Goal: Task Accomplishment & Management: Manage account settings

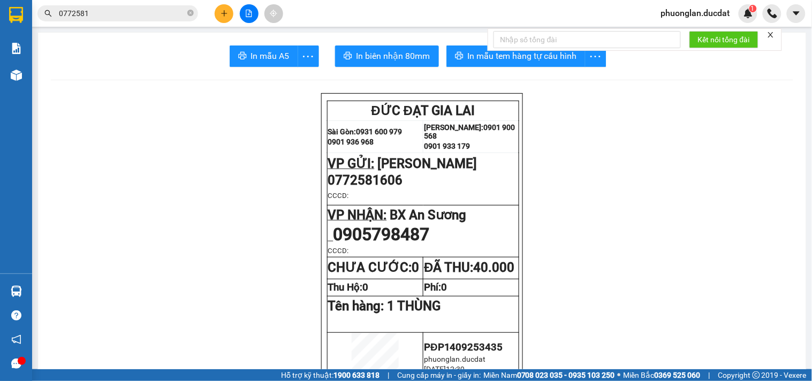
click at [223, 12] on icon "plus" at bounding box center [223, 13] width 7 height 7
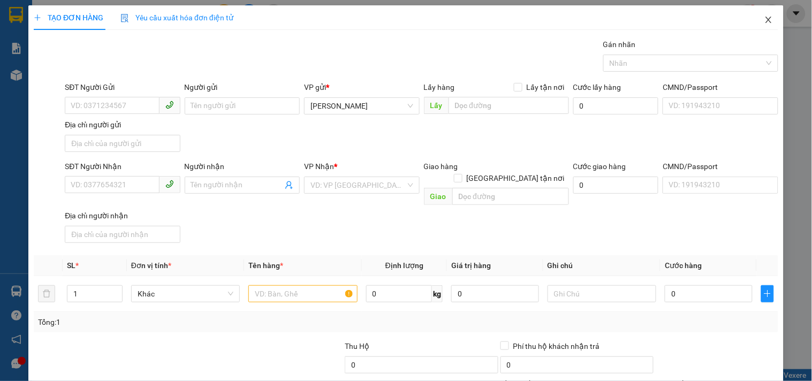
click at [764, 18] on icon "close" at bounding box center [768, 20] width 9 height 9
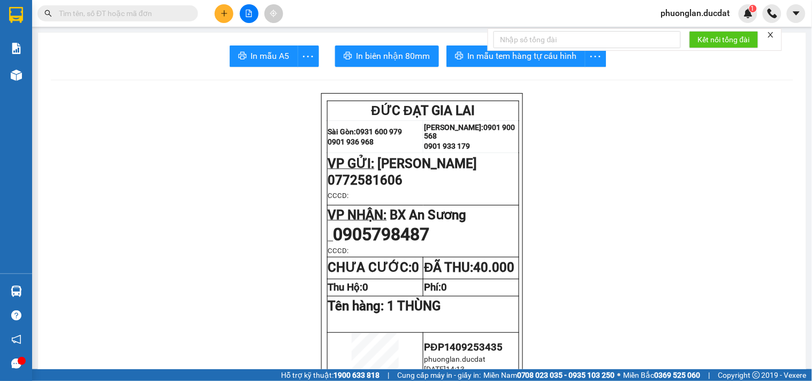
click at [224, 18] on button at bounding box center [224, 13] width 19 height 19
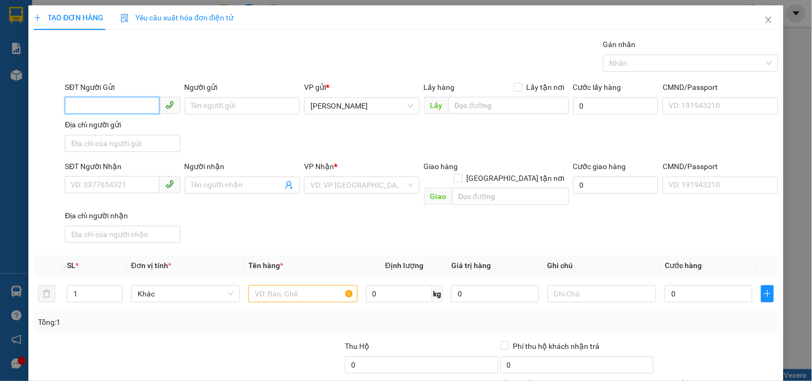
click at [105, 110] on input "SĐT Người Gửi" at bounding box center [112, 105] width 94 height 17
type input "0905365677"
click at [88, 124] on div "0905365677" at bounding box center [121, 127] width 101 height 12
type input "0901934789"
type input "0976580639"
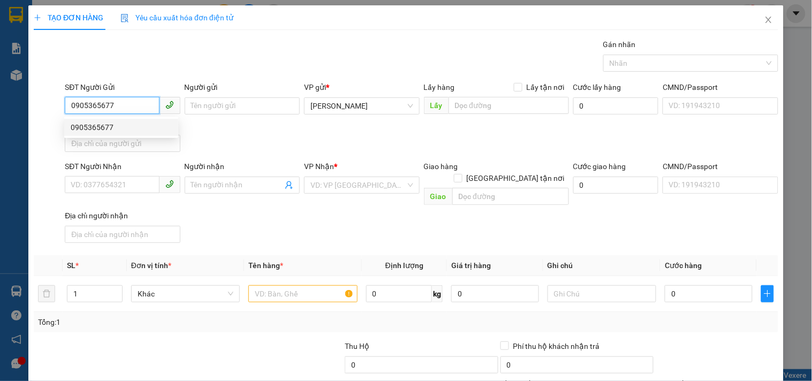
checkbox input "true"
type input "ĐG THẠNH LỘC 8.Q12"
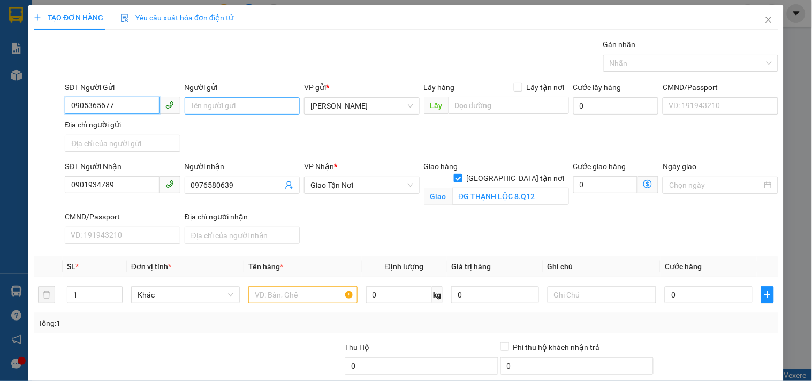
type input "0905365677"
click at [242, 100] on input "Người gửi" at bounding box center [242, 105] width 115 height 17
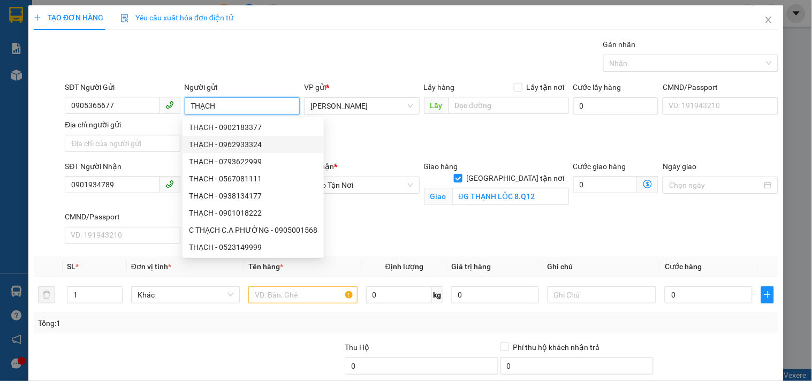
type input "THẠCH"
click at [432, 229] on div "SĐT Người Nhận 0901934789 Người nhận 0976580639 VP Nhận * Giao Tận Nơi Giao hà…" at bounding box center [421, 204] width 717 height 88
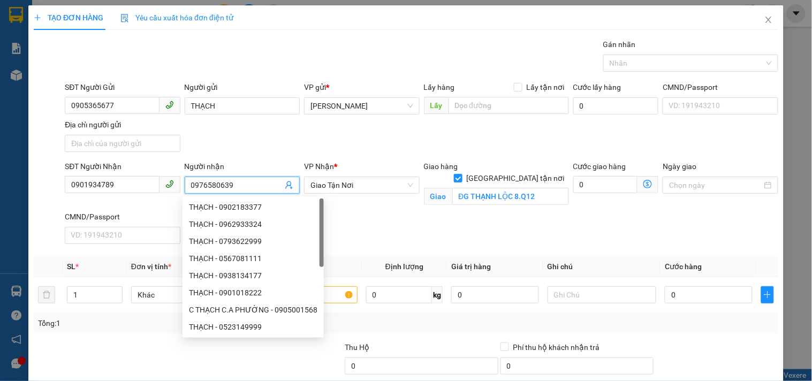
drag, startPoint x: 240, startPoint y: 182, endPoint x: 46, endPoint y: 180, distance: 193.7
click at [46, 180] on div "SĐT Người Nhận 0901934789 Người nhận 0976580639 VP Nhận * Giao Tận Nơi Giao hà…" at bounding box center [406, 204] width 746 height 88
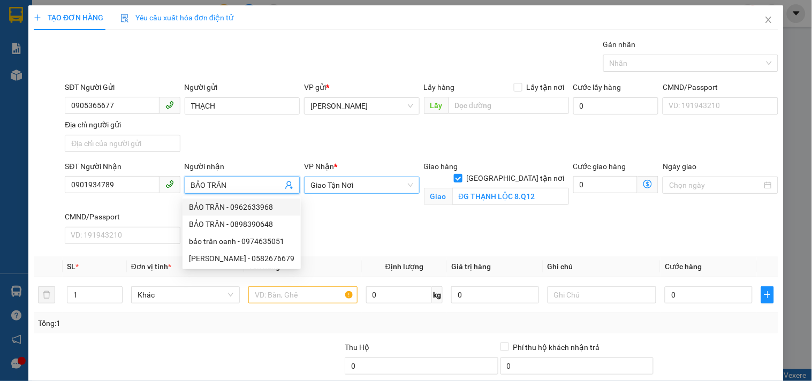
click at [367, 188] on span "Giao Tận Nơi" at bounding box center [361, 185] width 102 height 16
type input "BẢO TRÂN"
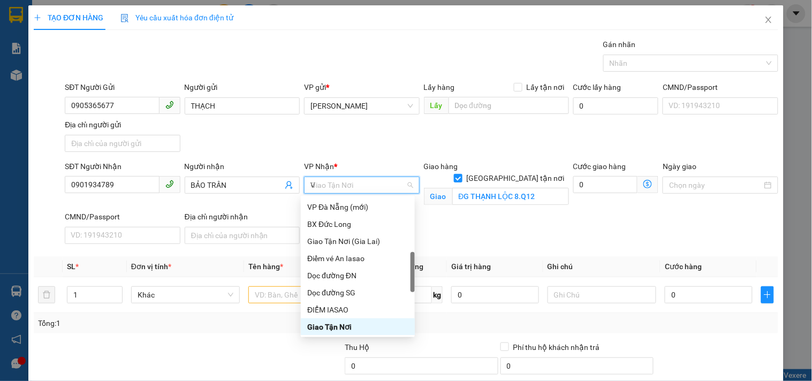
type input "VP"
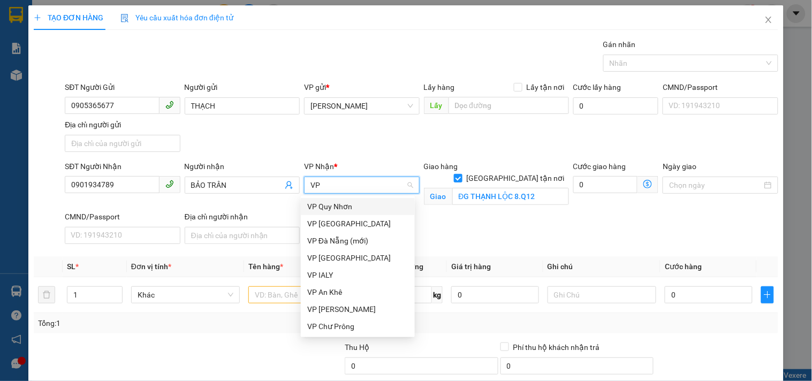
scroll to position [0, 0]
drag, startPoint x: 346, startPoint y: 217, endPoint x: 506, endPoint y: 184, distance: 163.3
click at [346, 217] on div "VP [GEOGRAPHIC_DATA]" at bounding box center [358, 223] width 114 height 17
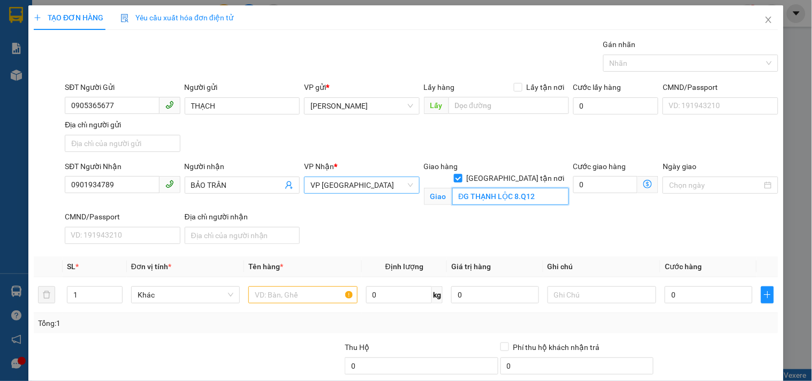
click at [515, 188] on input "ĐG THẠNH LỘC 8.Q12" at bounding box center [510, 196] width 117 height 17
click at [461, 174] on input "Giao tận nơi" at bounding box center [457, 177] width 7 height 7
checkbox input "false"
click at [520, 188] on input "ĐG THẠNH LỘC 8.Q12" at bounding box center [510, 196] width 117 height 17
type input "ĐG THẠNH LỘC 8.12"
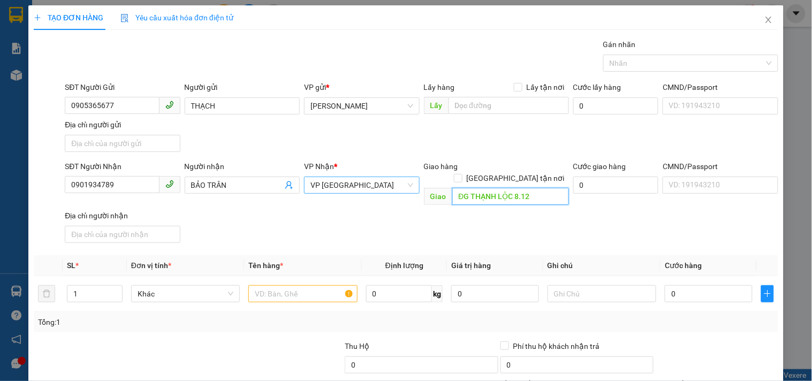
drag, startPoint x: 536, startPoint y: 185, endPoint x: 234, endPoint y: 210, distance: 302.3
click at [234, 210] on div "SĐT Người Nhận 0901934789 Người nhận BẢO TRÂN VP Nhận * VP Sài Gòn Giao hàng Gi…" at bounding box center [421, 203] width 717 height 87
click at [301, 285] on input "text" at bounding box center [302, 293] width 109 height 17
click at [308, 285] on input "text" at bounding box center [302, 293] width 109 height 17
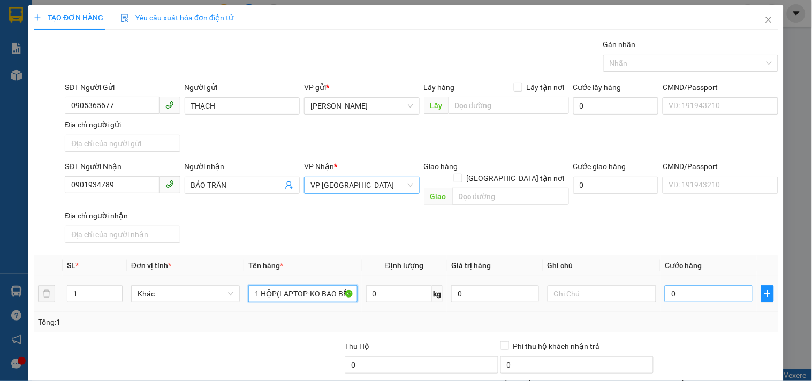
type input "1 HỘP(LAPTOP-KO BAO BỂ)"
click at [664, 285] on input "0" at bounding box center [708, 293] width 88 height 17
type input "1"
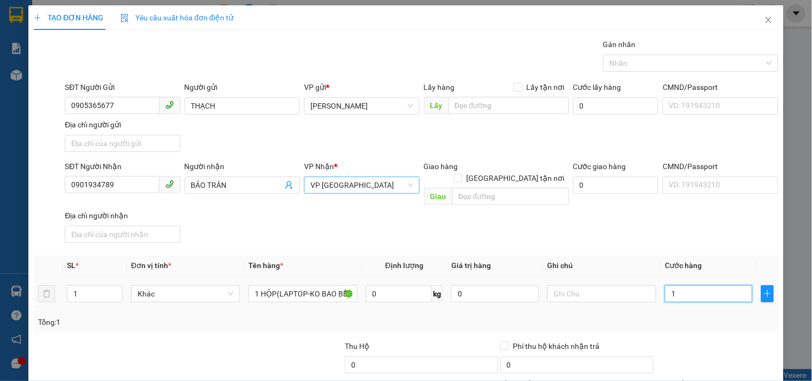
type input "10"
type input "100"
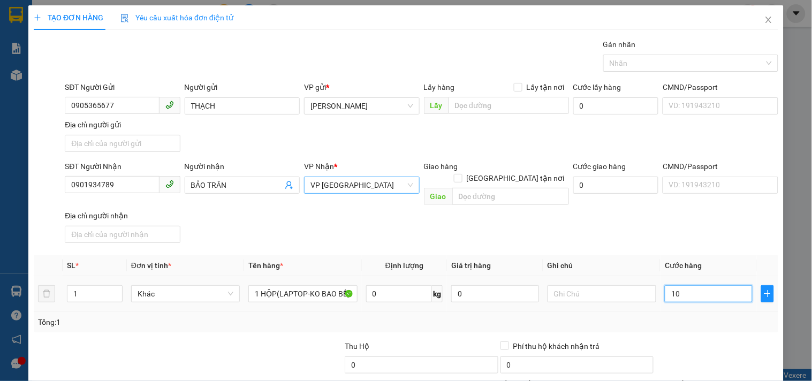
type input "100"
type input "100.000"
click at [681, 207] on div "SĐT Người Nhận 0901934789 Người nhận BẢO TRÂN VP Nhận * VP Sài Gòn Giao hàng Gi…" at bounding box center [421, 203] width 717 height 87
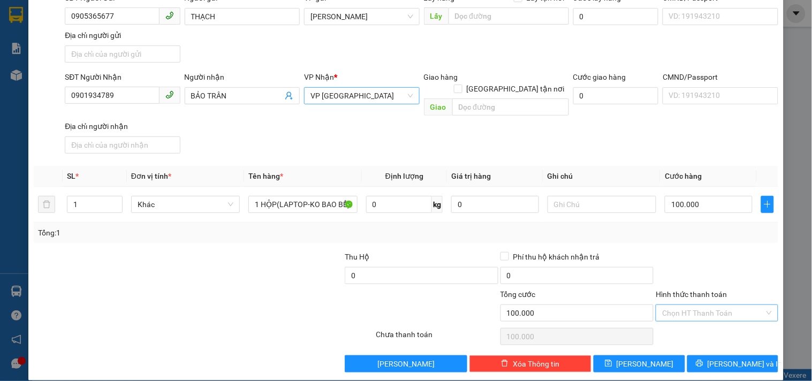
click at [708, 305] on input "Hình thức thanh toán" at bounding box center [713, 313] width 102 height 16
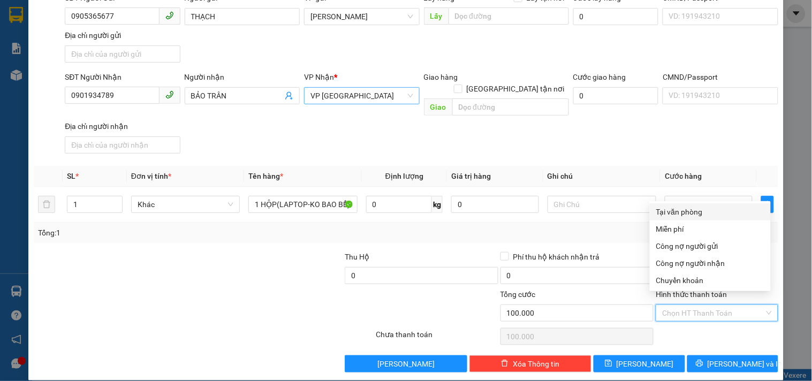
click at [698, 214] on div "Tại văn phòng" at bounding box center [710, 212] width 108 height 12
type input "0"
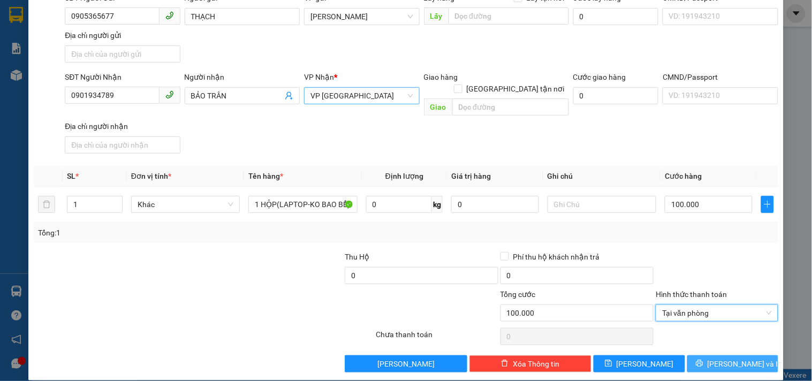
click at [720, 355] on button "Lưu và In" at bounding box center [732, 363] width 91 height 17
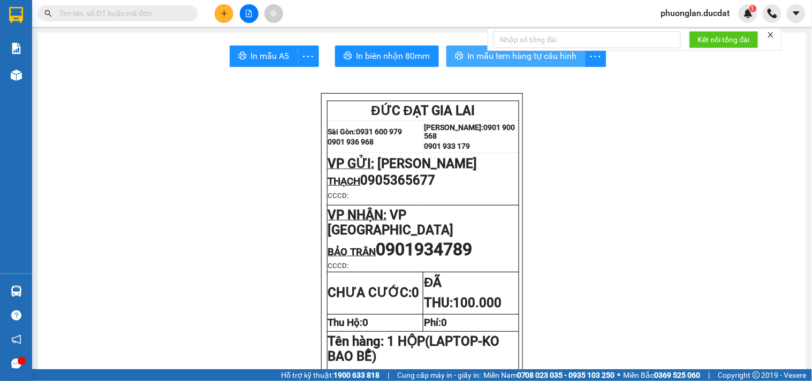
click at [515, 55] on span "In mẫu tem hàng tự cấu hình" at bounding box center [522, 55] width 109 height 13
click at [223, 18] on button at bounding box center [224, 13] width 19 height 19
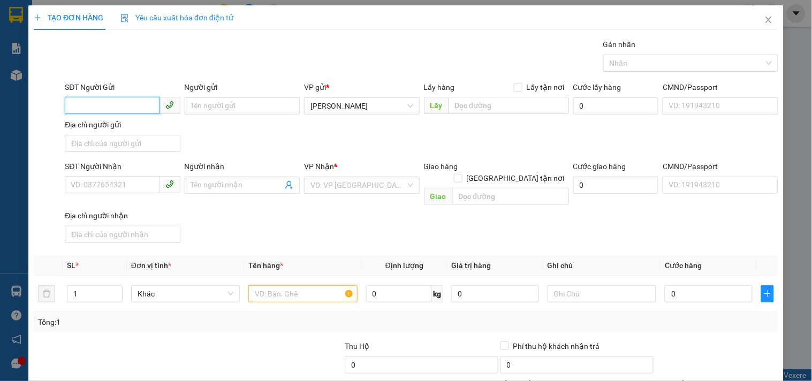
click at [131, 108] on input "SĐT Người Gửi" at bounding box center [112, 105] width 94 height 17
click at [124, 102] on input "SĐT Người Gửi" at bounding box center [112, 105] width 94 height 17
type input "0913179223"
click at [108, 126] on div "0913179223" at bounding box center [121, 127] width 101 height 12
type input "0393870983"
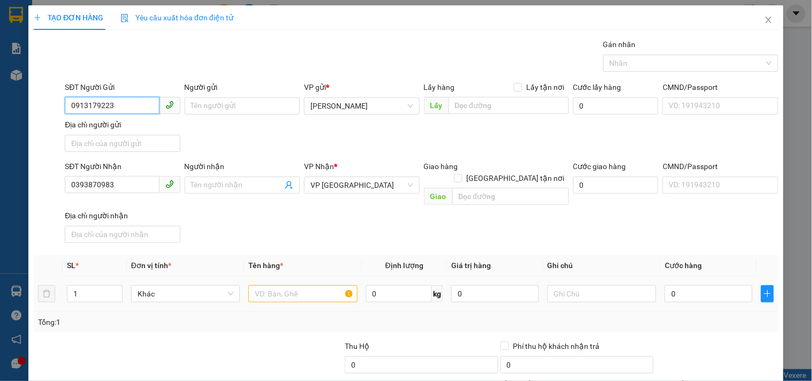
type input "0913179223"
click at [273, 285] on input "text" at bounding box center [302, 293] width 109 height 17
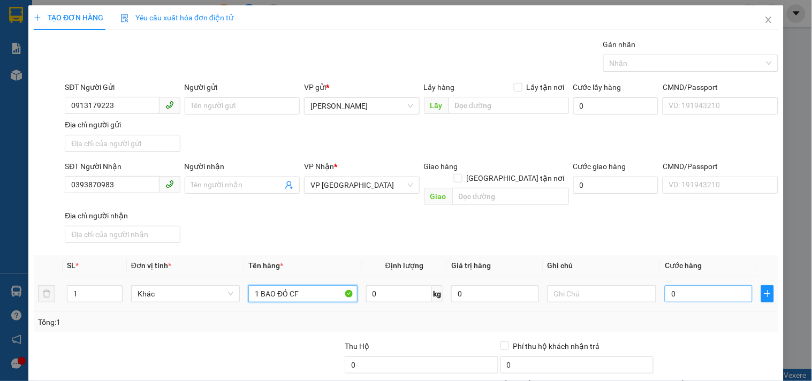
type input "1 BAO ĐỎ CF"
click at [706, 285] on input "0" at bounding box center [708, 293] width 88 height 17
type input "9"
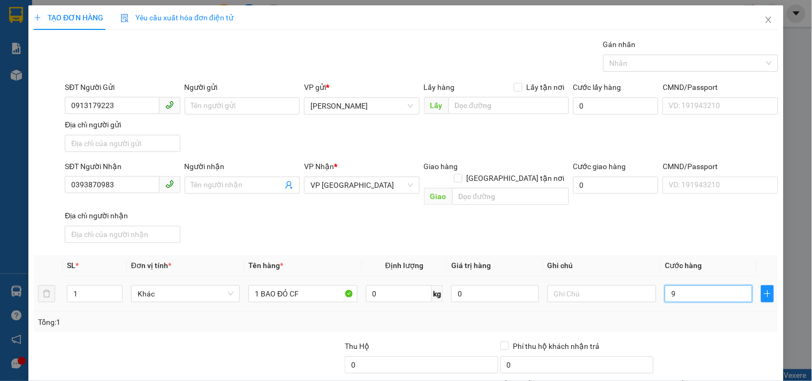
type input "90"
type input "90.000"
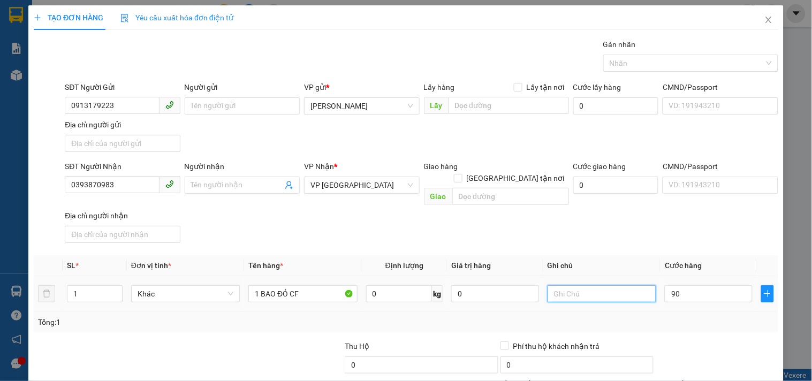
type input "90.000"
click at [626, 285] on input "text" at bounding box center [601, 293] width 109 height 17
type input "CC"
click at [114, 180] on input "0393870983" at bounding box center [112, 184] width 94 height 17
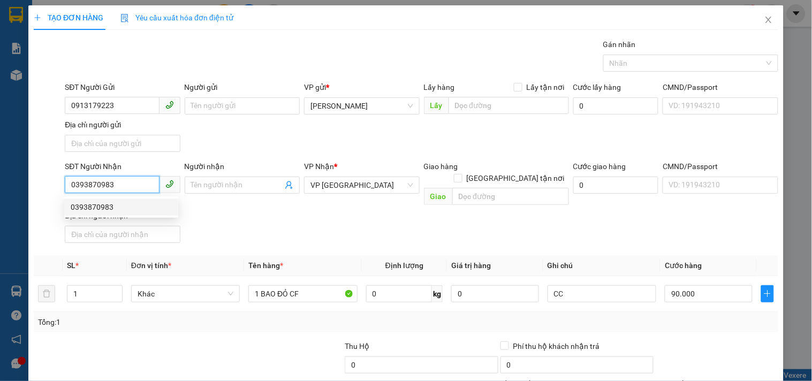
scroll to position [89, 0]
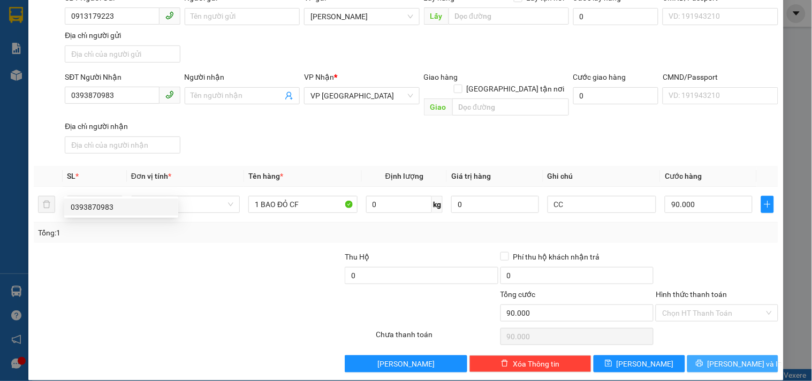
click at [724, 355] on button "Lưu và In" at bounding box center [732, 363] width 91 height 17
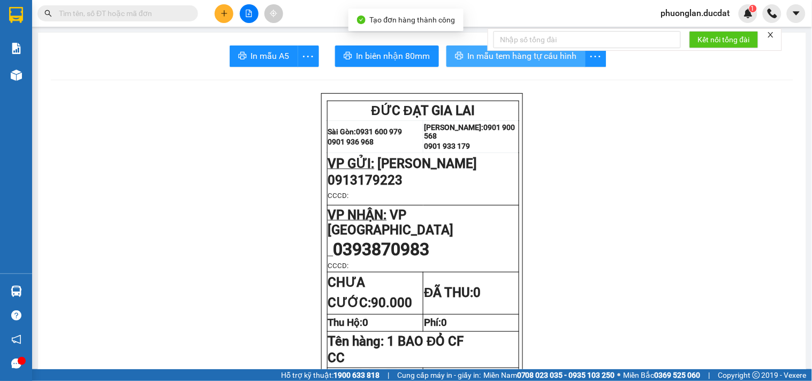
click at [468, 52] on span "In mẫu tem hàng tự cấu hình" at bounding box center [522, 55] width 109 height 13
click at [174, 7] on input "text" at bounding box center [122, 13] width 126 height 12
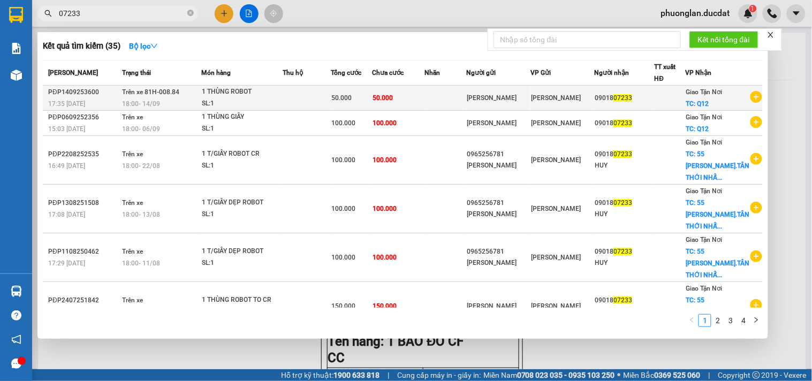
type input "07233"
click at [519, 104] on td "[PERSON_NAME]" at bounding box center [499, 98] width 64 height 25
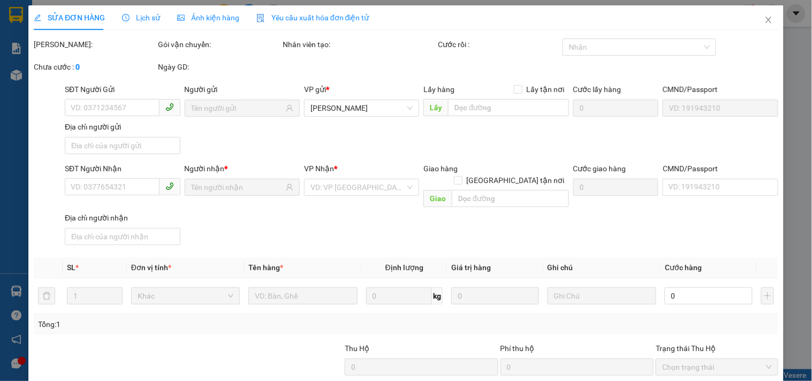
type input "0901807233"
checkbox input "true"
type input "Q12"
type input "50.000"
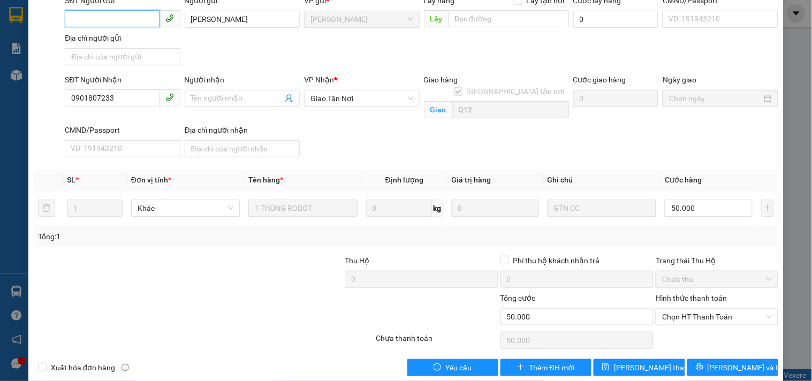
scroll to position [119, 0]
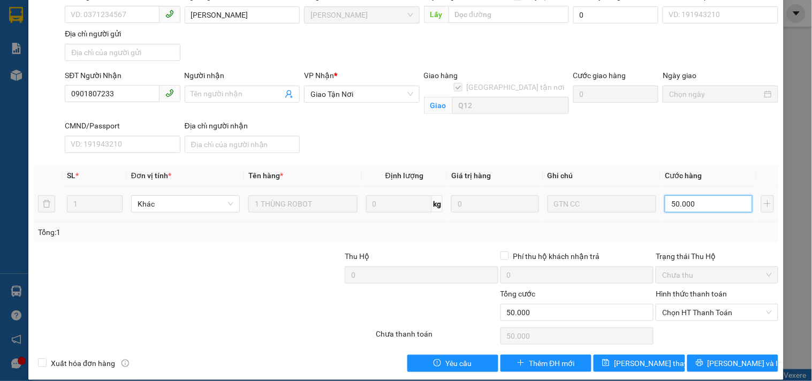
click at [704, 195] on input "50.000" at bounding box center [708, 203] width 88 height 17
click at [639, 147] on div "Total Paid Fee 0 Total UnPaid Fee 50.000 Cash Collection Total Fee Trạng thái: …" at bounding box center [406, 145] width 744 height 453
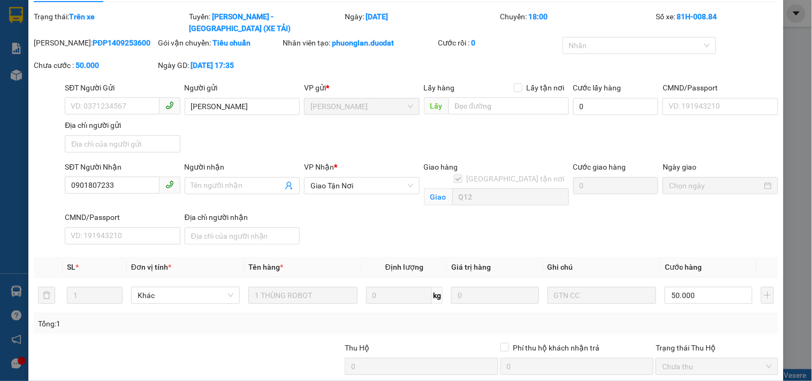
scroll to position [0, 0]
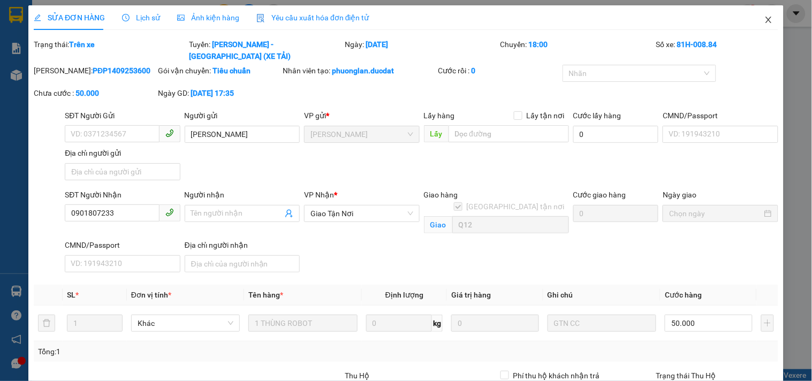
click at [757, 25] on span "Close" at bounding box center [768, 20] width 30 height 30
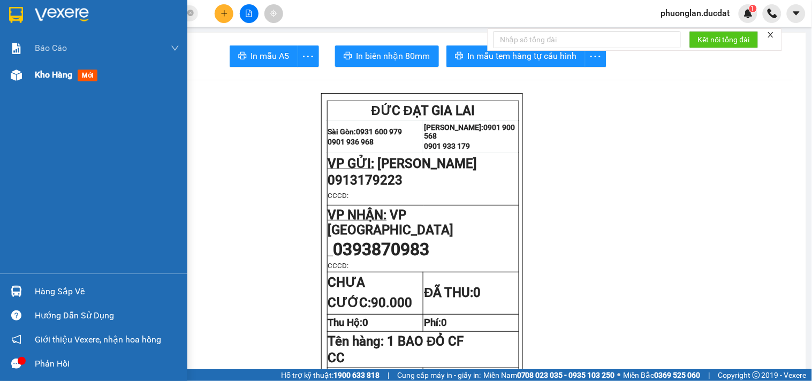
click at [51, 78] on span "Kho hàng" at bounding box center [53, 75] width 37 height 10
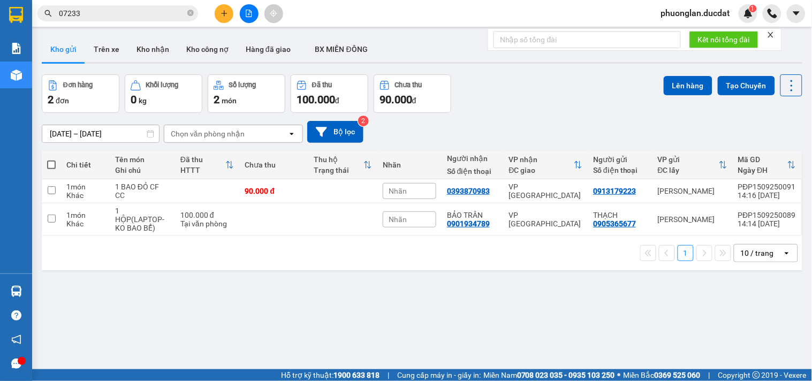
click at [782, 255] on icon "open" at bounding box center [786, 253] width 9 height 9
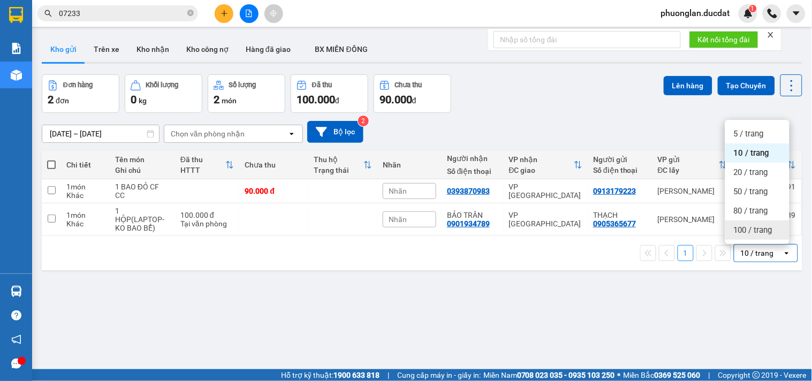
click at [766, 231] on span "100 / trang" at bounding box center [752, 230] width 39 height 11
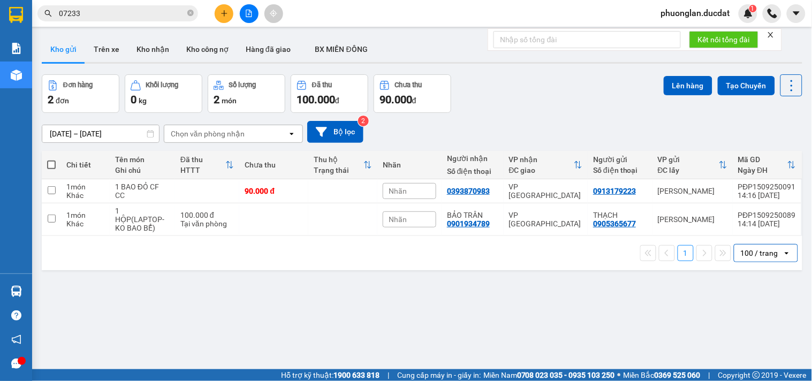
click at [138, 19] on span "07233" at bounding box center [117, 13] width 160 height 16
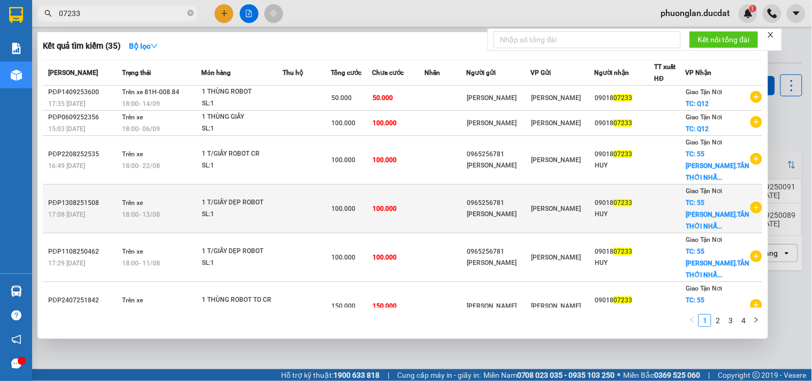
click at [660, 221] on td at bounding box center [669, 209] width 30 height 49
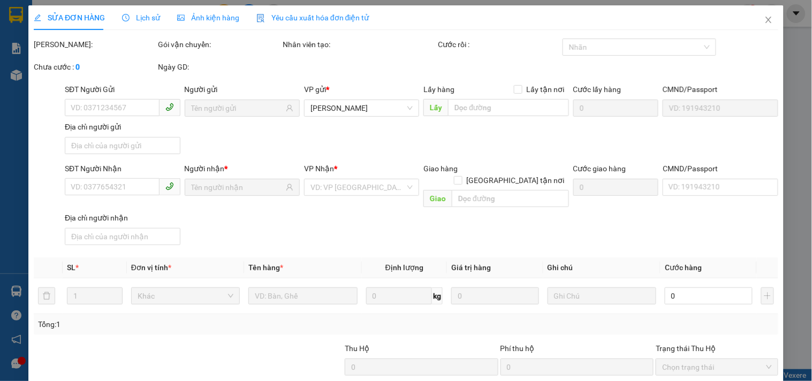
type input "0965256781"
type input "0901807233"
checkbox input "true"
type input "55 [PERSON_NAME].TÂN THỚI NHẤT.Q12"
type input "100.000"
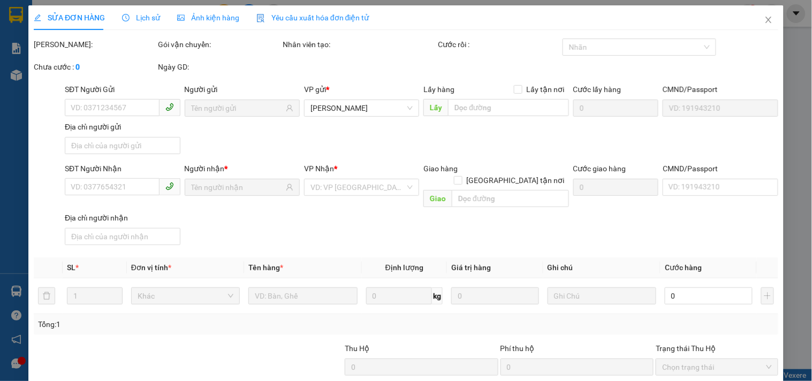
type input "100.000"
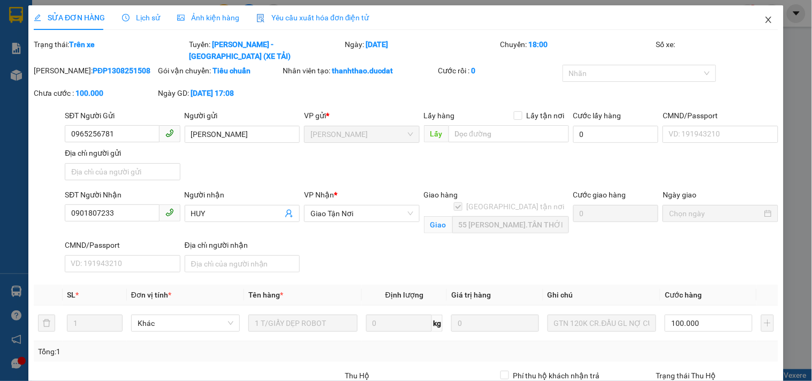
click at [760, 14] on span "Close" at bounding box center [768, 20] width 30 height 30
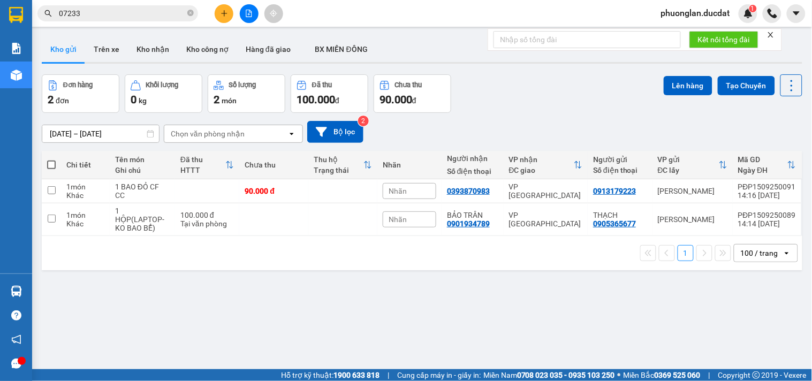
click at [228, 15] on button at bounding box center [224, 13] width 19 height 19
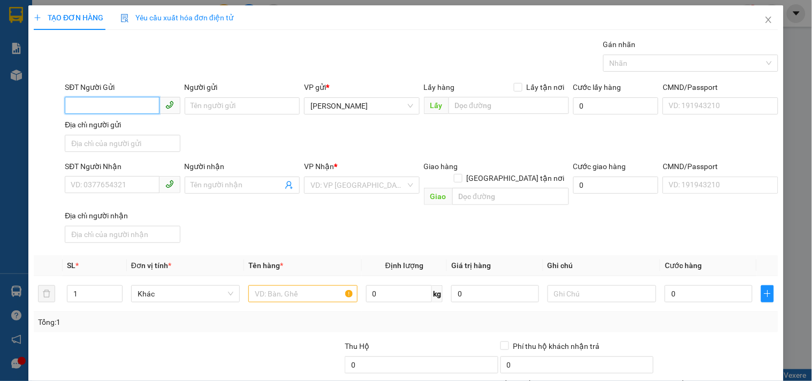
click at [127, 106] on input "SĐT Người Gửi" at bounding box center [112, 105] width 94 height 17
type input "0989325125"
click at [127, 126] on div "0989325125" at bounding box center [121, 127] width 101 height 12
type input "0777516656"
type input "0989325125"
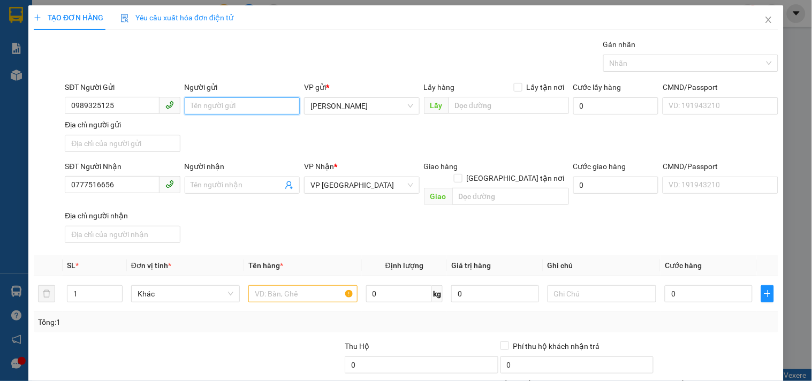
click at [235, 110] on input "Người gửi" at bounding box center [242, 105] width 115 height 17
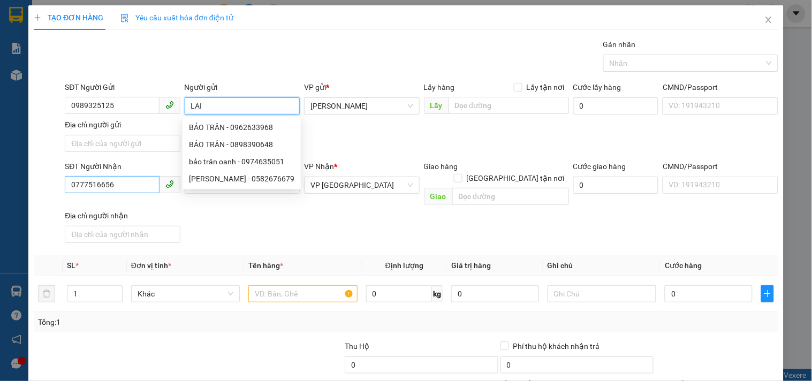
type input "LAI"
click at [140, 187] on input "0777516656" at bounding box center [112, 184] width 94 height 17
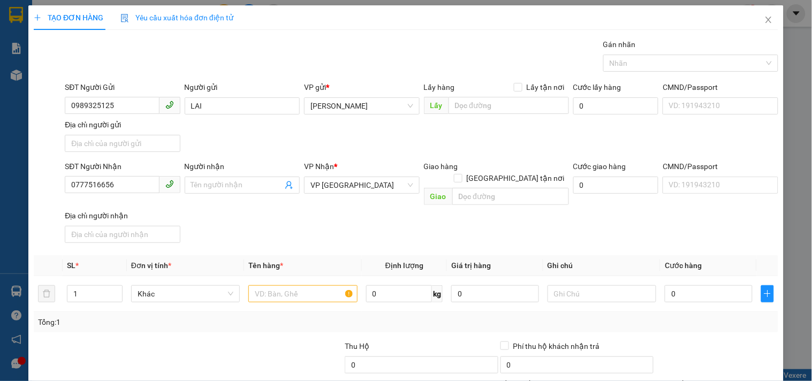
click at [643, 216] on div "SĐT Người Nhận 0777516656 Người nhận Tên người nhận VP Nhận * VP Đà Nẵng Giao h…" at bounding box center [421, 203] width 717 height 87
click at [764, 19] on icon "close" at bounding box center [768, 20] width 9 height 9
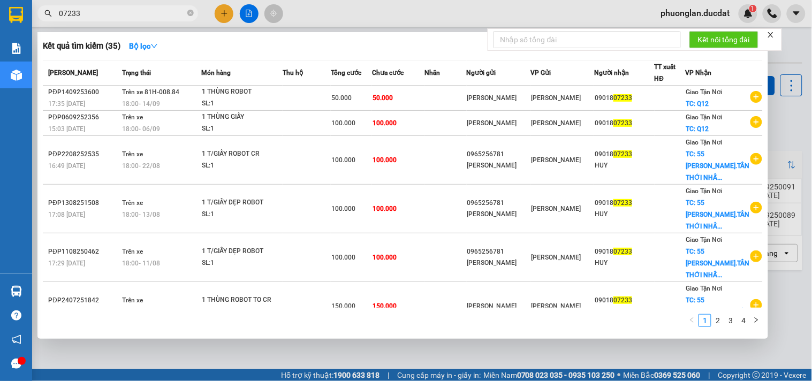
click at [125, 12] on input "07233" at bounding box center [122, 13] width 126 height 12
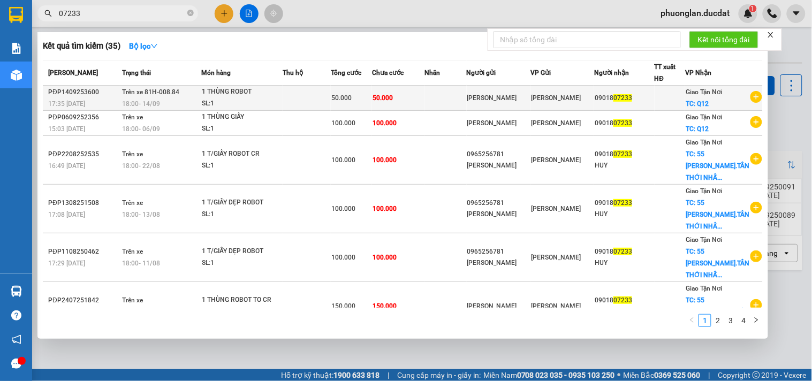
click at [603, 103] on div "09018 07233" at bounding box center [623, 98] width 59 height 11
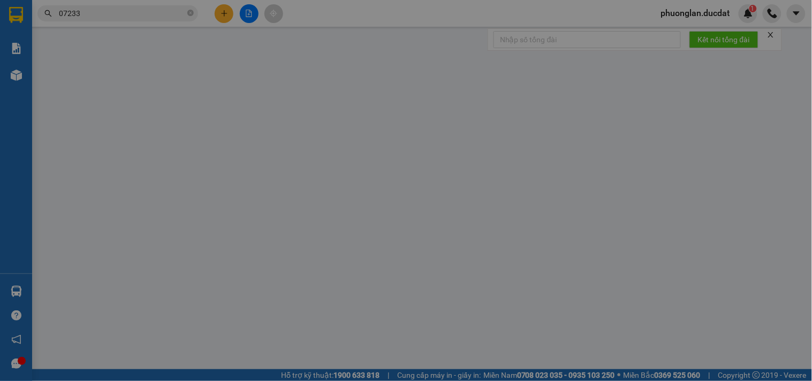
type input "0901807233"
checkbox input "true"
type input "Q12"
type input "50.000"
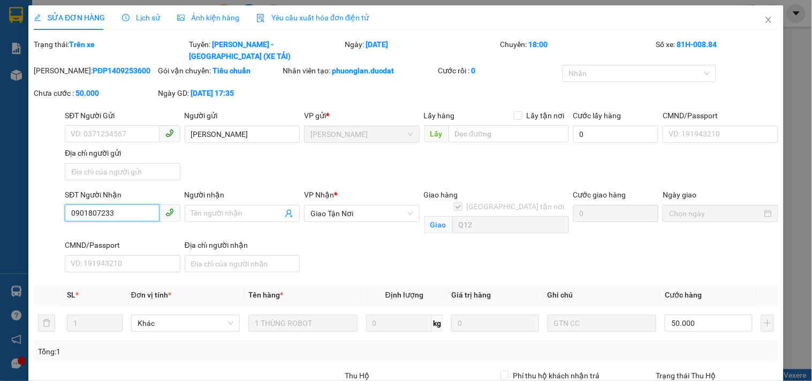
drag, startPoint x: 41, startPoint y: 216, endPoint x: 0, endPoint y: 245, distance: 50.6
click at [0, 245] on div "SỬA ĐƠN HÀNG Lịch sử Ảnh kiện hàng Yêu cầu xuất hóa đơn điện tử Total Paid Fee …" at bounding box center [406, 190] width 812 height 381
click at [764, 18] on icon "close" at bounding box center [768, 20] width 9 height 9
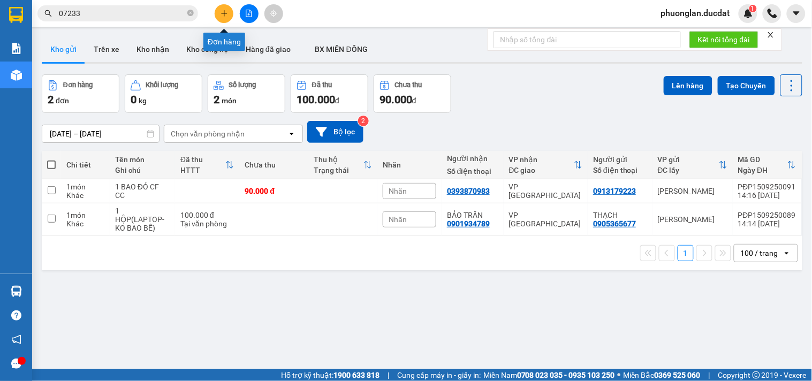
click at [226, 11] on icon "plus" at bounding box center [223, 13] width 7 height 7
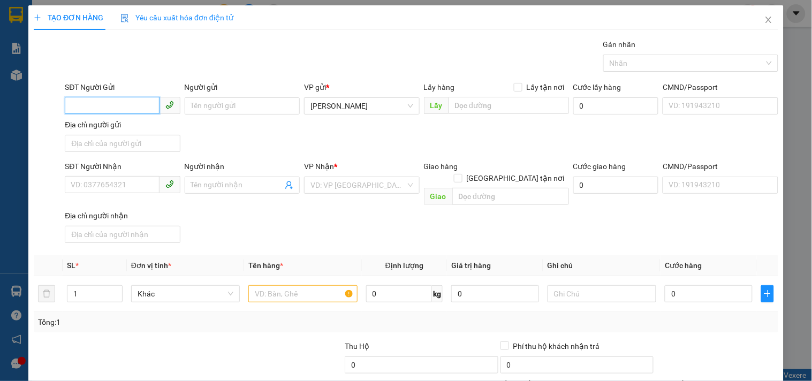
click at [132, 105] on input "SĐT Người Gửi" at bounding box center [112, 105] width 94 height 17
type input "0989325125"
click at [149, 136] on div "0989325125 0989325125" at bounding box center [121, 127] width 114 height 21
click at [217, 104] on input "Người gửi" at bounding box center [242, 105] width 115 height 17
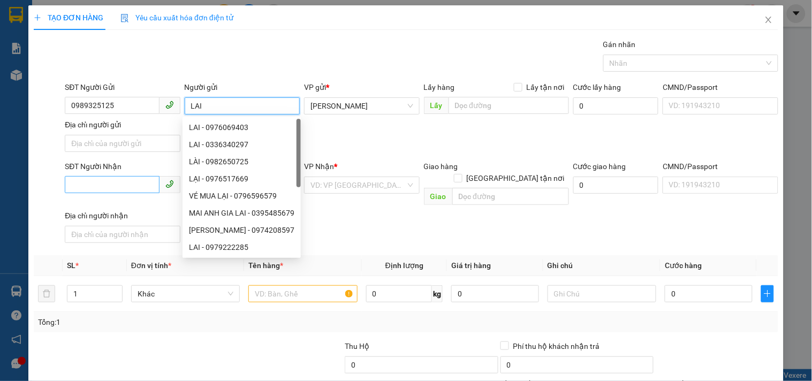
type input "LAI"
drag, startPoint x: 90, startPoint y: 190, endPoint x: 80, endPoint y: 177, distance: 16.0
click at [90, 189] on input "SĐT Người Nhận" at bounding box center [112, 184] width 94 height 17
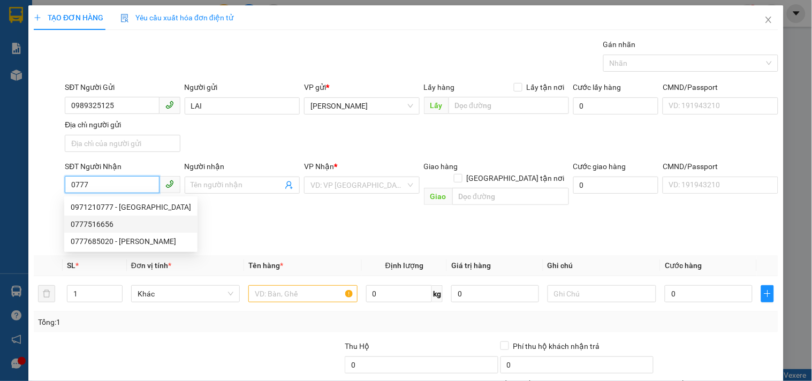
click at [86, 228] on div "0777516656" at bounding box center [131, 224] width 120 height 12
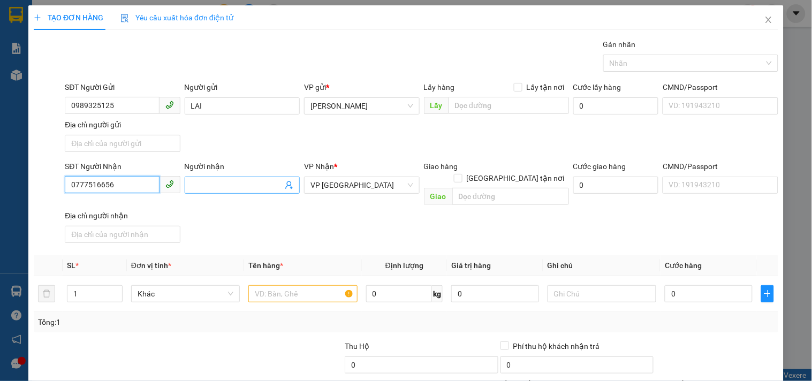
type input "0777516656"
click at [191, 179] on input "Người nhận" at bounding box center [236, 185] width 91 height 12
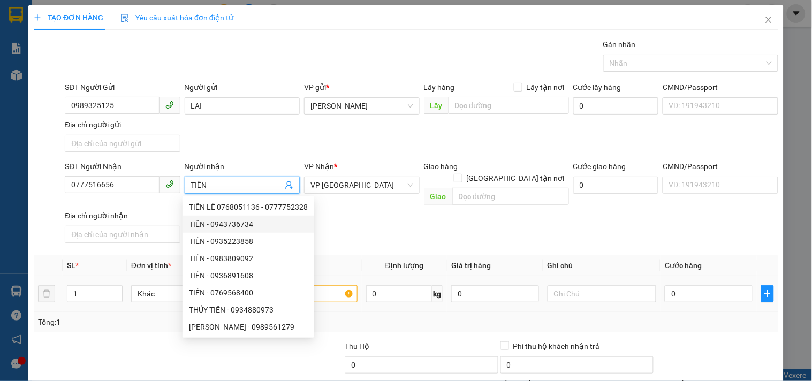
type input "TIÊN"
click at [335, 285] on input "text" at bounding box center [302, 293] width 109 height 17
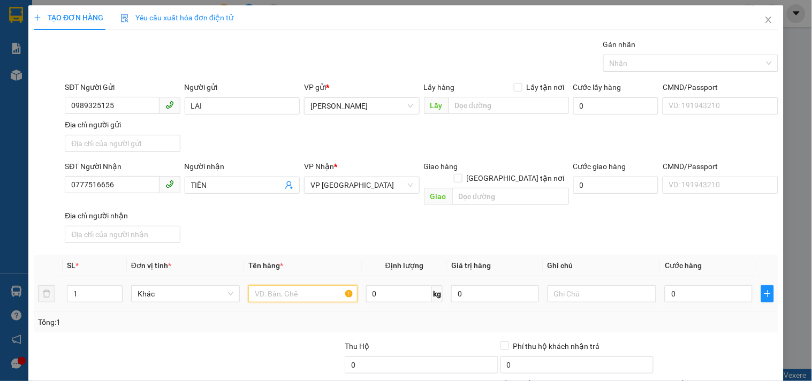
drag, startPoint x: 327, startPoint y: 281, endPoint x: 324, endPoint y: 167, distance: 114.5
click at [319, 263] on table "SL * Đơn vị tính * Tên hàng * Định lượng Giá trị hàng Ghi chú Cước hàng 1 Khác …" at bounding box center [406, 283] width 744 height 57
type input "2 T/GIẤY SẦU RIÊNG"
type input "1"
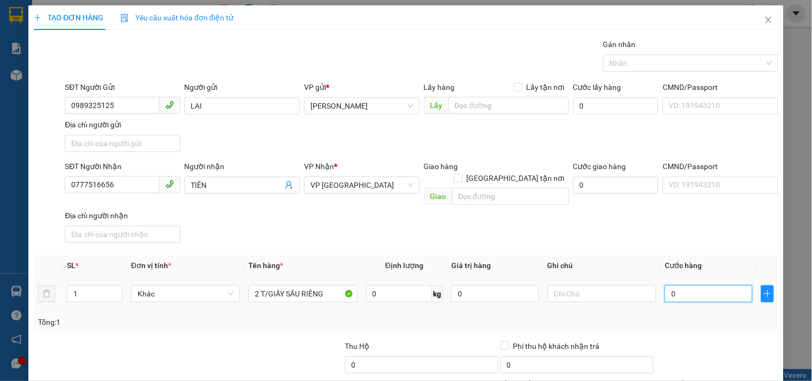
type input "1"
type input "12"
type input "120"
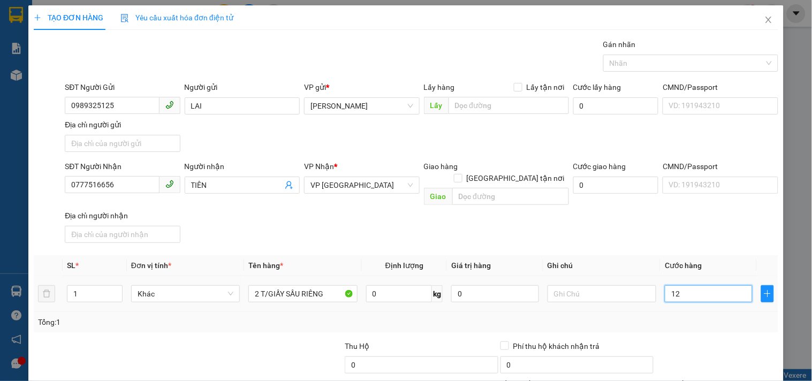
type input "120"
type input "120.000"
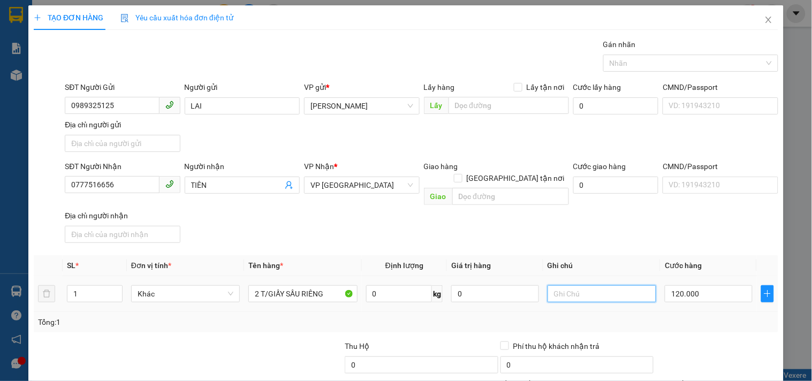
drag, startPoint x: 615, startPoint y: 286, endPoint x: 607, endPoint y: 284, distance: 8.8
click at [613, 286] on input "text" at bounding box center [601, 293] width 109 height 17
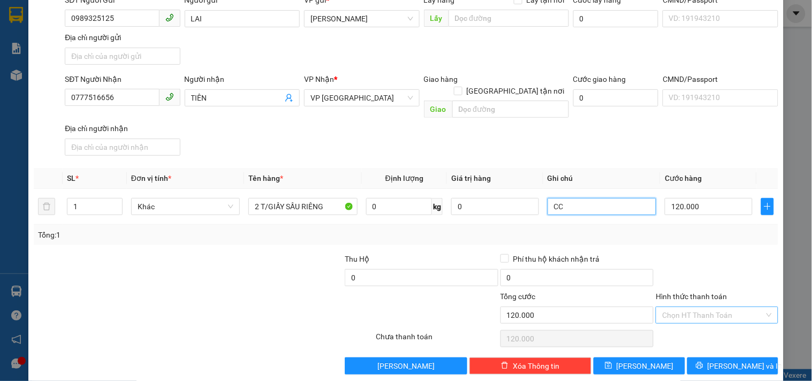
scroll to position [89, 0]
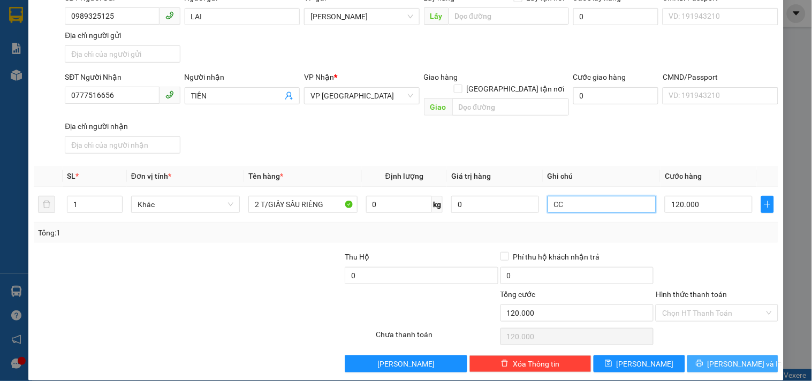
type input "CC"
click at [721, 355] on button "Lưu và In" at bounding box center [732, 363] width 91 height 17
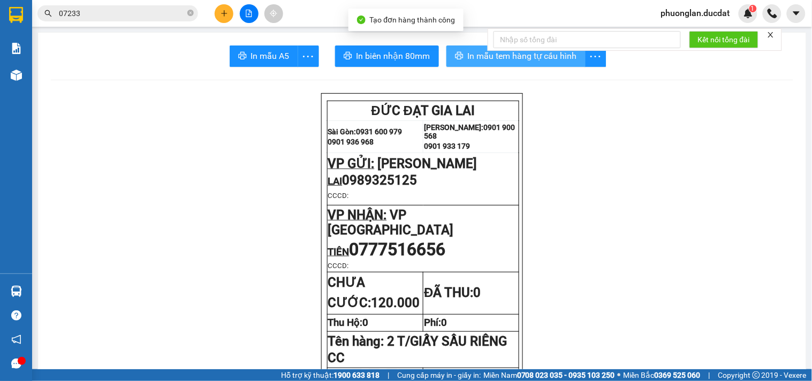
click at [475, 59] on span "In mẫu tem hàng tự cấu hình" at bounding box center [522, 55] width 109 height 13
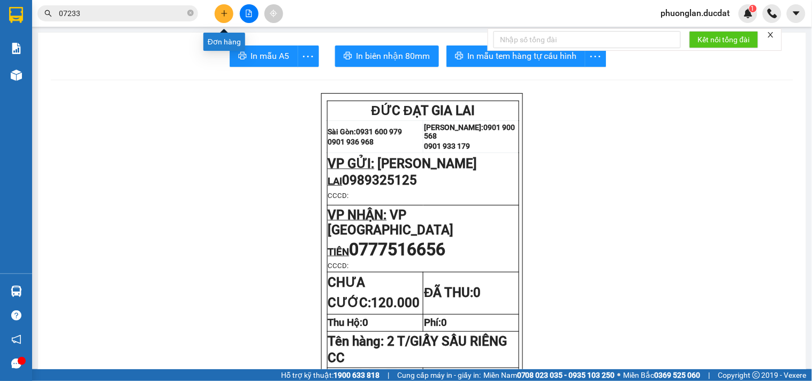
click at [223, 19] on button at bounding box center [224, 13] width 19 height 19
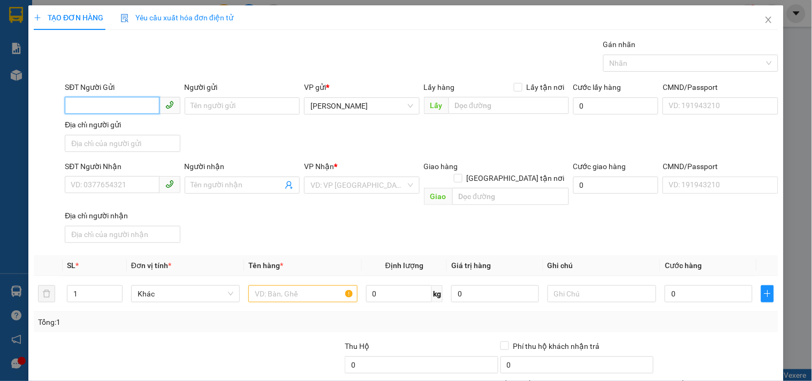
click at [91, 104] on input "SĐT Người Gửi" at bounding box center [112, 105] width 94 height 17
type input "0975802468"
click at [104, 124] on div "0975802468" at bounding box center [121, 127] width 101 height 12
type input "0931777152"
type input "PHƯỚC"
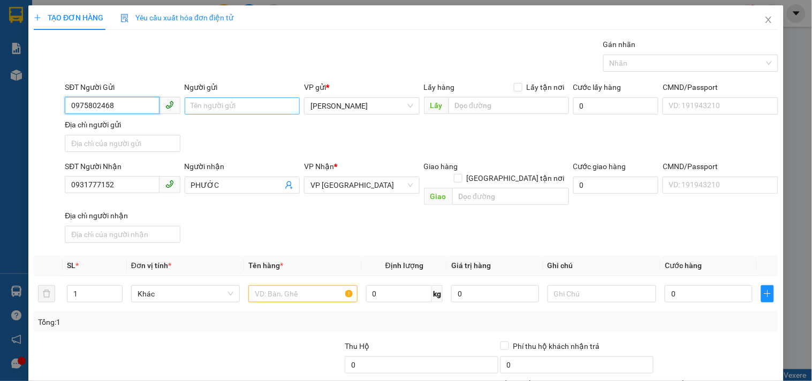
type input "0975802468"
click at [210, 105] on input "Người gửi" at bounding box center [242, 105] width 115 height 17
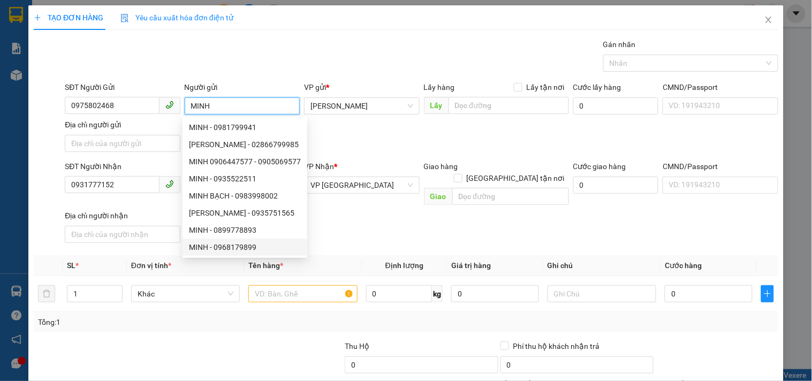
type input "MINH"
click at [328, 233] on div "SĐT Người Nhận 0931777152 Người nhận PHƯỚC VP Nhận * VP Đà Nẵng Giao hàng Giao …" at bounding box center [421, 203] width 717 height 87
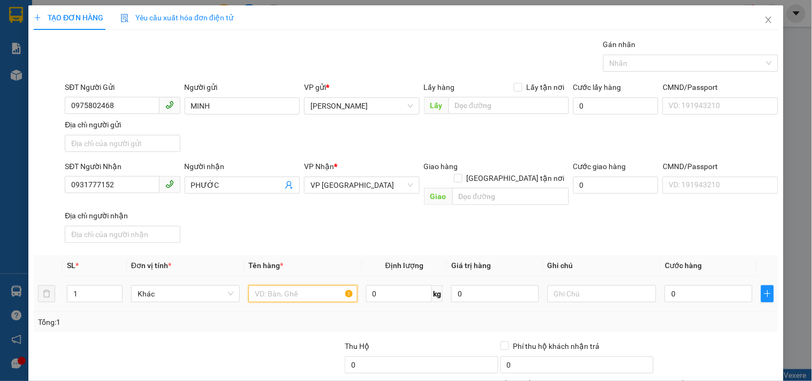
click at [273, 287] on input "text" at bounding box center [302, 293] width 109 height 17
type input "2 CỤC ĐEN"
click at [670, 286] on input "0" at bounding box center [708, 293] width 88 height 17
type input "1"
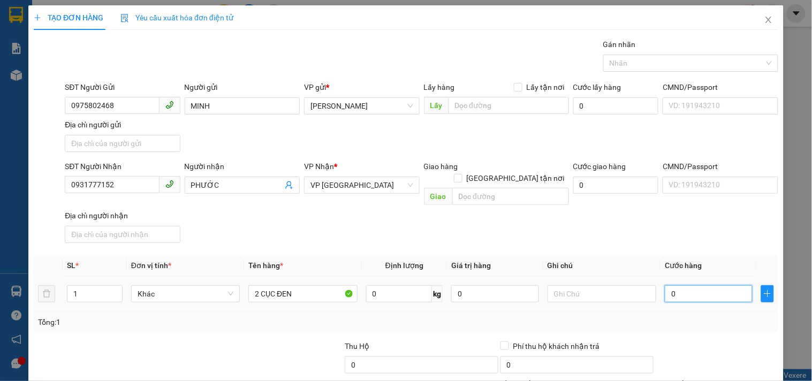
type input "1"
type input "10"
type input "100"
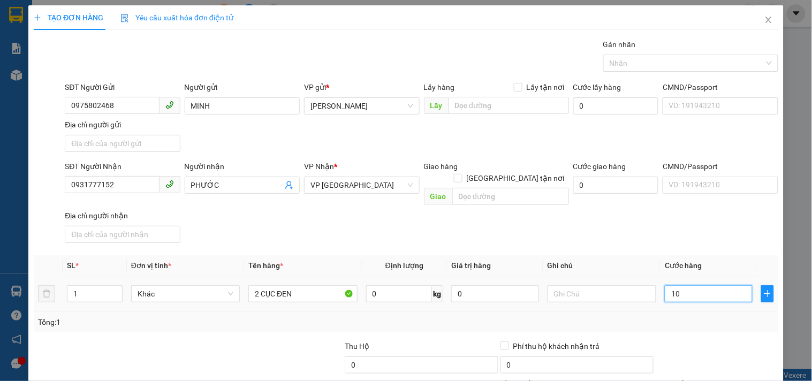
type input "100"
type input "100.000"
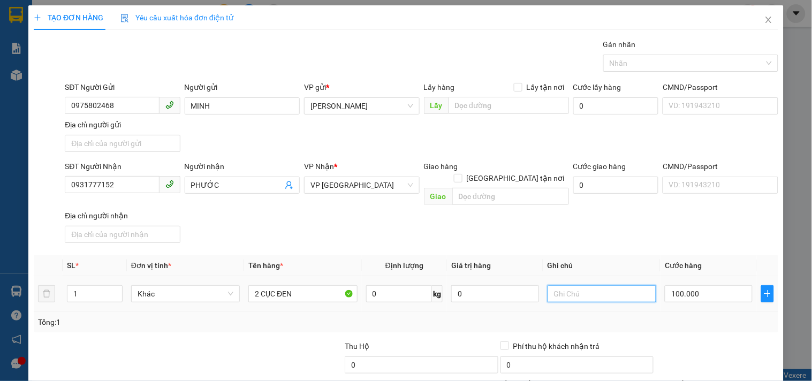
click at [574, 285] on input "text" at bounding box center [601, 293] width 109 height 17
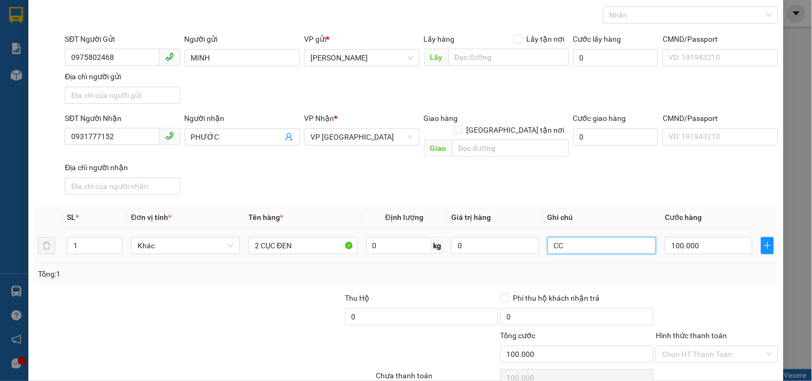
scroll to position [89, 0]
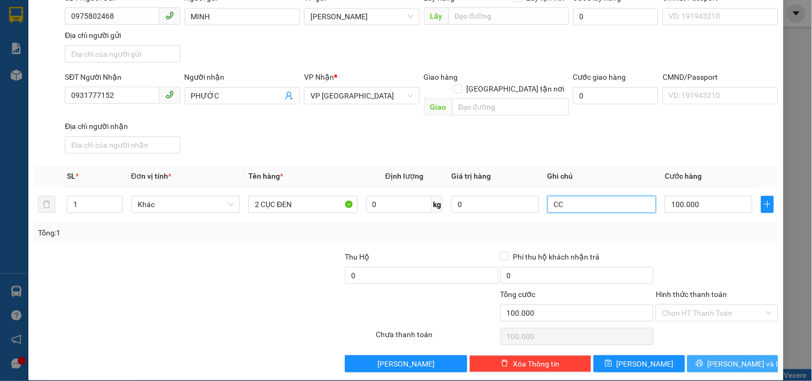
type input "CC"
click at [697, 355] on button "Lưu và In" at bounding box center [732, 363] width 91 height 17
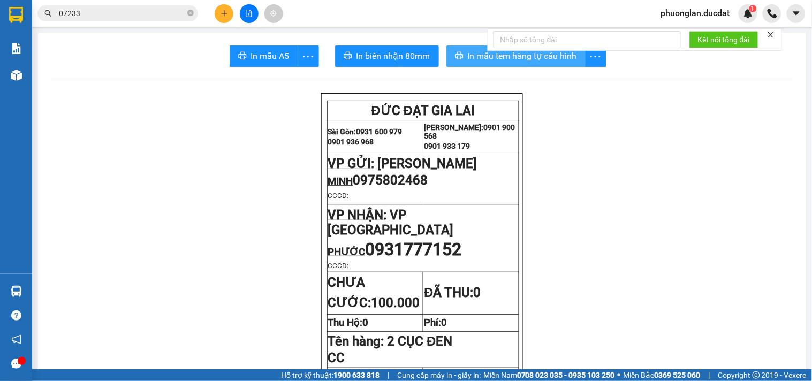
click at [475, 57] on span "In mẫu tem hàng tự cấu hình" at bounding box center [522, 55] width 109 height 13
click at [220, 13] on icon "plus" at bounding box center [223, 13] width 7 height 7
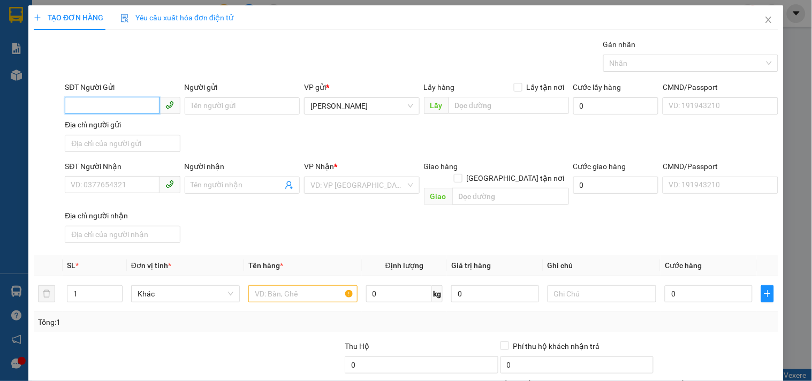
click at [121, 98] on input "SĐT Người Gửi" at bounding box center [112, 105] width 94 height 17
type input "0968121368"
click at [89, 129] on div "0968121368" at bounding box center [121, 127] width 101 height 12
type input "0949964328"
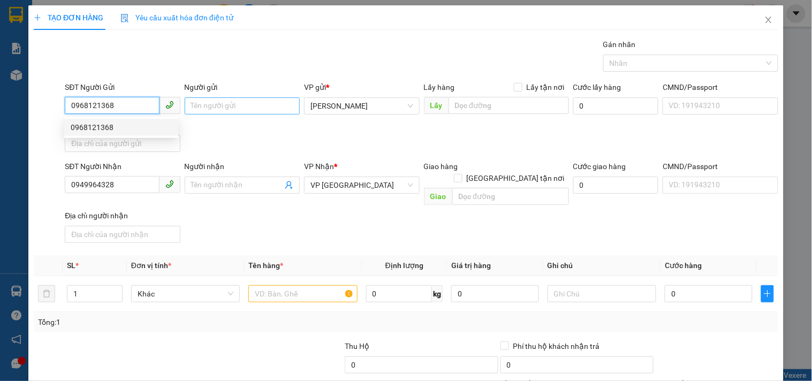
type input "0968121368"
click at [218, 106] on input "Người gửi" at bounding box center [242, 105] width 115 height 17
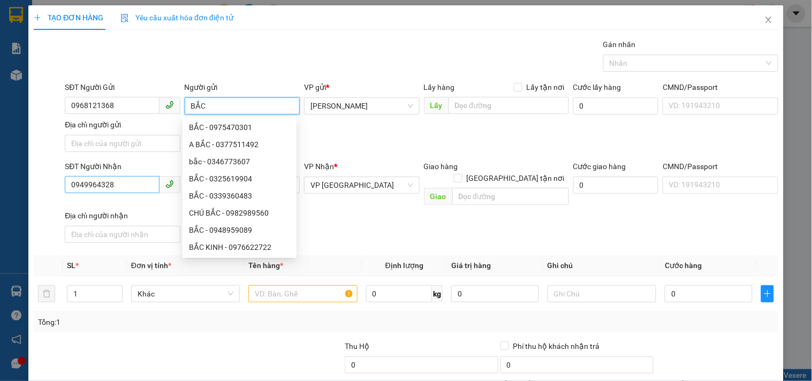
type input "BẮC"
click at [136, 188] on input "0949964328" at bounding box center [112, 184] width 94 height 17
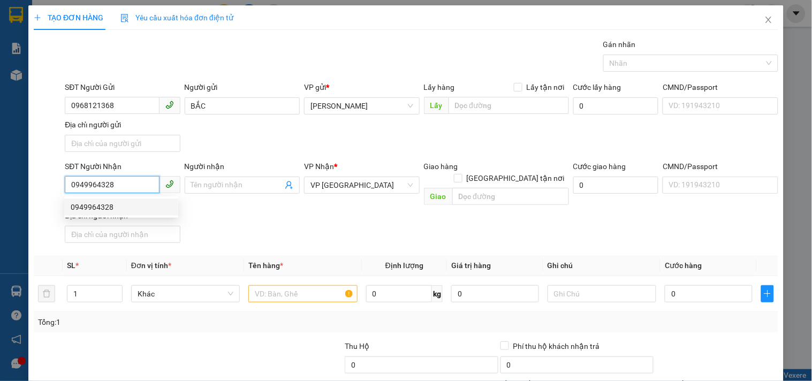
click at [93, 205] on div "0949964328" at bounding box center [121, 207] width 101 height 12
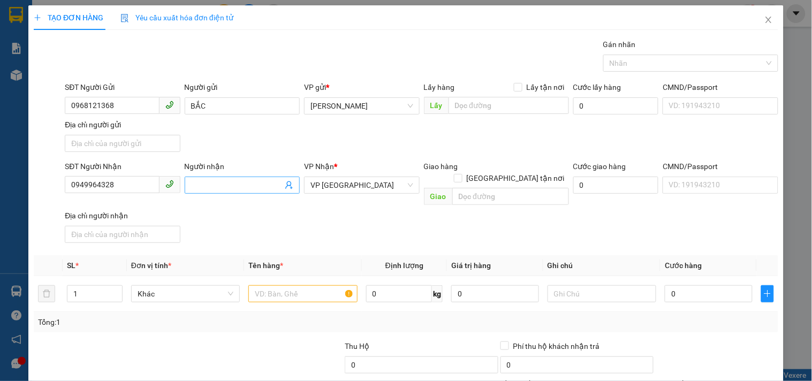
click at [212, 187] on input "Người nhận" at bounding box center [236, 185] width 91 height 12
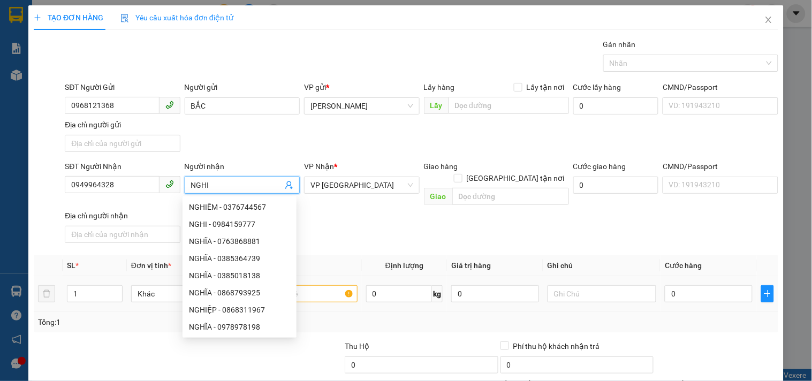
type input "NGHI"
click at [323, 285] on input "text" at bounding box center [302, 293] width 109 height 17
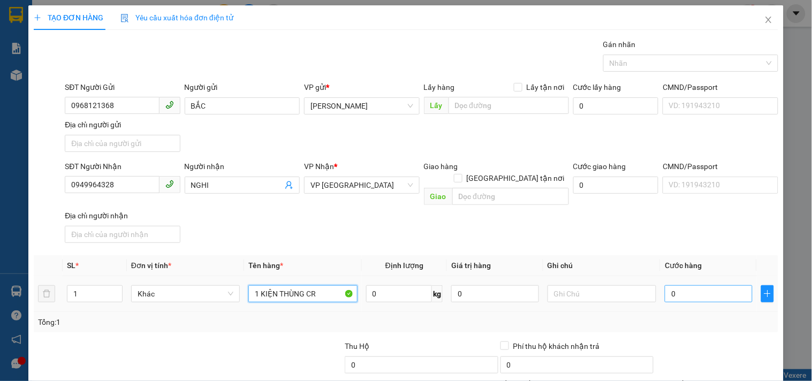
type input "1 KIỆN THÙNG CR"
click at [691, 285] on input "0" at bounding box center [708, 293] width 88 height 17
type input "4"
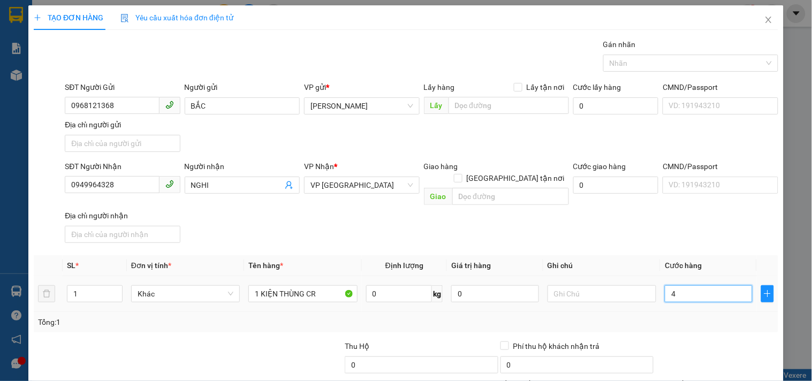
type input "40"
type input "40.000"
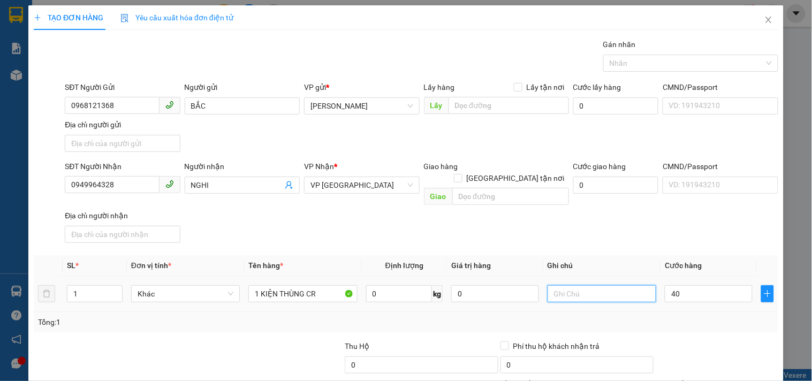
type input "40.000"
click at [586, 289] on input "text" at bounding box center [601, 293] width 109 height 17
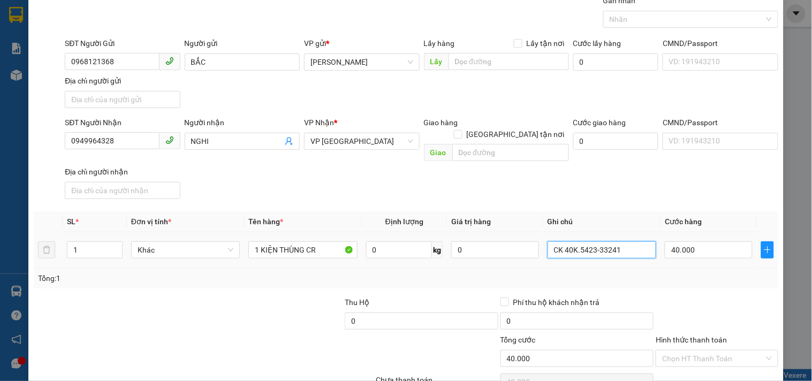
scroll to position [89, 0]
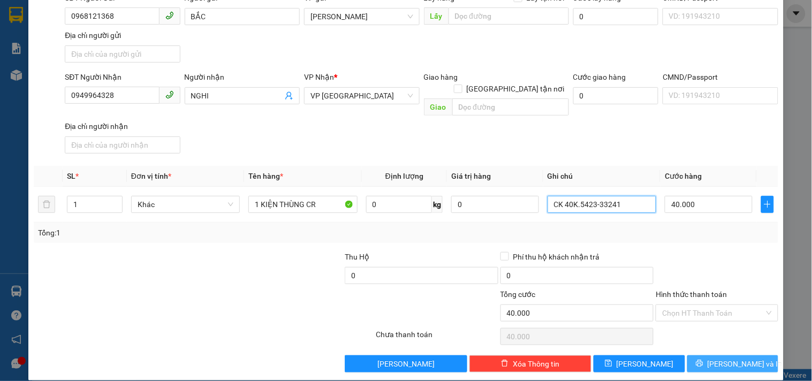
type input "CK 40K.5423-33241"
click at [702, 355] on button "Lưu và In" at bounding box center [732, 363] width 91 height 17
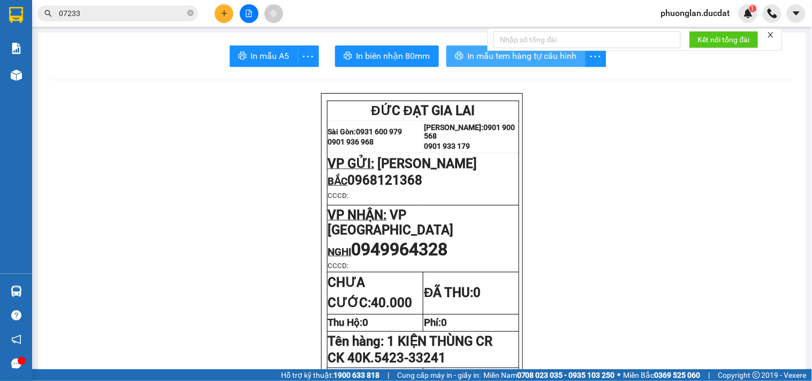
click at [506, 57] on span "In mẫu tem hàng tự cấu hình" at bounding box center [522, 55] width 109 height 13
click at [220, 13] on icon "plus" at bounding box center [223, 13] width 7 height 7
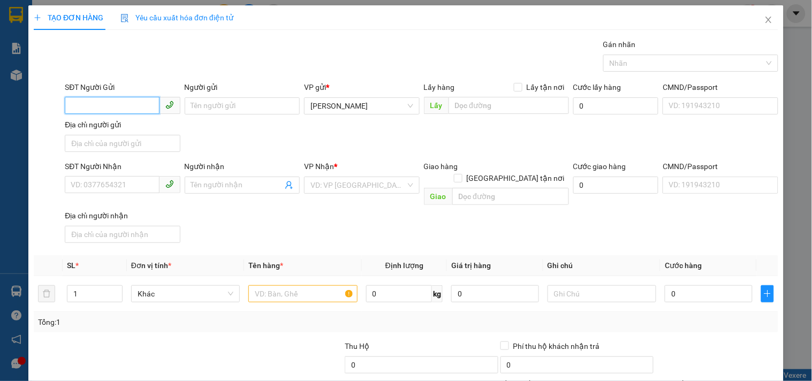
click at [130, 101] on input "SĐT Người Gửi" at bounding box center [112, 105] width 94 height 17
type input "0906533878"
click at [242, 106] on input "Người gửi" at bounding box center [242, 105] width 115 height 17
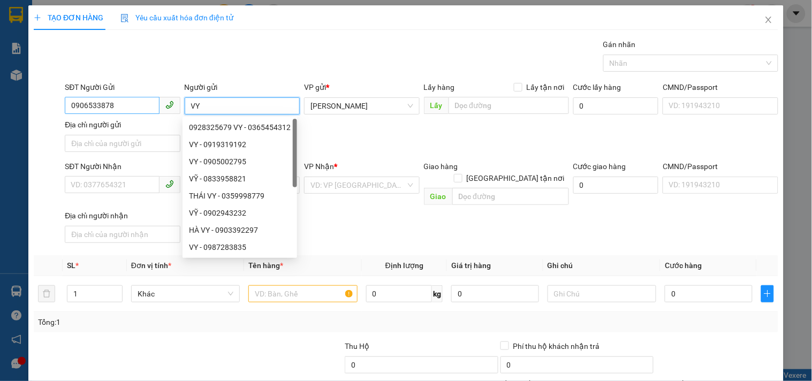
type input "VY"
click at [143, 104] on input "0906533878" at bounding box center [112, 105] width 94 height 17
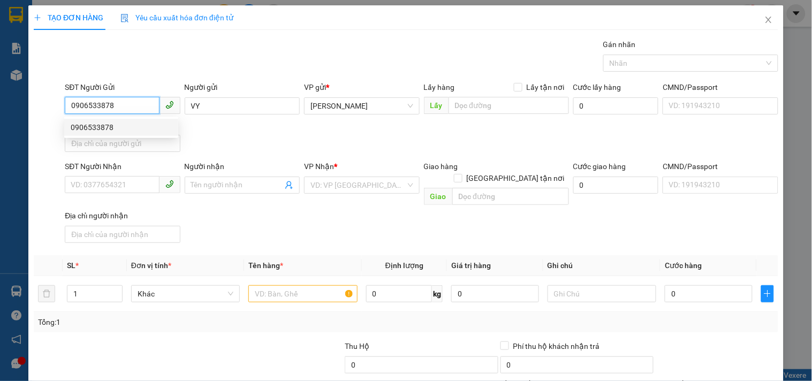
drag, startPoint x: 133, startPoint y: 135, endPoint x: 136, endPoint y: 123, distance: 12.2
click at [133, 132] on div "0906533878" at bounding box center [121, 127] width 114 height 17
type input "0789822174"
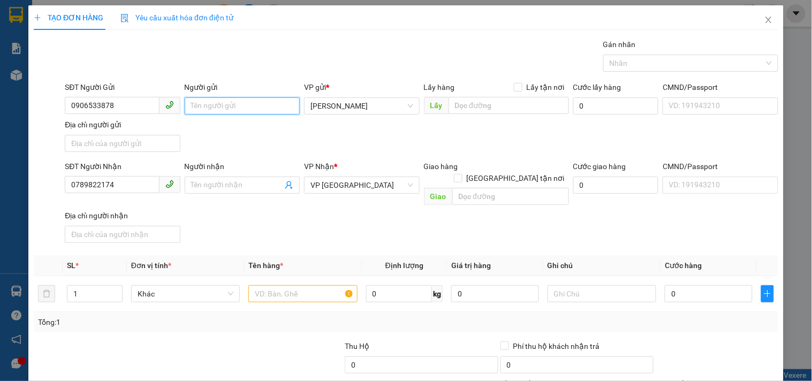
click at [197, 113] on input "Người gửi" at bounding box center [242, 105] width 115 height 17
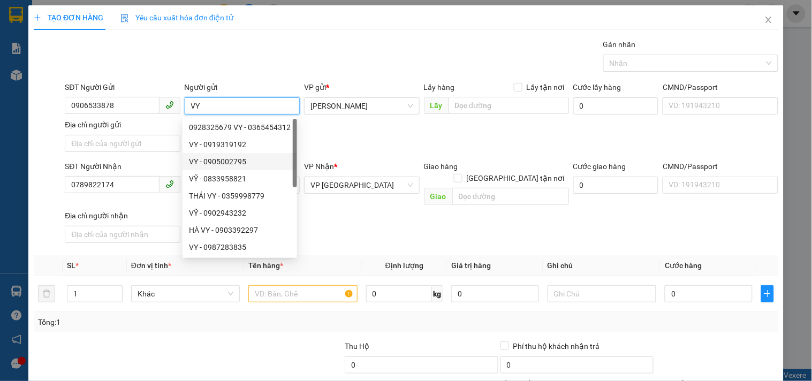
type input "VY"
click at [150, 168] on div "SĐT Người Nhận" at bounding box center [122, 166] width 115 height 12
click at [150, 176] on input "0789822174" at bounding box center [112, 184] width 94 height 17
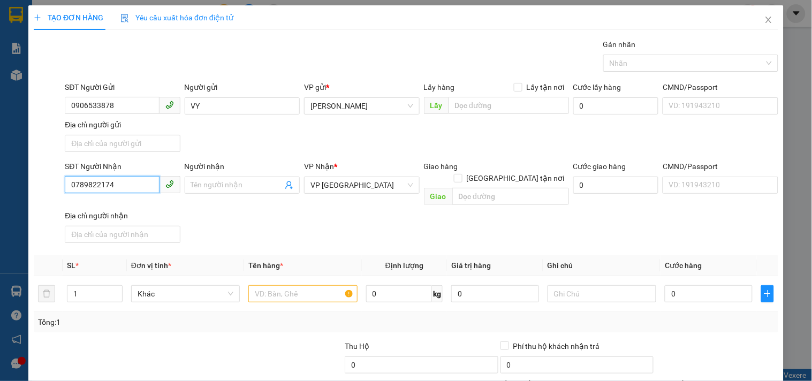
drag, startPoint x: 132, startPoint y: 189, endPoint x: 0, endPoint y: 163, distance: 134.3
click at [0, 163] on div "TẠO ĐƠN HÀNG Yêu cầu xuất hóa đơn điện tử Transit Pickup Surcharge Ids Transit …" at bounding box center [406, 190] width 812 height 381
type input "0708451572"
click at [238, 184] on input "Người nhận" at bounding box center [236, 185] width 91 height 12
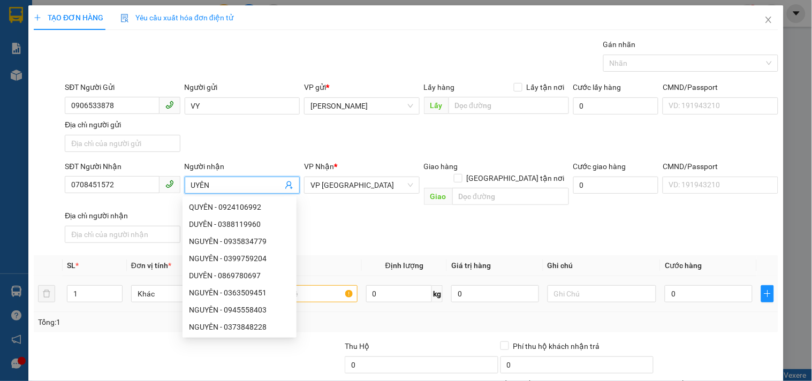
type input "UYÊN"
drag, startPoint x: 333, startPoint y: 282, endPoint x: 322, endPoint y: 277, distance: 12.2
click at [328, 285] on input "text" at bounding box center [302, 293] width 109 height 17
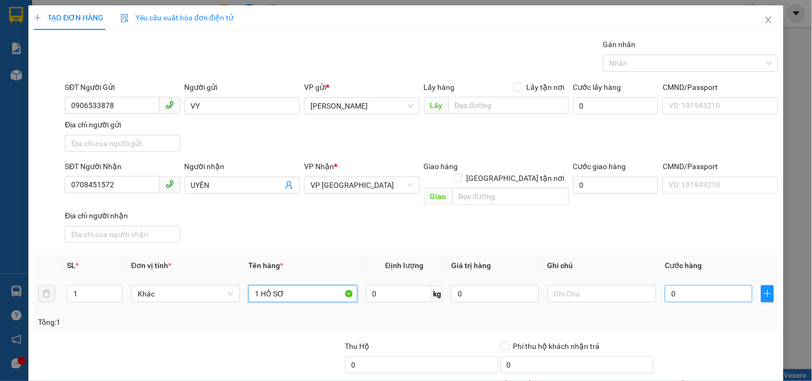
type input "1 HỒ SƠ"
click at [693, 285] on input "0" at bounding box center [708, 293] width 88 height 17
type input "3"
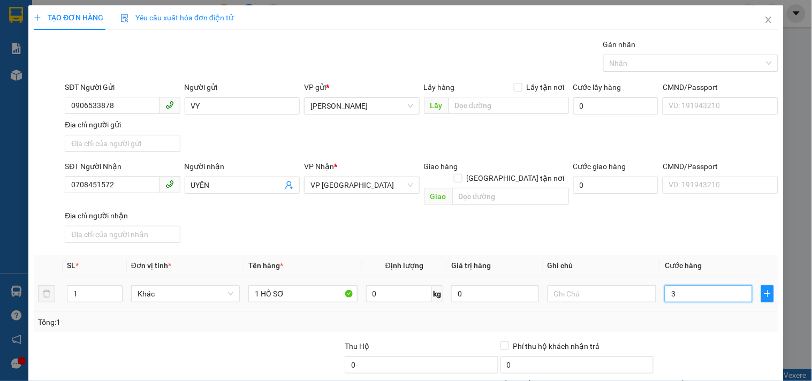
type input "30"
type input "30.000"
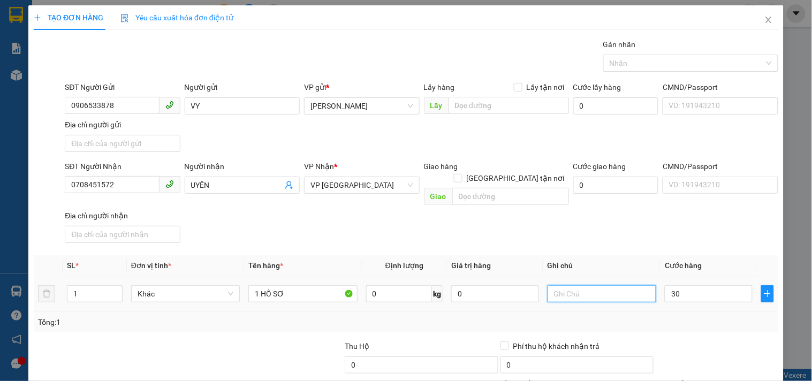
type input "30.000"
click at [583, 285] on input "text" at bounding box center [601, 293] width 109 height 17
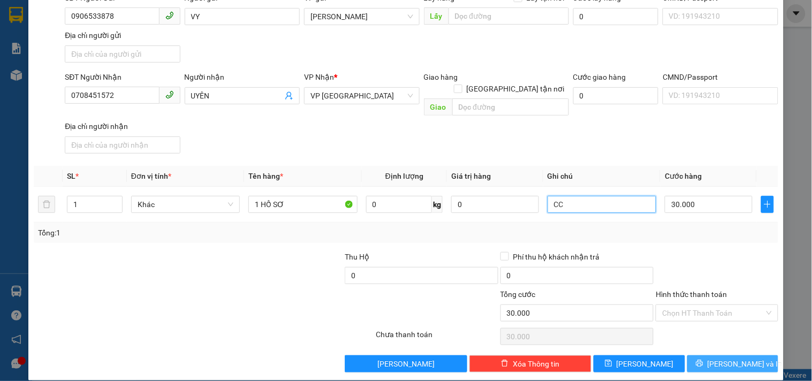
type input "CC"
click at [712, 355] on button "Lưu và In" at bounding box center [732, 363] width 91 height 17
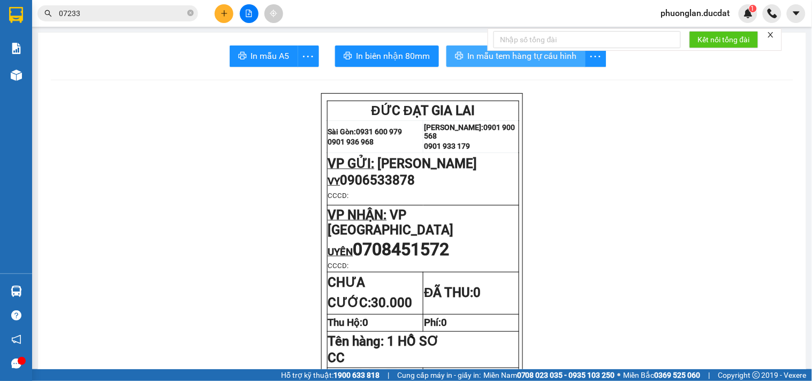
click at [490, 60] on span "In mẫu tem hàng tự cấu hình" at bounding box center [522, 55] width 109 height 13
click at [231, 13] on button at bounding box center [224, 13] width 19 height 19
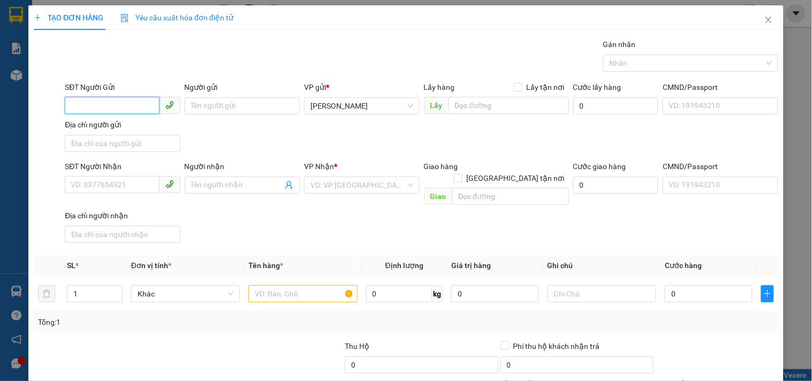
click at [114, 104] on input "SĐT Người Gửi" at bounding box center [112, 105] width 94 height 17
type input "0987490117"
click at [214, 103] on input "Người gửi" at bounding box center [242, 105] width 115 height 17
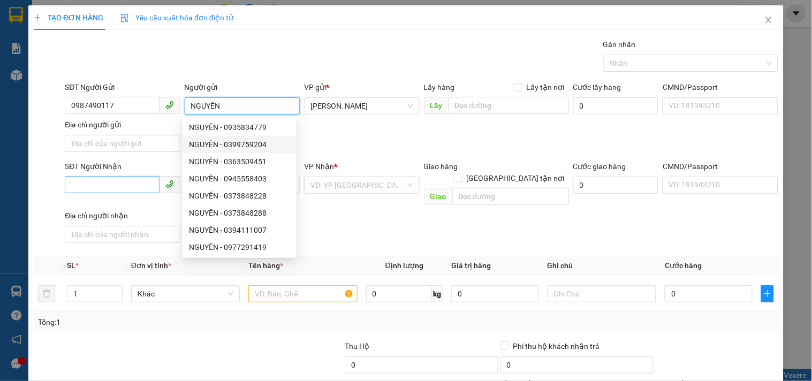
type input "NGUYÊN"
click at [128, 185] on input "SĐT Người Nhận" at bounding box center [112, 184] width 94 height 17
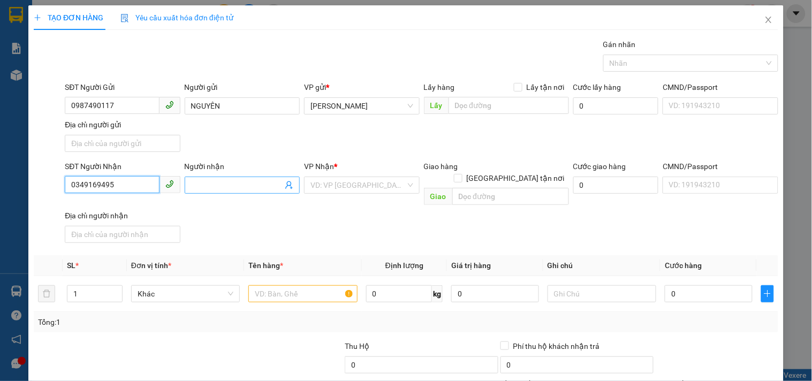
type input "0349169495"
click at [232, 179] on span at bounding box center [242, 185] width 115 height 17
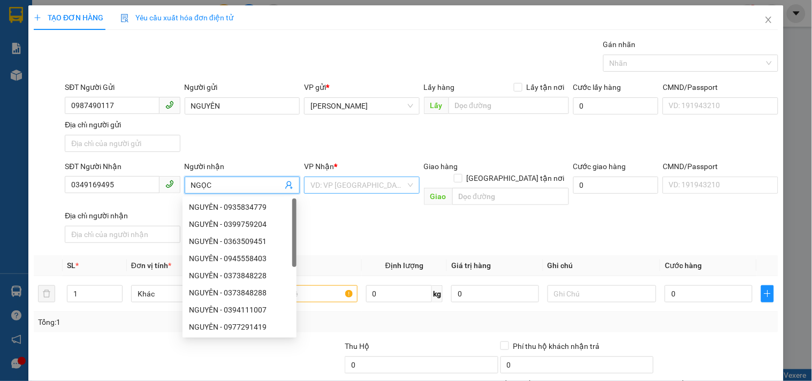
type input "NGỌC"
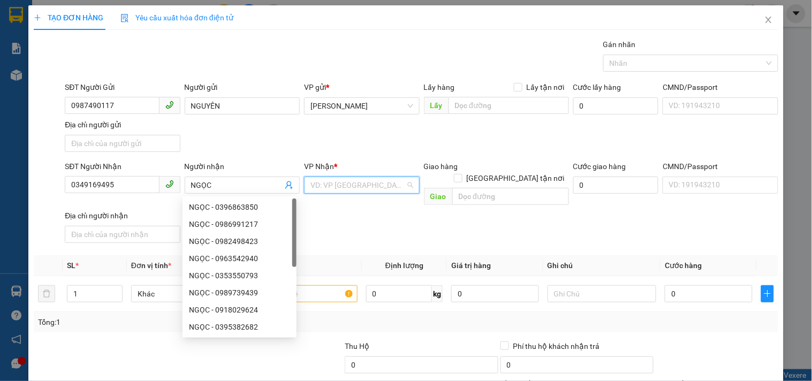
click at [336, 185] on input "search" at bounding box center [357, 185] width 95 height 16
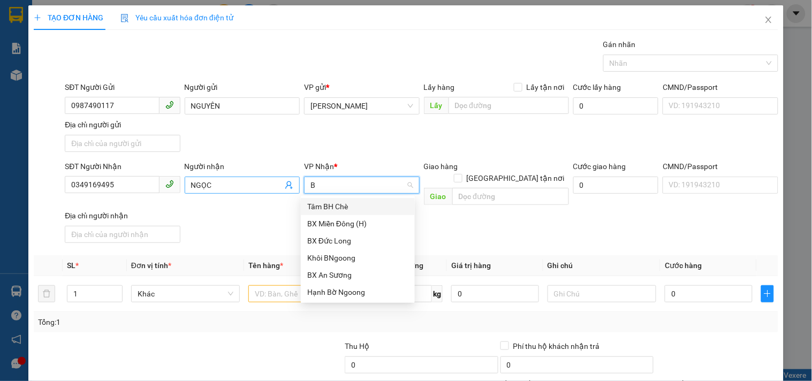
type input "BX"
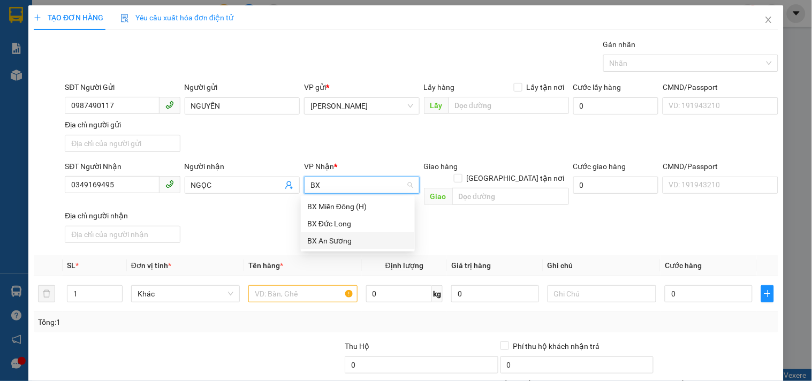
click at [335, 247] on div "BX An Sương" at bounding box center [358, 240] width 114 height 17
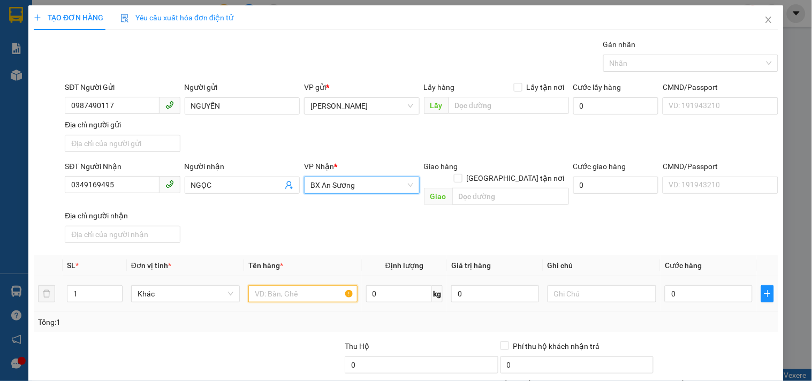
click at [313, 286] on input "text" at bounding box center [302, 293] width 109 height 17
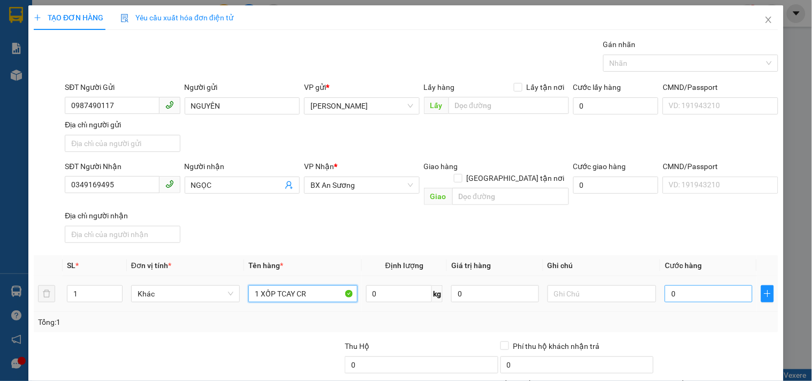
type input "1 XỐP TCAY CR"
type input "5"
type input "50"
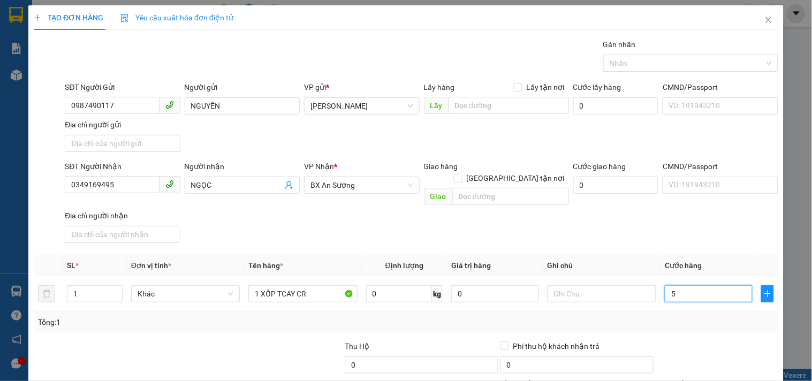
type input "50"
type input "50.000"
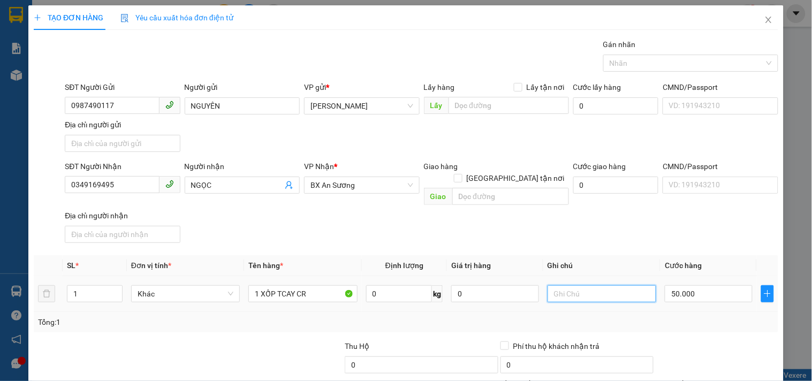
click at [573, 285] on input "text" at bounding box center [601, 293] width 109 height 17
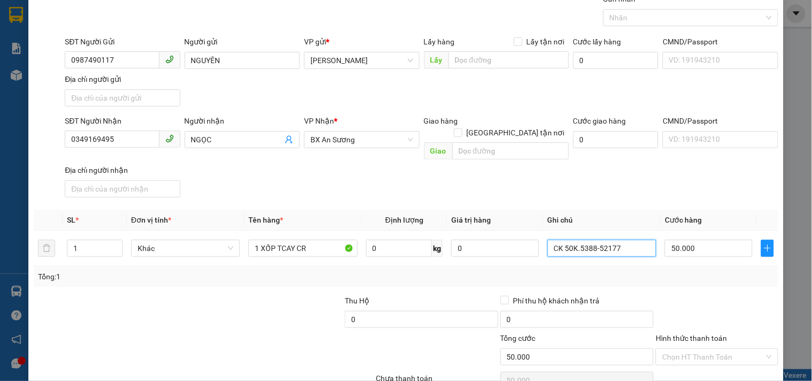
scroll to position [89, 0]
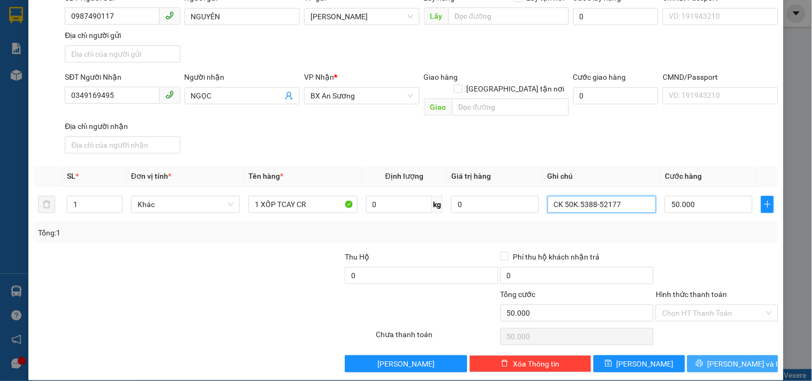
type input "CK 50K.5388-52177"
click at [744, 358] on span "Lưu và In" at bounding box center [744, 364] width 75 height 12
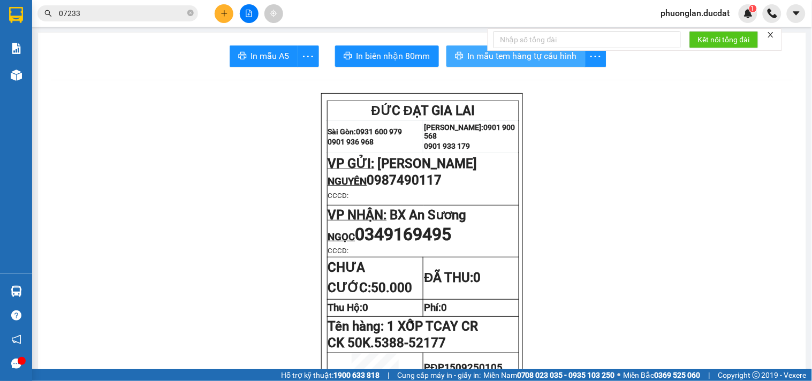
click at [461, 60] on button "In mẫu tem hàng tự cấu hình" at bounding box center [515, 55] width 139 height 21
click at [224, 9] on button at bounding box center [224, 13] width 19 height 19
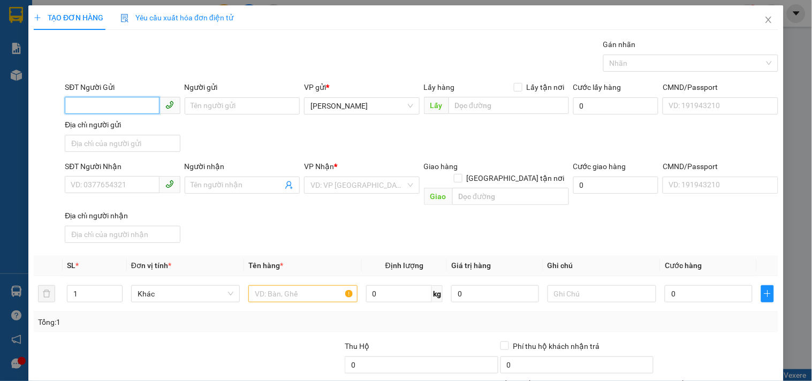
click at [102, 103] on input "SĐT Người Gửi" at bounding box center [112, 105] width 94 height 17
type input "0962393967"
click at [130, 132] on div "0962393967 - HÀ" at bounding box center [131, 127] width 120 height 12
type input "HÀ"
type input "0978589127"
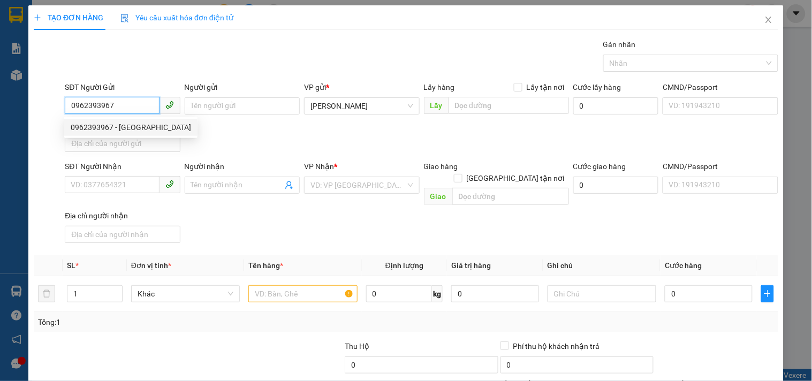
type input "NGHĨA"
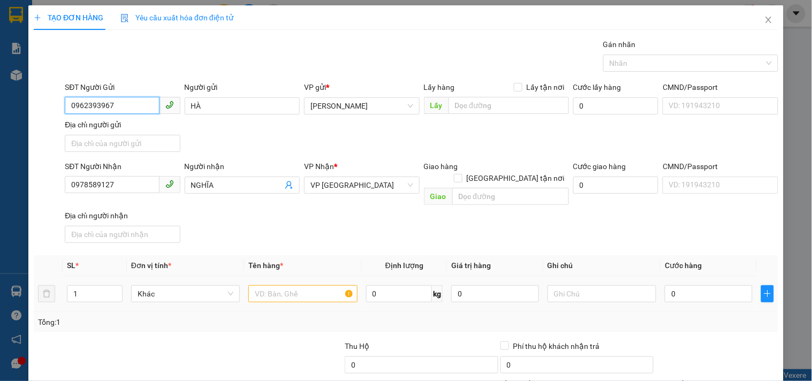
type input "0962393967"
click at [280, 285] on input "text" at bounding box center [302, 293] width 109 height 17
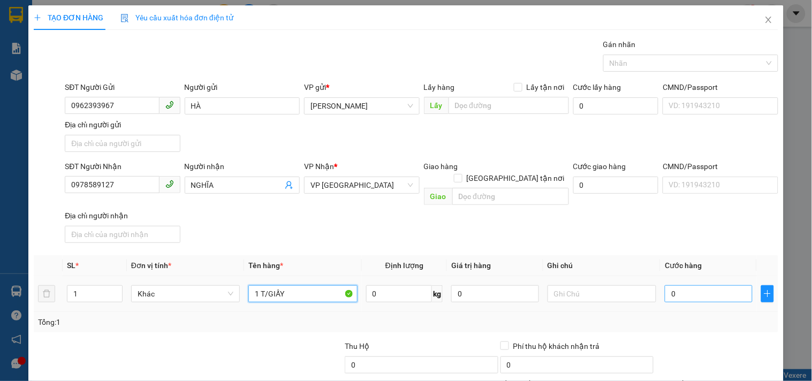
type input "1 T/GIẤY"
drag, startPoint x: 688, startPoint y: 284, endPoint x: 675, endPoint y: 286, distance: 13.5
click at [687, 285] on input "0" at bounding box center [708, 293] width 88 height 17
type input "4"
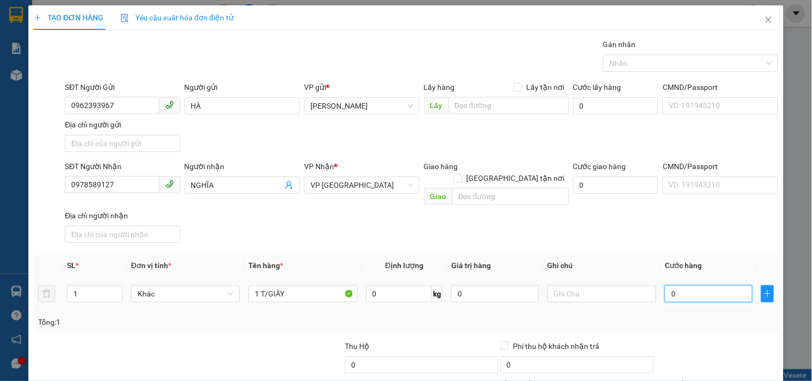
type input "4"
type input "40"
type input "40.000"
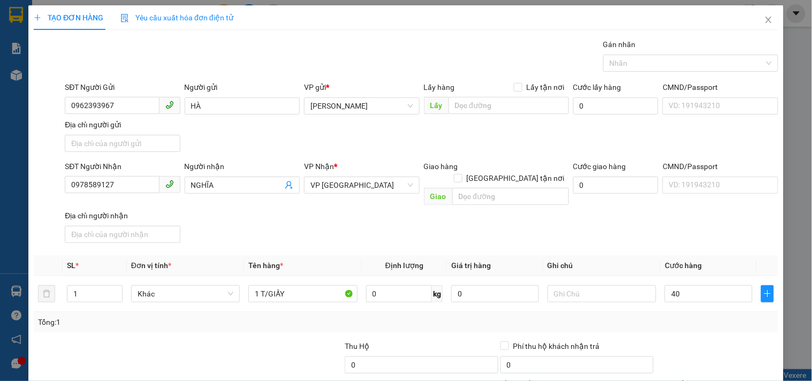
type input "40.000"
click at [675, 216] on div "SĐT Người Nhận 0978589127 Người nhận NGHĨA VP Nhận * VP Sài Gòn Giao hàng Giao …" at bounding box center [421, 203] width 717 height 87
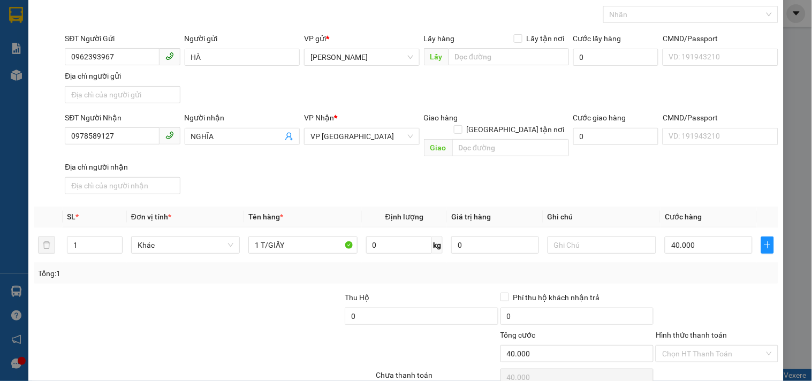
scroll to position [89, 0]
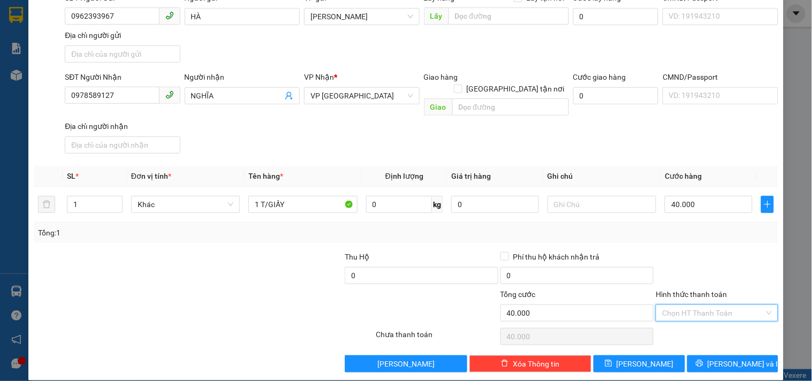
click at [702, 305] on input "Hình thức thanh toán" at bounding box center [713, 313] width 102 height 16
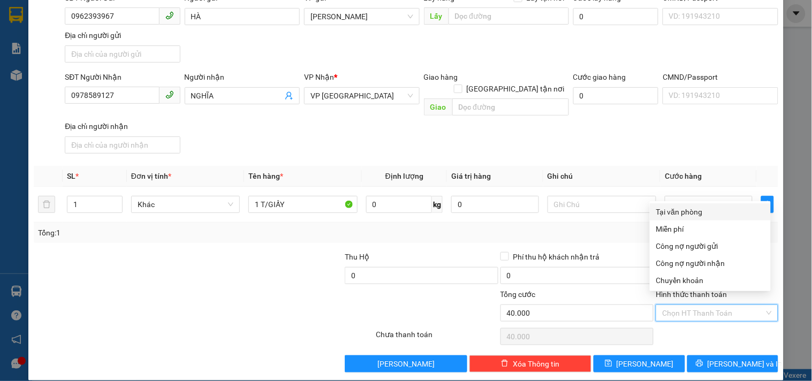
click at [680, 218] on div "Tại văn phòng" at bounding box center [709, 211] width 121 height 17
type input "0"
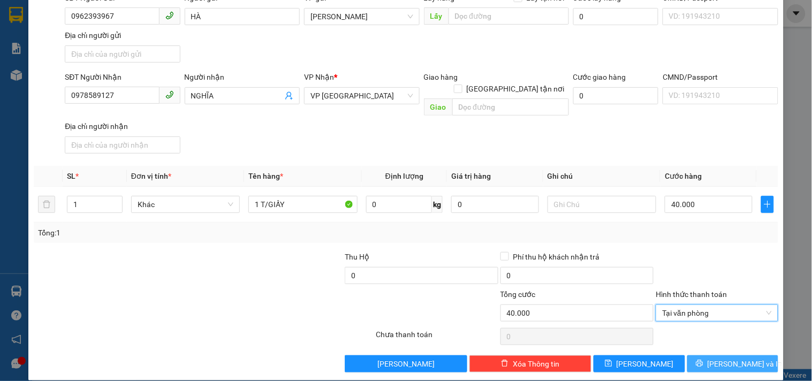
click at [702, 360] on icon "printer" at bounding box center [698, 363] width 7 height 7
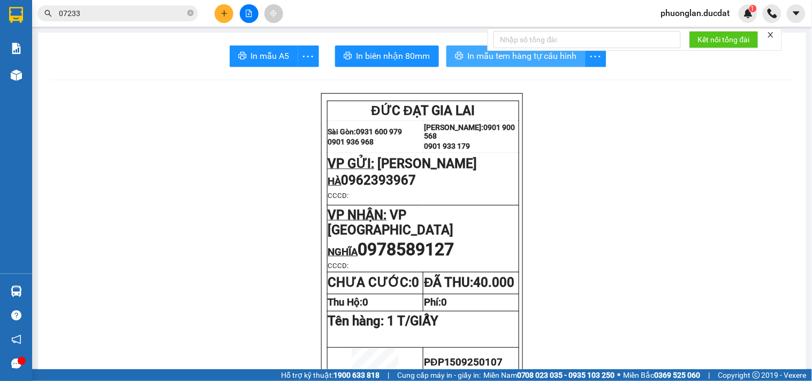
click at [473, 52] on span "In mẫu tem hàng tự cấu hình" at bounding box center [522, 55] width 109 height 13
click at [228, 9] on button at bounding box center [224, 13] width 19 height 19
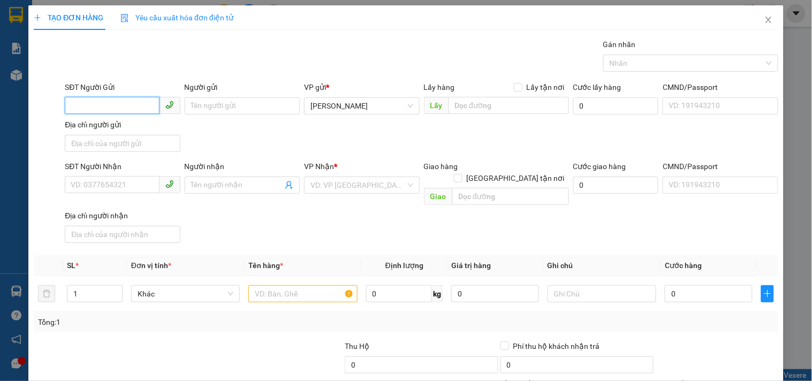
drag, startPoint x: 128, startPoint y: 106, endPoint x: 115, endPoint y: 114, distance: 15.6
click at [119, 114] on span at bounding box center [122, 105] width 115 height 17
type input "0987385462"
click at [223, 102] on input "Người gửi" at bounding box center [242, 105] width 115 height 17
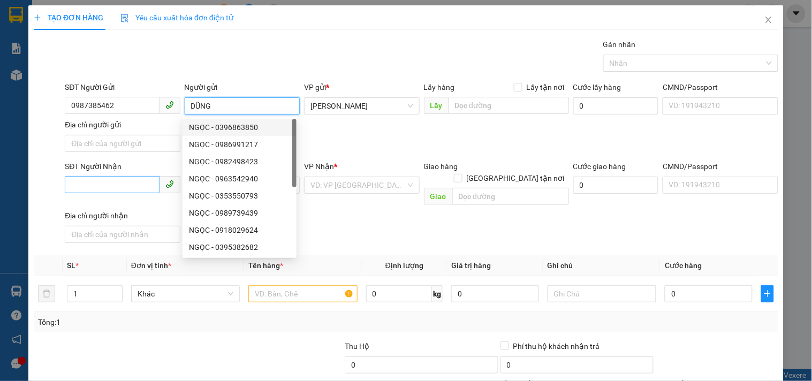
type input "DŨNG"
click at [123, 185] on input "SĐT Người Nhận" at bounding box center [112, 184] width 94 height 17
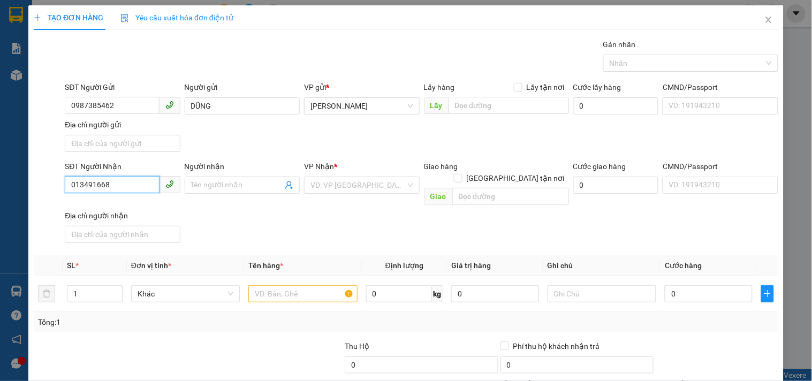
click at [75, 186] on input "013491668" at bounding box center [112, 184] width 94 height 17
type input "0913491668"
click at [152, 205] on div "0913491668 - ĐẠI" at bounding box center [121, 207] width 101 height 12
type input "ĐẠI"
type input "0913491668"
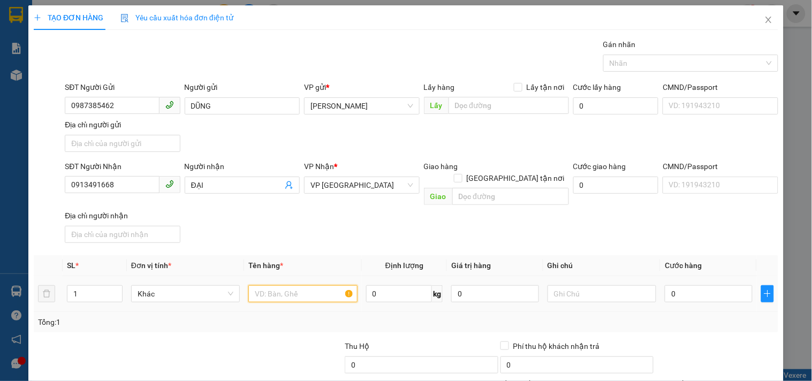
click at [262, 285] on input "text" at bounding box center [302, 293] width 109 height 17
type input "1 T/GIẤY PHỞ"
click at [698, 285] on input "0" at bounding box center [708, 293] width 88 height 17
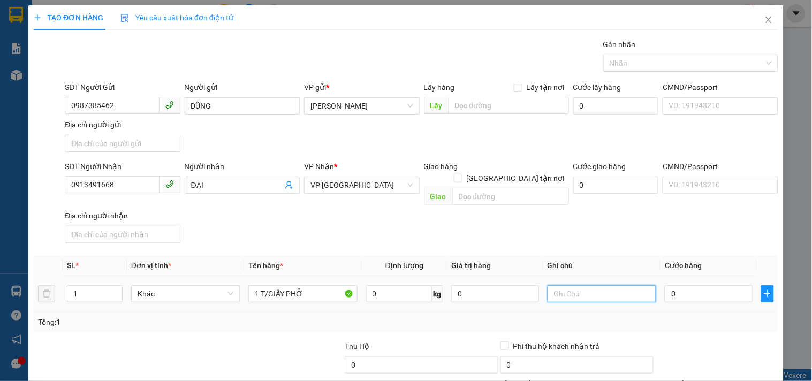
click at [614, 285] on input "text" at bounding box center [601, 293] width 109 height 17
click at [674, 291] on div "0" at bounding box center [708, 293] width 88 height 21
click at [671, 287] on input "0" at bounding box center [708, 293] width 88 height 17
click at [612, 285] on input "text" at bounding box center [601, 293] width 109 height 17
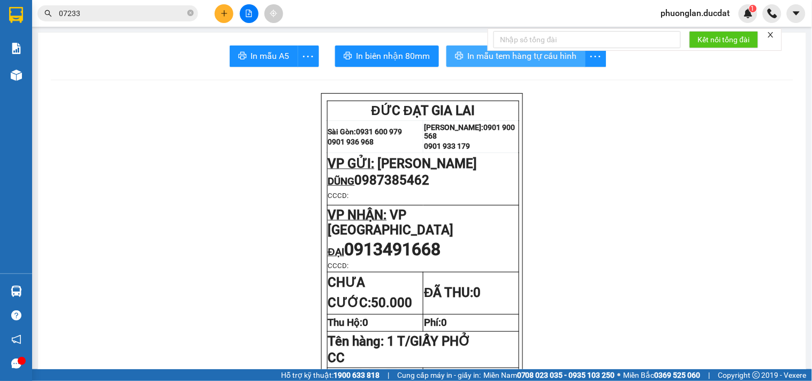
click at [468, 55] on span "In mẫu tem hàng tự cấu hình" at bounding box center [522, 55] width 109 height 13
click at [220, 12] on icon "plus" at bounding box center [223, 13] width 7 height 7
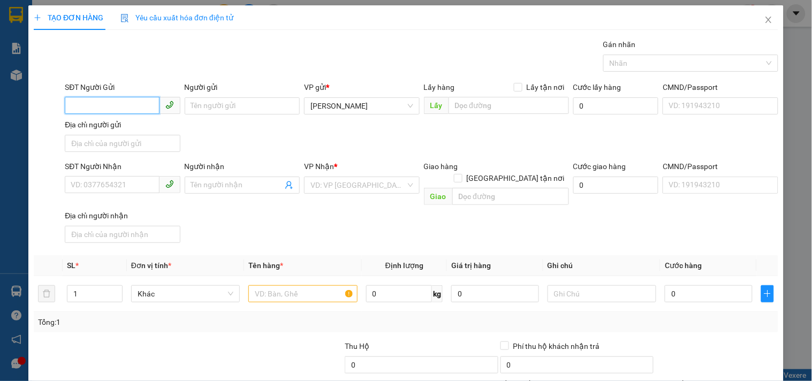
click at [111, 100] on input "SĐT Người Gửi" at bounding box center [112, 105] width 94 height 17
click at [201, 106] on input "Người gửi" at bounding box center [242, 105] width 115 height 17
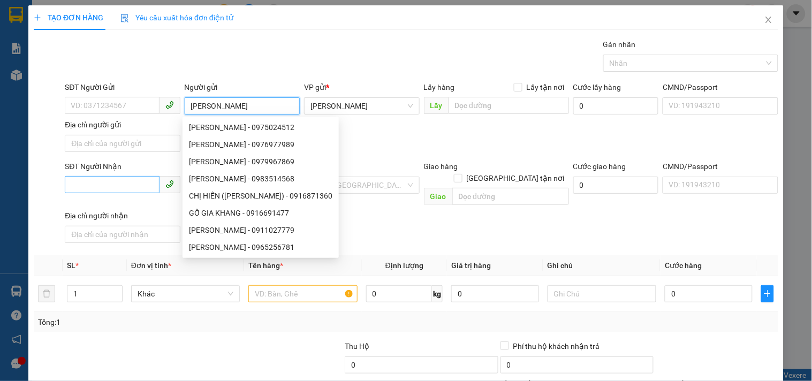
type input "[PERSON_NAME]"
click at [104, 180] on input "SĐT Người Nhận" at bounding box center [112, 184] width 94 height 17
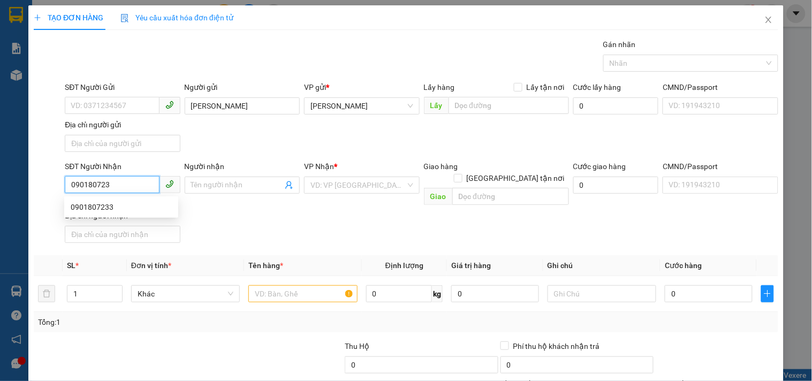
type input "0901807233"
click at [104, 203] on div "0901807233" at bounding box center [121, 207] width 101 height 12
checkbox input "true"
type input "Q12"
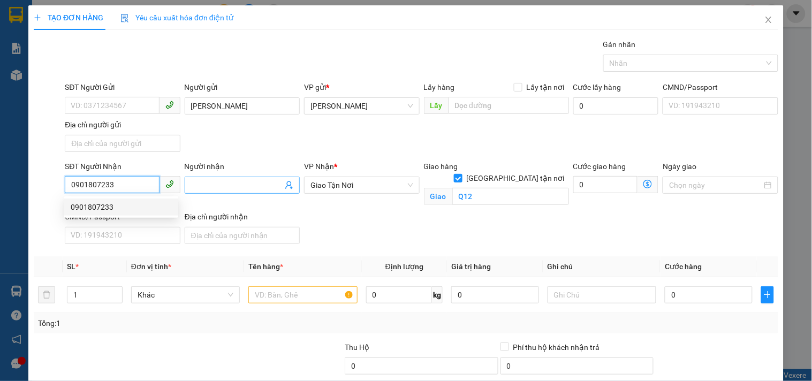
type input "0901807233"
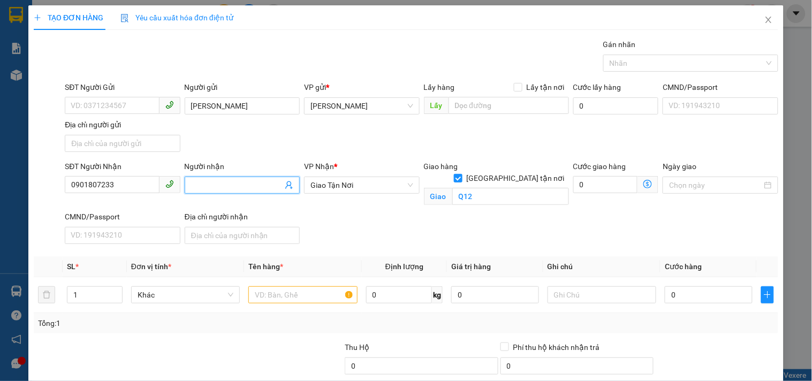
click at [210, 188] on input "Người nhận" at bounding box center [236, 185] width 91 height 12
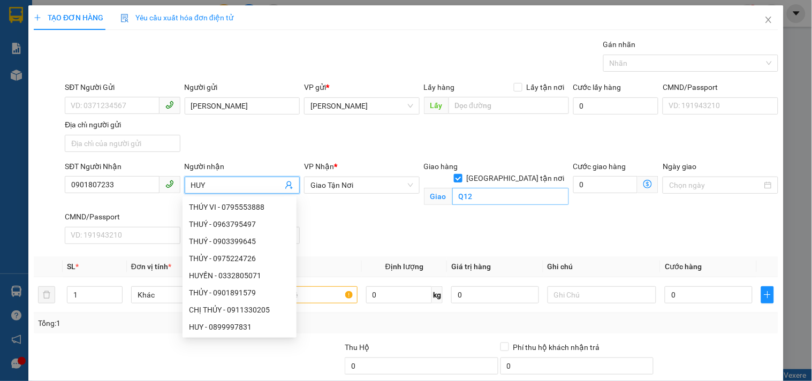
type input "HUY"
click at [475, 188] on input "Q12" at bounding box center [510, 196] width 117 height 17
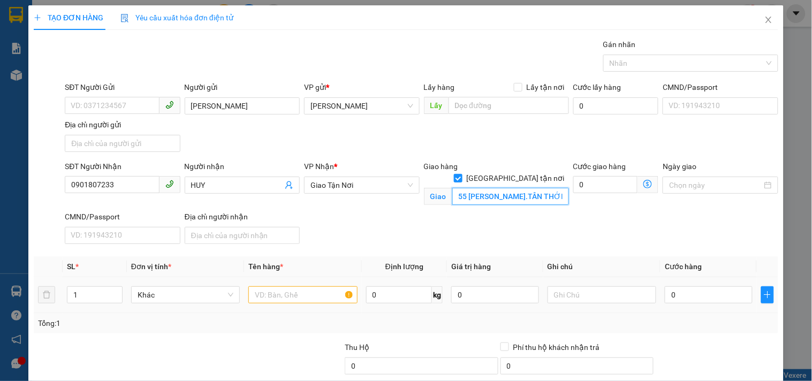
type input "55 [PERSON_NAME].TÂN THỚI NHẤT.Q12"
drag, startPoint x: 307, startPoint y: 302, endPoint x: 296, endPoint y: 295, distance: 12.8
click at [305, 301] on input "text" at bounding box center [302, 294] width 109 height 17
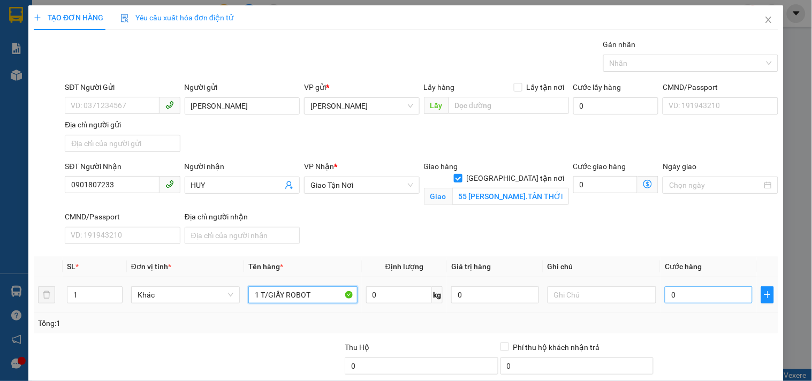
type input "1 T/GIẤY ROBOT"
click at [712, 293] on input "0" at bounding box center [708, 294] width 88 height 17
type input "1"
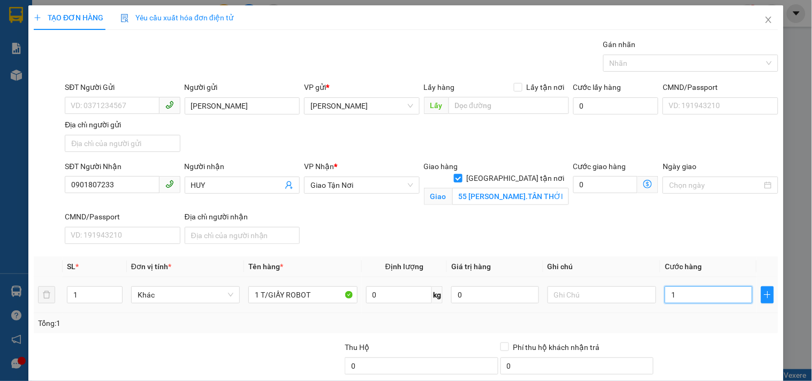
type input "10"
type input "100"
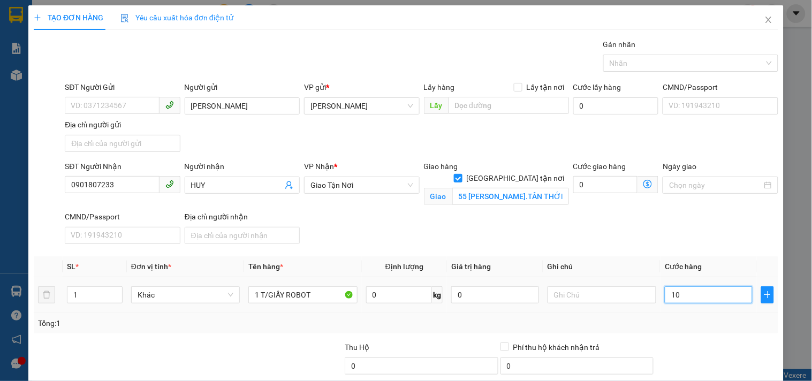
type input "100"
type input "100.000"
click at [609, 293] on input "text" at bounding box center [601, 294] width 109 height 17
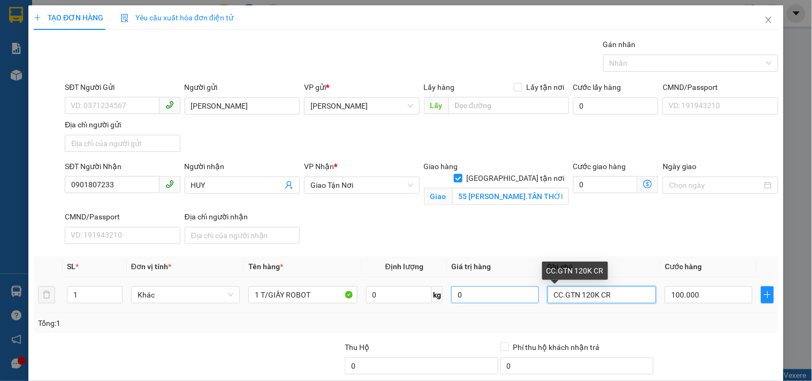
drag, startPoint x: 558, startPoint y: 295, endPoint x: 487, endPoint y: 302, distance: 71.4
click at [494, 301] on tr "1 Khác 1 T/GIẤY ROBOT 0 kg 0 CC.GTN 120K CR 100.000" at bounding box center [406, 295] width 744 height 36
click at [601, 287] on td "GTN 120K CR" at bounding box center [601, 295] width 117 height 36
click at [603, 293] on input "GTN 120K CR" at bounding box center [601, 294] width 109 height 17
click at [607, 286] on input "GTN 120K CR.ĐẦU GL NNỢ CƯỚC" at bounding box center [601, 294] width 109 height 17
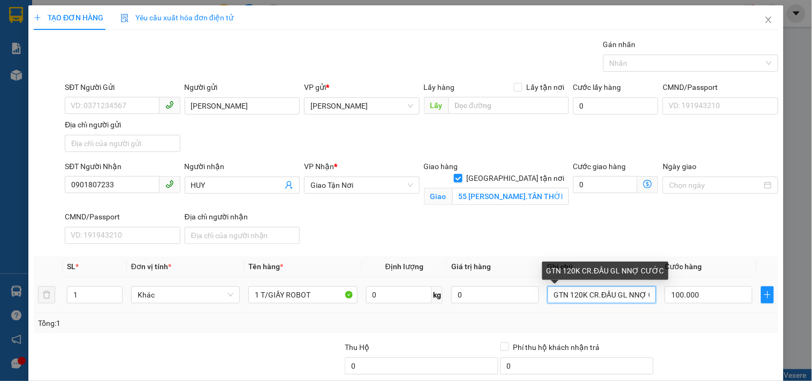
type input "GTN 120K CR.ĐẦU GL NỢ CƯỚC"
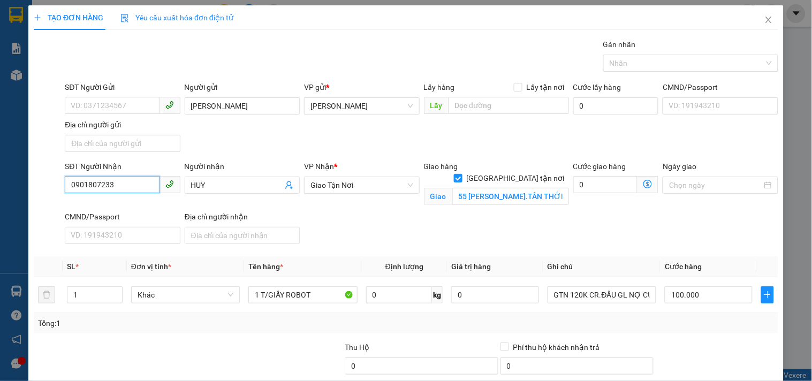
drag, startPoint x: 137, startPoint y: 78, endPoint x: 0, endPoint y: 150, distance: 155.3
click at [0, 142] on div "TẠO ĐƠN HÀNG Yêu cầu xuất hóa đơn điện tử Transit Pickup Surcharge Ids Transit …" at bounding box center [406, 190] width 812 height 381
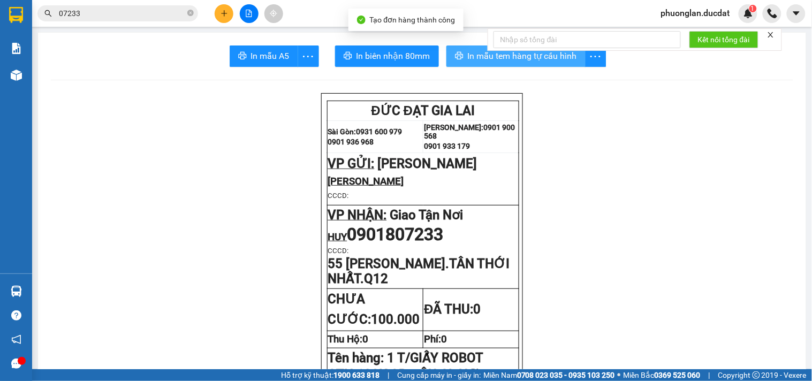
click at [468, 50] on span "In mẫu tem hàng tự cấu hình" at bounding box center [522, 55] width 109 height 13
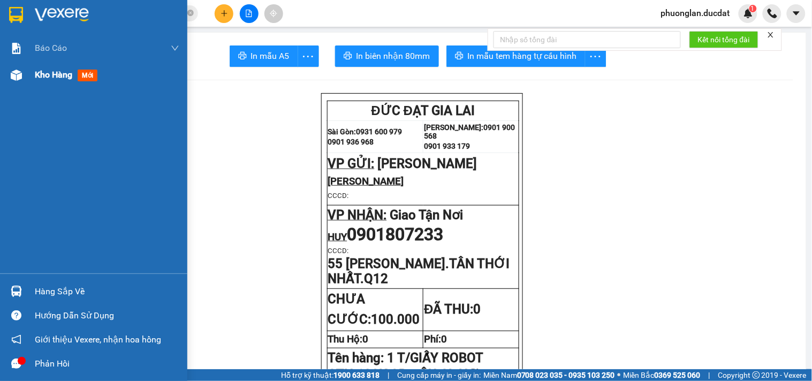
drag, startPoint x: 45, startPoint y: 75, endPoint x: 86, endPoint y: 76, distance: 40.7
click at [45, 76] on span "Kho hàng" at bounding box center [53, 75] width 37 height 10
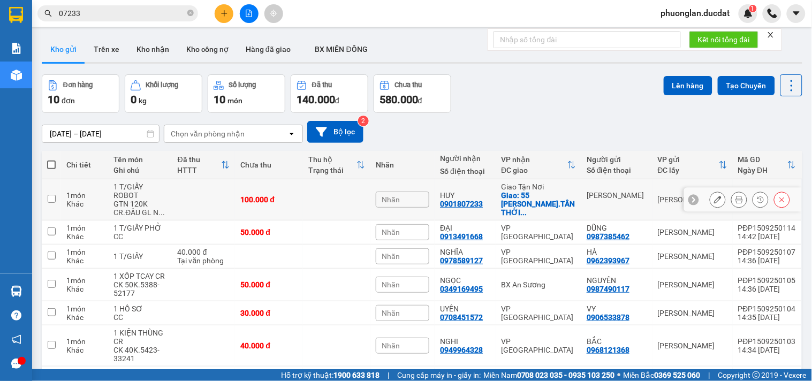
click at [714, 196] on icon at bounding box center [717, 199] width 7 height 7
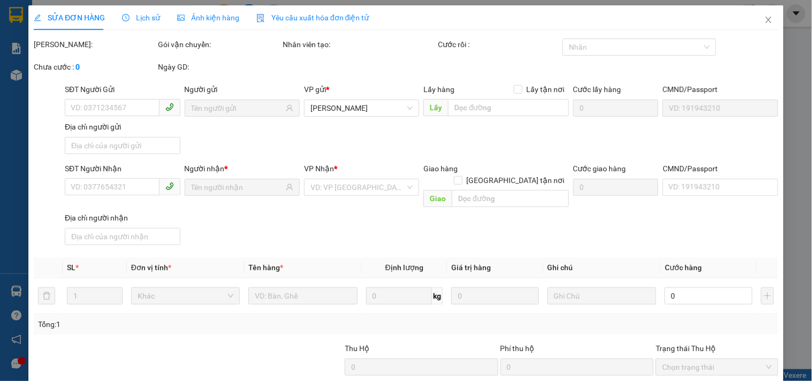
type input "0901807233"
checkbox input "true"
type input "55 [PERSON_NAME].TÂN THỚI NHẤT.Q12"
type input "100.000"
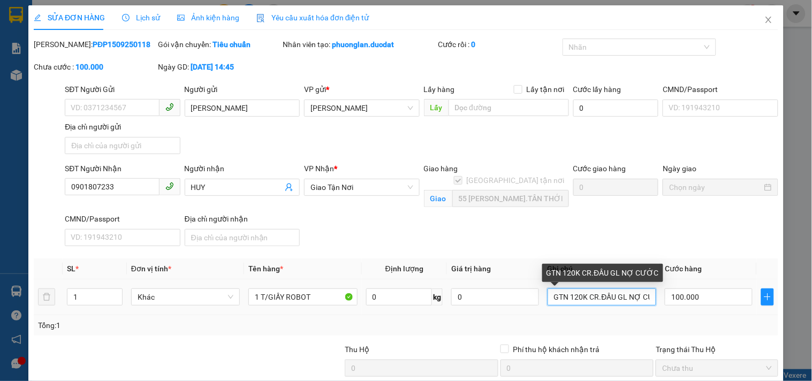
drag, startPoint x: 571, startPoint y: 297, endPoint x: 563, endPoint y: 297, distance: 8.0
click at [563, 297] on input "GTN 120K CR.ĐẦU GL NỢ CƯỚC" at bounding box center [601, 296] width 109 height 17
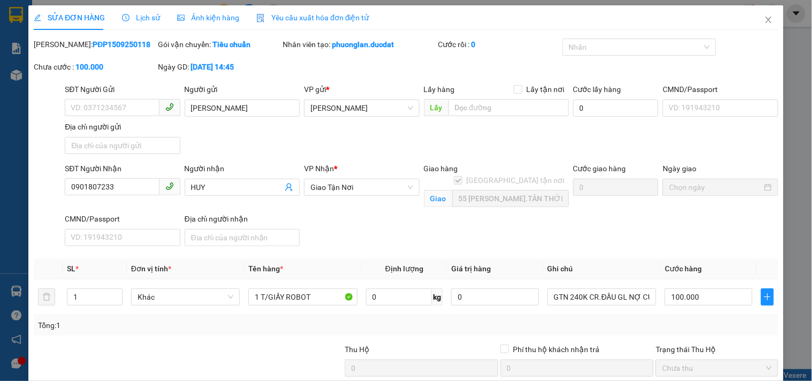
click at [624, 258] on th "Ghi chú" at bounding box center [601, 268] width 117 height 21
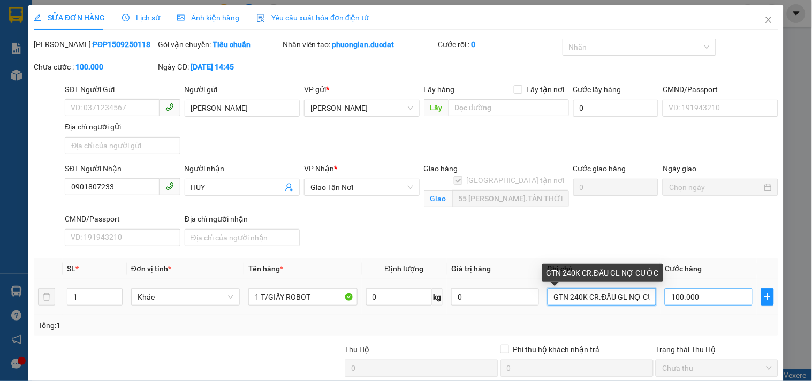
drag, startPoint x: 603, startPoint y: 298, endPoint x: 671, endPoint y: 299, distance: 67.4
click at [671, 299] on tr "1 Khác 1 T/GIẤY ROBOT 0 kg 0 GTN 240K CR.ĐẦU GL NỢ CƯỚC 100.000" at bounding box center [406, 297] width 744 height 36
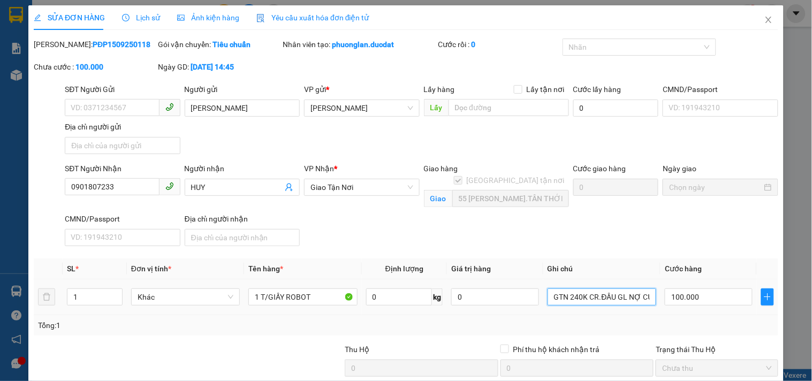
click at [644, 294] on input "GTN 240K CR.ĐẦU GL NỢ CƯỚC" at bounding box center [601, 296] width 109 height 17
type input "GTN 240K CR.ĐẦU GL NỢ CƯỚC(CỘNG TIỀN GTN ĐƠN 14/9)"
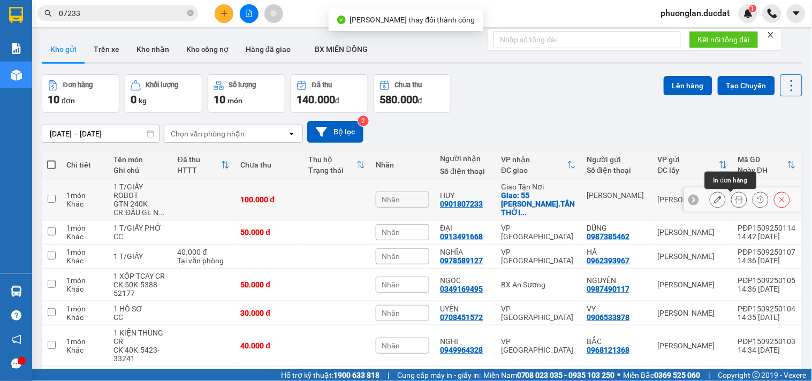
click at [735, 199] on button at bounding box center [738, 199] width 15 height 19
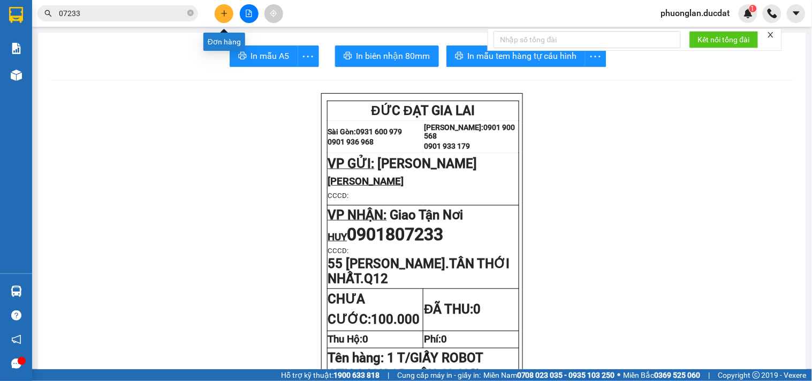
click at [221, 18] on button at bounding box center [224, 13] width 19 height 19
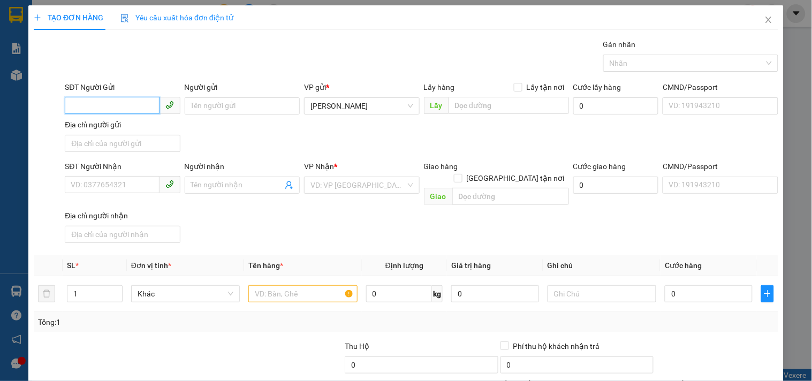
click at [89, 98] on input "SĐT Người Gửi" at bounding box center [112, 105] width 94 height 17
type input "0971762645"
click at [119, 125] on div "0971762645 - BẢO AN" at bounding box center [121, 127] width 101 height 12
type input "BẢO AN"
type input "0934566781"
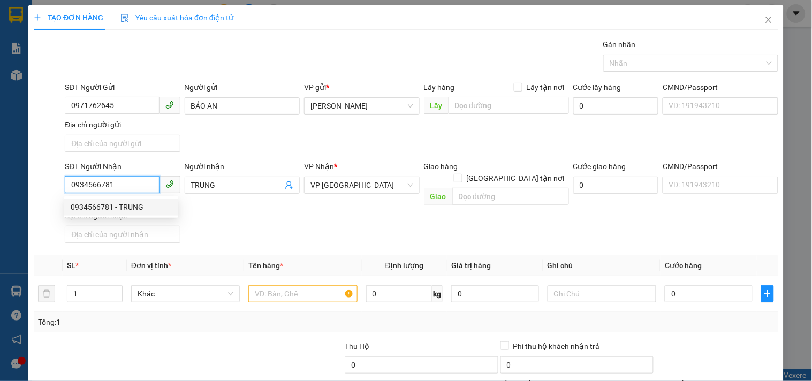
drag, startPoint x: 121, startPoint y: 189, endPoint x: 0, endPoint y: 169, distance: 123.0
click at [0, 172] on div "TẠO ĐƠN HÀNG Yêu cầu xuất hóa đơn điện tử Transit Pickup Surcharge Ids Transit …" at bounding box center [406, 190] width 812 height 381
click at [95, 207] on div "0902471456 - VT LONG PHÁT" at bounding box center [121, 207] width 101 height 12
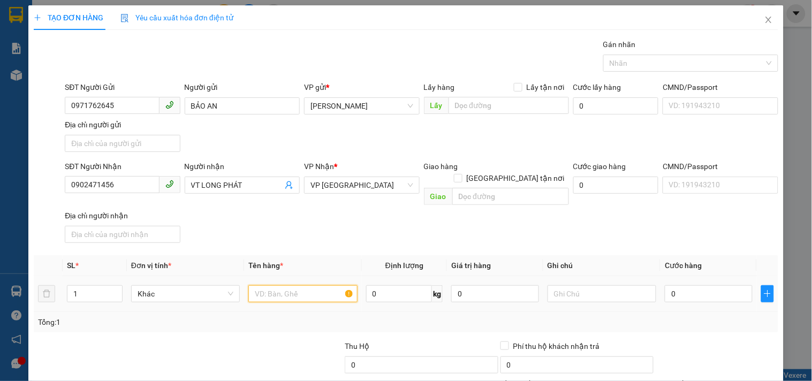
drag, startPoint x: 276, startPoint y: 284, endPoint x: 239, endPoint y: 286, distance: 37.0
click at [274, 285] on input "text" at bounding box center [302, 293] width 109 height 17
drag, startPoint x: 693, startPoint y: 284, endPoint x: 678, endPoint y: 284, distance: 15.5
click at [693, 285] on input "0" at bounding box center [708, 293] width 88 height 17
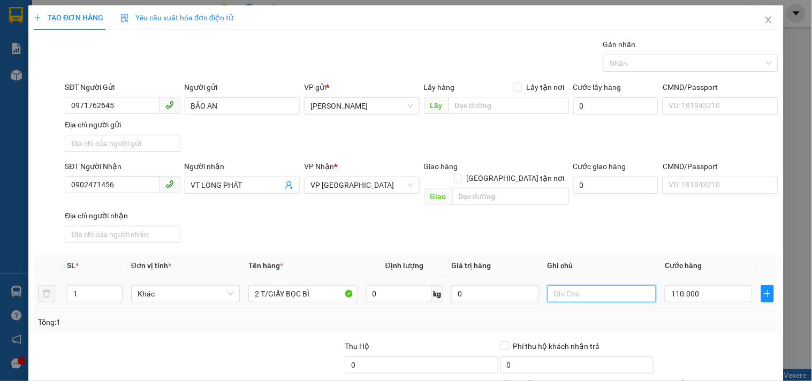
click at [607, 289] on input "text" at bounding box center [601, 293] width 109 height 17
click at [109, 184] on input "0902471456" at bounding box center [112, 184] width 94 height 17
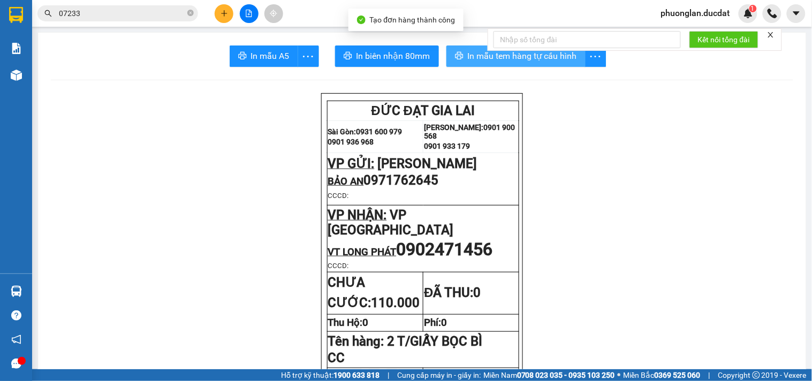
click at [478, 48] on button "In mẫu tem hàng tự cấu hình" at bounding box center [515, 55] width 139 height 21
click at [225, 15] on icon "plus" at bounding box center [223, 13] width 7 height 7
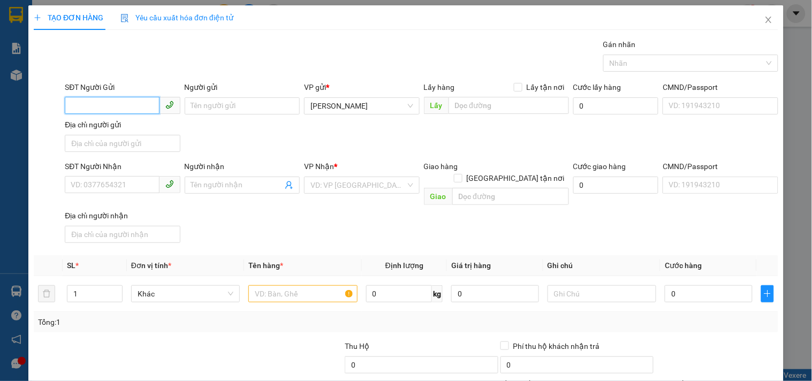
click at [98, 108] on input "SĐT Người Gửi" at bounding box center [112, 105] width 94 height 17
click at [98, 127] on div "0971762645 - BẢO AN" at bounding box center [121, 127] width 101 height 12
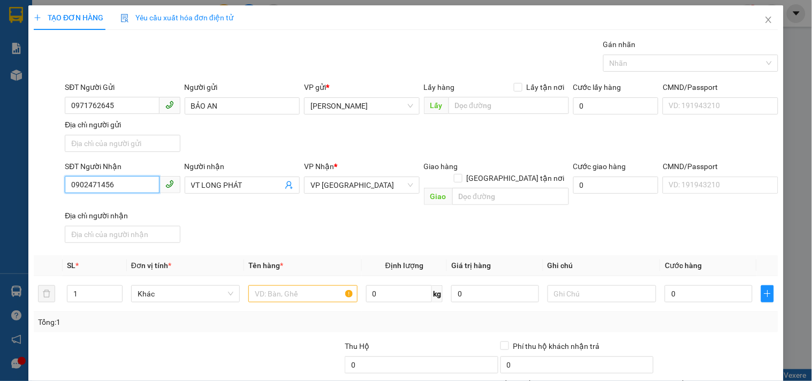
drag, startPoint x: 111, startPoint y: 185, endPoint x: 0, endPoint y: 194, distance: 111.6
click at [0, 190] on div "TẠO ĐƠN HÀNG Yêu cầu xuất hóa đơn điện tử Transit Pickup Surcharge Ids Transit …" at bounding box center [406, 190] width 812 height 381
click at [243, 186] on input "VT LONG PHÁT" at bounding box center [236, 185] width 91 height 12
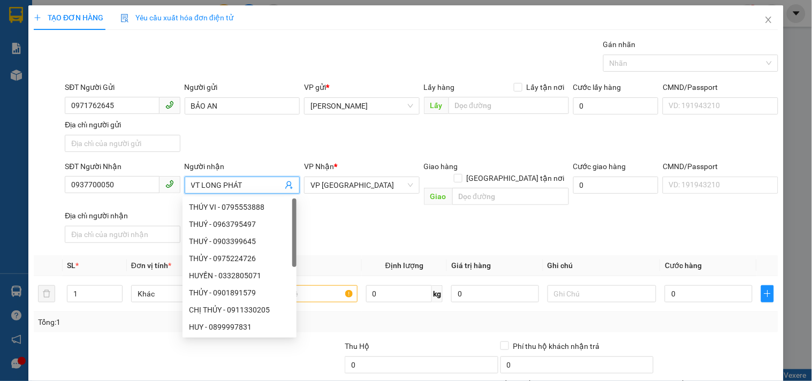
drag, startPoint x: 243, startPoint y: 186, endPoint x: 45, endPoint y: 215, distance: 200.0
click at [47, 215] on div "SĐT Người Nhận 0937700050 Người nhận VT LONG PHÁT VP Nhận * VP Sài Gòn Giao hàn…" at bounding box center [406, 203] width 746 height 87
click at [312, 285] on input "text" at bounding box center [302, 293] width 109 height 17
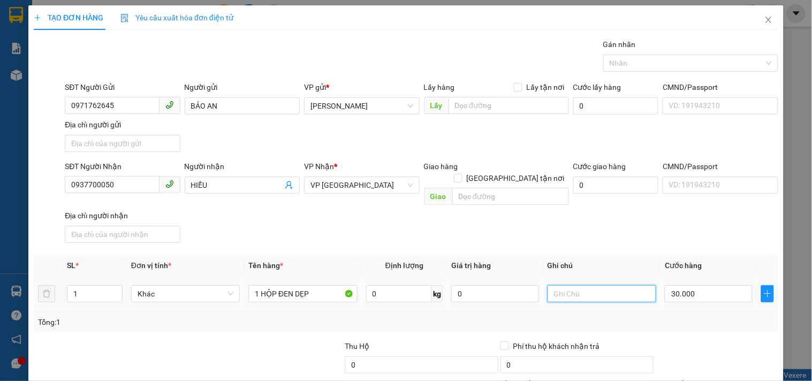
click at [606, 289] on input "text" at bounding box center [601, 293] width 109 height 17
click at [139, 184] on input "0937700050" at bounding box center [112, 184] width 94 height 17
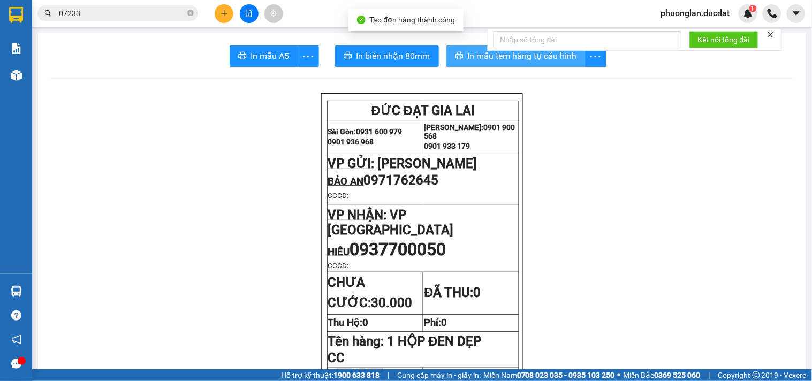
click at [458, 50] on button "In mẫu tem hàng tự cấu hình" at bounding box center [515, 55] width 139 height 21
click at [228, 12] on button at bounding box center [224, 13] width 19 height 19
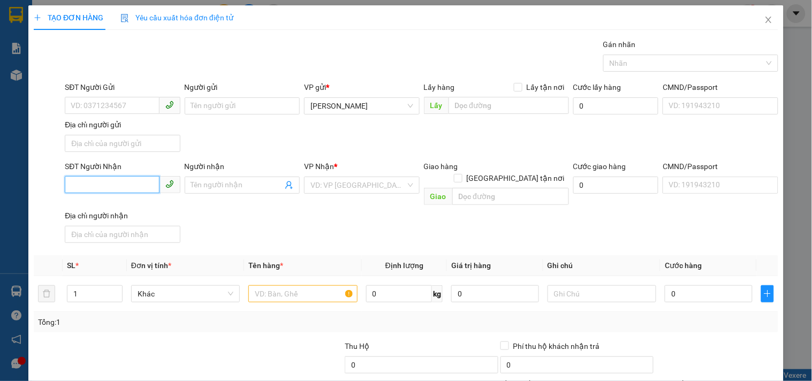
click at [136, 177] on input "SĐT Người Nhận" at bounding box center [112, 184] width 94 height 17
click at [103, 207] on div "0778738861" at bounding box center [121, 207] width 101 height 12
click at [284, 285] on input "text" at bounding box center [302, 293] width 109 height 17
click at [294, 285] on input "text" at bounding box center [302, 293] width 109 height 17
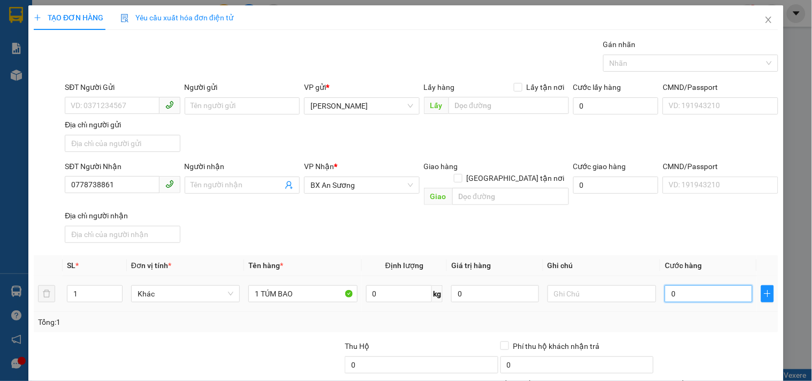
click at [694, 285] on input "0" at bounding box center [708, 293] width 88 height 17
click at [607, 285] on input "text" at bounding box center [601, 293] width 109 height 17
click at [137, 182] on input "0778738861" at bounding box center [112, 184] width 94 height 17
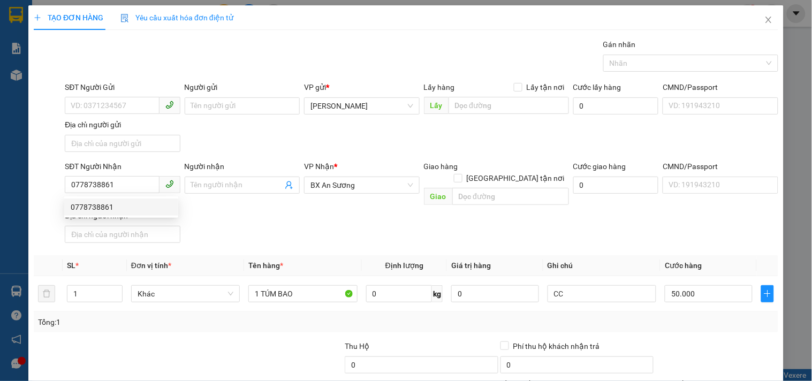
click at [693, 341] on div "Transit Pickup Surcharge Ids Transit Deliver Surcharge Ids Transit Deliver Surc…" at bounding box center [406, 250] width 744 height 423
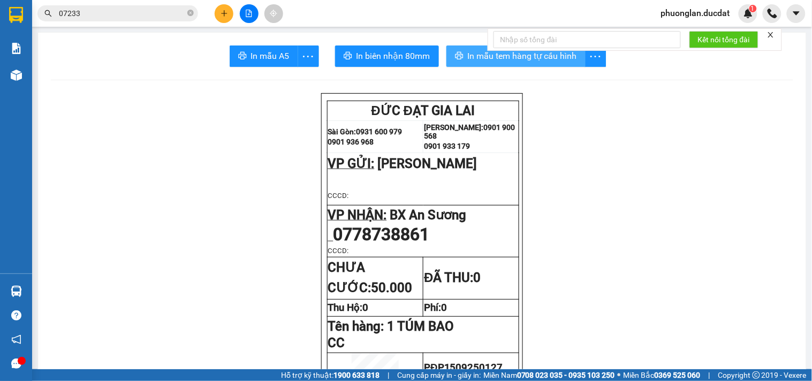
click at [468, 56] on span "In mẫu tem hàng tự cấu hình" at bounding box center [522, 55] width 109 height 13
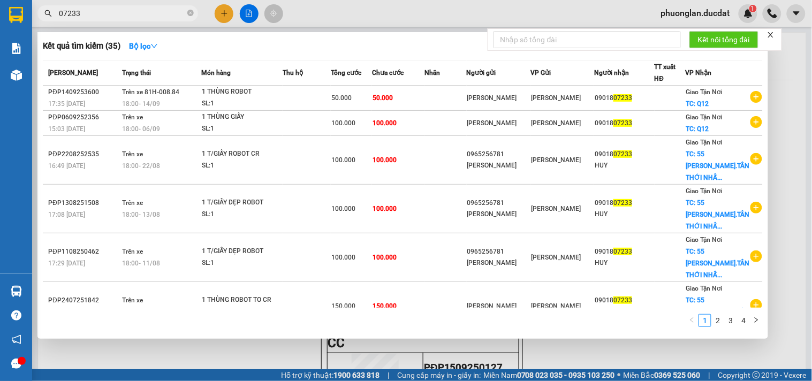
click at [164, 12] on input "07233" at bounding box center [122, 13] width 126 height 12
drag, startPoint x: 190, startPoint y: 11, endPoint x: 162, endPoint y: 7, distance: 28.1
click at [189, 11] on icon "close-circle" at bounding box center [190, 13] width 6 height 6
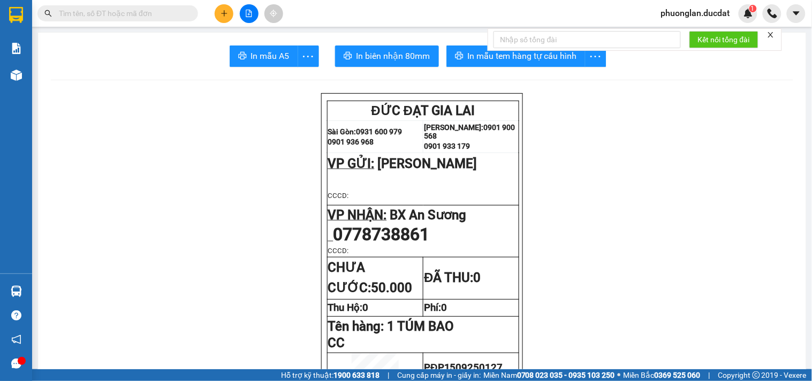
click at [114, 11] on input "text" at bounding box center [122, 13] width 126 height 12
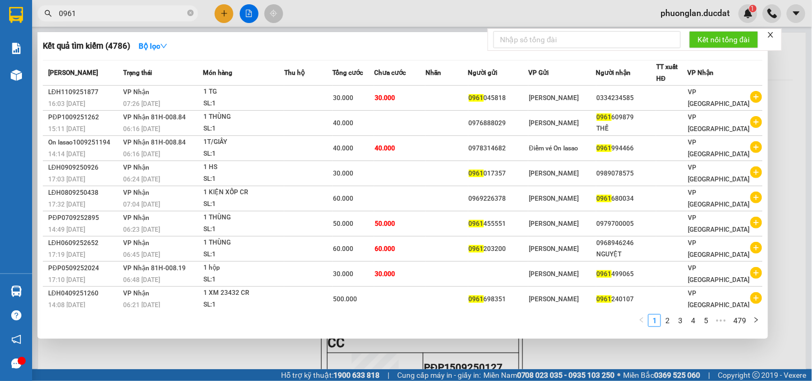
click at [140, 13] on input "0961" at bounding box center [122, 13] width 126 height 12
click at [103, 15] on input "0961" at bounding box center [122, 13] width 126 height 12
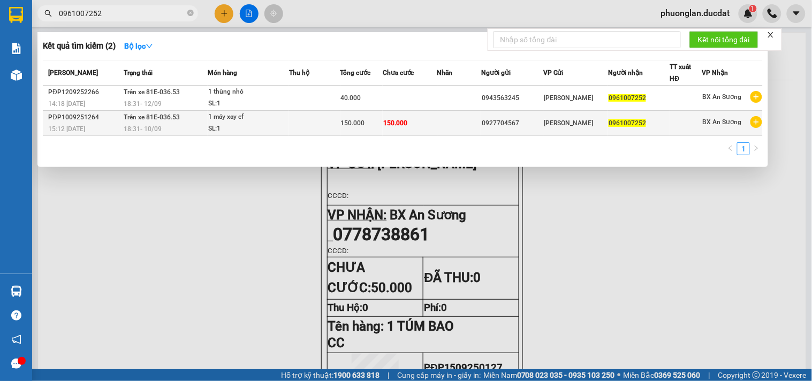
click at [452, 122] on td at bounding box center [459, 123] width 44 height 25
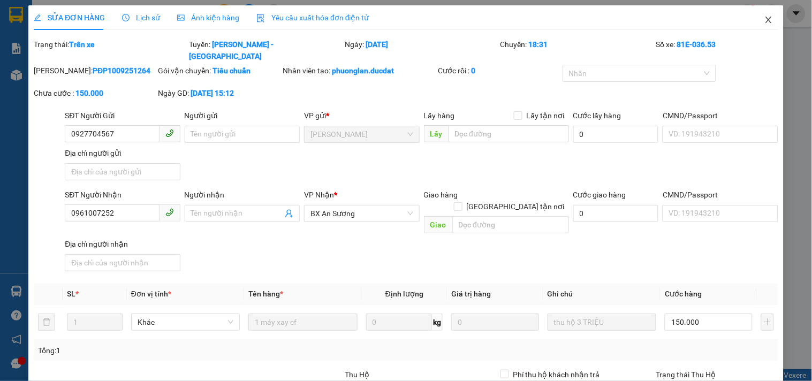
click at [764, 22] on icon "close" at bounding box center [768, 20] width 9 height 9
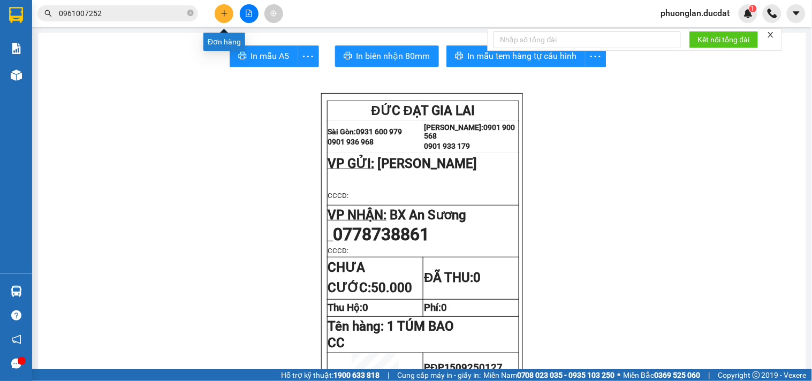
click at [224, 14] on icon "plus" at bounding box center [224, 13] width 1 height 6
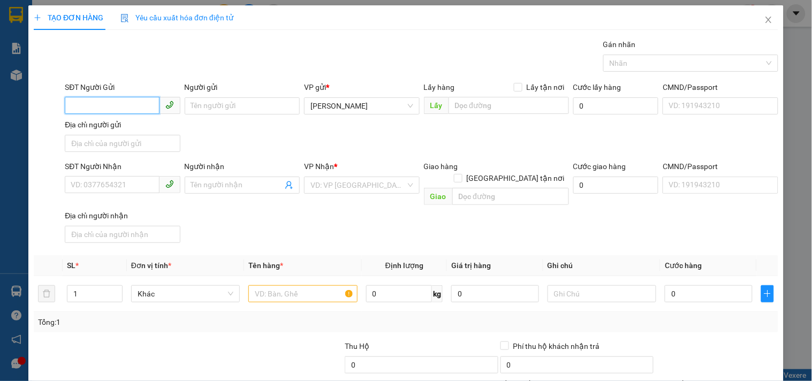
click at [118, 109] on input "SĐT Người Gửi" at bounding box center [112, 105] width 94 height 17
click at [143, 127] on div "0989999025 - HIỆP" at bounding box center [121, 127] width 101 height 12
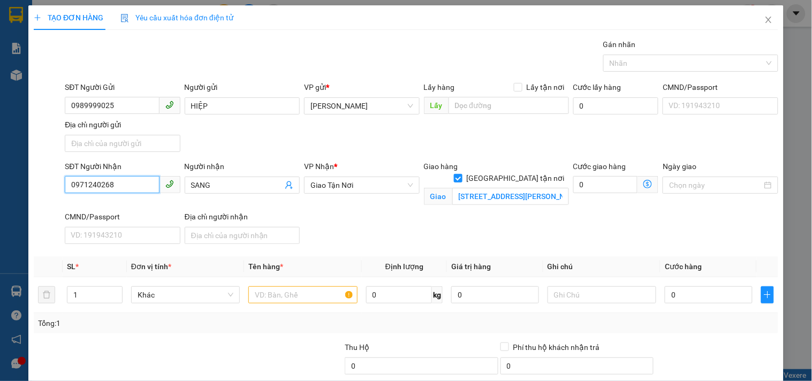
drag, startPoint x: 126, startPoint y: 178, endPoint x: 0, endPoint y: 204, distance: 129.0
click at [0, 196] on div "TẠO ĐƠN HÀNG Yêu cầu xuất hóa đơn điện tử Transit Pickup Surcharge Ids Transit …" at bounding box center [406, 190] width 812 height 381
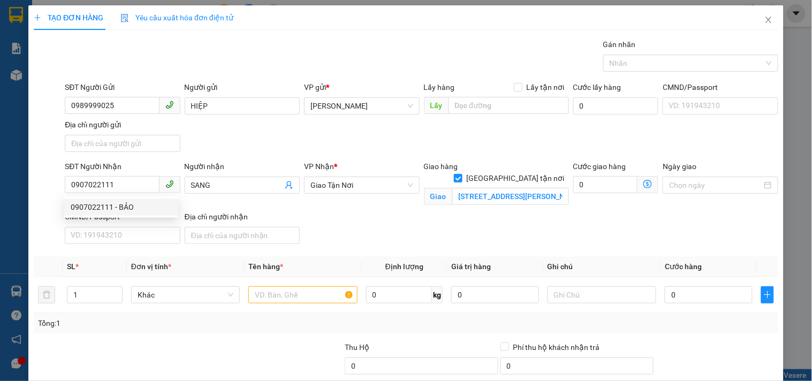
click at [124, 197] on div "0907022111 0907022111 - BẢO" at bounding box center [121, 206] width 114 height 21
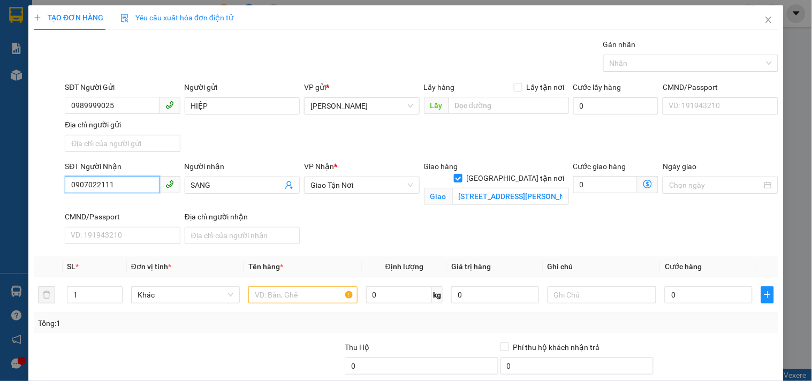
click at [122, 192] on input "0907022111" at bounding box center [112, 184] width 94 height 17
click at [132, 209] on div "0907022111 - BẢO" at bounding box center [121, 207] width 101 height 12
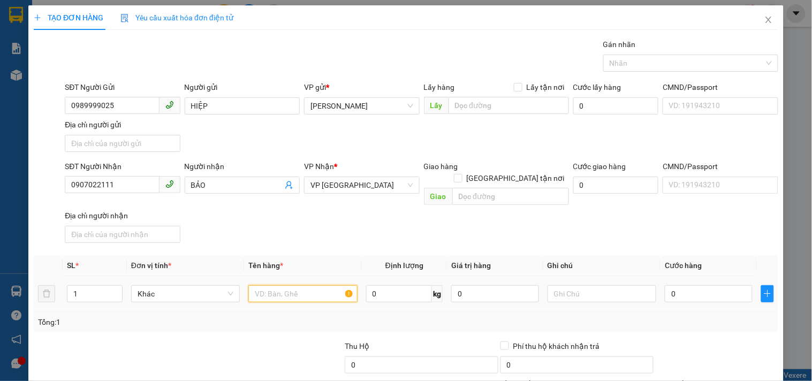
click at [293, 285] on input "text" at bounding box center [302, 293] width 109 height 17
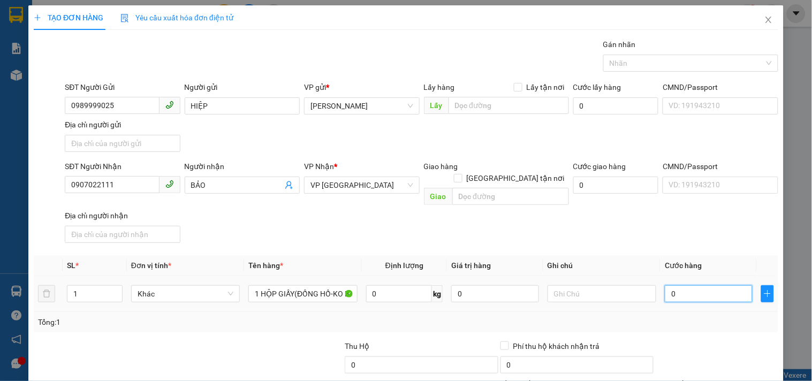
click at [686, 286] on input "0" at bounding box center [708, 293] width 88 height 17
click at [681, 232] on div "SĐT Người Nhận 0907022111 Người nhận BẢO VP Nhận * VP Sài Gòn Giao hàng Giao tậ…" at bounding box center [421, 203] width 717 height 87
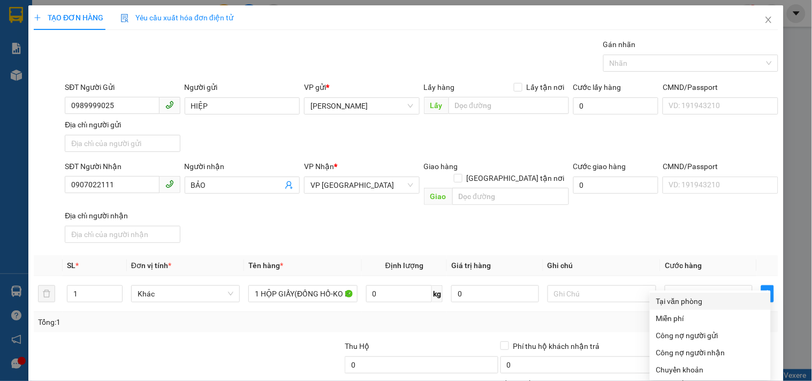
click at [694, 295] on div "Tại văn phòng" at bounding box center [710, 301] width 108 height 12
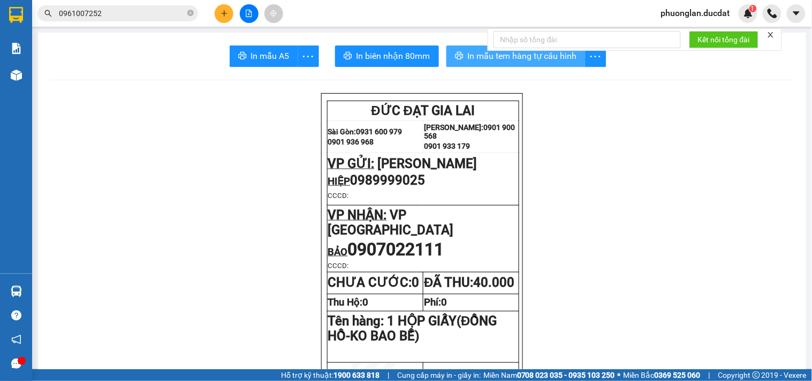
click at [482, 60] on span "In mẫu tem hàng tự cấu hình" at bounding box center [522, 55] width 109 height 13
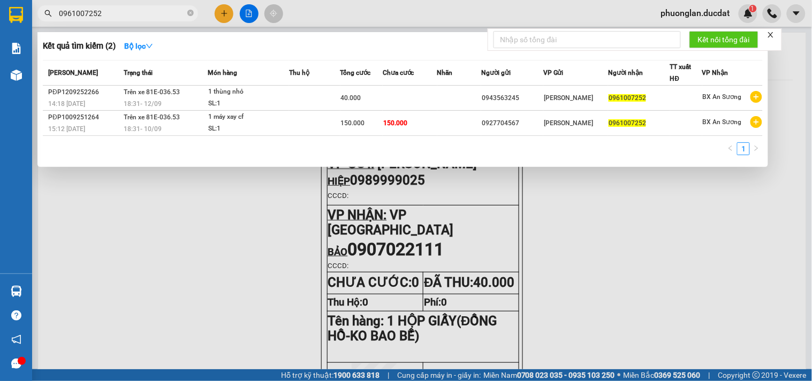
click at [118, 11] on input "0961007252" at bounding box center [122, 13] width 126 height 12
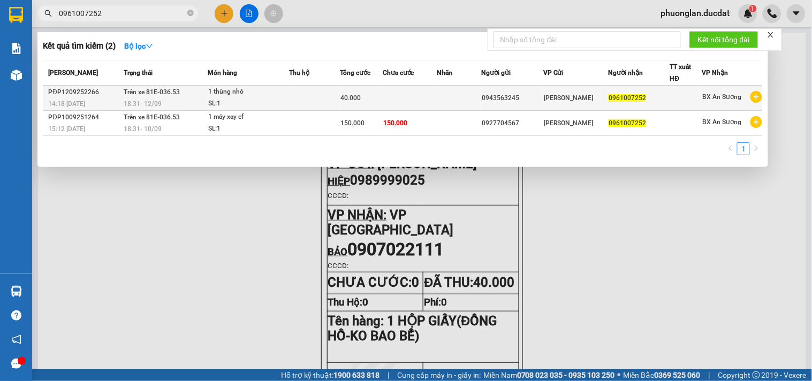
click at [394, 98] on td at bounding box center [410, 98] width 55 height 25
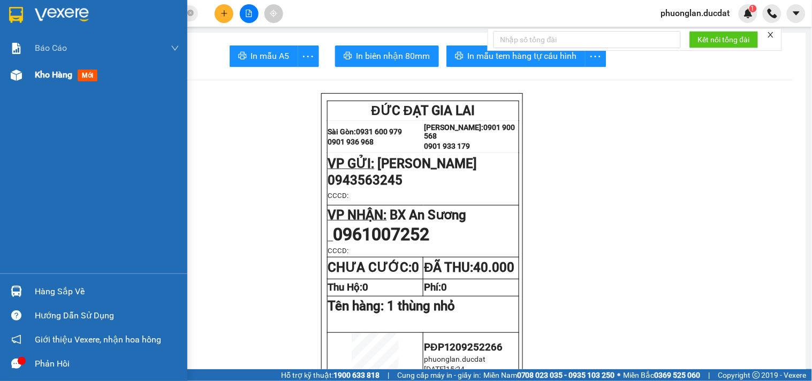
click at [47, 72] on span "Kho hàng" at bounding box center [53, 75] width 37 height 10
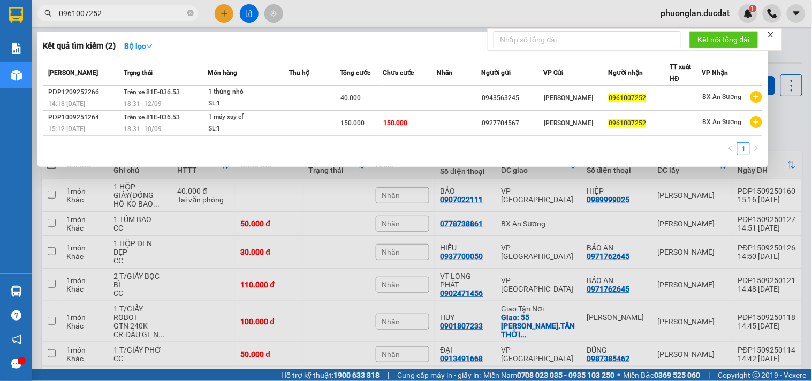
click at [129, 11] on input "0961007252" at bounding box center [122, 13] width 126 height 12
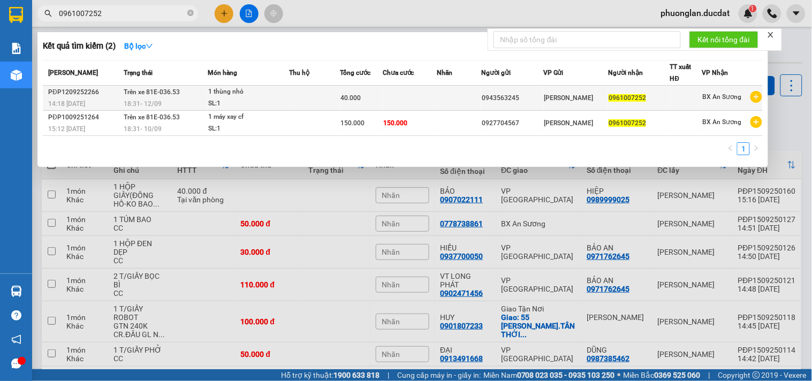
click at [455, 100] on td at bounding box center [459, 98] width 44 height 25
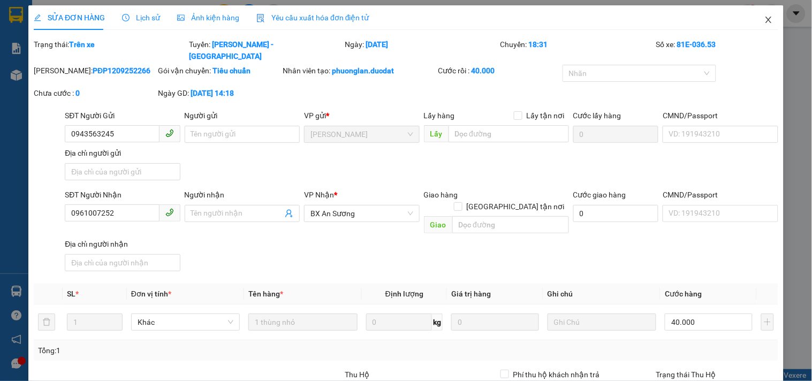
click at [765, 20] on icon "close" at bounding box center [768, 20] width 6 height 6
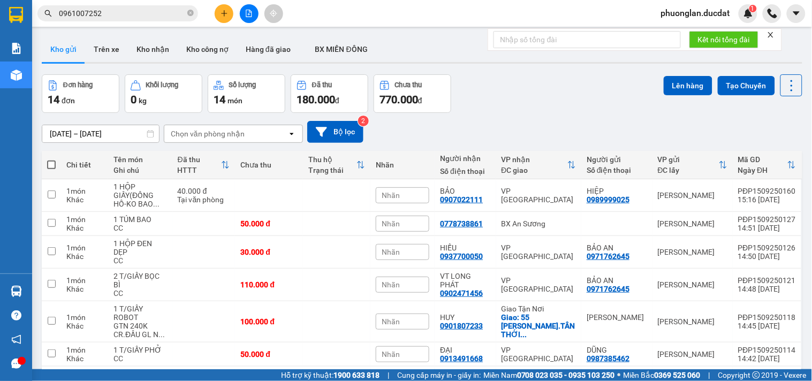
click at [114, 17] on input "0961007252" at bounding box center [122, 13] width 126 height 12
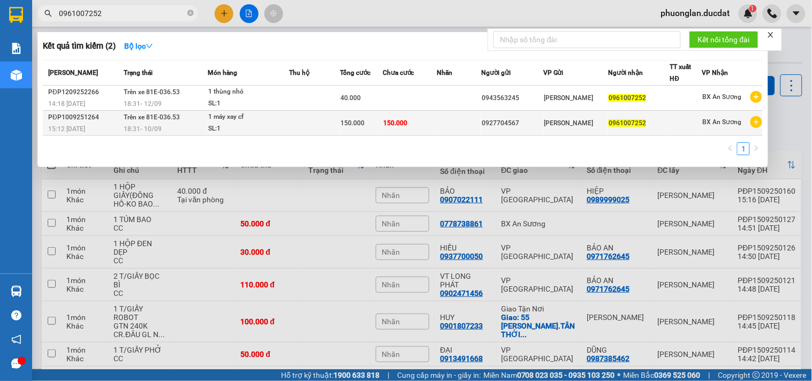
click at [293, 129] on td at bounding box center [314, 123] width 51 height 25
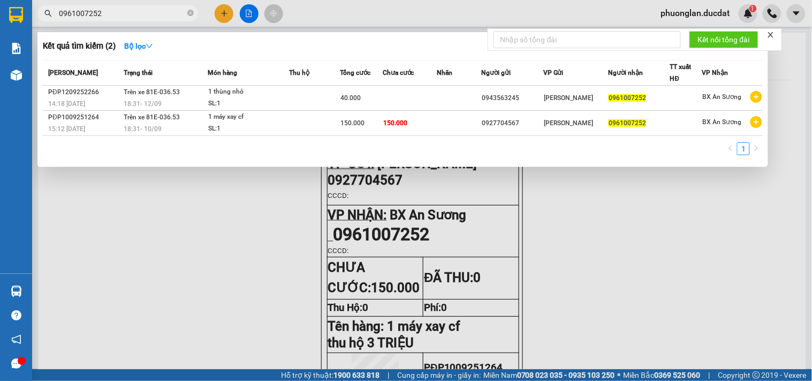
click at [169, 11] on input "0961007252" at bounding box center [122, 13] width 126 height 12
click at [639, 259] on div at bounding box center [406, 190] width 812 height 381
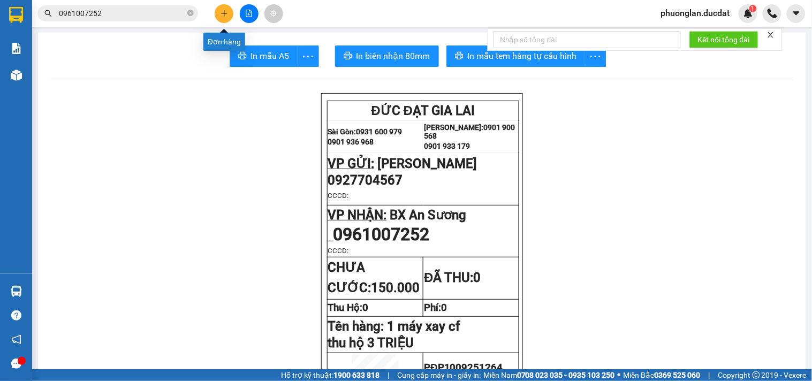
click at [221, 14] on icon "plus" at bounding box center [223, 13] width 7 height 7
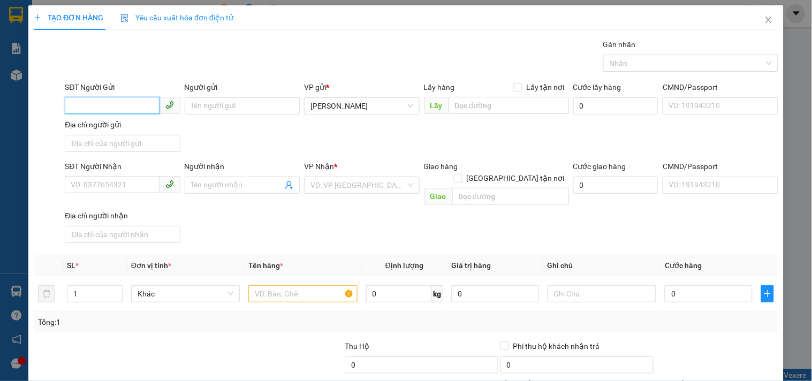
click at [130, 105] on input "SĐT Người Gửi" at bounding box center [112, 105] width 94 height 17
click at [108, 128] on div "0972781268" at bounding box center [121, 127] width 101 height 12
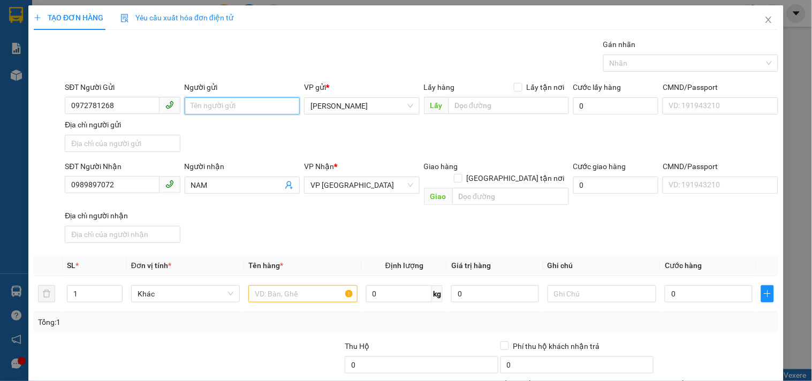
click at [234, 102] on input "Người gửi" at bounding box center [242, 105] width 115 height 17
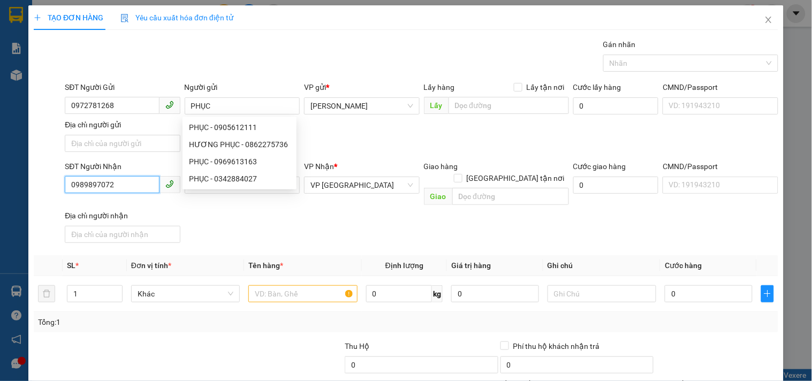
click at [130, 193] on input "0989897072" at bounding box center [112, 184] width 94 height 17
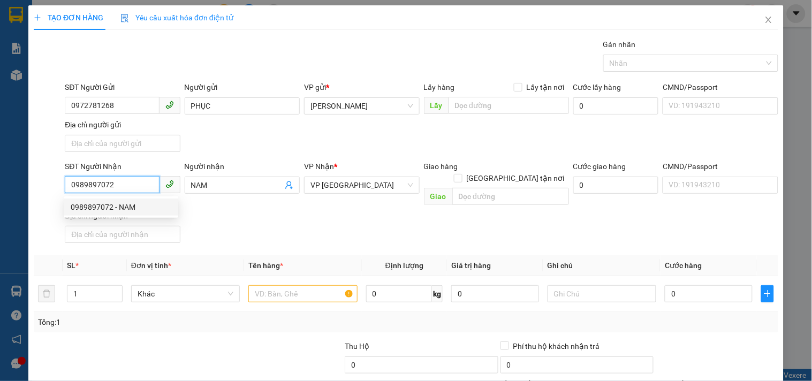
drag, startPoint x: 130, startPoint y: 193, endPoint x: 0, endPoint y: 194, distance: 130.0
click at [0, 194] on div "TẠO ĐƠN HÀNG Yêu cầu xuất hóa đơn điện tử Transit Pickup Surcharge Ids Transit …" at bounding box center [406, 190] width 812 height 381
click at [125, 210] on div "0776126681 - HẢO" at bounding box center [121, 207] width 101 height 12
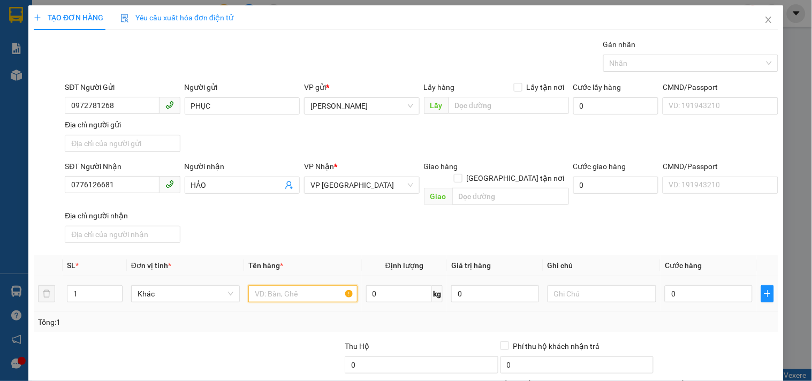
click at [299, 285] on input "text" at bounding box center [302, 293] width 109 height 17
click at [677, 287] on input "0" at bounding box center [708, 293] width 88 height 17
click at [675, 240] on div "Transit Pickup Surcharge Ids Transit Deliver Surcharge Ids Transit Deliver Surc…" at bounding box center [406, 250] width 744 height 423
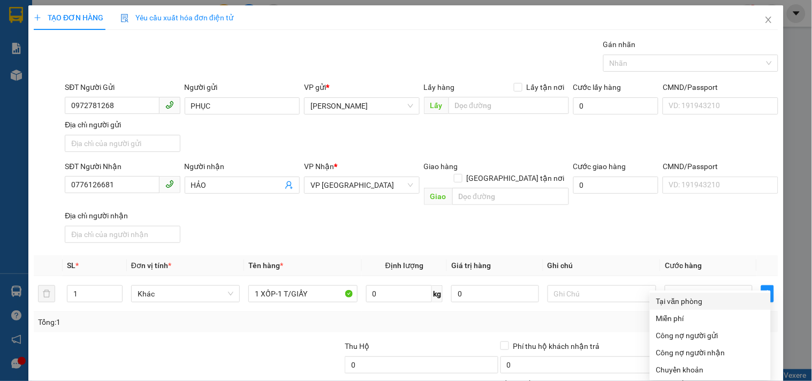
click at [683, 295] on div "Tại văn phòng" at bounding box center [710, 301] width 108 height 12
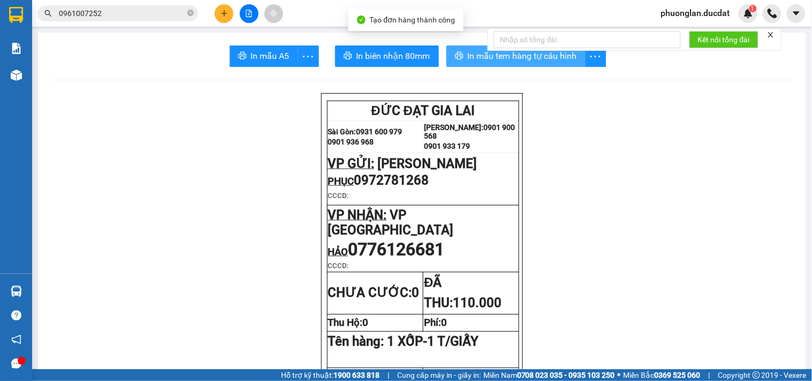
click at [477, 60] on span "In mẫu tem hàng tự cấu hình" at bounding box center [522, 55] width 109 height 13
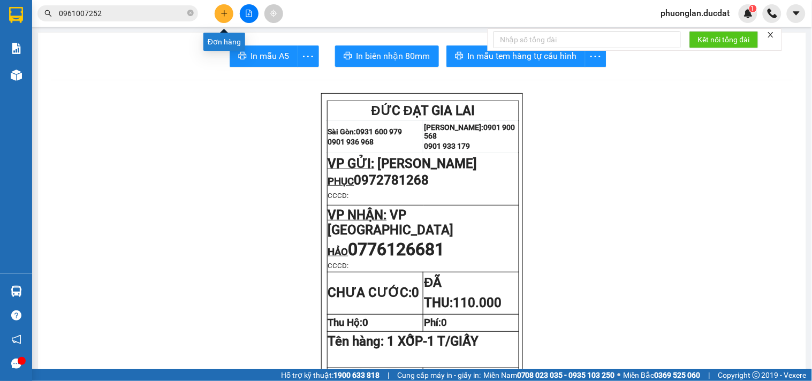
click at [224, 7] on button at bounding box center [224, 13] width 19 height 19
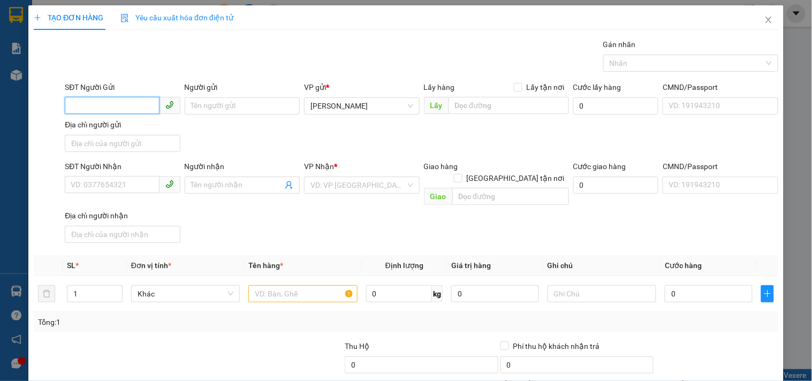
click at [95, 108] on input "SĐT Người Gửi" at bounding box center [112, 105] width 94 height 17
click at [198, 104] on input "Người gửi" at bounding box center [242, 105] width 115 height 17
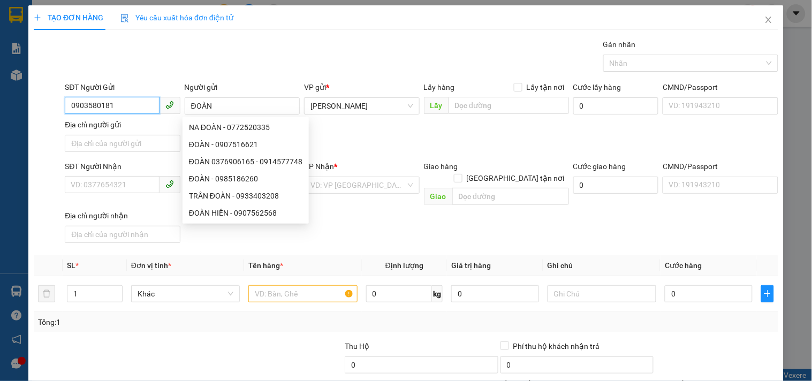
drag, startPoint x: 135, startPoint y: 111, endPoint x: 0, endPoint y: 175, distance: 149.6
click at [0, 175] on div "TẠO ĐƠN HÀNG Yêu cầu xuất hóa đơn điện tử Transit Pickup Surcharge Ids Transit …" at bounding box center [406, 190] width 812 height 381
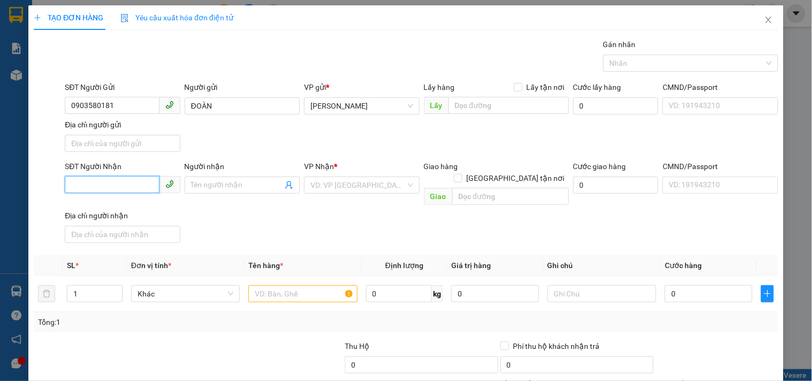
click at [146, 186] on input "SĐT Người Nhận" at bounding box center [112, 184] width 94 height 17
paste input "0903580181"
click at [236, 189] on input "Người nhận" at bounding box center [236, 185] width 91 height 12
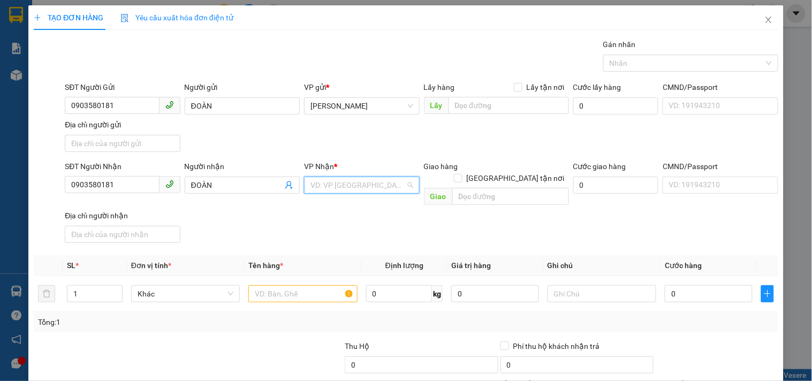
click at [338, 189] on input "search" at bounding box center [357, 185] width 95 height 16
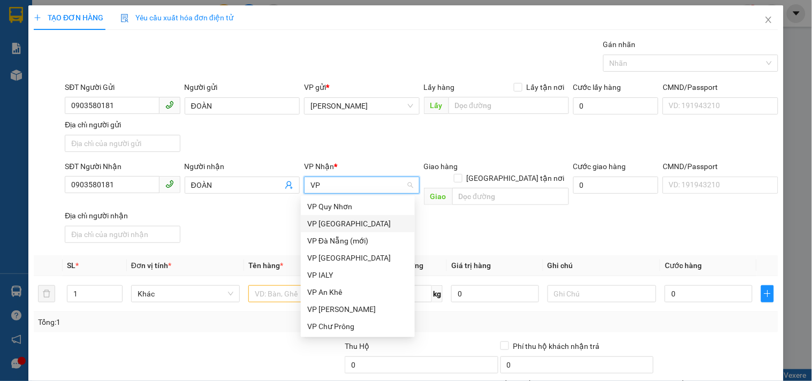
click at [338, 223] on div "VP [GEOGRAPHIC_DATA]" at bounding box center [357, 224] width 101 height 12
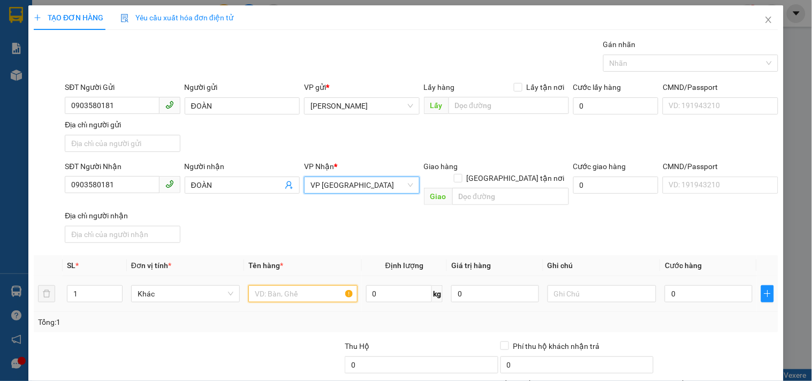
click at [289, 285] on input "text" at bounding box center [302, 293] width 109 height 17
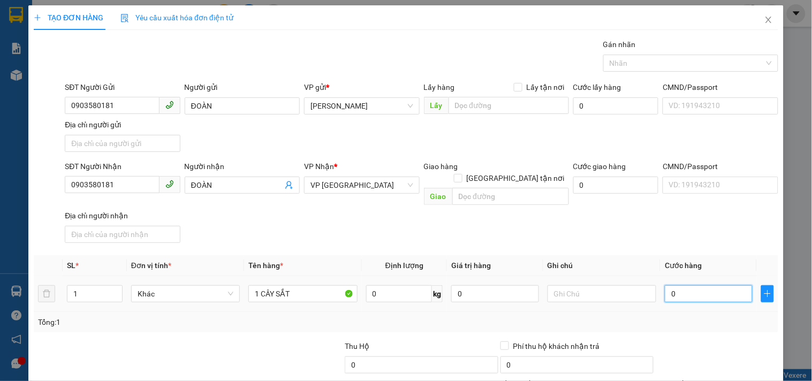
click at [692, 285] on input "0" at bounding box center [708, 293] width 88 height 17
click at [605, 285] on input "text" at bounding box center [601, 293] width 109 height 17
drag, startPoint x: 125, startPoint y: 189, endPoint x: 0, endPoint y: 218, distance: 127.8
click at [0, 218] on div "TẠO ĐƠN HÀNG Yêu cầu xuất hóa đơn điện tử Transit Pickup Surcharge Ids Transit …" at bounding box center [406, 190] width 812 height 381
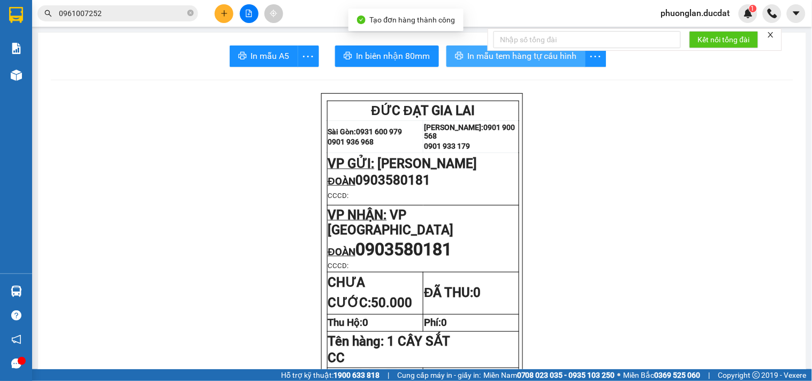
click at [455, 54] on icon "printer" at bounding box center [459, 55] width 8 height 7
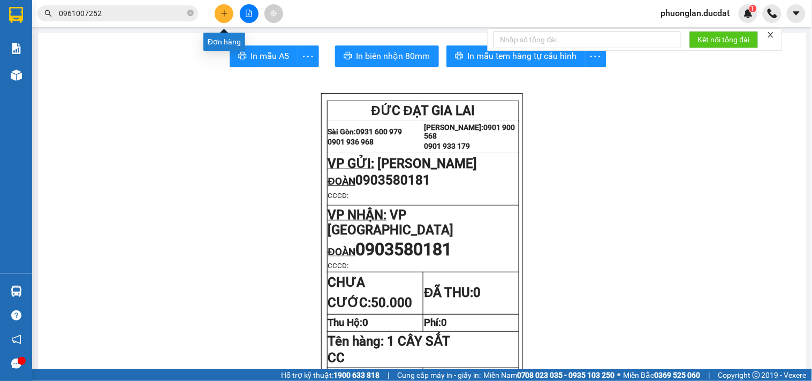
click at [220, 15] on icon "plus" at bounding box center [223, 13] width 7 height 7
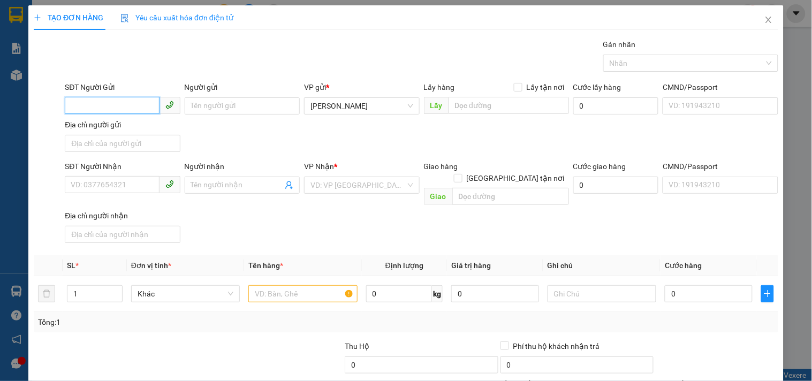
click at [95, 97] on input "SĐT Người Gửi" at bounding box center [112, 105] width 94 height 17
click at [103, 130] on div "0386788238" at bounding box center [121, 127] width 101 height 12
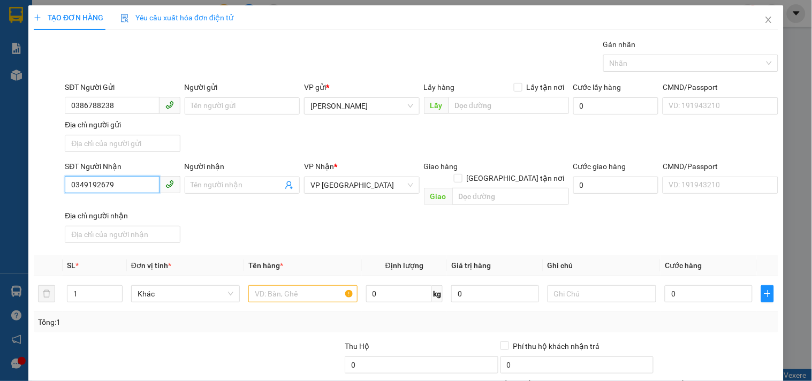
drag, startPoint x: 131, startPoint y: 189, endPoint x: 0, endPoint y: 255, distance: 146.9
click at [0, 255] on div "TẠO ĐƠN HÀNG Yêu cầu xuất hóa đơn điện tử Transit Pickup Surcharge Ids Transit …" at bounding box center [406, 190] width 812 height 381
click at [93, 212] on div "0903903006 - CHI" at bounding box center [121, 207] width 101 height 12
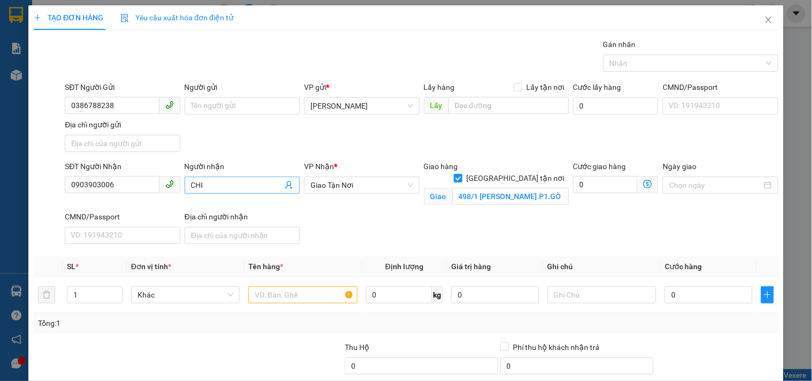
click at [235, 187] on input "CHI" at bounding box center [236, 185] width 91 height 12
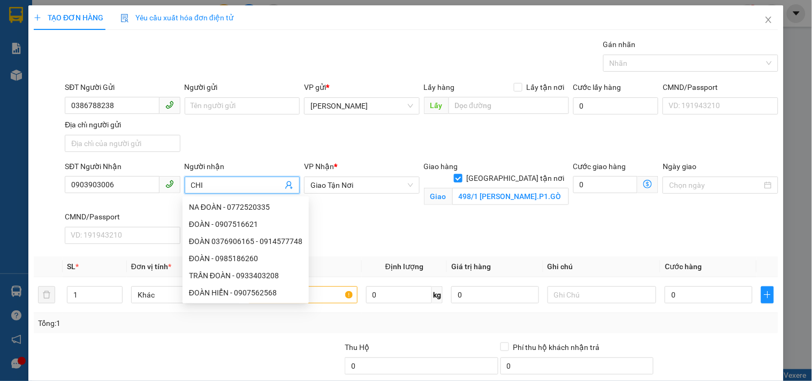
drag, startPoint x: 235, startPoint y: 187, endPoint x: 127, endPoint y: 202, distance: 109.6
click at [127, 202] on div "SĐT Người Nhận 0903903006 Người nhận CHI VP Nhận * Giao Tận Nơi Giao hàng Giao…" at bounding box center [421, 204] width 717 height 88
click at [371, 231] on div "SĐT Người Nhận 0903903006 Người nhận CHI VP Nhận * Giao Tận Nơi Giao hàng Giao…" at bounding box center [421, 204] width 717 height 88
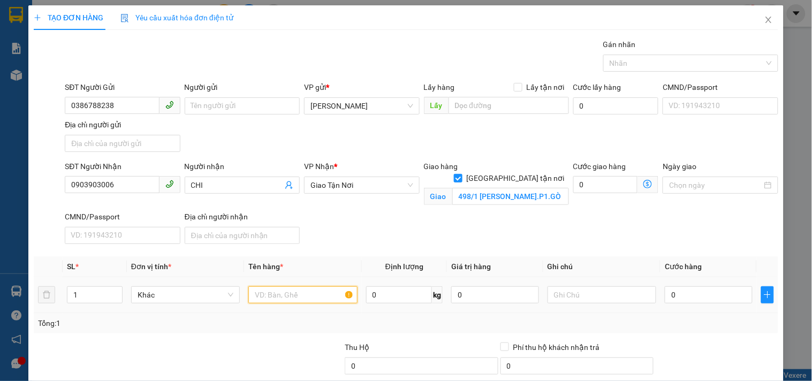
click at [327, 297] on input "text" at bounding box center [302, 294] width 109 height 17
click at [676, 291] on input "0" at bounding box center [708, 294] width 88 height 17
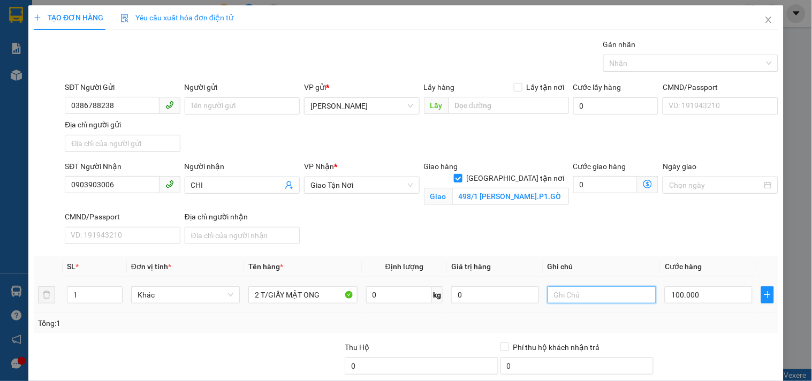
click at [591, 295] on input "text" at bounding box center [601, 294] width 109 height 17
click at [120, 187] on input "0903903006" at bounding box center [112, 184] width 94 height 17
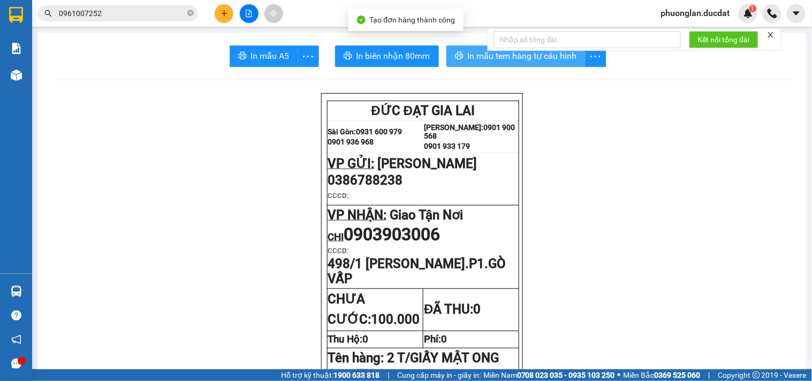
click at [477, 58] on span "In mẫu tem hàng tự cấu hình" at bounding box center [522, 55] width 109 height 13
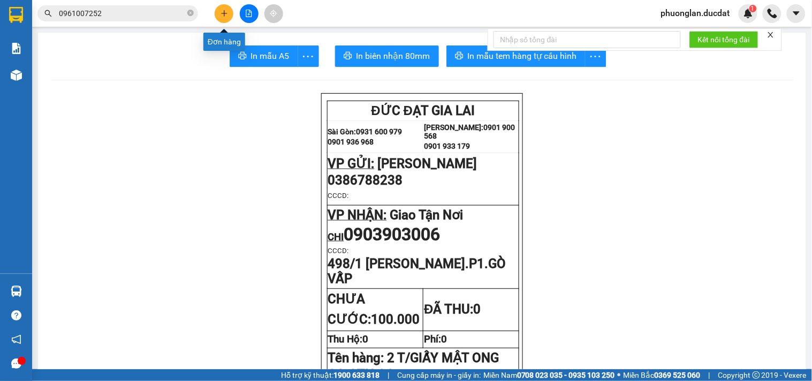
click at [218, 12] on button at bounding box center [224, 13] width 19 height 19
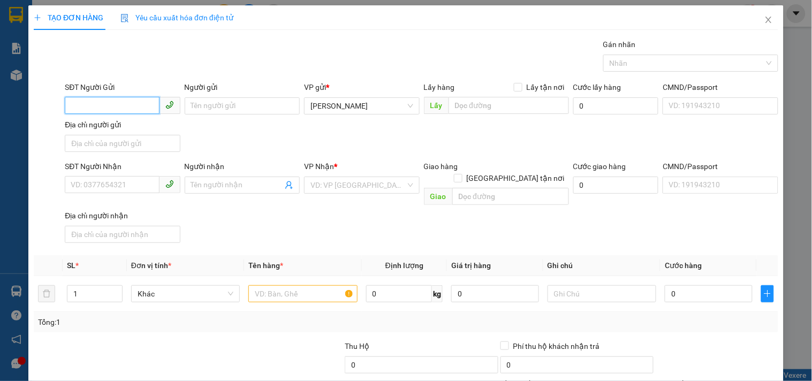
click at [109, 105] on input "SĐT Người Gửi" at bounding box center [112, 105] width 94 height 17
click at [110, 125] on div "0905105339 - BẢO" at bounding box center [121, 127] width 101 height 12
click at [280, 285] on input "text" at bounding box center [302, 293] width 109 height 17
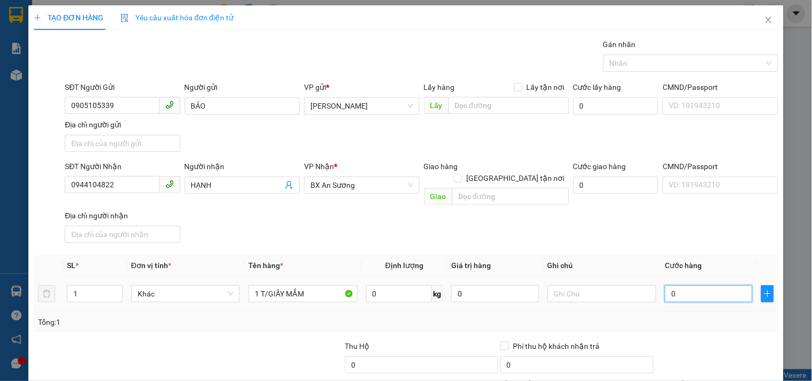
drag, startPoint x: 689, startPoint y: 281, endPoint x: 684, endPoint y: 279, distance: 5.5
click at [689, 285] on input "0" at bounding box center [708, 293] width 88 height 17
click at [586, 285] on input "text" at bounding box center [601, 293] width 109 height 17
click at [104, 191] on input "0944104822" at bounding box center [112, 184] width 94 height 17
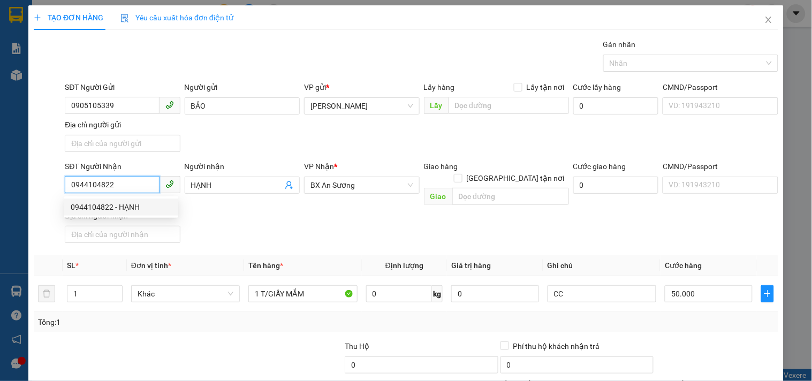
click at [116, 186] on input "0944104822" at bounding box center [112, 184] width 94 height 17
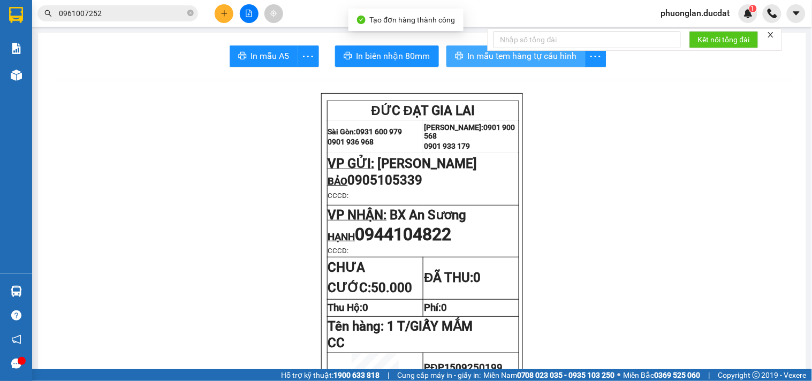
click at [468, 55] on span "In mẫu tem hàng tự cấu hình" at bounding box center [522, 55] width 109 height 13
click at [222, 9] on button at bounding box center [224, 13] width 19 height 19
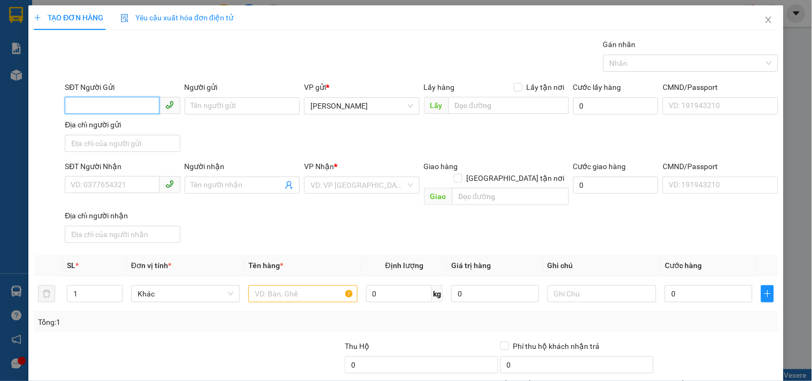
click at [91, 108] on input "SĐT Người Gửi" at bounding box center [112, 105] width 94 height 17
click at [140, 132] on div "0968086567" at bounding box center [121, 127] width 101 height 12
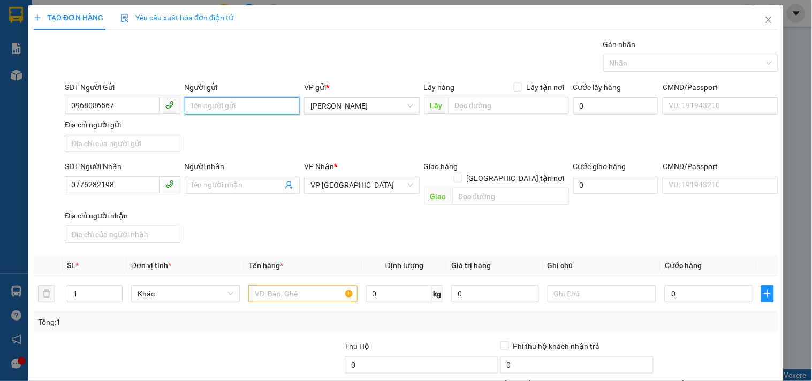
click at [209, 107] on input "Người gửi" at bounding box center [242, 105] width 115 height 17
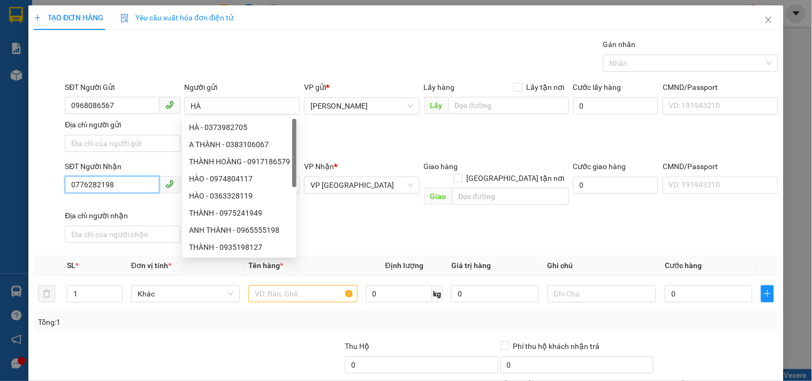
drag, startPoint x: 137, startPoint y: 181, endPoint x: 0, endPoint y: 196, distance: 137.8
click at [0, 196] on div "TẠO ĐƠN HÀNG Yêu cầu xuất hóa đơn điện tử Transit Pickup Surcharge Ids Transit …" at bounding box center [406, 190] width 812 height 381
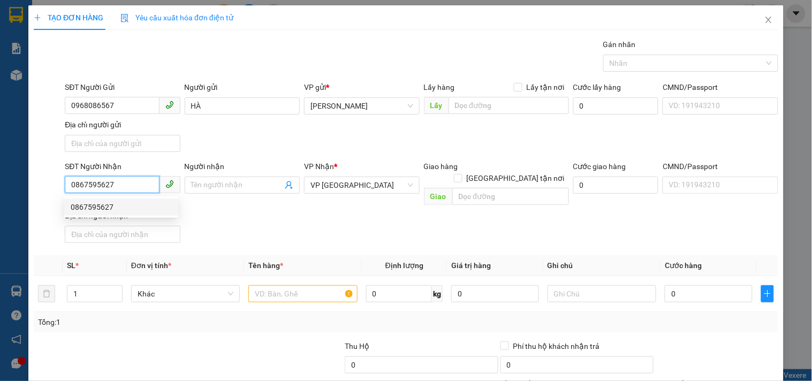
click at [115, 202] on div "0867595627" at bounding box center [121, 207] width 101 height 12
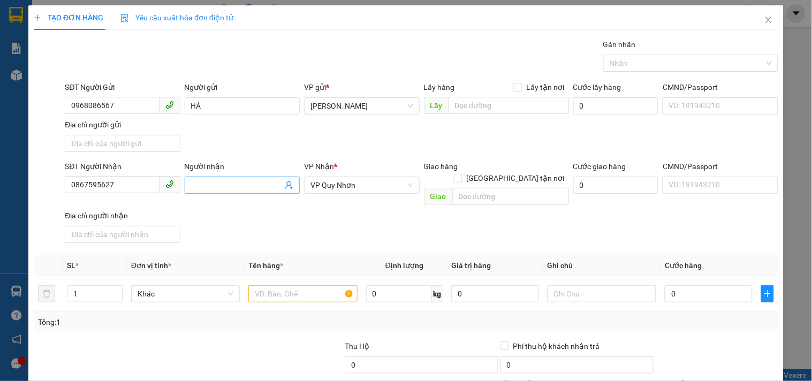
click at [233, 183] on input "Người nhận" at bounding box center [236, 185] width 91 height 12
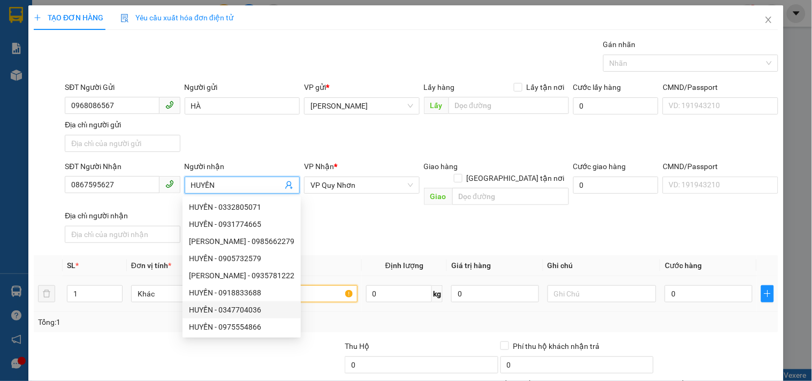
click at [325, 285] on input "text" at bounding box center [302, 293] width 109 height 17
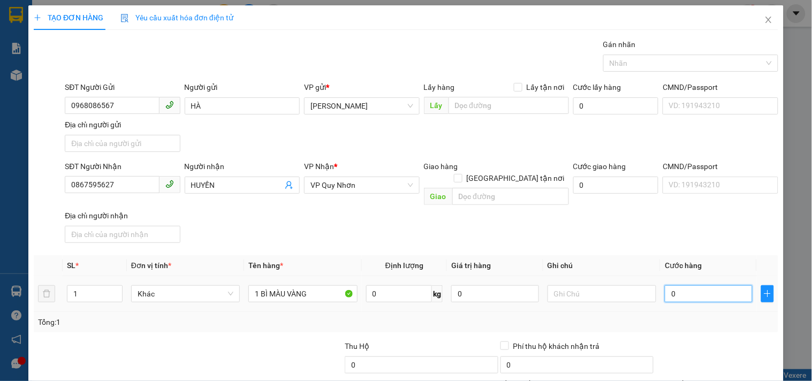
click at [721, 285] on input "0" at bounding box center [708, 293] width 88 height 17
drag, startPoint x: 744, startPoint y: 253, endPoint x: 707, endPoint y: 253, distance: 36.9
click at [744, 255] on th "Cước hàng" at bounding box center [708, 265] width 96 height 21
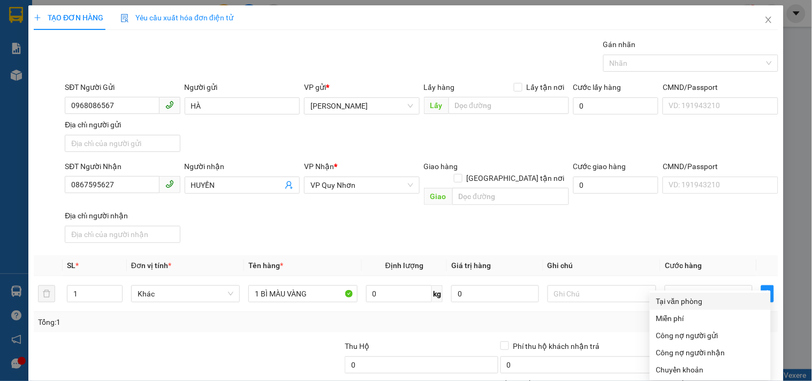
click at [687, 293] on div "Tại văn phòng" at bounding box center [709, 301] width 121 height 17
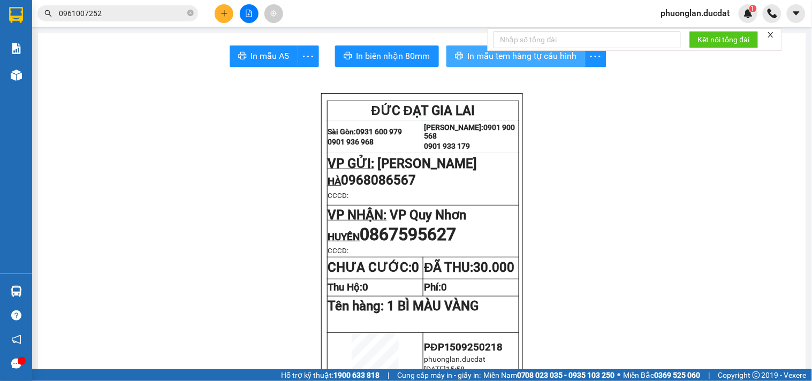
click at [460, 50] on button "In mẫu tem hàng tự cấu hình" at bounding box center [515, 55] width 139 height 21
click at [225, 12] on icon "plus" at bounding box center [223, 13] width 7 height 7
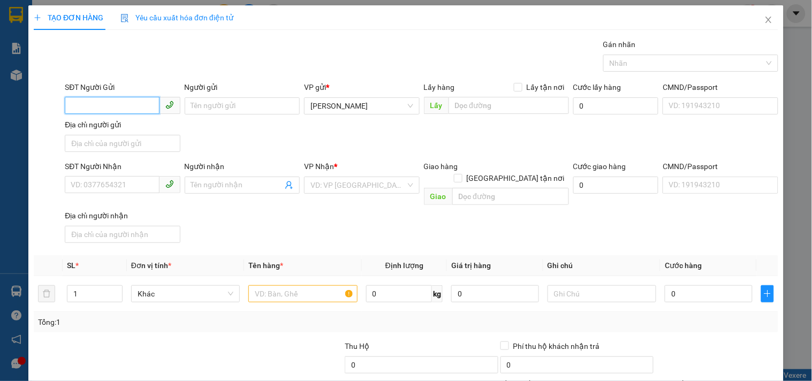
click at [123, 110] on input "SĐT Người Gửi" at bounding box center [112, 105] width 94 height 17
click at [120, 125] on div "0868922992 - NK BIG" at bounding box center [121, 127] width 101 height 12
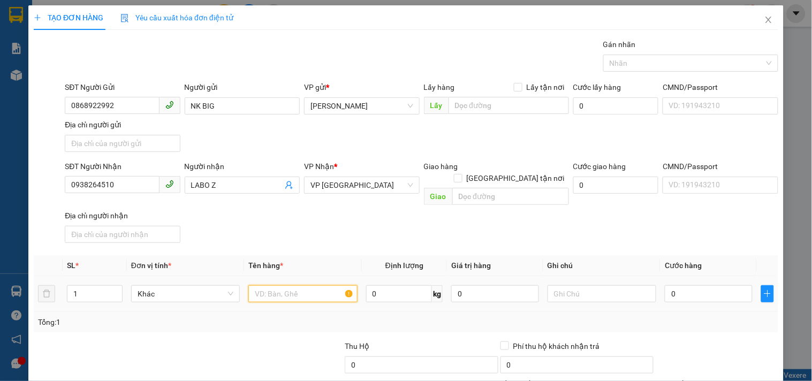
click at [296, 285] on input "text" at bounding box center [302, 293] width 109 height 17
click at [682, 287] on input "0" at bounding box center [708, 293] width 88 height 17
click at [699, 221] on div "SĐT Người Nhận 0938264510 Người nhận LABO Z VP Nhận * VP Sài Gòn Giao hàng Giao…" at bounding box center [421, 203] width 717 height 87
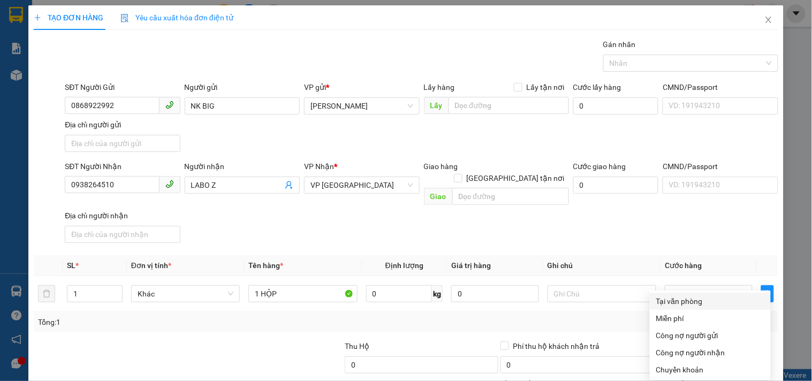
click at [685, 295] on div "Tại văn phòng" at bounding box center [710, 301] width 108 height 12
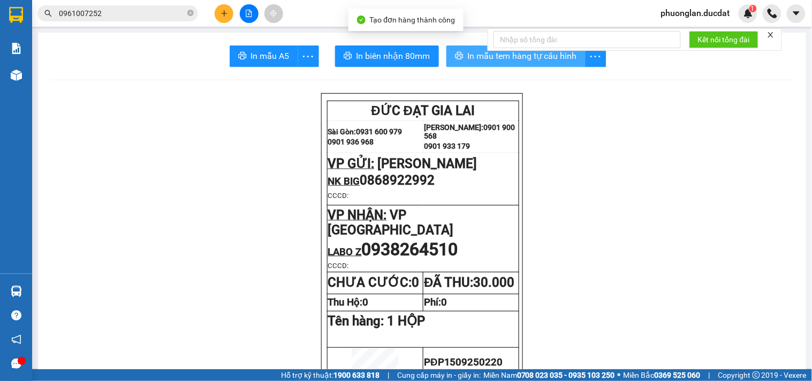
click at [456, 47] on button "In mẫu tem hàng tự cấu hình" at bounding box center [515, 55] width 139 height 21
click at [224, 14] on icon "plus" at bounding box center [224, 13] width 1 height 6
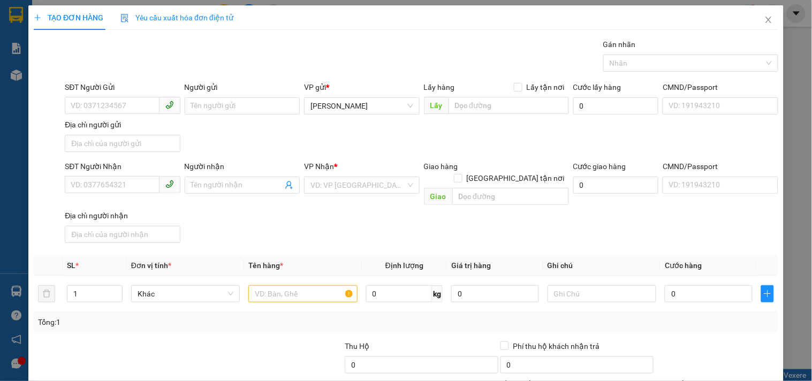
click at [98, 93] on div "SĐT Người Gửi" at bounding box center [122, 89] width 115 height 16
click at [102, 114] on span at bounding box center [122, 105] width 115 height 17
click at [113, 127] on div "0946482277 - DIỄM" at bounding box center [121, 127] width 101 height 12
click at [289, 285] on input "text" at bounding box center [302, 293] width 109 height 17
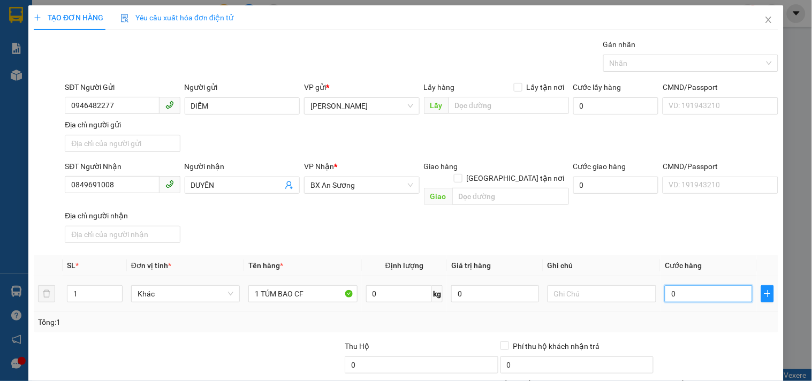
click at [686, 285] on input "0" at bounding box center [708, 293] width 88 height 17
click at [639, 212] on div "SĐT Người Nhận 0849691008 Người nhận DUYÊN VP Nhận * BX An Sương Giao hàng Giao…" at bounding box center [421, 203] width 717 height 87
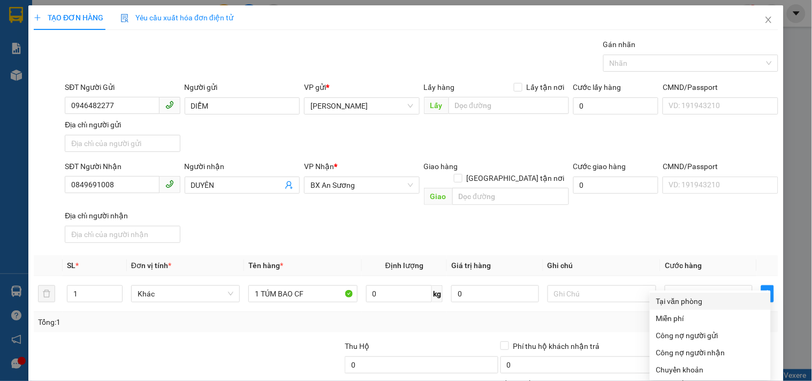
click at [686, 295] on div "Tại văn phòng" at bounding box center [710, 301] width 108 height 12
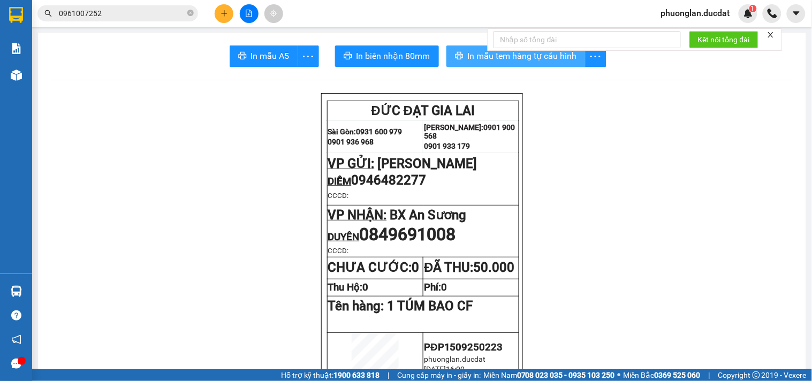
click at [468, 49] on span "In mẫu tem hàng tự cấu hình" at bounding box center [522, 55] width 109 height 13
click at [229, 12] on button at bounding box center [224, 13] width 19 height 19
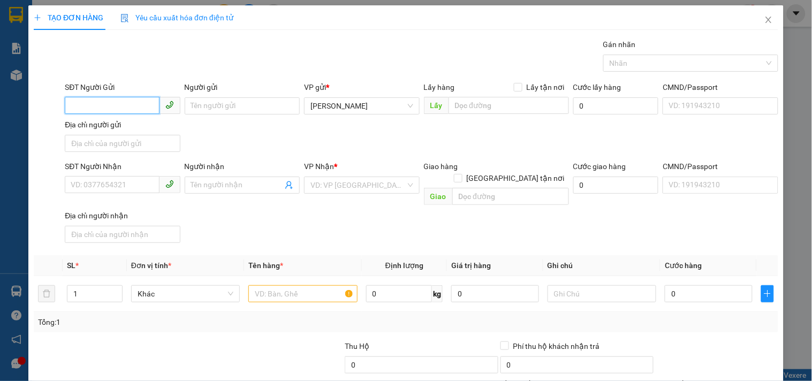
drag, startPoint x: 125, startPoint y: 104, endPoint x: 125, endPoint y: 114, distance: 10.2
click at [125, 113] on input "SĐT Người Gửi" at bounding box center [112, 105] width 94 height 17
click at [207, 102] on input "Người gửi" at bounding box center [242, 105] width 115 height 17
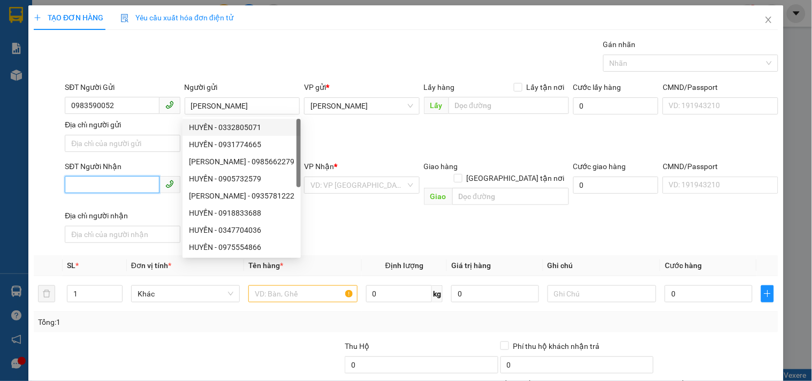
click at [118, 188] on input "SĐT Người Nhận" at bounding box center [112, 184] width 94 height 17
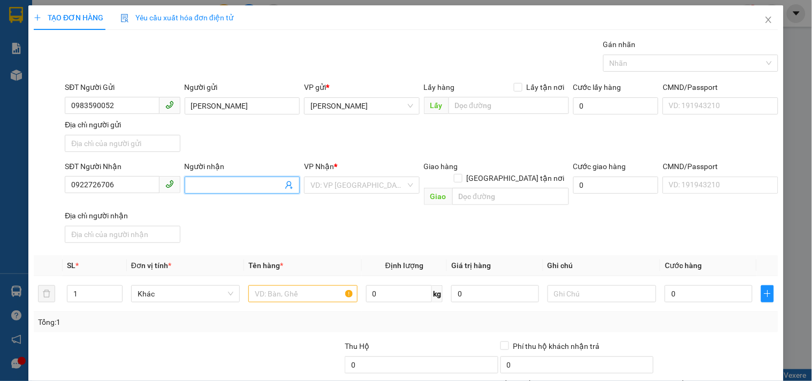
click at [210, 182] on input "Người nhận" at bounding box center [236, 185] width 91 height 12
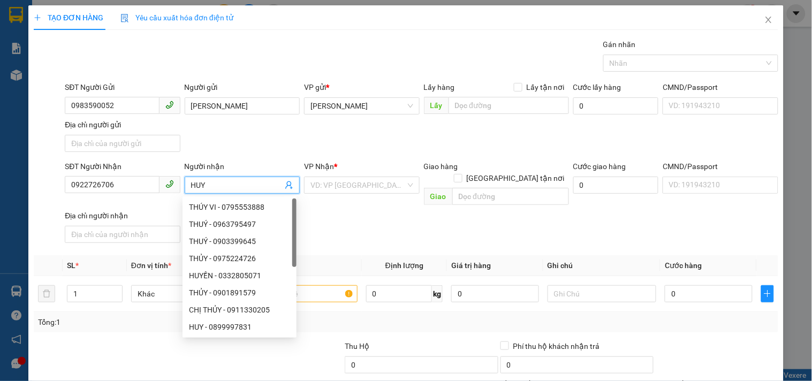
click at [346, 195] on div "VP Nhận * VD: VP Sài Gòn" at bounding box center [361, 178] width 115 height 37
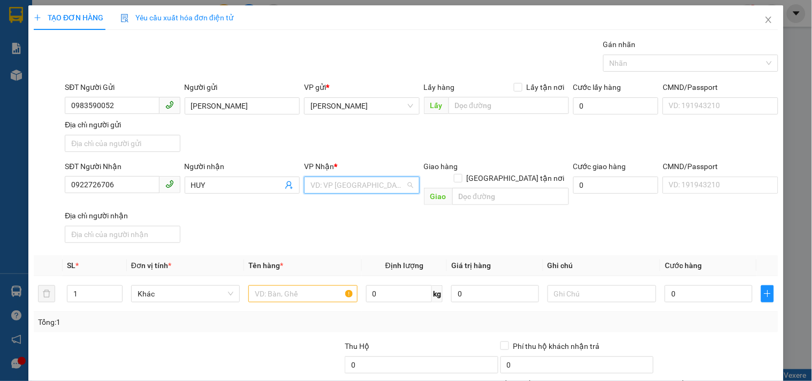
click at [346, 192] on input "search" at bounding box center [357, 185] width 95 height 16
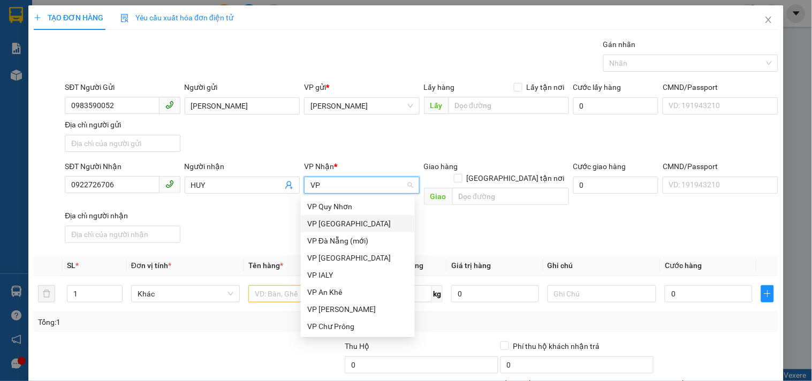
click at [328, 221] on div "VP [GEOGRAPHIC_DATA]" at bounding box center [357, 224] width 101 height 12
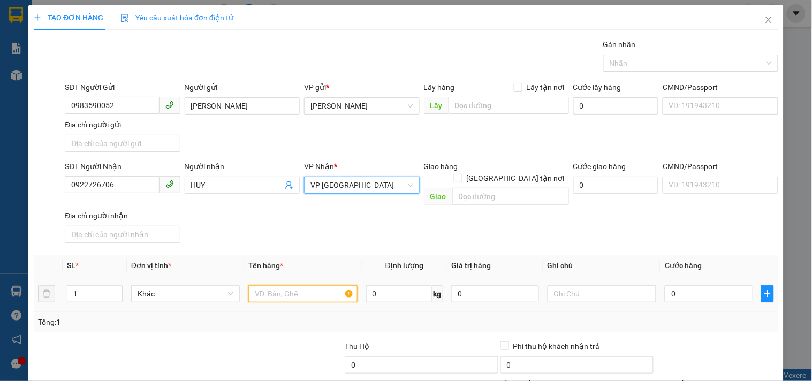
click at [279, 287] on input "text" at bounding box center [302, 293] width 109 height 17
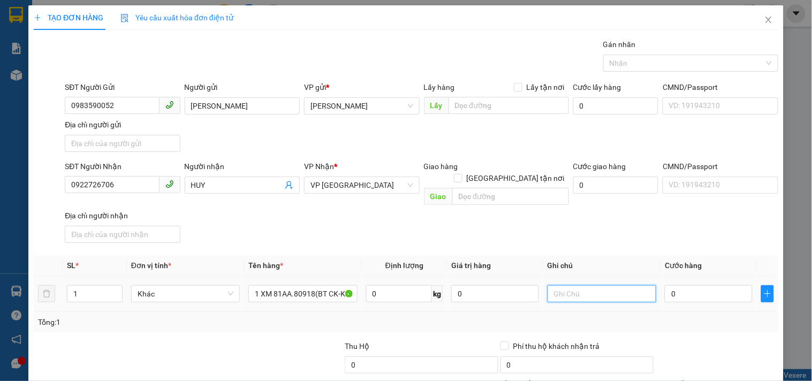
click at [569, 285] on input "text" at bounding box center [601, 293] width 109 height 17
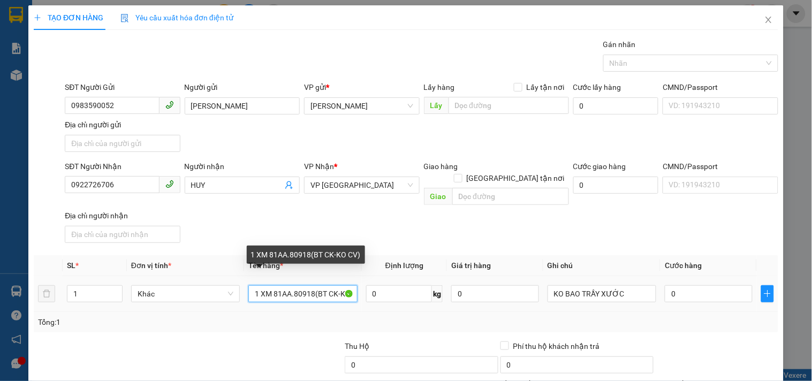
click at [318, 285] on input "1 XM 81AA.80918(BT CK-KO CV)" at bounding box center [302, 293] width 109 height 17
click at [322, 285] on input "1 XM 81AA.80918(BT CK-KO CV)" at bounding box center [302, 293] width 109 height 17
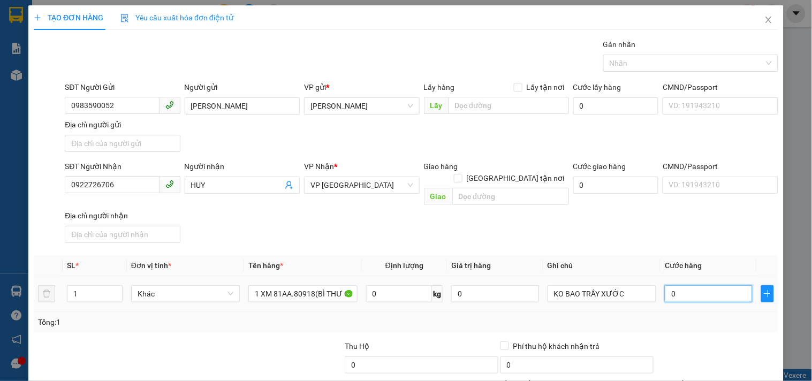
click at [678, 285] on input "0" at bounding box center [708, 293] width 88 height 17
click at [660, 255] on th "Cước hàng" at bounding box center [708, 265] width 96 height 21
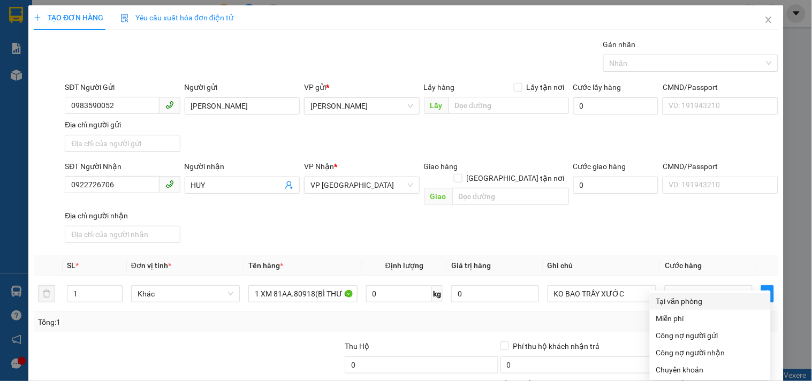
click at [687, 295] on div "Tại văn phòng" at bounding box center [710, 301] width 108 height 12
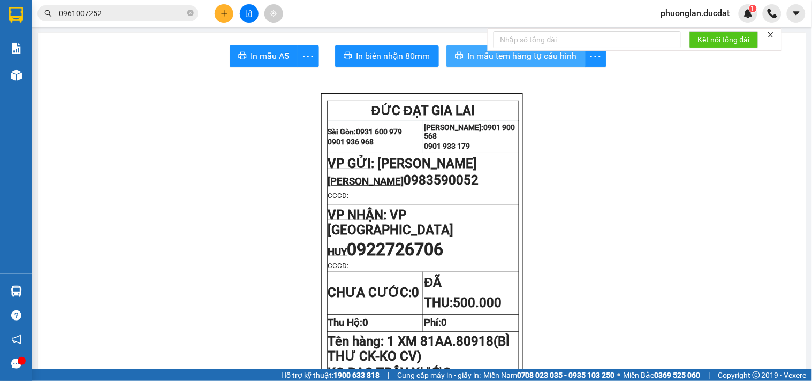
click at [477, 55] on span "In mẫu tem hàng tự cấu hình" at bounding box center [522, 55] width 109 height 13
click at [231, 14] on button at bounding box center [224, 13] width 19 height 19
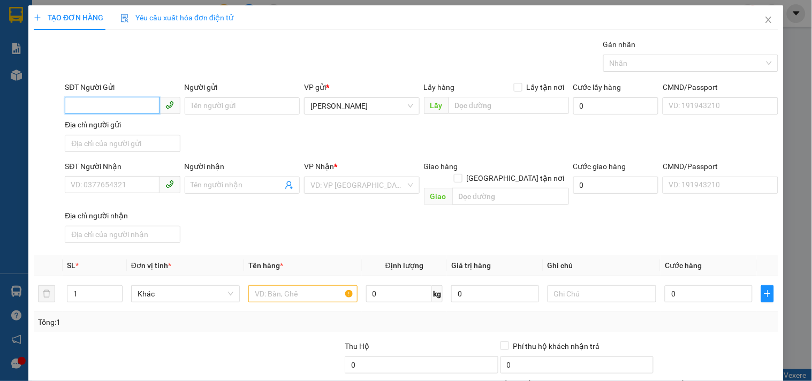
click at [121, 100] on input "SĐT Người Gửi" at bounding box center [112, 105] width 94 height 17
click at [126, 129] on div "0905249510 - LÂM" at bounding box center [121, 127] width 101 height 12
click at [286, 285] on input "text" at bounding box center [302, 293] width 109 height 17
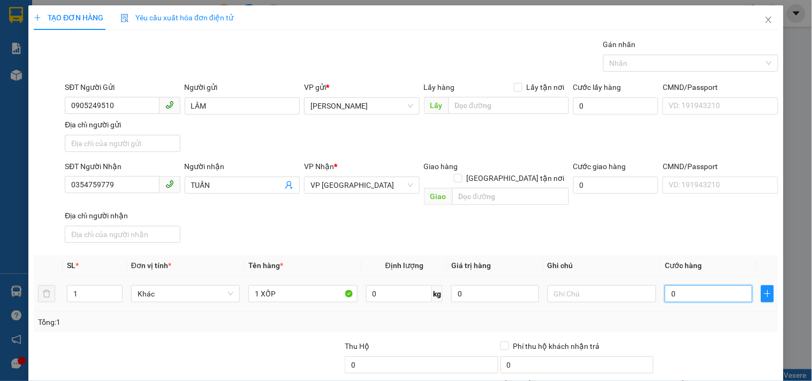
drag, startPoint x: 685, startPoint y: 274, endPoint x: 678, endPoint y: 275, distance: 7.0
click at [685, 285] on input "0" at bounding box center [708, 293] width 88 height 17
click at [678, 261] on span "Cước hàng" at bounding box center [682, 265] width 37 height 9
drag, startPoint x: 715, startPoint y: 307, endPoint x: 694, endPoint y: 232, distance: 78.3
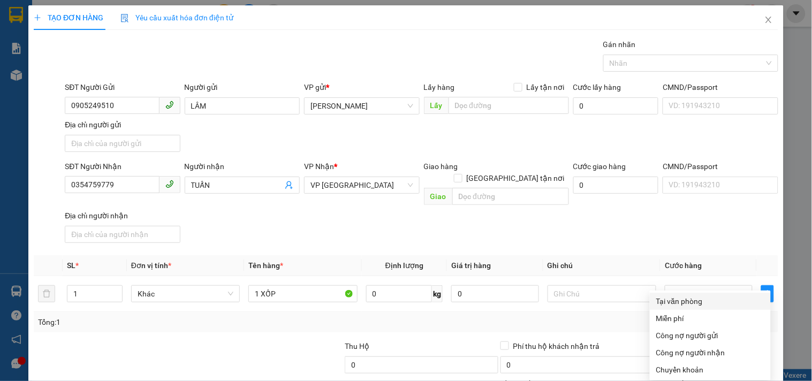
click at [688, 295] on div "Tại văn phòng" at bounding box center [710, 301] width 108 height 12
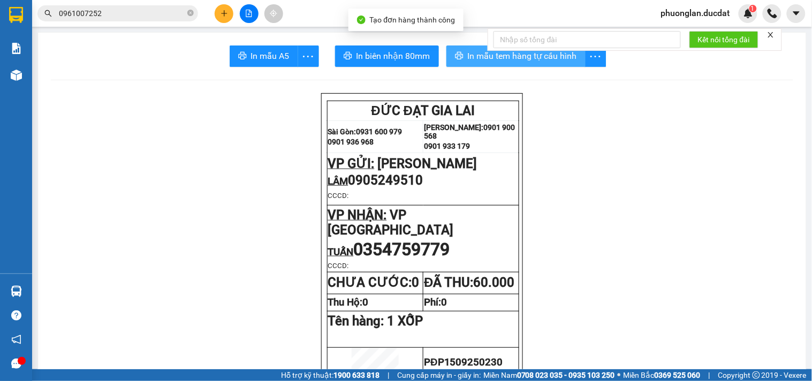
click at [494, 59] on span "In mẫu tem hàng tự cấu hình" at bounding box center [522, 55] width 109 height 13
click at [233, 9] on div at bounding box center [249, 13] width 80 height 19
click at [216, 20] on div at bounding box center [249, 13] width 80 height 19
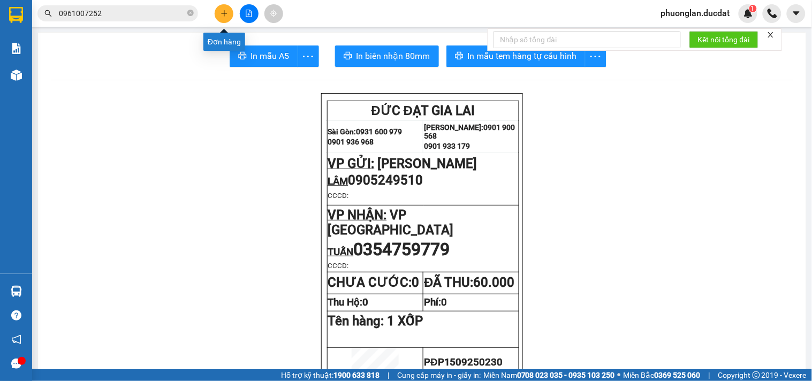
click at [225, 14] on icon "plus" at bounding box center [223, 13] width 7 height 7
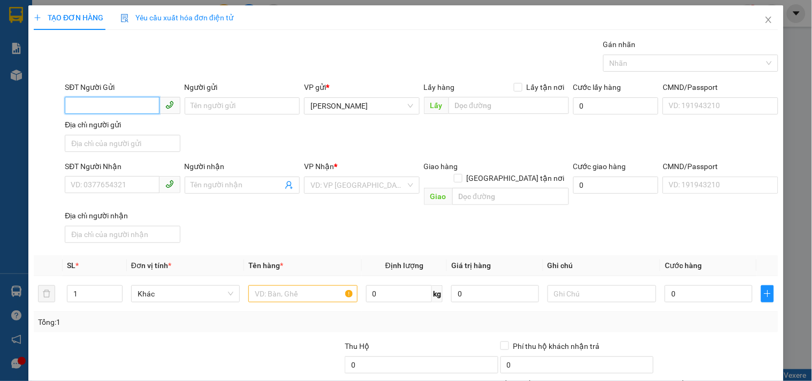
drag, startPoint x: 120, startPoint y: 107, endPoint x: 121, endPoint y: 126, distance: 18.8
click at [121, 107] on input "SĐT Người Gửi" at bounding box center [112, 105] width 94 height 17
click at [141, 124] on div "0974433699" at bounding box center [121, 127] width 101 height 12
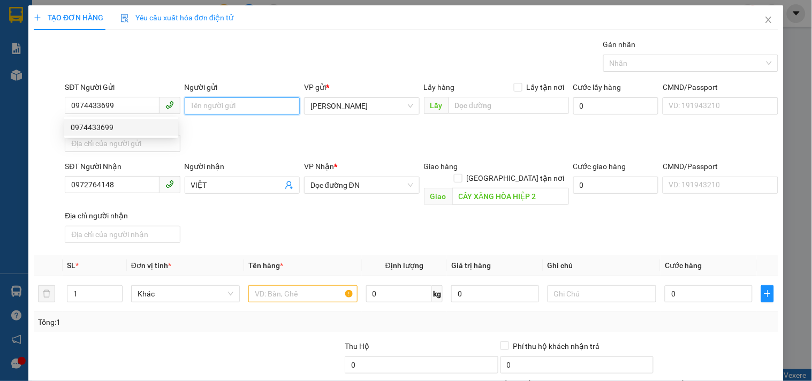
click at [204, 109] on input "Người gửi" at bounding box center [242, 105] width 115 height 17
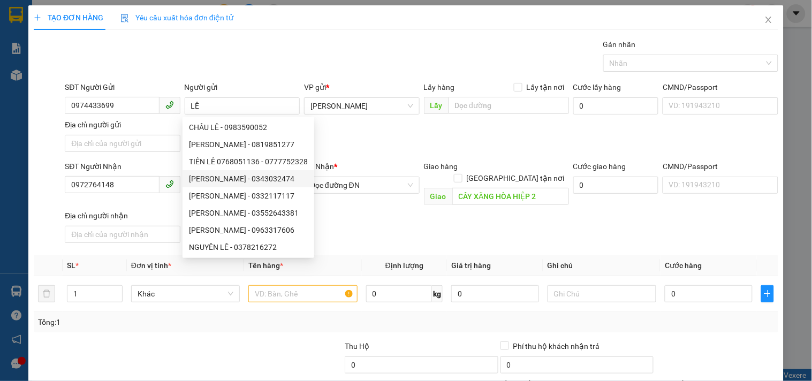
click at [351, 215] on div "SĐT Người Nhận 0972764148 Người nhận VIỆT VP Nhận * Dọc đường ĐN Giao hàng Giao…" at bounding box center [421, 203] width 717 height 87
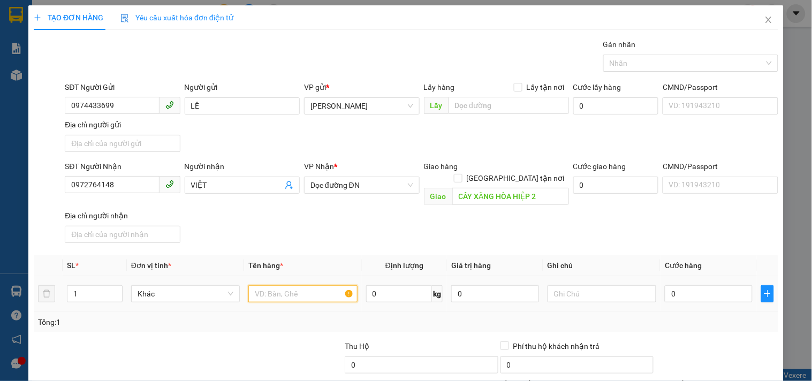
click at [264, 285] on input "text" at bounding box center [302, 293] width 109 height 17
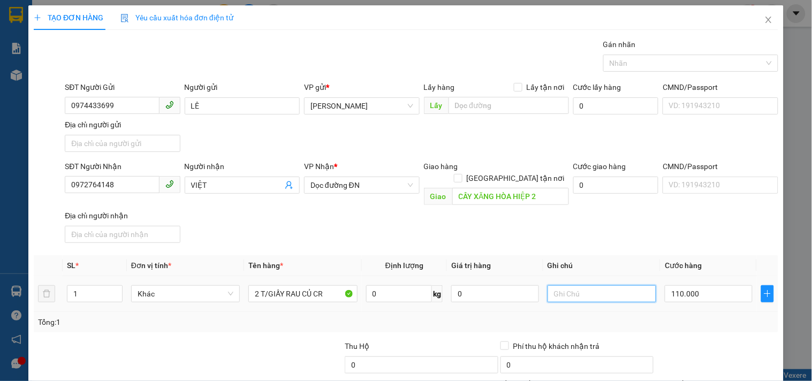
click at [594, 285] on input "text" at bounding box center [601, 293] width 109 height 17
click at [593, 285] on input "CK 110K.5189094251" at bounding box center [601, 293] width 109 height 17
click at [598, 285] on input "CK 110K.5189094251" at bounding box center [601, 293] width 109 height 17
click at [578, 285] on input "CK 110K.5189-94251" at bounding box center [601, 293] width 109 height 17
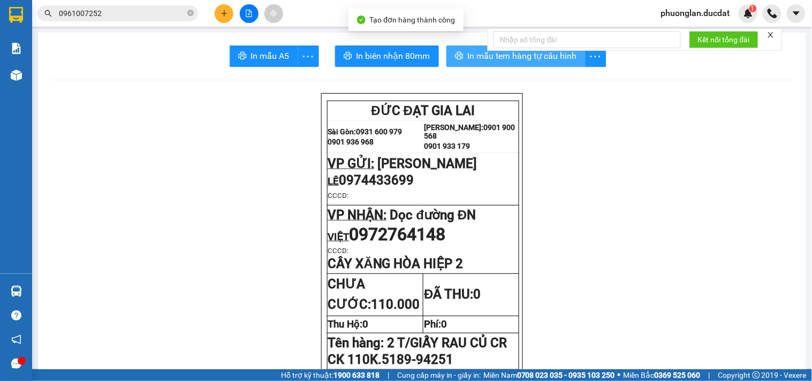
click at [541, 60] on span "In mẫu tem hàng tự cấu hình" at bounding box center [522, 55] width 109 height 13
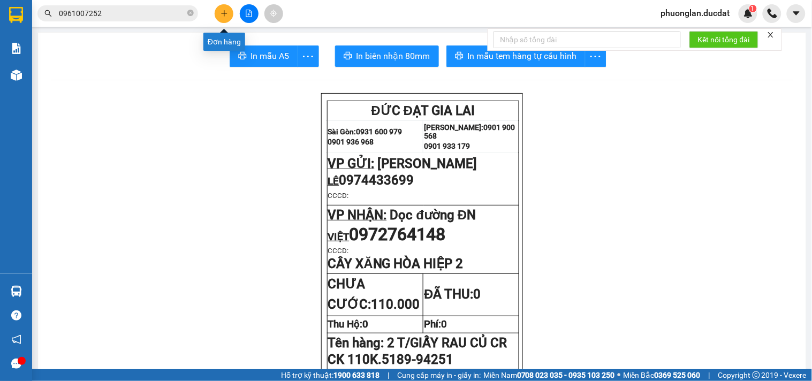
click at [226, 14] on icon "plus" at bounding box center [223, 13] width 7 height 7
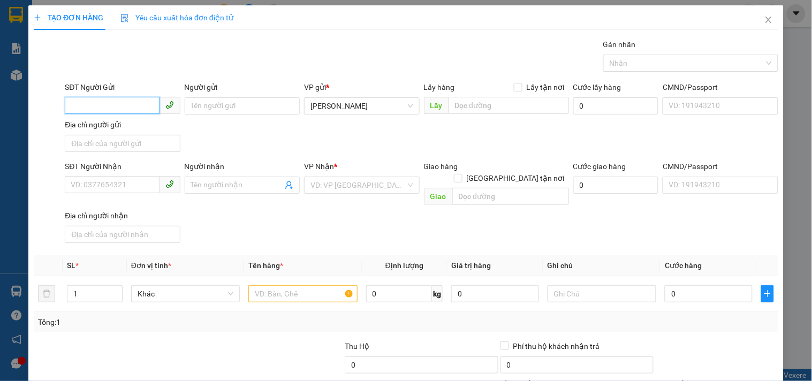
click at [137, 102] on input "SĐT Người Gửi" at bounding box center [112, 105] width 94 height 17
click at [124, 133] on div "0978170887" at bounding box center [121, 127] width 101 height 12
click at [225, 190] on input "THOA" at bounding box center [236, 185] width 91 height 12
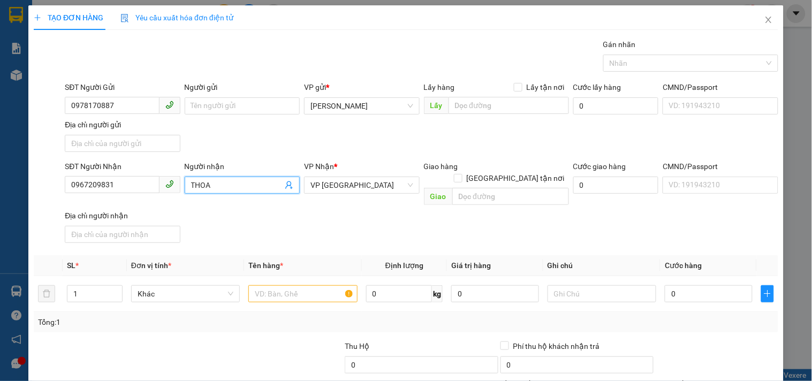
click at [225, 190] on input "THOA" at bounding box center [236, 185] width 91 height 12
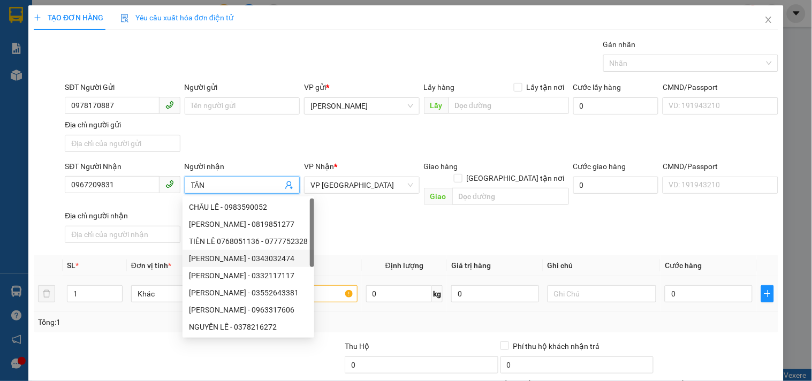
click at [327, 276] on td at bounding box center [302, 294] width 117 height 36
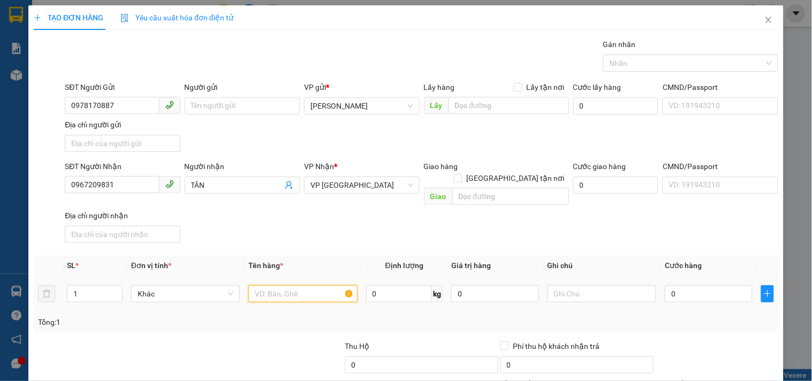
click at [326, 285] on input "text" at bounding box center [302, 293] width 109 height 17
click at [702, 285] on input "0" at bounding box center [708, 293] width 88 height 17
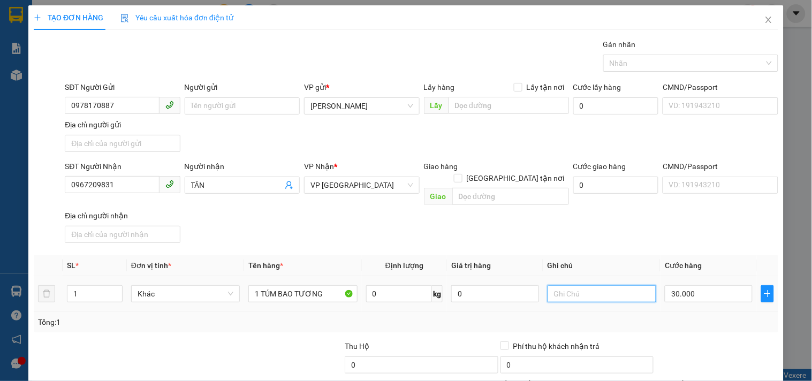
click at [611, 287] on input "text" at bounding box center [601, 293] width 109 height 17
click at [132, 177] on input "0967209831" at bounding box center [112, 184] width 94 height 17
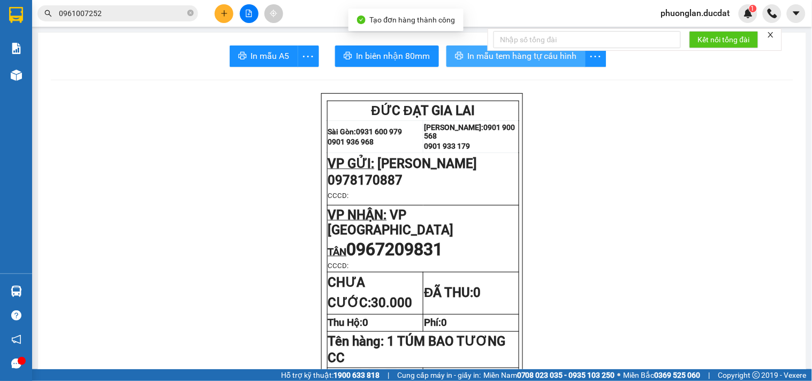
click at [469, 60] on span "In mẫu tem hàng tự cấu hình" at bounding box center [522, 55] width 109 height 13
click at [220, 10] on icon "plus" at bounding box center [223, 13] width 7 height 7
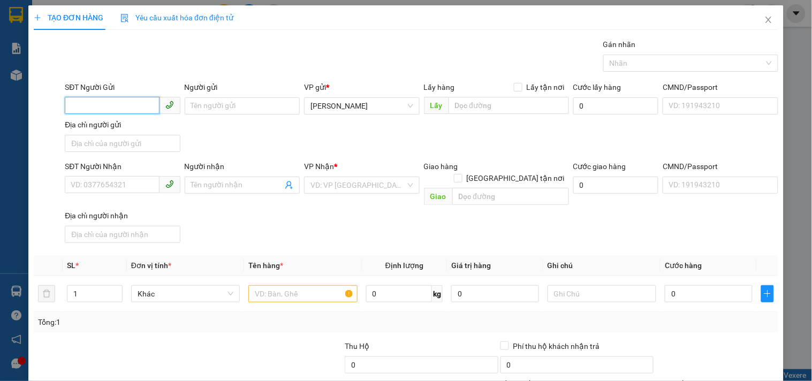
click at [130, 105] on input "SĐT Người Gửi" at bounding box center [112, 105] width 94 height 17
click at [131, 128] on div "0968306603 - PHƯỢNG" at bounding box center [121, 127] width 101 height 12
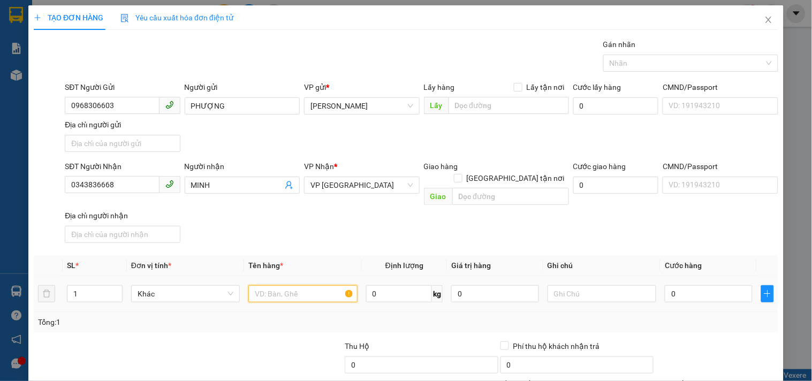
click at [273, 285] on input "text" at bounding box center [302, 293] width 109 height 17
click at [664, 285] on input "0" at bounding box center [708, 293] width 88 height 17
click at [671, 255] on th "Cước hàng" at bounding box center [708, 265] width 96 height 21
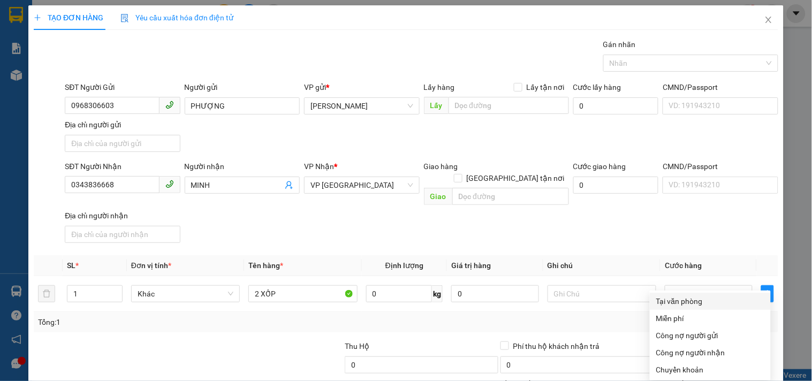
click at [697, 295] on div "Tại văn phòng" at bounding box center [710, 301] width 108 height 12
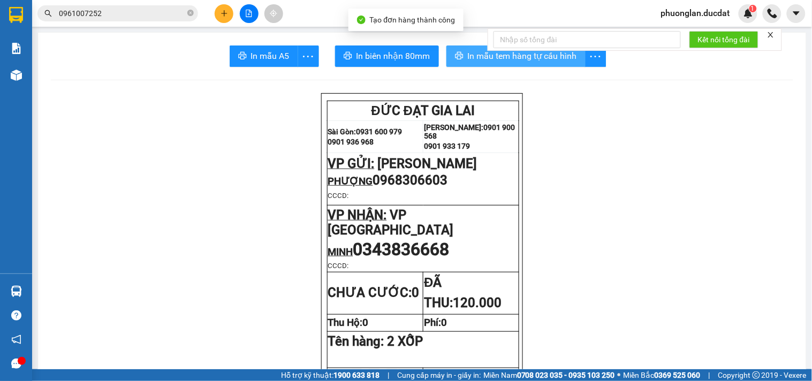
click at [482, 53] on span "In mẫu tem hàng tự cấu hình" at bounding box center [522, 55] width 109 height 13
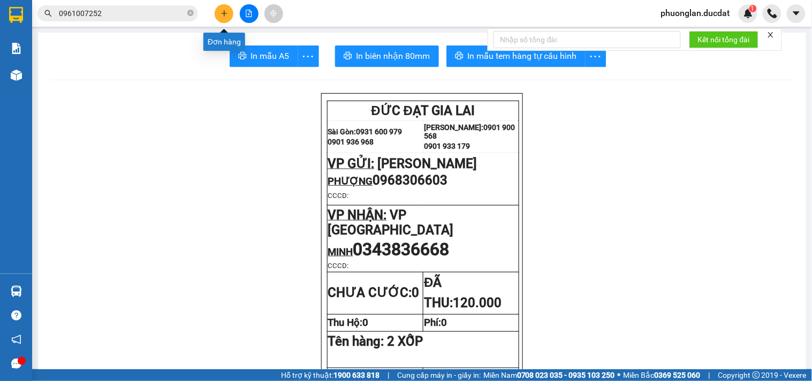
click at [224, 13] on icon "plus" at bounding box center [224, 13] width 6 height 1
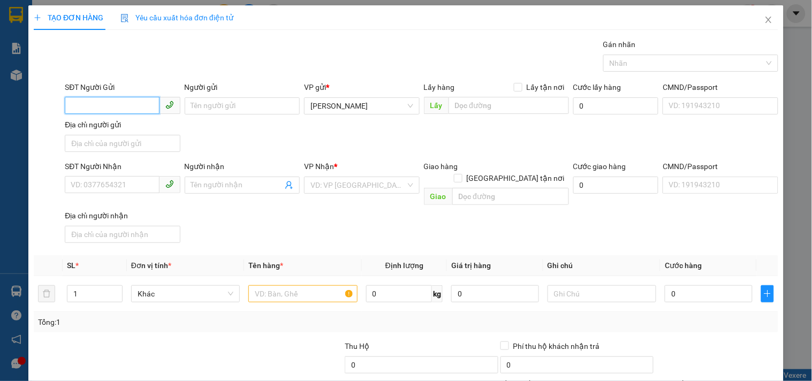
click at [113, 109] on input "SĐT Người Gửi" at bounding box center [112, 105] width 94 height 17
click at [105, 127] on div "0374966366" at bounding box center [121, 127] width 101 height 12
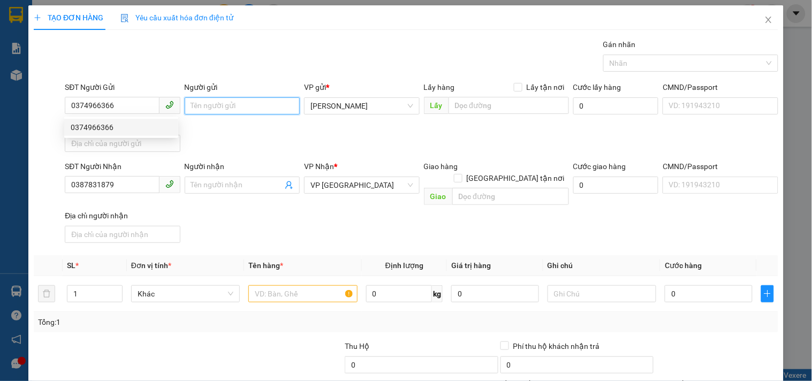
click at [188, 109] on input "Người gửi" at bounding box center [242, 105] width 115 height 17
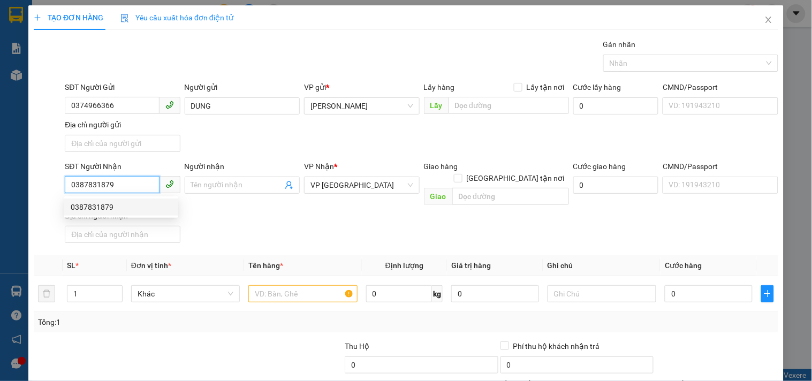
click at [116, 184] on input "0387831879" at bounding box center [112, 184] width 94 height 17
click at [234, 183] on input "Người nhận" at bounding box center [236, 185] width 91 height 12
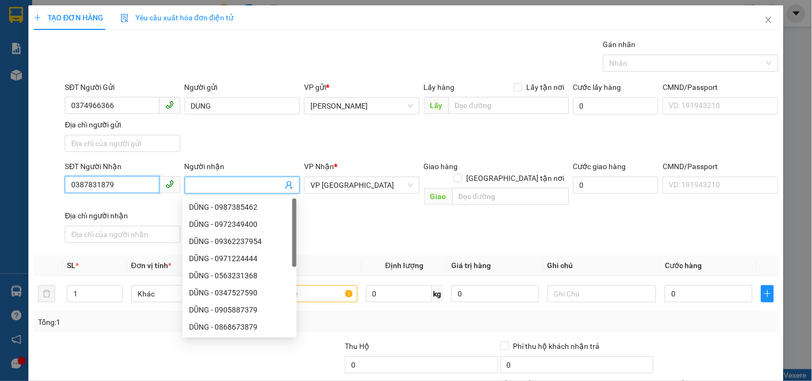
click at [123, 178] on input "0387831879" at bounding box center [112, 184] width 94 height 17
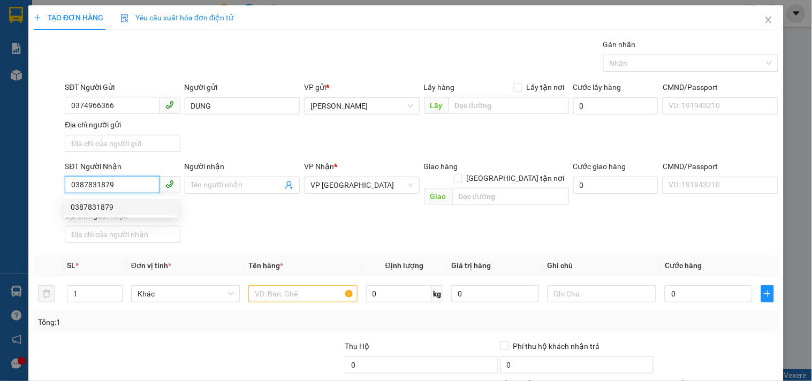
click at [134, 208] on div "0387831879" at bounding box center [121, 207] width 101 height 12
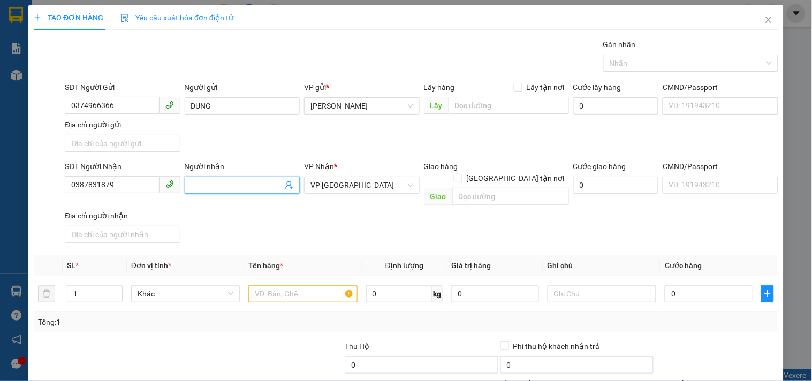
click at [223, 182] on input "Người nhận" at bounding box center [236, 185] width 91 height 12
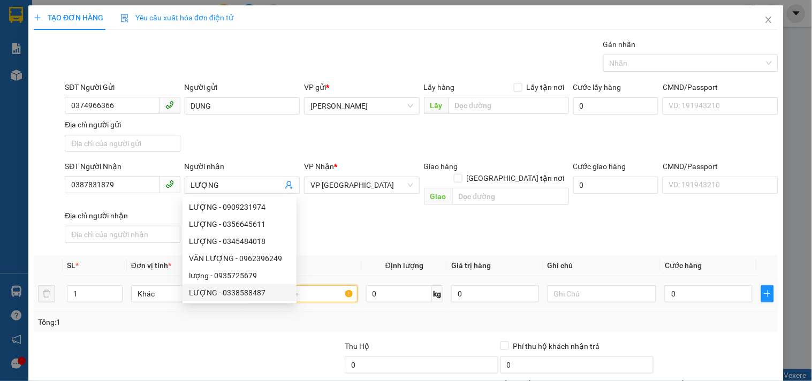
click at [341, 285] on input "text" at bounding box center [302, 293] width 109 height 17
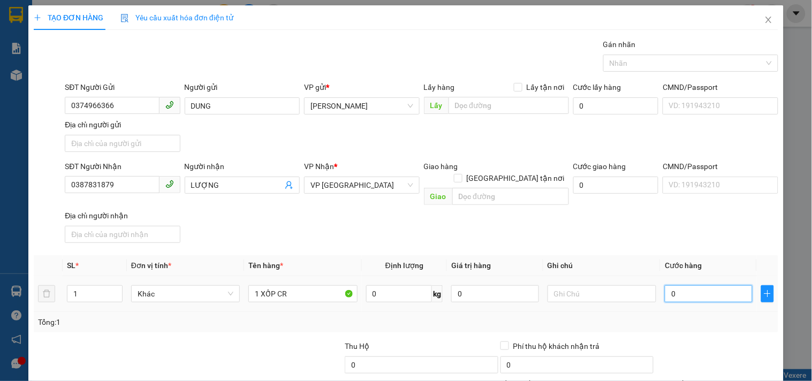
click at [685, 285] on input "0" at bounding box center [708, 293] width 88 height 17
click at [585, 285] on input "text" at bounding box center [601, 293] width 109 height 17
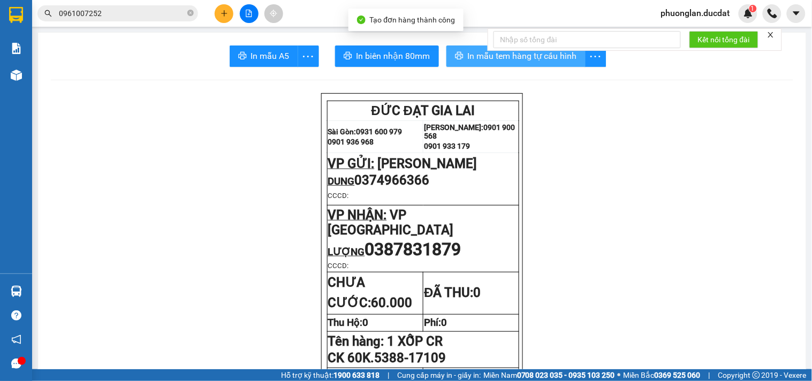
click at [468, 57] on span "In mẫu tem hàng tự cấu hình" at bounding box center [522, 55] width 109 height 13
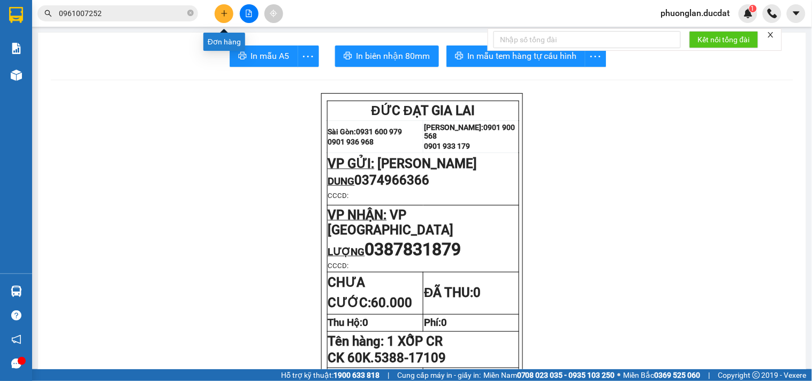
click at [222, 14] on icon "plus" at bounding box center [223, 13] width 7 height 7
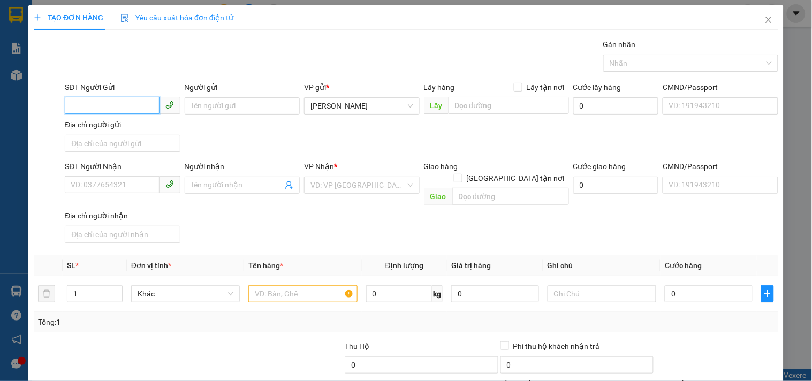
click at [122, 110] on input "SĐT Người Gửi" at bounding box center [112, 105] width 94 height 17
click at [120, 133] on div "0768748477" at bounding box center [121, 127] width 101 height 12
click at [277, 285] on input "text" at bounding box center [302, 293] width 109 height 17
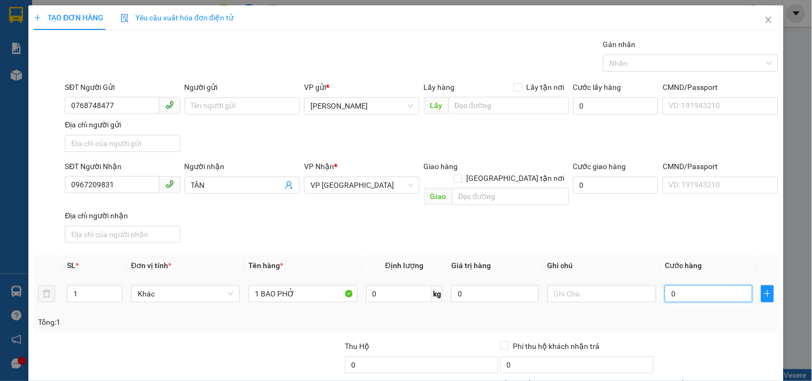
click at [692, 285] on input "0" at bounding box center [708, 293] width 88 height 17
click at [622, 285] on input "text" at bounding box center [601, 293] width 109 height 17
click at [143, 182] on input "0967209831" at bounding box center [112, 184] width 94 height 17
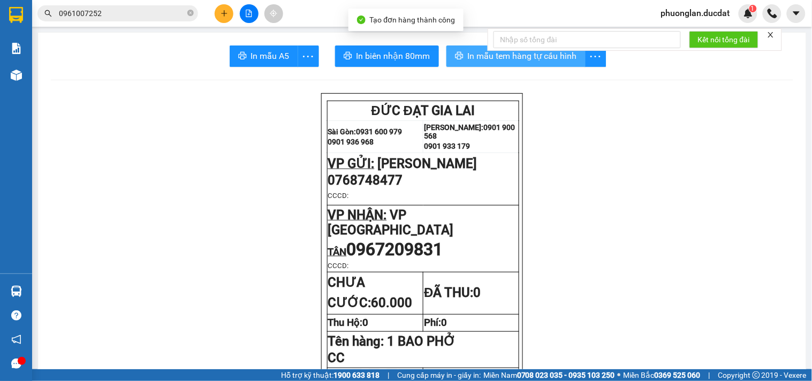
click at [477, 50] on span "In mẫu tem hàng tự cấu hình" at bounding box center [522, 55] width 109 height 13
click at [228, 9] on button at bounding box center [224, 13] width 19 height 19
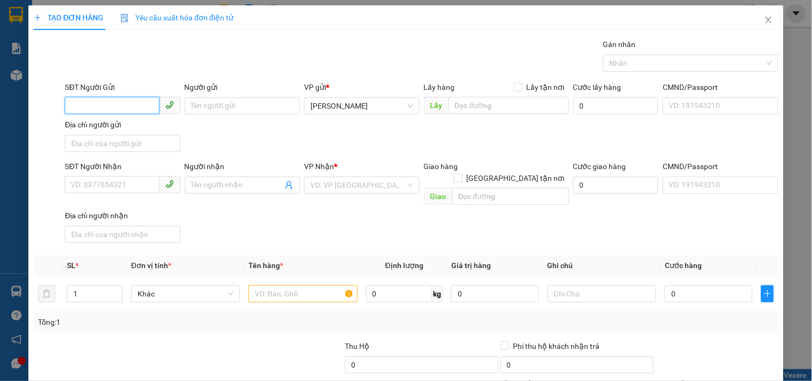
click at [87, 101] on input "SĐT Người Gửi" at bounding box center [112, 105] width 94 height 17
click at [99, 105] on input "0372499479" at bounding box center [112, 105] width 94 height 17
drag, startPoint x: 99, startPoint y: 105, endPoint x: 90, endPoint y: 104, distance: 9.1
click at [90, 104] on input "0372499479" at bounding box center [112, 105] width 94 height 17
click at [133, 121] on div "0372494479" at bounding box center [121, 127] width 101 height 12
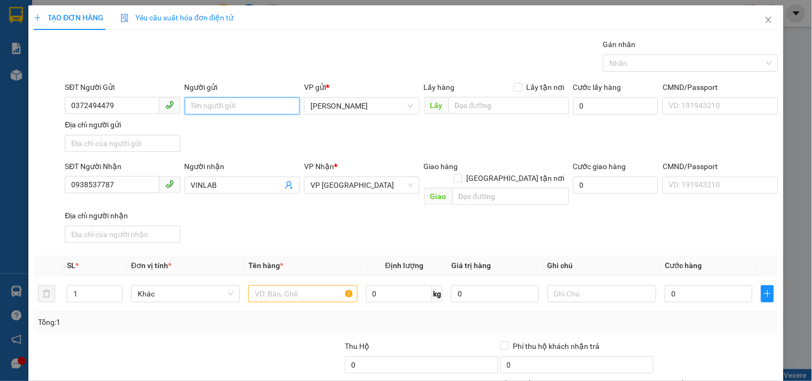
click at [226, 108] on input "Người gửi" at bounding box center [242, 105] width 115 height 17
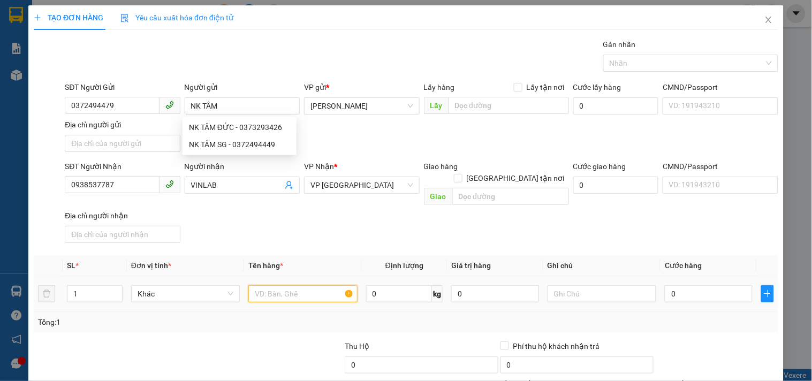
click at [316, 285] on input "text" at bounding box center [302, 293] width 109 height 17
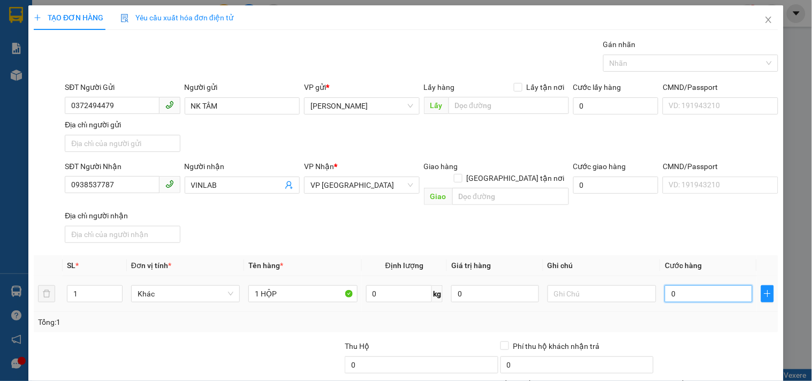
click at [668, 291] on input "0" at bounding box center [708, 293] width 88 height 17
click at [613, 255] on th "Ghi chú" at bounding box center [601, 265] width 117 height 21
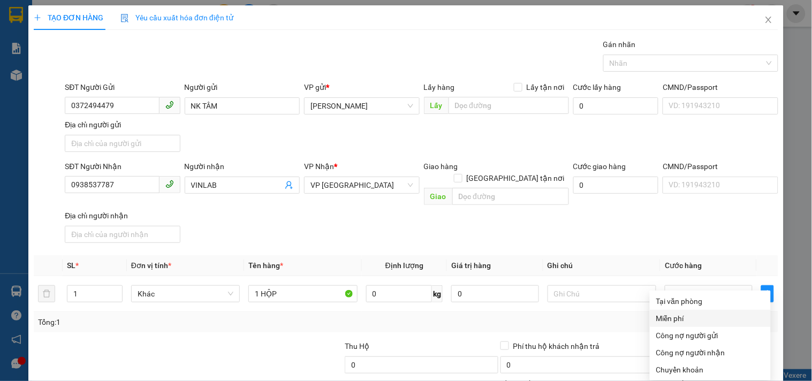
click at [690, 295] on div "Tại văn phòng" at bounding box center [710, 301] width 108 height 12
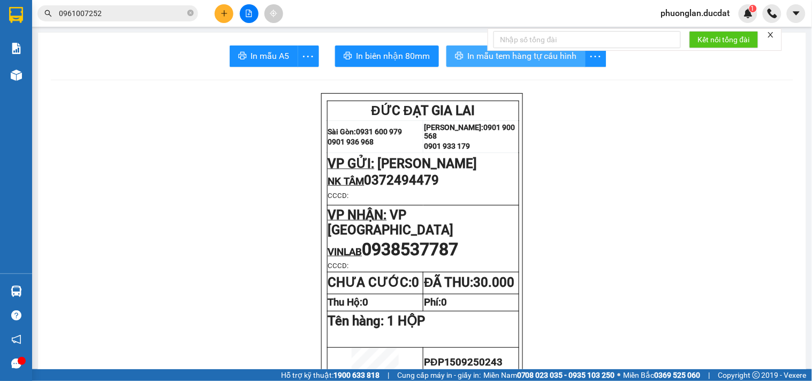
click at [477, 55] on span "In mẫu tem hàng tự cấu hình" at bounding box center [522, 55] width 109 height 13
click at [225, 22] on button at bounding box center [224, 13] width 19 height 19
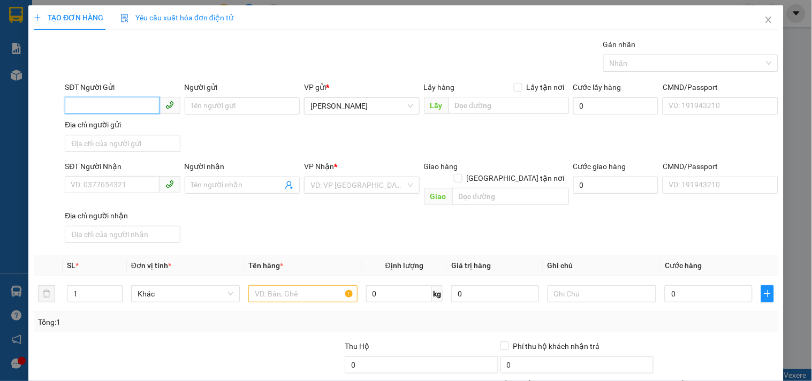
click at [121, 110] on input "SĐT Người Gửi" at bounding box center [112, 105] width 94 height 17
click at [112, 130] on div "0947841791" at bounding box center [121, 127] width 101 height 12
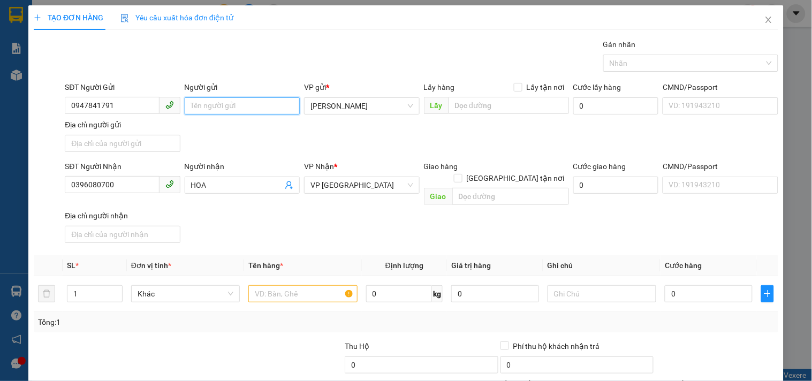
click at [221, 103] on input "Người gửi" at bounding box center [242, 105] width 115 height 17
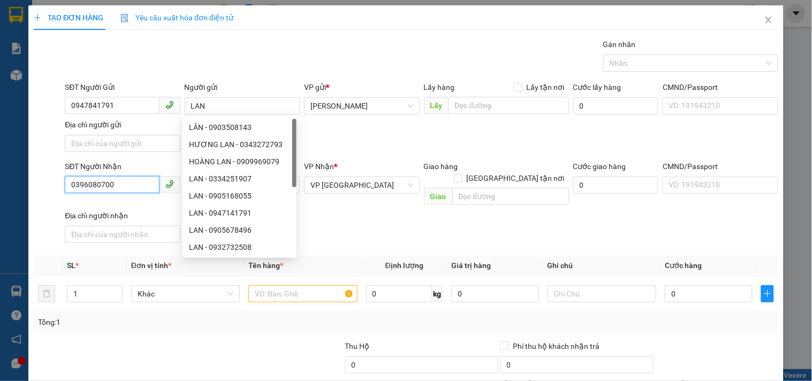
click at [136, 183] on input "0396080700" at bounding box center [112, 184] width 94 height 17
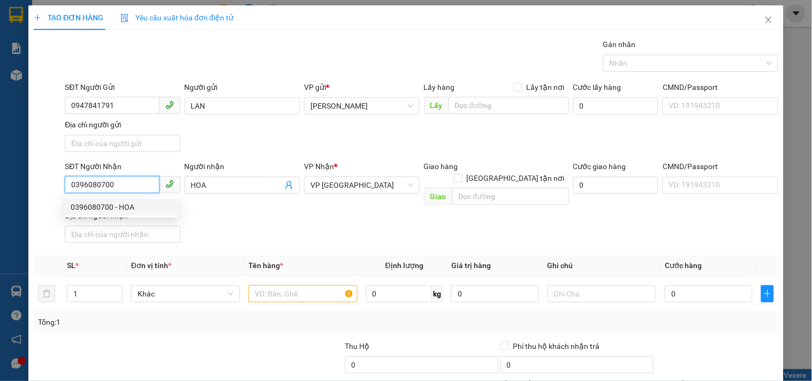
click at [136, 210] on div "0396080700 - HOA" at bounding box center [121, 207] width 101 height 12
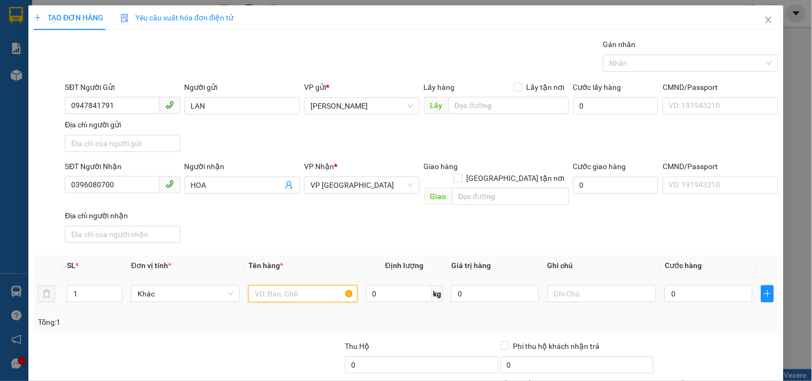
drag, startPoint x: 281, startPoint y: 284, endPoint x: 254, endPoint y: 275, distance: 28.6
click at [280, 285] on input "text" at bounding box center [302, 293] width 109 height 17
click at [671, 285] on input "0" at bounding box center [708, 293] width 88 height 17
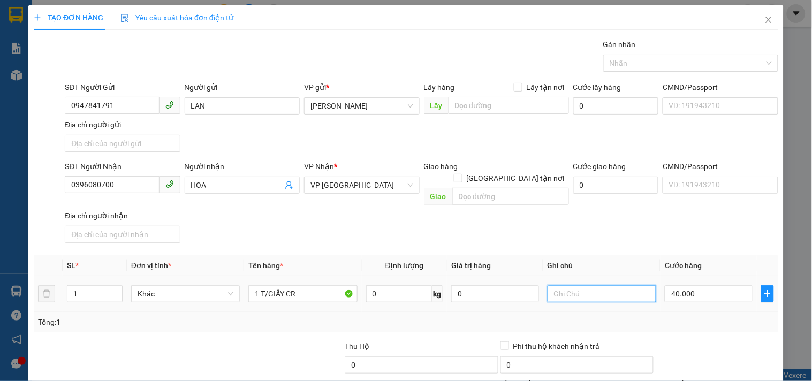
click at [590, 285] on input "text" at bounding box center [601, 293] width 109 height 17
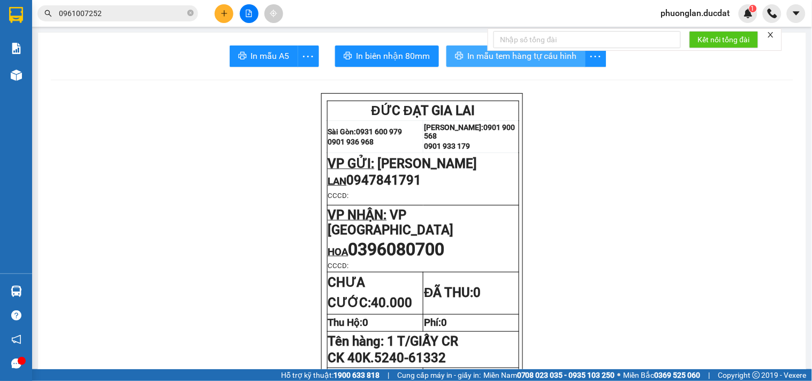
click at [455, 58] on icon "printer" at bounding box center [459, 55] width 9 height 9
click at [227, 17] on button at bounding box center [224, 13] width 19 height 19
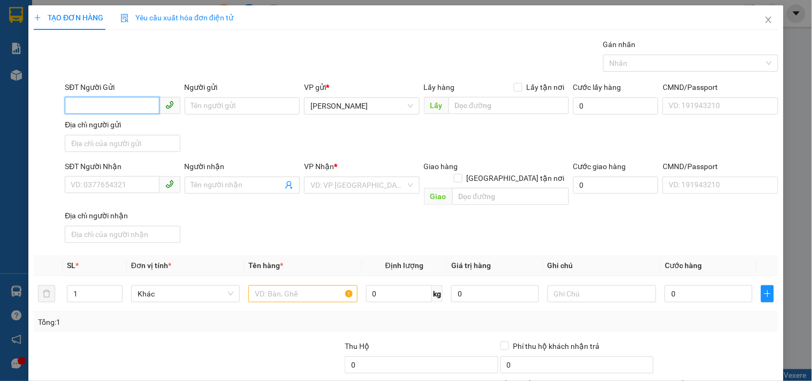
click at [129, 105] on input "SĐT Người Gửi" at bounding box center [112, 105] width 94 height 17
click at [198, 100] on input "Người gửi" at bounding box center [242, 105] width 115 height 17
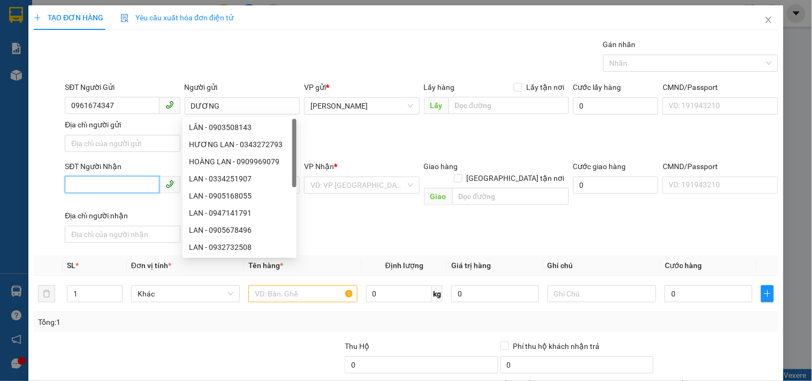
click at [106, 185] on input "SĐT Người Nhận" at bounding box center [112, 184] width 94 height 17
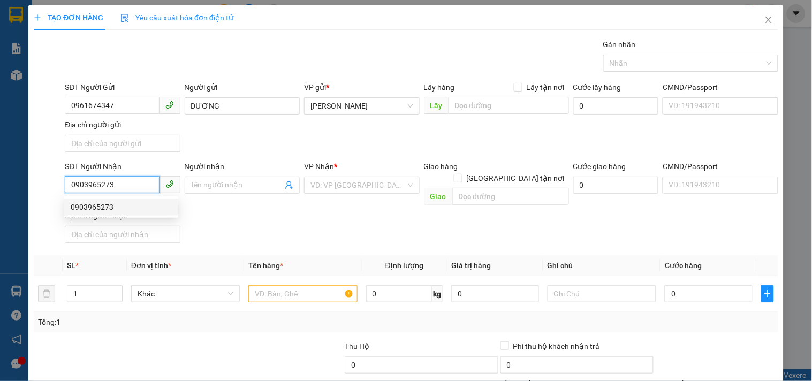
click at [82, 204] on div "0903965273" at bounding box center [121, 207] width 101 height 12
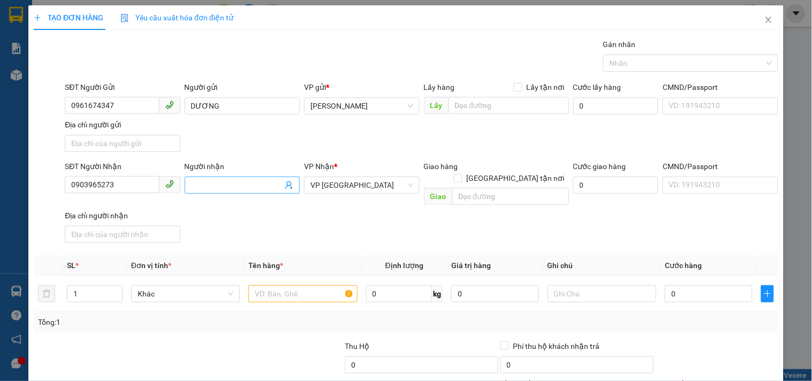
click at [195, 185] on input "Người nhận" at bounding box center [236, 185] width 91 height 12
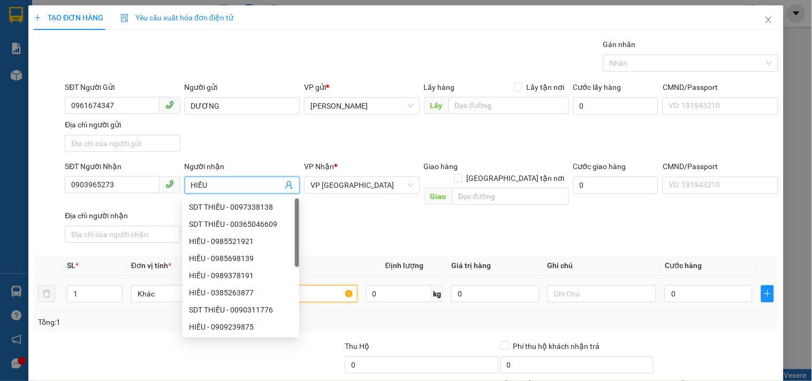
click at [316, 285] on input "text" at bounding box center [302, 293] width 109 height 17
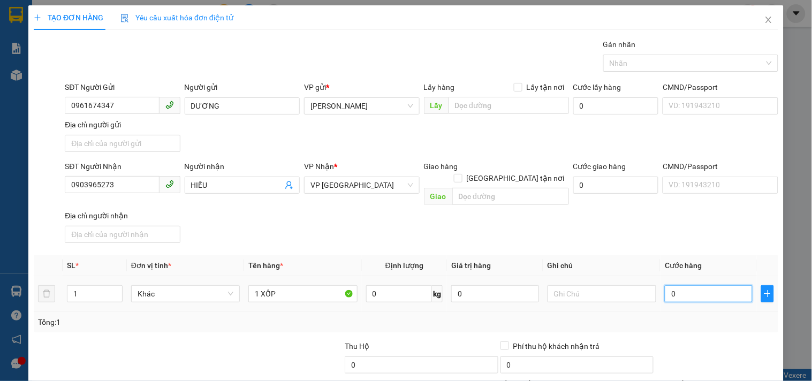
click at [700, 290] on input "0" at bounding box center [708, 293] width 88 height 17
click at [676, 233] on div "SĐT Người Nhận 0903965273 Người nhận HIẾU VP Nhận * VP Sài Gòn Giao hàng Giao t…" at bounding box center [421, 203] width 717 height 87
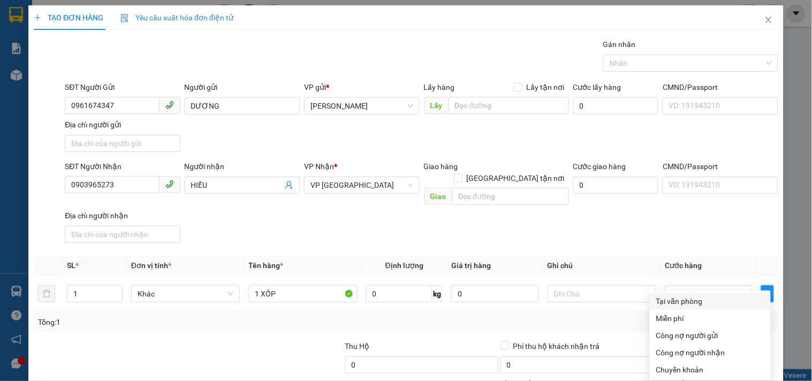
click at [670, 295] on div "Tại văn phòng" at bounding box center [710, 301] width 108 height 12
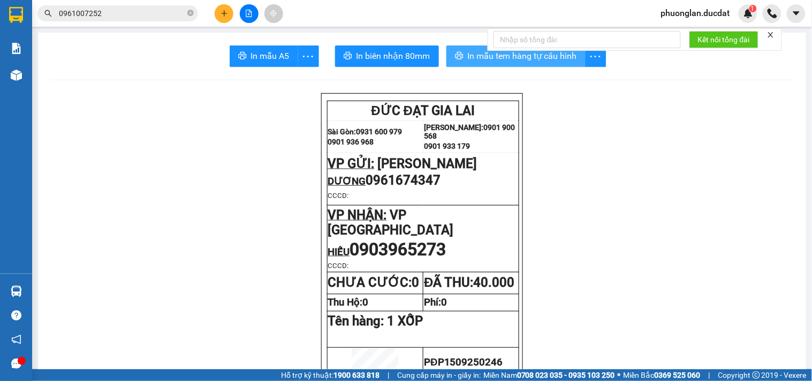
click at [468, 50] on span "In mẫu tem hàng tự cấu hình" at bounding box center [522, 55] width 109 height 13
click at [215, 17] on div at bounding box center [249, 13] width 80 height 19
click at [226, 14] on icon "plus" at bounding box center [223, 13] width 7 height 7
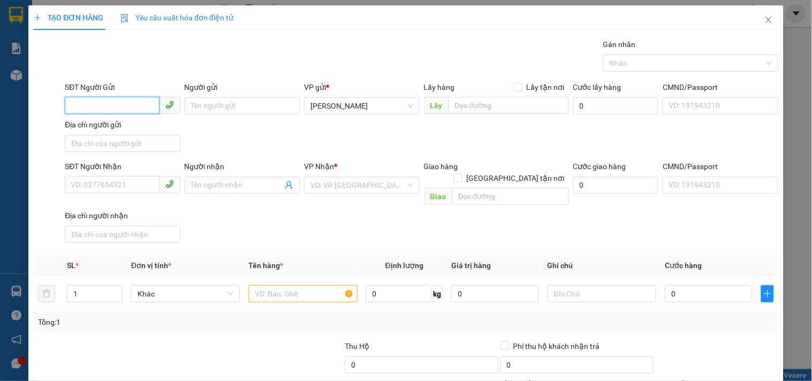
click at [119, 111] on input "SĐT Người Gửi" at bounding box center [112, 105] width 94 height 17
click at [121, 120] on div "0987902962 - NGỌC VÀNG" at bounding box center [121, 127] width 114 height 17
click at [281, 285] on input "text" at bounding box center [302, 293] width 109 height 17
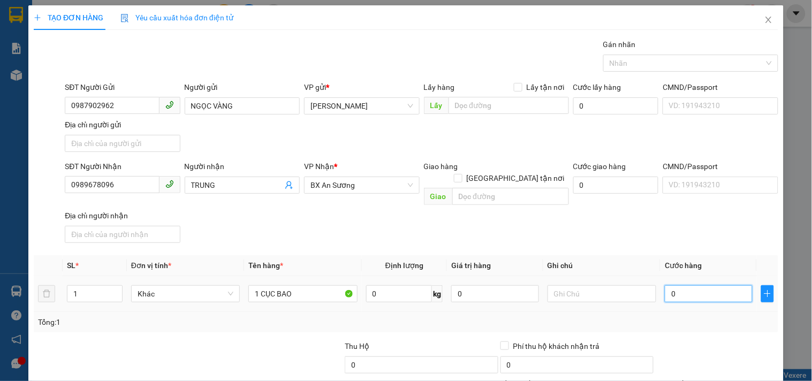
click at [682, 286] on input "0" at bounding box center [708, 293] width 88 height 17
click at [699, 226] on div "SĐT Người Nhận 0989678096 Người nhận TRUNG VP Nhận * BX An Sương Giao hàng Giao…" at bounding box center [421, 203] width 717 height 87
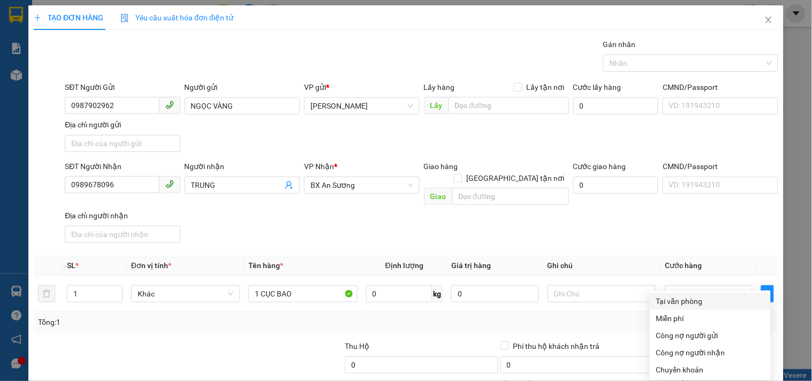
click at [686, 295] on div "Tại văn phòng" at bounding box center [710, 301] width 108 height 12
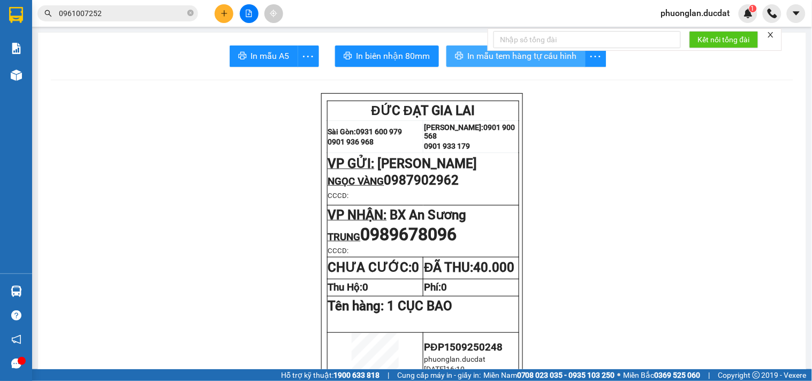
click at [479, 52] on span "In mẫu tem hàng tự cấu hình" at bounding box center [522, 55] width 109 height 13
click at [223, 12] on icon "plus" at bounding box center [223, 13] width 7 height 7
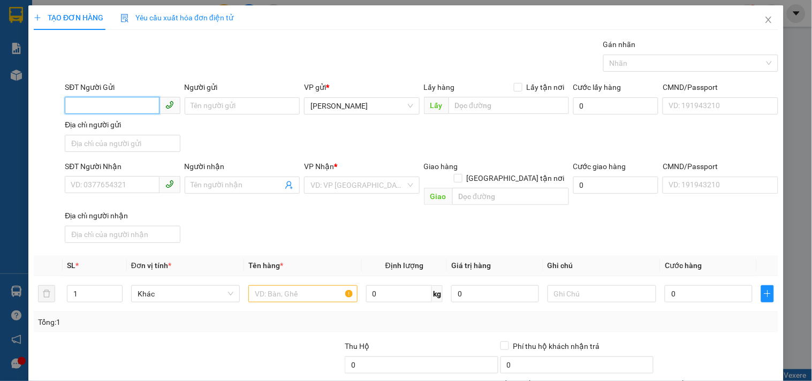
click at [77, 104] on input "SĐT Người Gửi" at bounding box center [112, 105] width 94 height 17
click at [78, 127] on div "0973469773 - TRANG" at bounding box center [121, 127] width 101 height 12
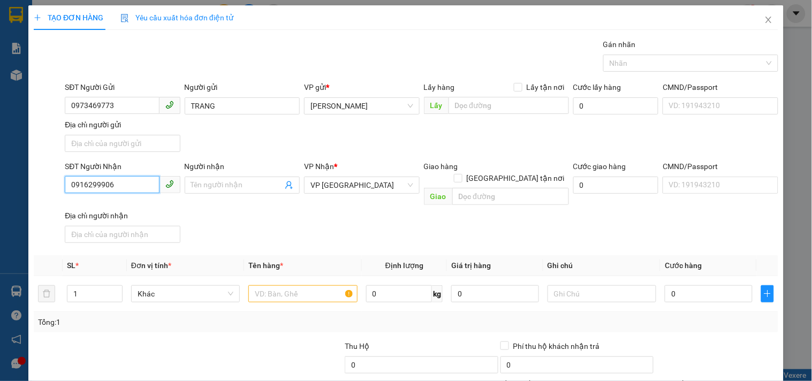
drag, startPoint x: 140, startPoint y: 186, endPoint x: 0, endPoint y: 184, distance: 140.2
click at [0, 184] on div "TẠO ĐƠN HÀNG Yêu cầu xuất hóa đơn điện tử Transit Pickup Surcharge Ids Transit …" at bounding box center [406, 190] width 812 height 381
drag, startPoint x: 93, startPoint y: 203, endPoint x: 119, endPoint y: 189, distance: 29.9
click at [94, 203] on div "0934560902" at bounding box center [121, 207] width 101 height 12
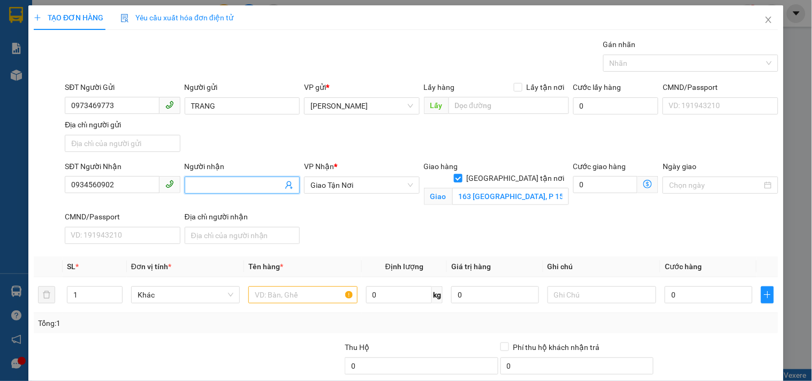
click at [261, 182] on input "Người nhận" at bounding box center [236, 185] width 91 height 12
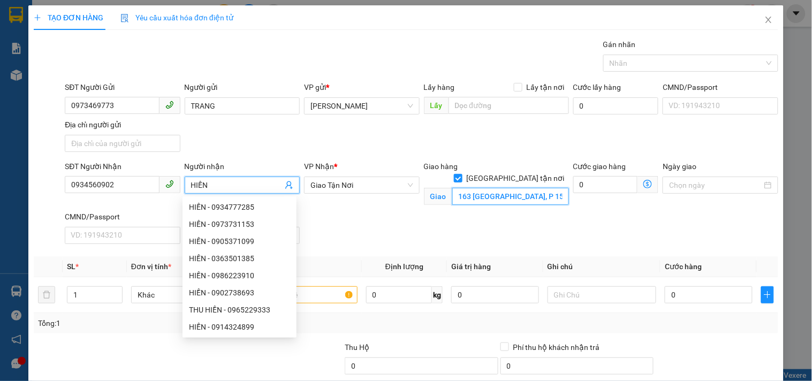
click at [487, 188] on input "163 ĐIỆN BIÊN PHỦ, P 15, BÌNH THẠNH" at bounding box center [510, 196] width 117 height 17
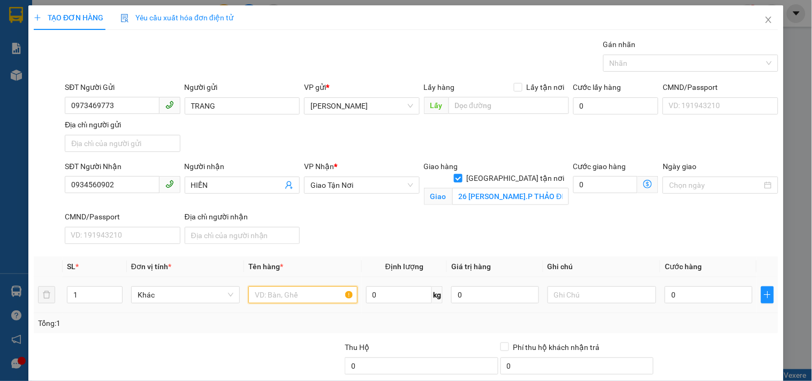
click at [298, 293] on input "text" at bounding box center [302, 294] width 109 height 17
click at [680, 292] on input "0" at bounding box center [708, 294] width 88 height 17
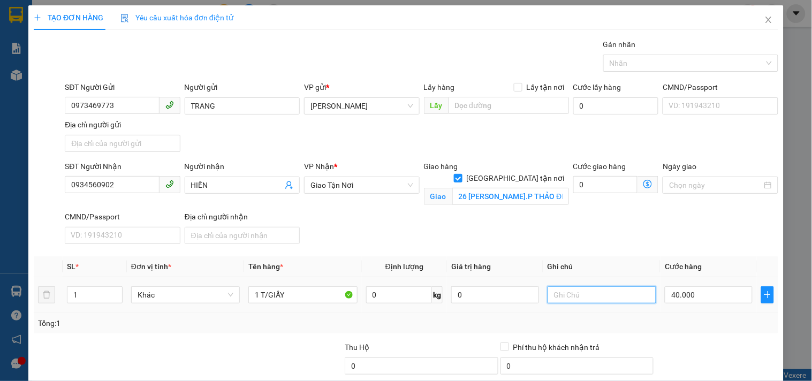
click at [577, 295] on input "text" at bounding box center [601, 294] width 109 height 17
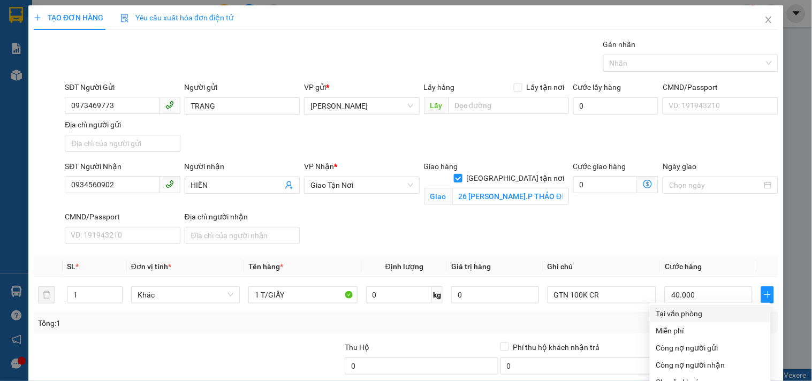
click at [691, 308] on div "Tại văn phòng" at bounding box center [710, 314] width 108 height 12
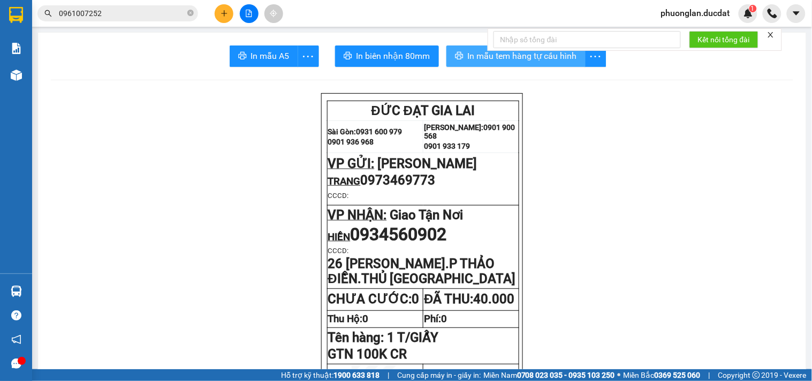
click at [480, 51] on span "In mẫu tem hàng tự cấu hình" at bounding box center [522, 55] width 109 height 13
click at [220, 5] on button at bounding box center [224, 13] width 19 height 19
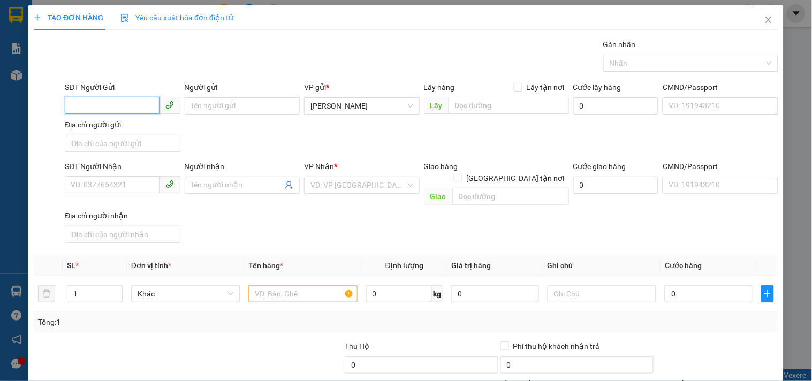
click at [121, 102] on input "SĐT Người Gửi" at bounding box center [112, 105] width 94 height 17
click at [242, 104] on input "Người gửi" at bounding box center [242, 105] width 115 height 17
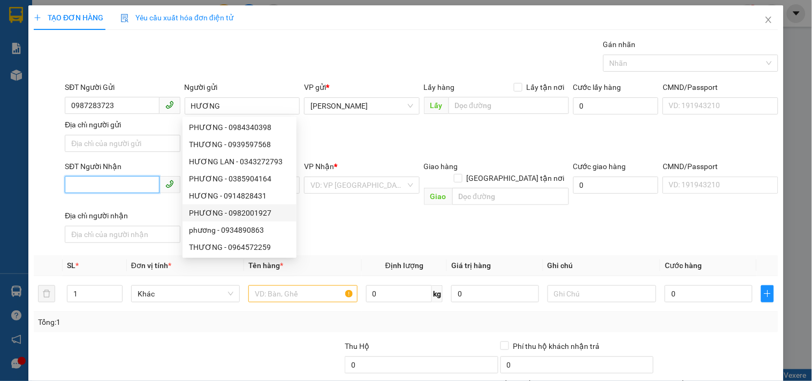
click at [124, 185] on input "SĐT Người Nhận" at bounding box center [112, 184] width 94 height 17
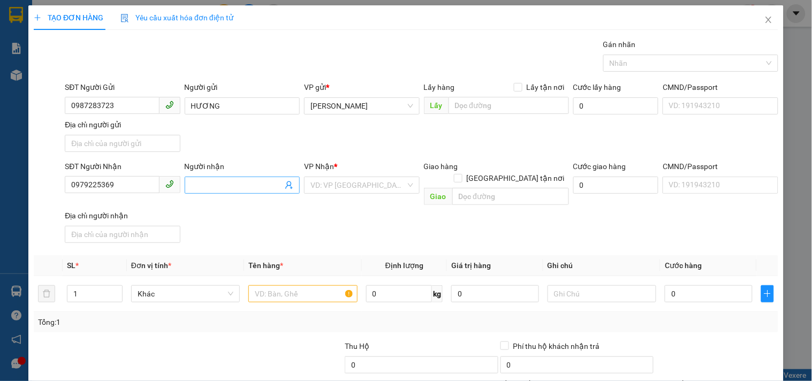
click at [233, 182] on input "Người nhận" at bounding box center [236, 185] width 91 height 12
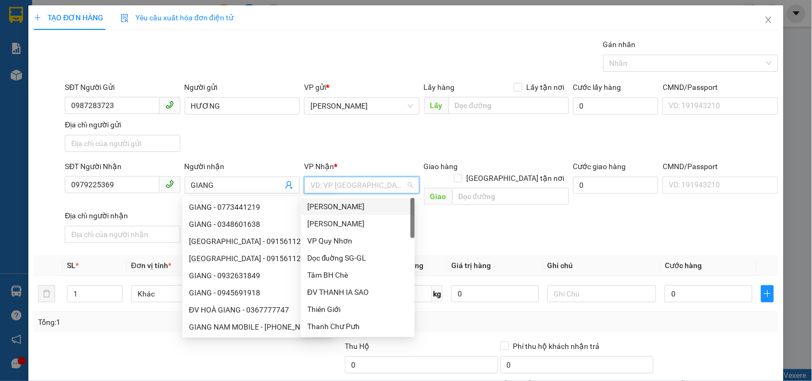
click at [338, 188] on input "search" at bounding box center [357, 185] width 95 height 16
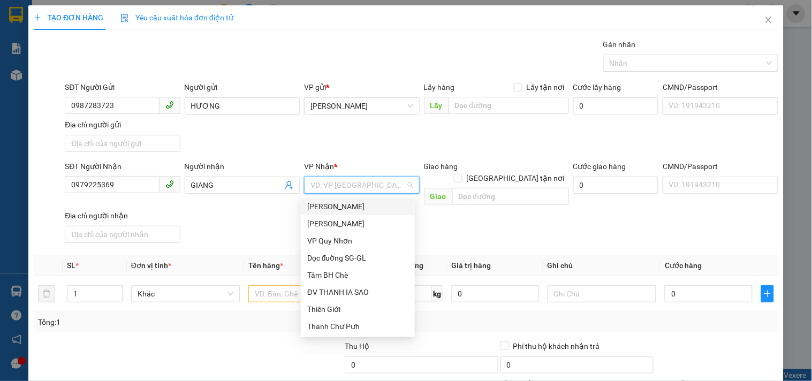
click at [338, 187] on input "search" at bounding box center [357, 185] width 95 height 16
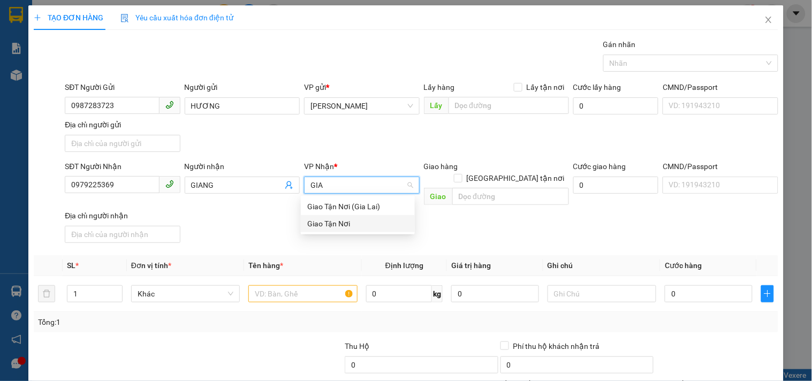
click at [365, 218] on div "Giao Tận Nơi" at bounding box center [357, 224] width 101 height 12
click at [501, 168] on div "Giao hàng Giao tận nơi" at bounding box center [496, 166] width 145 height 12
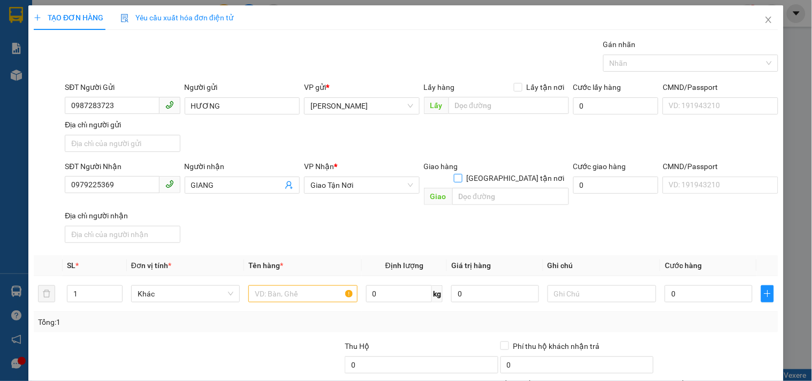
click at [461, 174] on input "Giao tận nơi" at bounding box center [457, 177] width 7 height 7
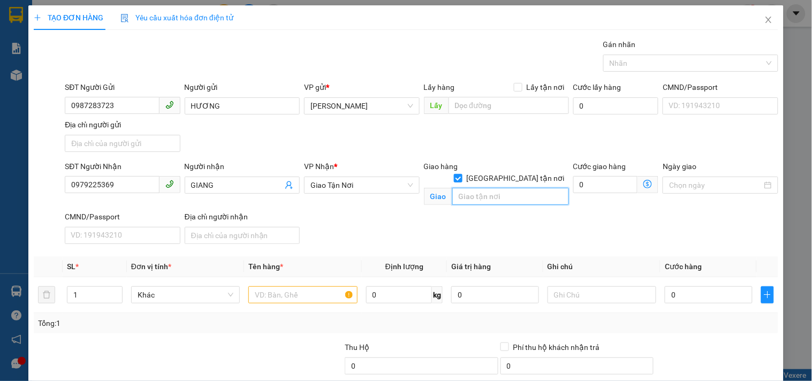
click at [504, 188] on input "text" at bounding box center [510, 196] width 117 height 17
click at [309, 297] on input "text" at bounding box center [302, 294] width 109 height 17
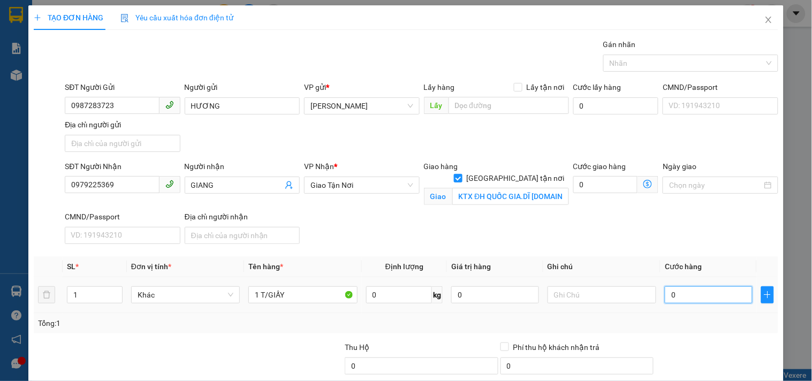
drag, startPoint x: 687, startPoint y: 295, endPoint x: 679, endPoint y: 295, distance: 7.5
click at [686, 295] on input "0" at bounding box center [708, 294] width 88 height 17
click at [557, 292] on input "text" at bounding box center [601, 294] width 109 height 17
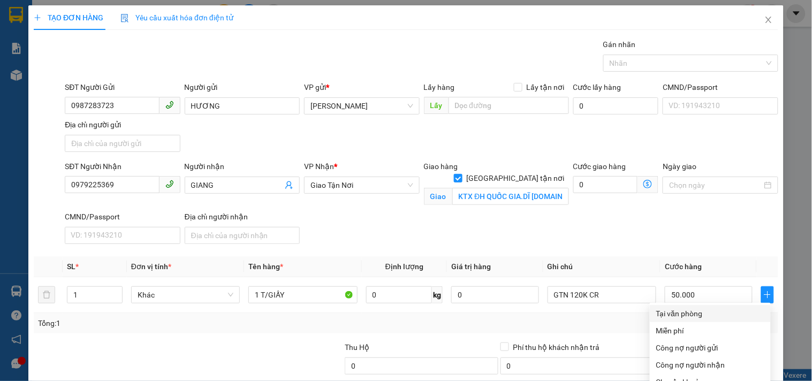
drag, startPoint x: 693, startPoint y: 205, endPoint x: 698, endPoint y: 254, distance: 49.5
click at [693, 308] on div "Tại văn phòng" at bounding box center [710, 314] width 108 height 12
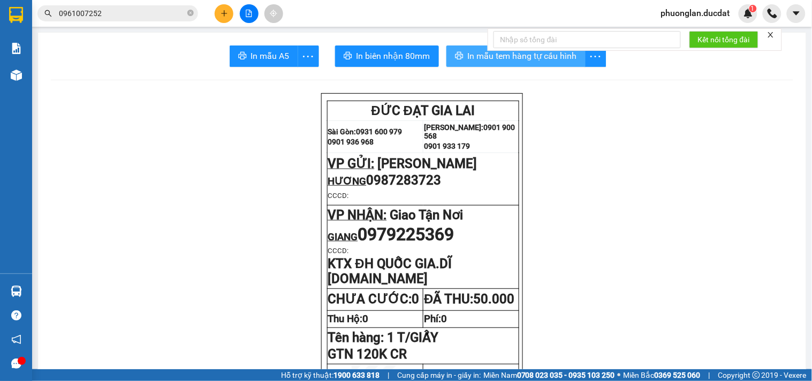
click at [479, 59] on span "In mẫu tem hàng tự cấu hình" at bounding box center [522, 55] width 109 height 13
click at [217, 14] on button at bounding box center [224, 13] width 19 height 19
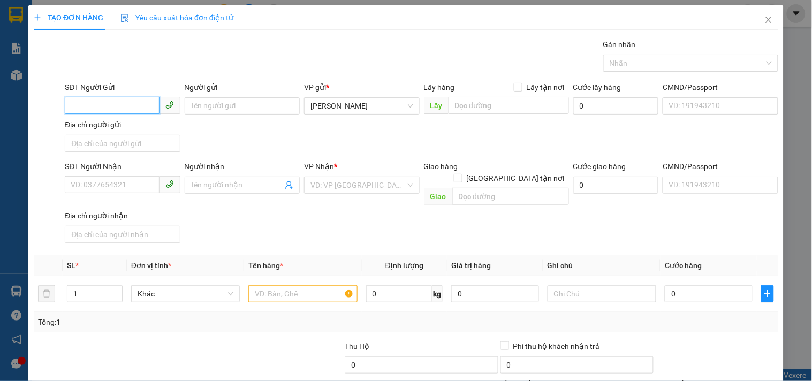
click at [120, 109] on input "SĐT Người Gửi" at bounding box center [112, 105] width 94 height 17
click at [105, 125] on div "0905980444" at bounding box center [121, 127] width 101 height 12
click at [300, 285] on input "text" at bounding box center [302, 293] width 109 height 17
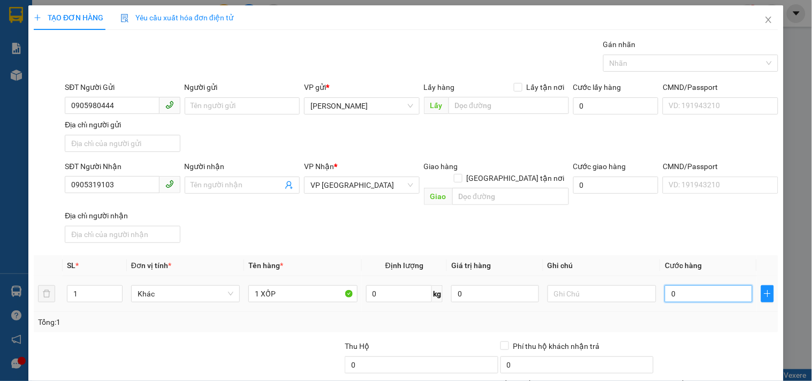
click at [670, 285] on input "0" at bounding box center [708, 293] width 88 height 17
click at [670, 258] on table "SL * Đơn vị tính * Tên hàng * Định lượng Giá trị hàng Ghi chú Cước hàng 1 Khác …" at bounding box center [406, 283] width 744 height 57
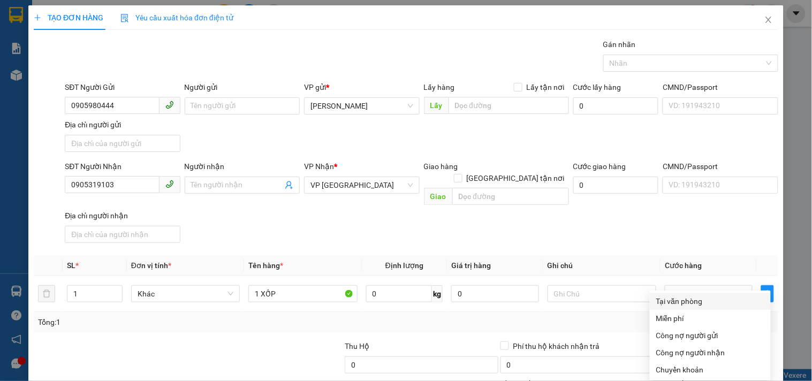
click at [699, 295] on div "Tại văn phòng" at bounding box center [710, 301] width 108 height 12
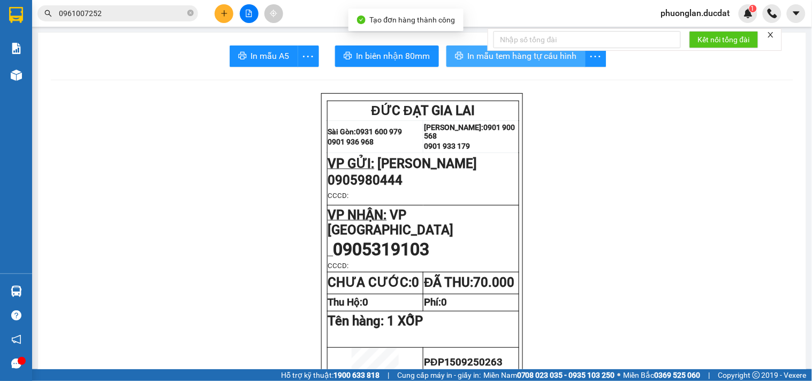
click at [506, 57] on span "In mẫu tem hàng tự cấu hình" at bounding box center [522, 55] width 109 height 13
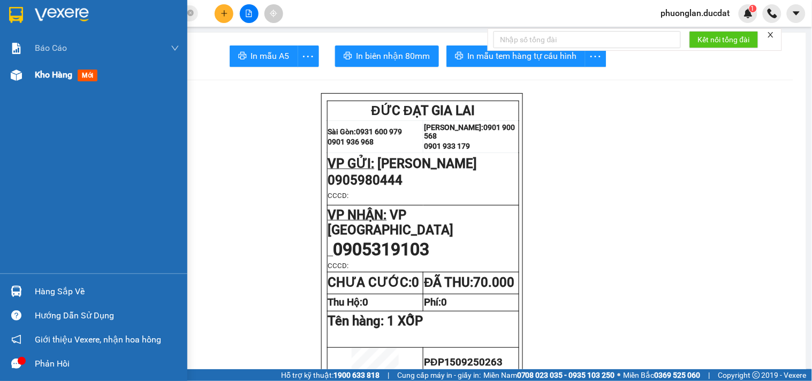
click at [60, 71] on span "Kho hàng" at bounding box center [53, 75] width 37 height 10
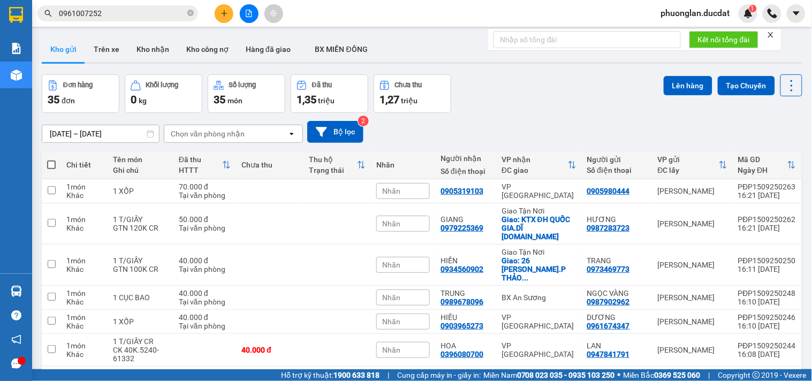
click at [228, 12] on button at bounding box center [224, 13] width 19 height 19
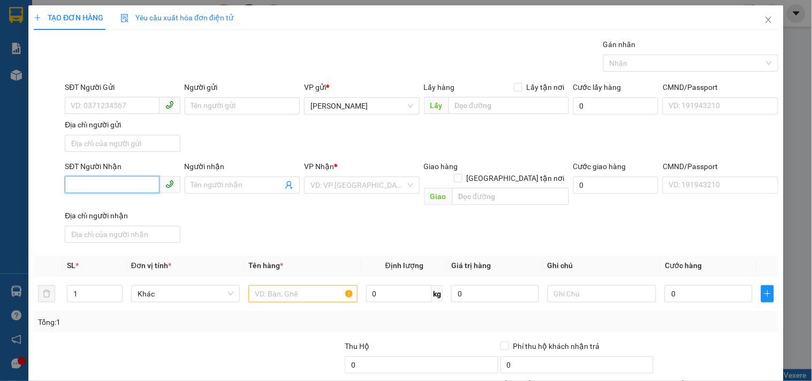
click at [118, 189] on input "SĐT Người Nhận" at bounding box center [112, 184] width 94 height 17
click at [138, 210] on div "0986371173 - QUYÊN" at bounding box center [121, 207] width 101 height 12
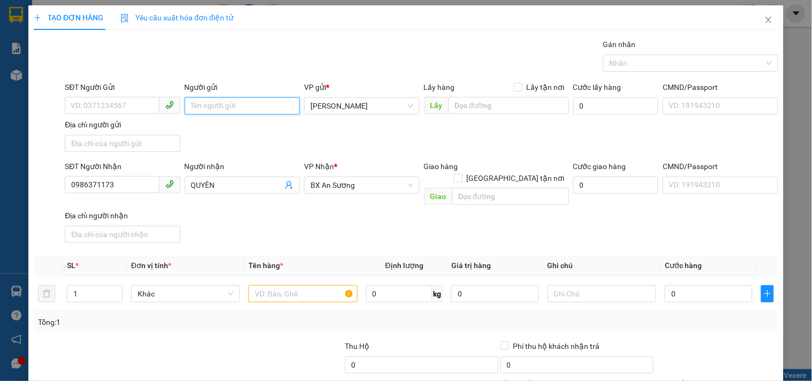
click at [234, 106] on input "Người gửi" at bounding box center [242, 105] width 115 height 17
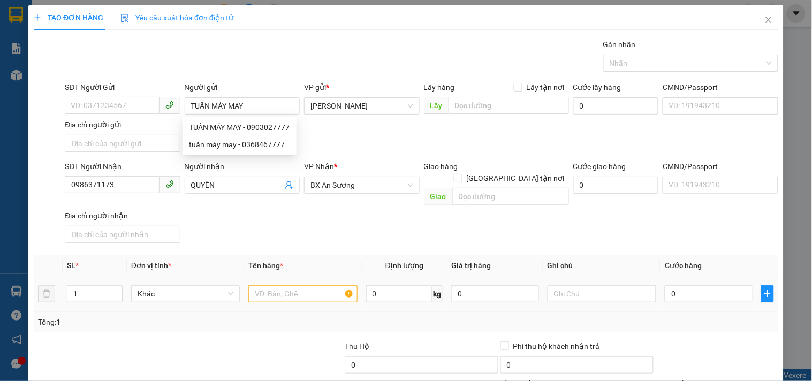
click at [296, 276] on td at bounding box center [302, 294] width 117 height 36
click at [280, 292] on div at bounding box center [302, 293] width 109 height 21
click at [307, 285] on input "text" at bounding box center [302, 293] width 109 height 17
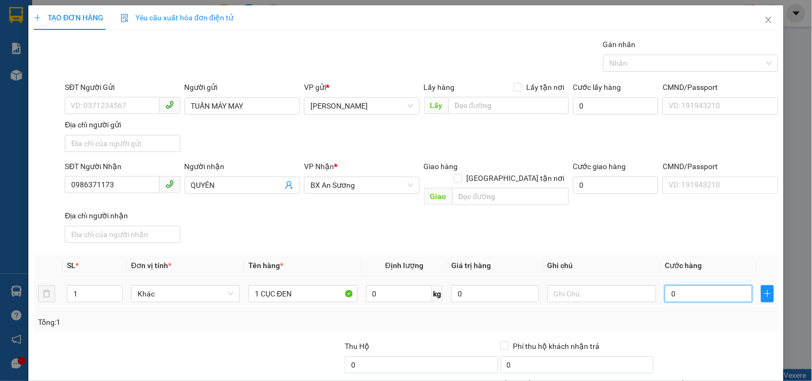
click at [692, 285] on input "0" at bounding box center [708, 293] width 88 height 17
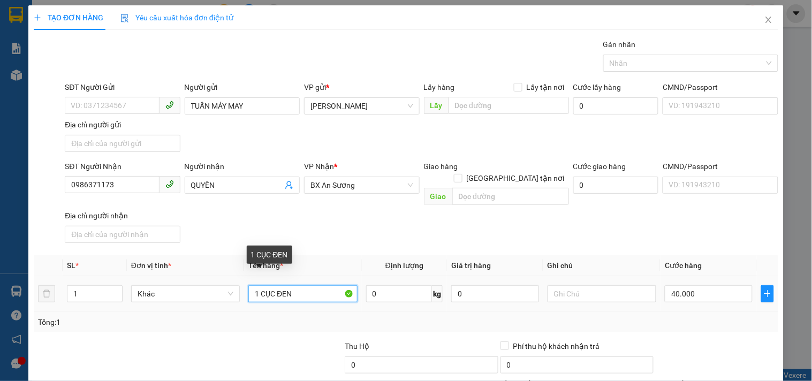
click at [322, 285] on input "1 CỤC ĐEN" at bounding box center [302, 293] width 109 height 17
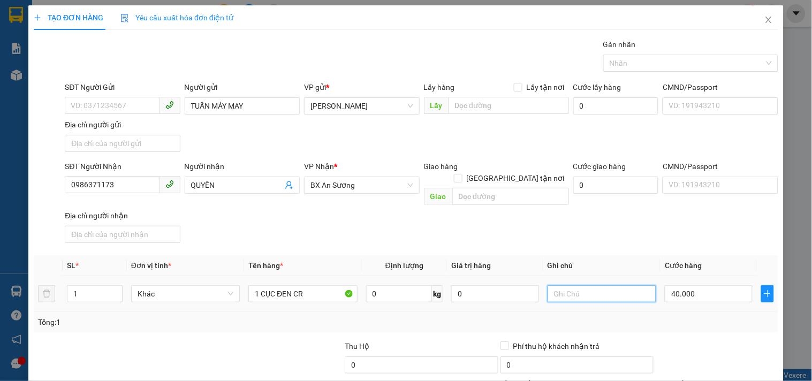
click at [601, 285] on input "text" at bounding box center [601, 293] width 109 height 17
drag, startPoint x: 126, startPoint y: 95, endPoint x: 0, endPoint y: 70, distance: 128.1
click at [0, 70] on div "TẠO ĐƠN HÀNG Yêu cầu xuất hóa đơn điện tử Transit Pickup Surcharge Ids Transit …" at bounding box center [406, 190] width 812 height 381
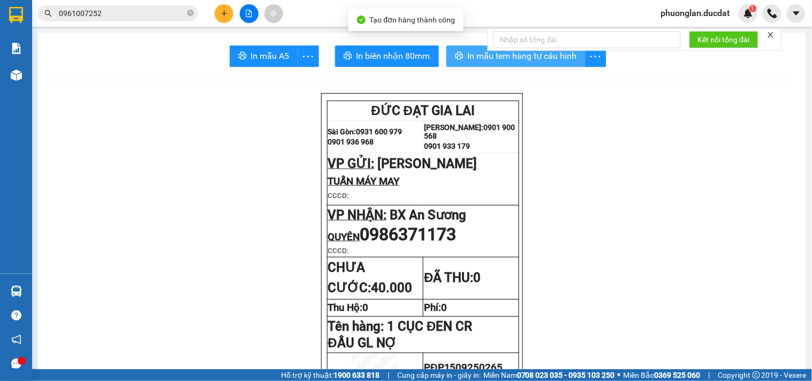
click at [468, 57] on span "In mẫu tem hàng tự cấu hình" at bounding box center [522, 55] width 109 height 13
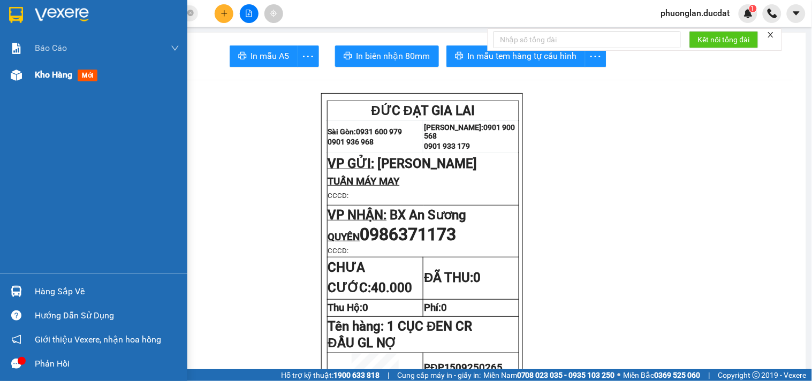
click at [49, 74] on span "Kho hàng" at bounding box center [53, 75] width 37 height 10
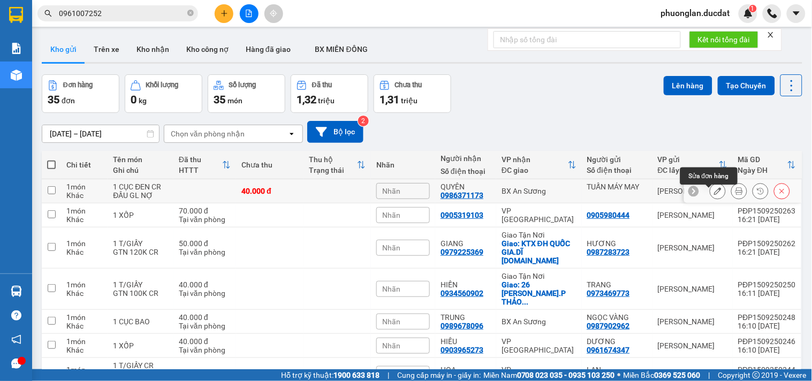
click at [714, 194] on icon at bounding box center [717, 190] width 7 height 7
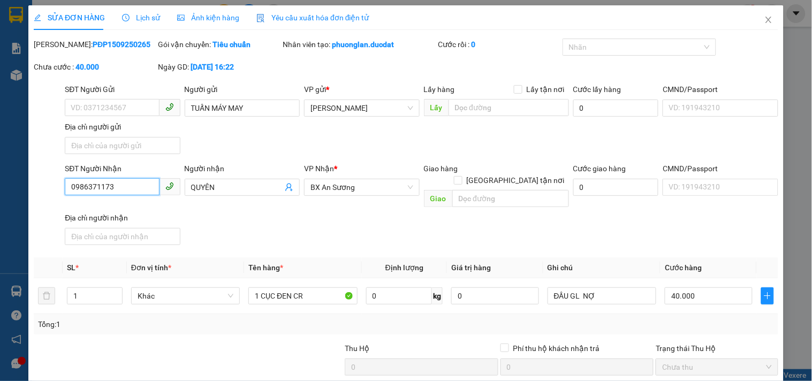
drag, startPoint x: 124, startPoint y: 190, endPoint x: 0, endPoint y: 216, distance: 126.6
click at [0, 216] on div "SỬA ĐƠN HÀNG Lịch sử Ảnh kiện hàng Yêu cầu xuất hóa đơn điện tử Total Paid Fee …" at bounding box center [406, 190] width 812 height 381
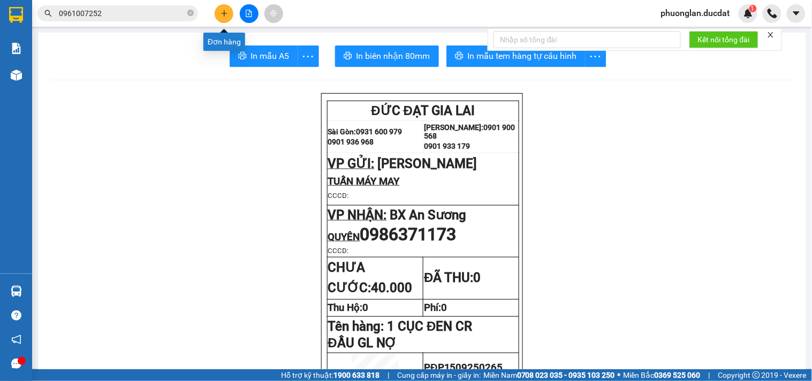
click at [224, 12] on icon "plus" at bounding box center [224, 13] width 1 height 6
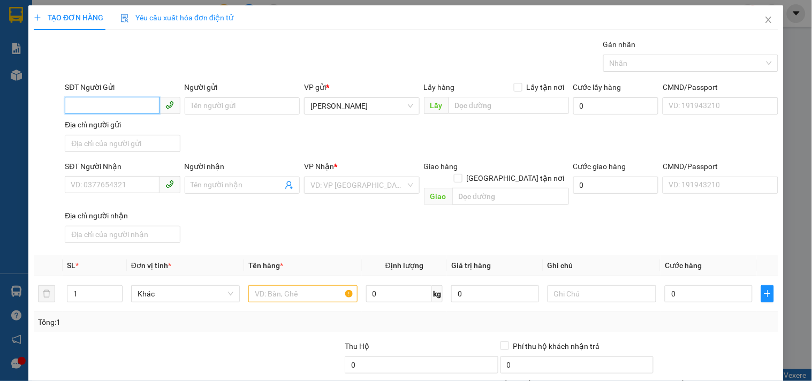
click at [116, 113] on input "SĐT Người Gửi" at bounding box center [112, 105] width 94 height 17
click at [137, 131] on div "0964331318" at bounding box center [121, 127] width 101 height 12
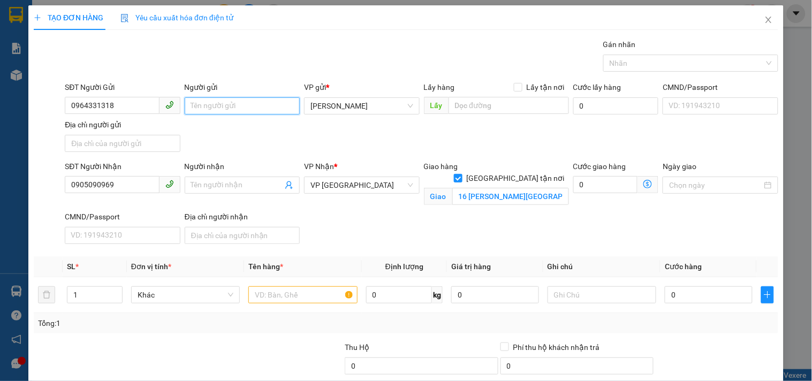
click at [202, 111] on input "Người gửi" at bounding box center [242, 105] width 115 height 17
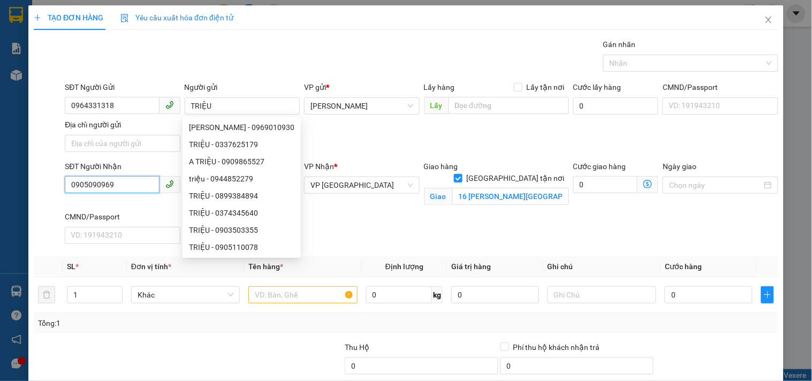
drag, startPoint x: 139, startPoint y: 185, endPoint x: 0, endPoint y: 272, distance: 163.9
click at [0, 249] on div "TẠO ĐƠN HÀNG Yêu cầu xuất hóa đơn điện tử Transit Pickup Surcharge Ids Transit …" at bounding box center [406, 190] width 812 height 381
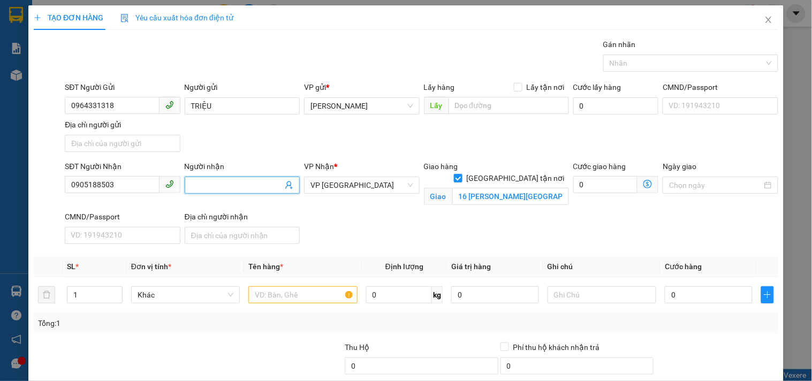
click at [237, 182] on input "Người nhận" at bounding box center [236, 185] width 91 height 12
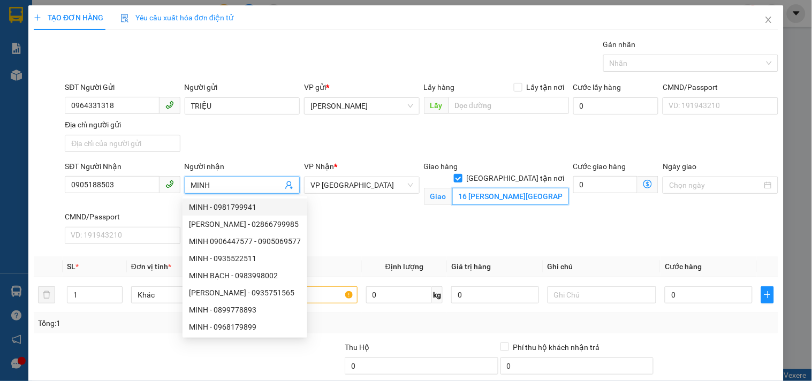
click at [476, 188] on input "16 LÝ TỰ TRỌNG - HẢI CHÂU" at bounding box center [510, 196] width 117 height 17
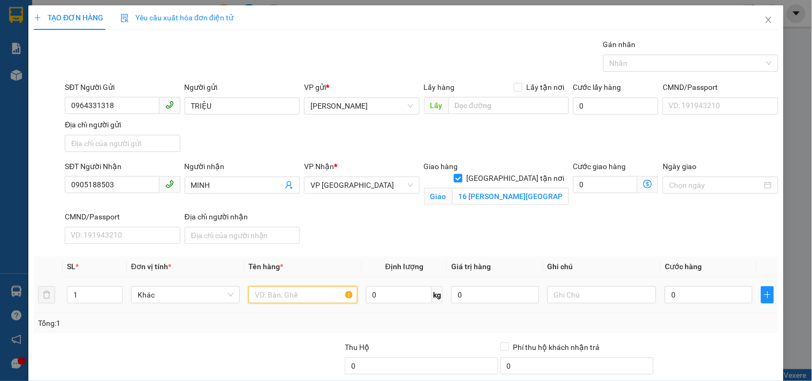
click at [332, 295] on input "text" at bounding box center [302, 294] width 109 height 17
click at [669, 307] on td "0" at bounding box center [708, 295] width 96 height 36
click at [677, 296] on input "0" at bounding box center [708, 294] width 88 height 17
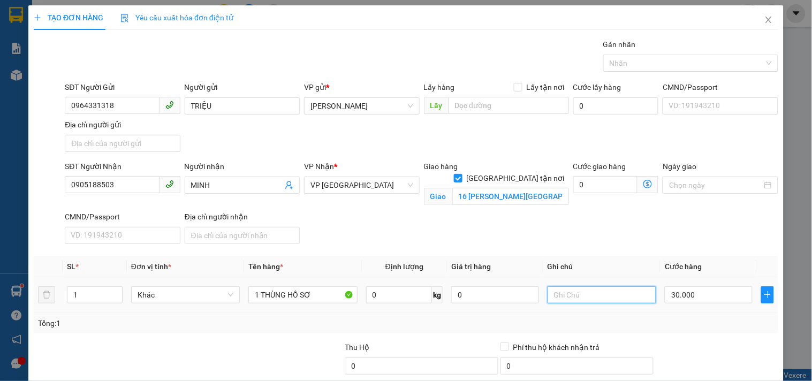
click at [616, 300] on input "text" at bounding box center [601, 294] width 109 height 17
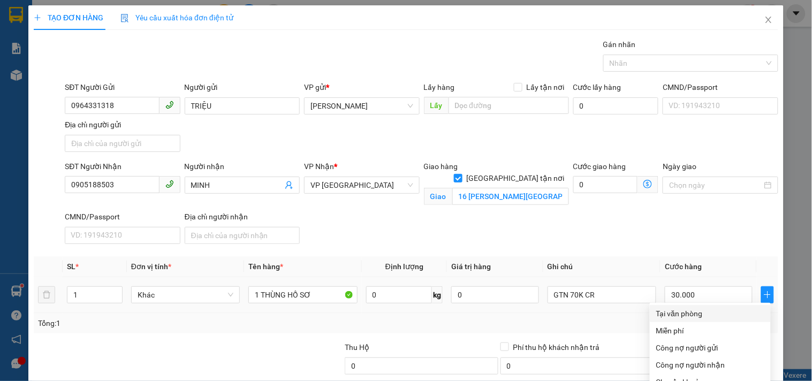
click at [682, 308] on div "Tại văn phòng" at bounding box center [710, 314] width 108 height 12
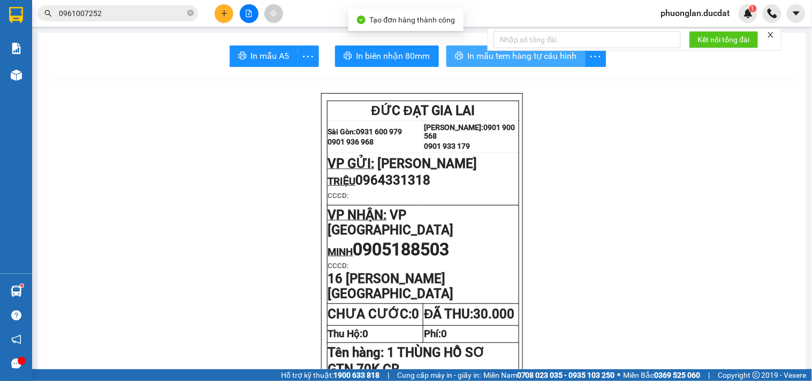
click at [539, 61] on span "In mẫu tem hàng tự cấu hình" at bounding box center [522, 55] width 109 height 13
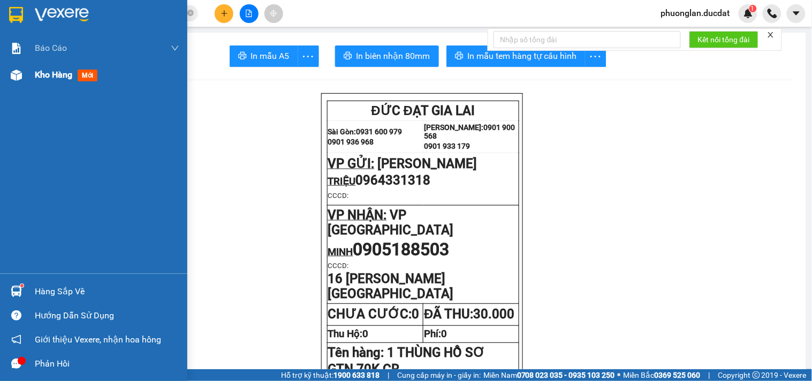
click at [35, 75] on span "Kho hàng" at bounding box center [53, 75] width 37 height 10
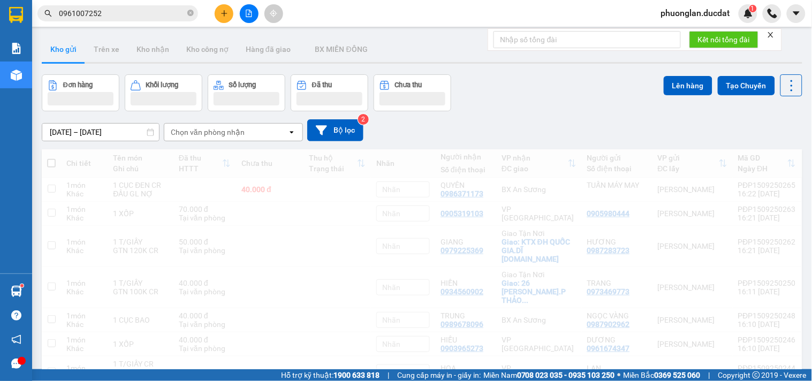
click at [221, 140] on div "Chọn văn phòng nhận" at bounding box center [225, 132] width 123 height 17
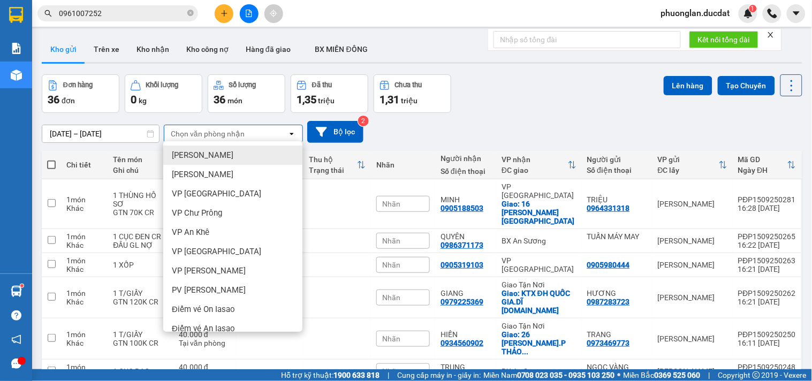
click at [220, 140] on div "Chọn văn phòng nhận" at bounding box center [225, 133] width 123 height 17
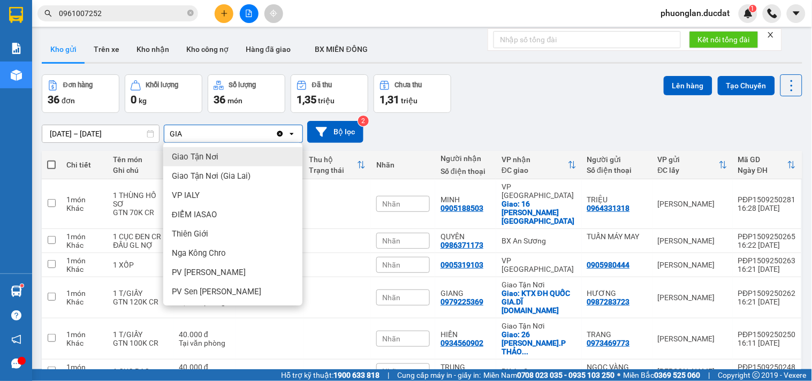
click at [222, 159] on div "Giao Tận Nơi" at bounding box center [232, 156] width 139 height 19
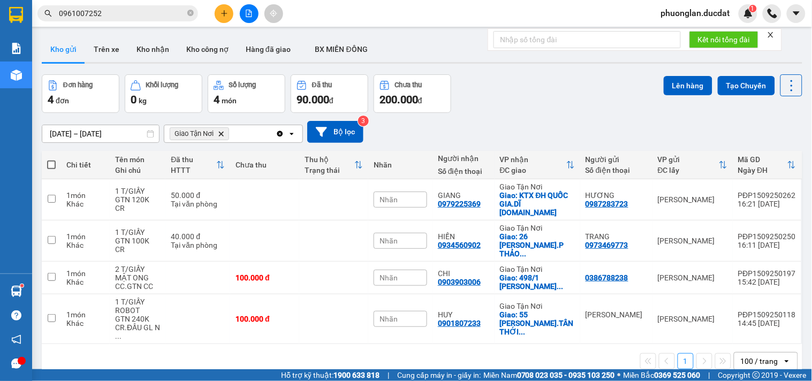
click at [506, 116] on div "13/09/2025 – 15/09/2025 Press the down arrow key to interact with the calendar …" at bounding box center [422, 132] width 760 height 38
click at [226, 13] on icon "plus" at bounding box center [224, 13] width 6 height 1
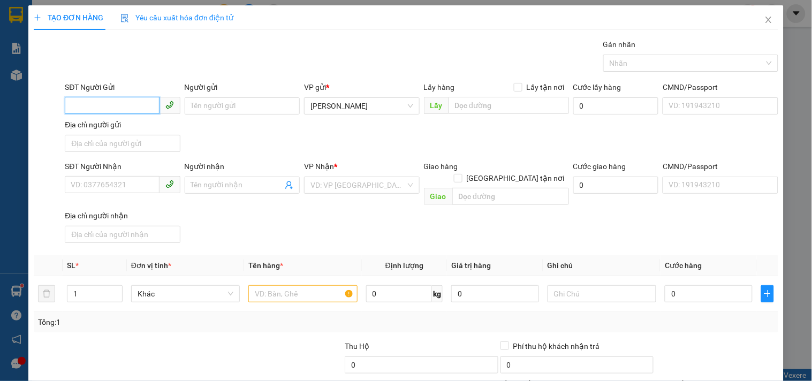
click at [126, 108] on input "SĐT Người Gửi" at bounding box center [112, 105] width 94 height 17
type input "0787522247"
click at [135, 125] on div "0787522247 - HIẾU 247" at bounding box center [121, 127] width 101 height 12
type input "HIẾU 247"
type input "0901141614"
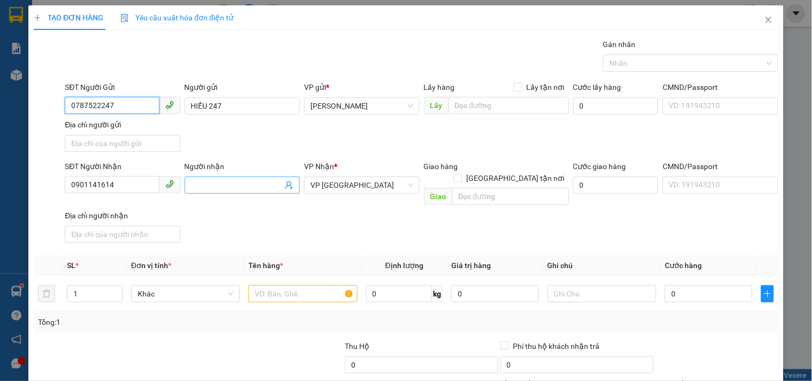
type input "0787522247"
click at [233, 185] on input "Người nhận" at bounding box center [236, 185] width 91 height 12
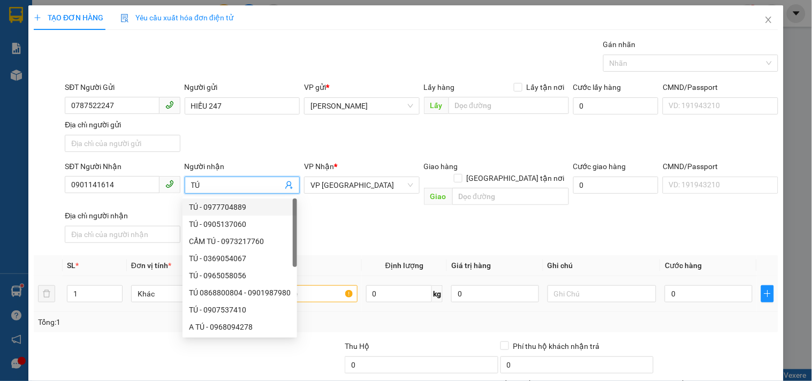
type input "TÚ"
click at [333, 285] on input "text" at bounding box center [302, 293] width 109 height 17
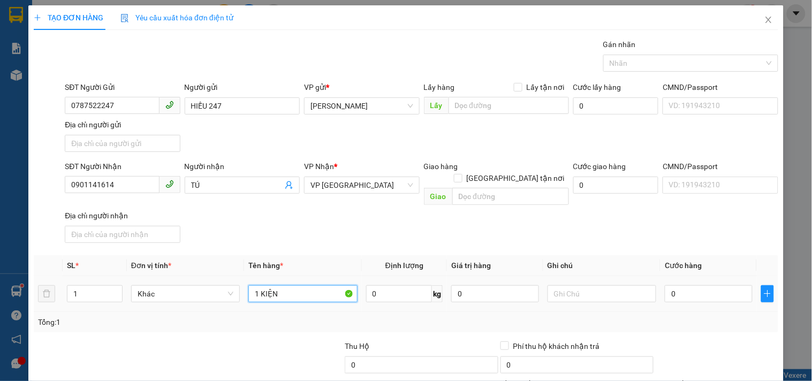
type input "1 KIỆN"
click at [686, 291] on td "0" at bounding box center [708, 294] width 96 height 36
click at [686, 290] on input "0" at bounding box center [708, 293] width 88 height 17
type input "3"
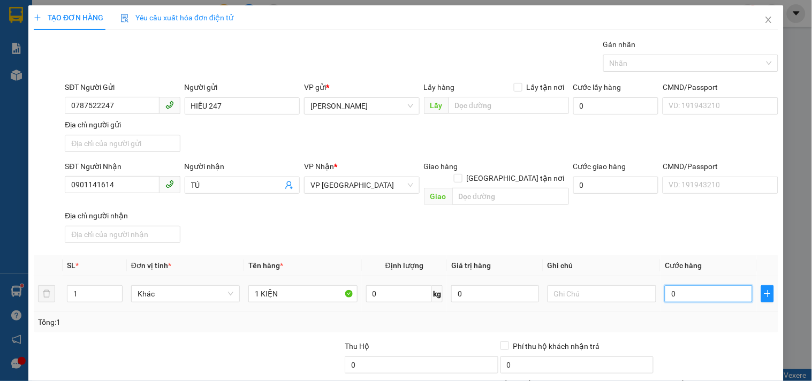
type input "3"
type input "30"
type input "30.000"
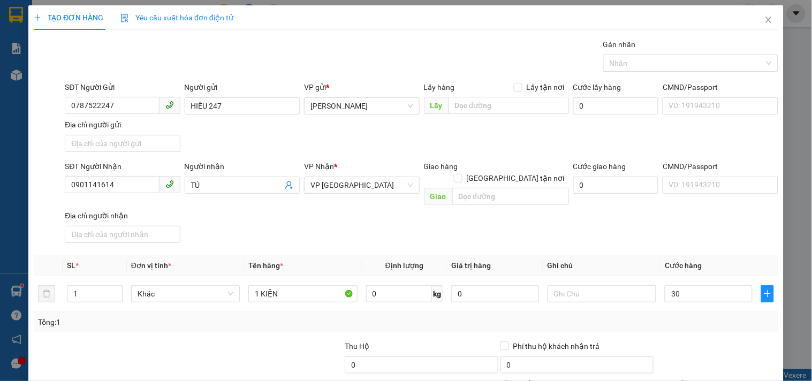
type input "30.000"
click at [644, 225] on div "SĐT Người Nhận 0901141614 Người nhận TÚ VP Nhận * VP Đà Nẵng Giao hàng Giao tận…" at bounding box center [421, 203] width 717 height 87
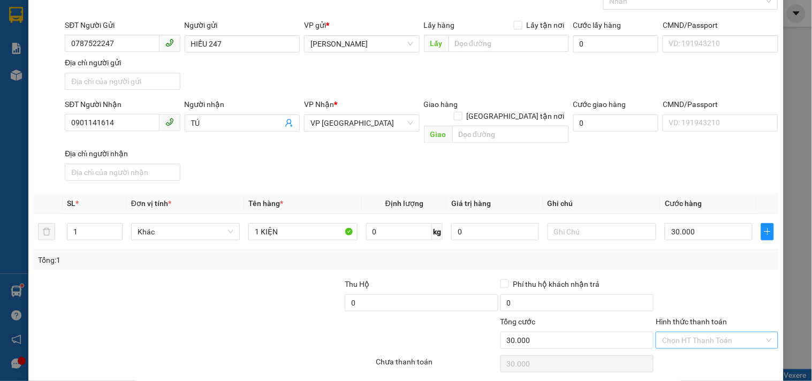
scroll to position [89, 0]
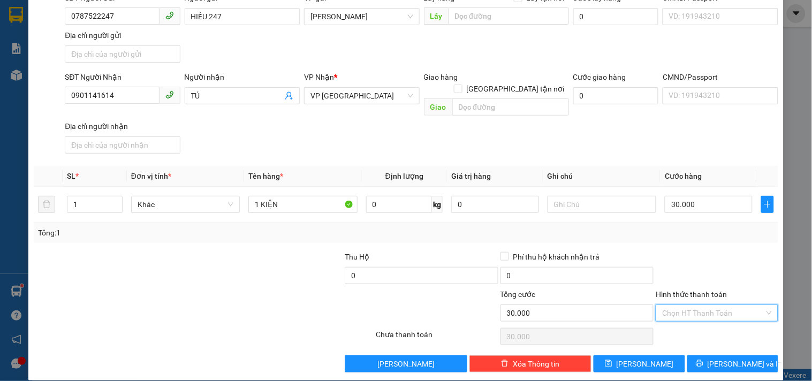
click at [701, 305] on input "Hình thức thanh toán" at bounding box center [713, 313] width 102 height 16
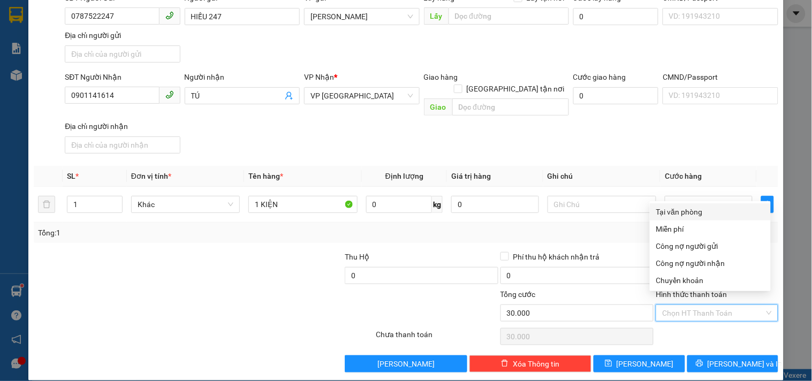
click at [699, 207] on div "Tại văn phòng" at bounding box center [710, 212] width 108 height 12
type input "0"
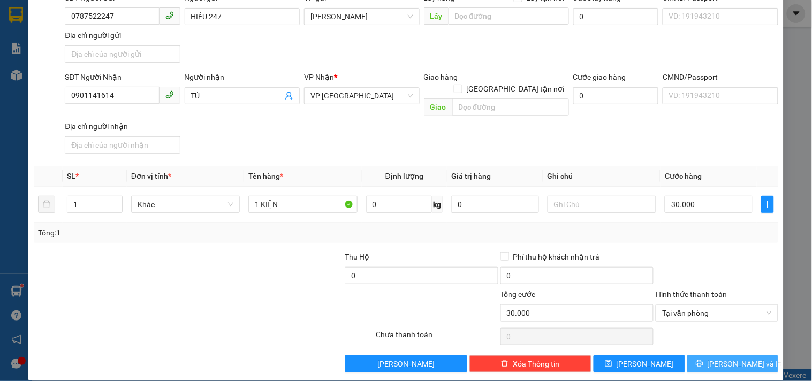
click at [723, 358] on span "Lưu và In" at bounding box center [744, 364] width 75 height 12
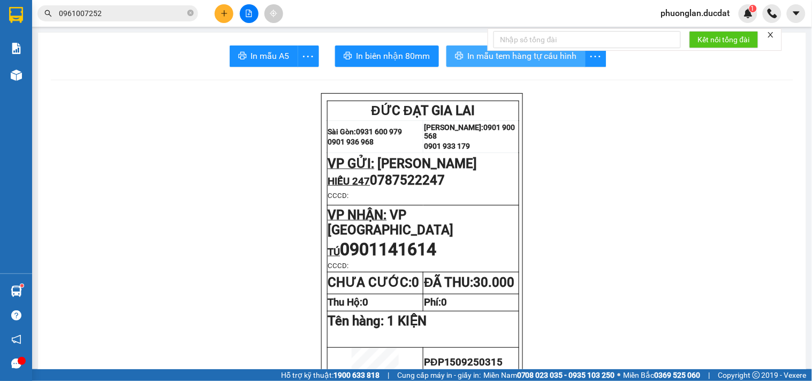
click at [480, 65] on button "In mẫu tem hàng tự cấu hình" at bounding box center [515, 55] width 139 height 21
click at [224, 17] on icon "plus" at bounding box center [223, 13] width 7 height 7
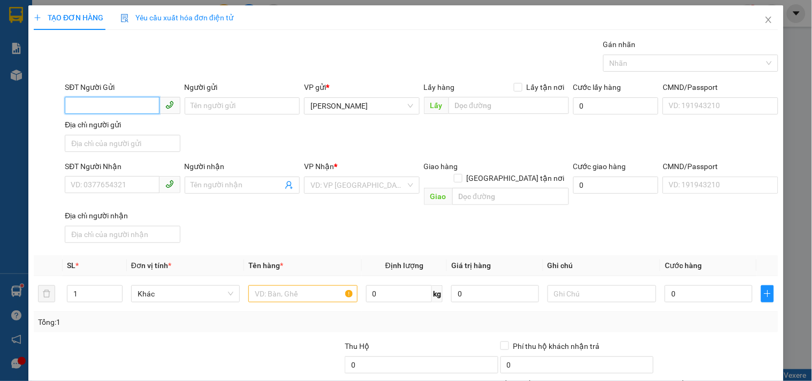
drag, startPoint x: 118, startPoint y: 100, endPoint x: 119, endPoint y: 131, distance: 31.1
click at [120, 103] on input "SĐT Người Gửi" at bounding box center [112, 105] width 94 height 17
type input "0935732526"
click at [87, 128] on div "0935732526 - ÂU LẠC" at bounding box center [121, 127] width 101 height 12
type input "ÂU LẠC"
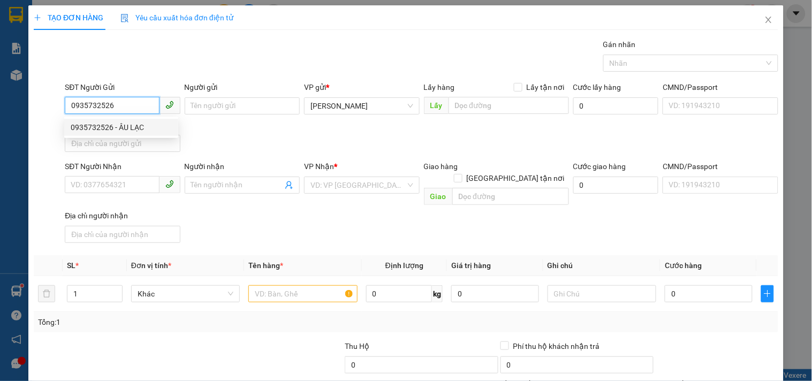
type input "0911261010"
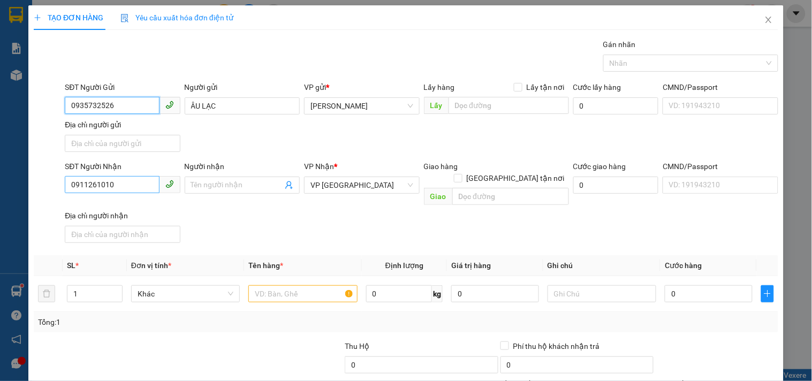
type input "0935732526"
drag, startPoint x: 124, startPoint y: 189, endPoint x: 0, endPoint y: 286, distance: 157.3
click at [0, 279] on div "TẠO ĐƠN HÀNG Yêu cầu xuất hóa đơn điện tử Transit Pickup Surcharge Ids Transit …" at bounding box center [406, 190] width 812 height 381
type input "0977888340"
click at [205, 186] on input "Người nhận" at bounding box center [236, 185] width 91 height 12
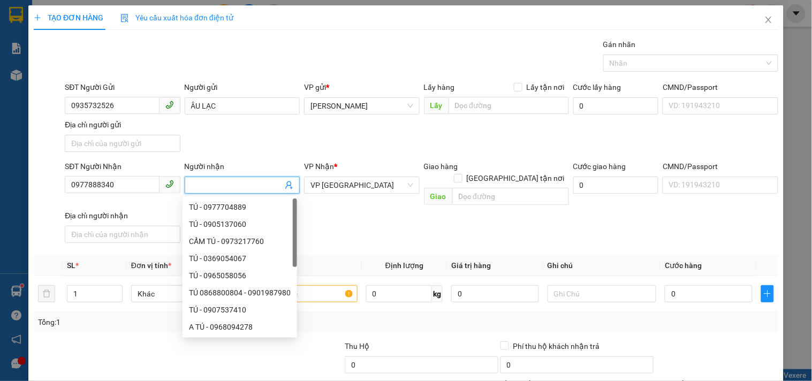
type input "d"
type input "đ"
type input "D"
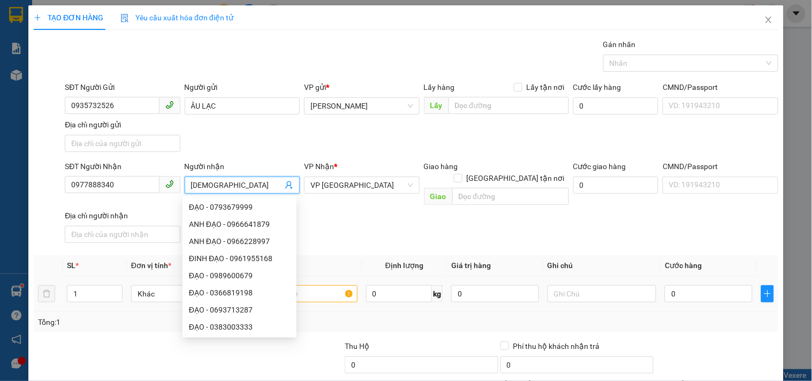
type input "[DEMOGRAPHIC_DATA]"
click at [335, 285] on input "text" at bounding box center [302, 293] width 109 height 17
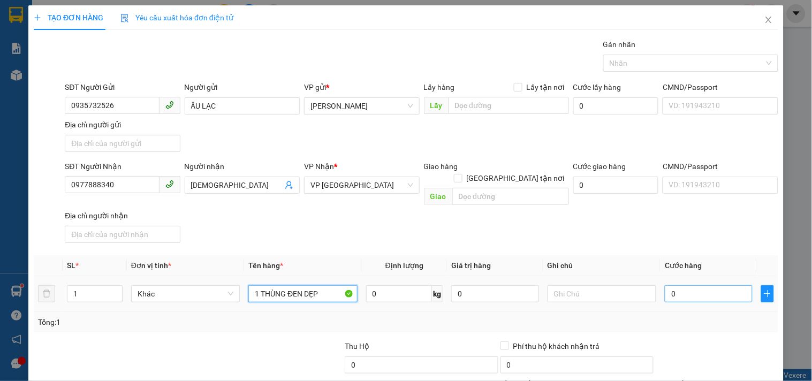
type input "1 THÙNG ĐEN DẸP"
click at [696, 286] on input "0" at bounding box center [708, 293] width 88 height 17
type input "3"
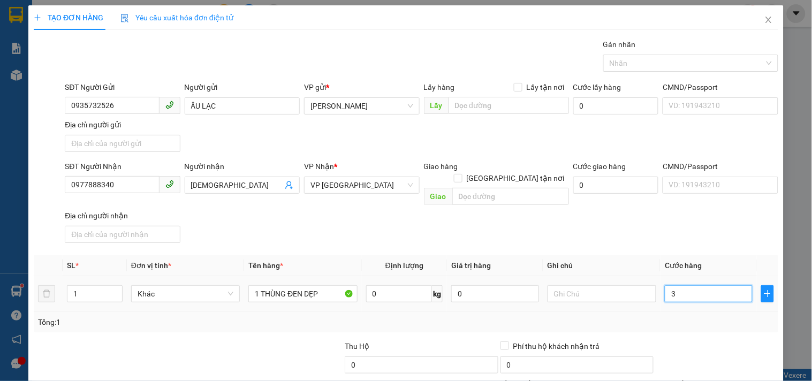
type input "30"
type input "30.000"
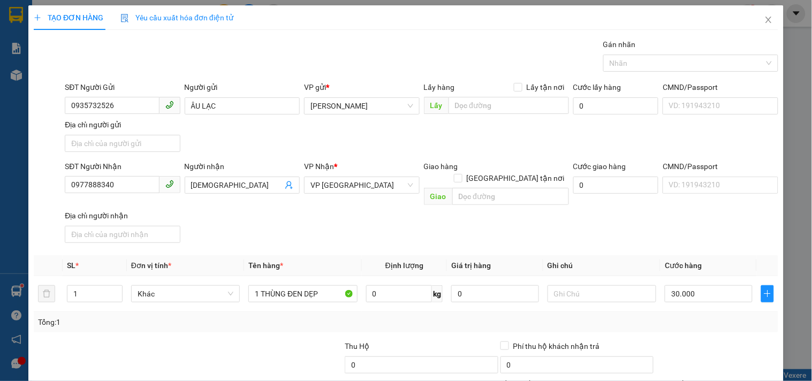
click at [684, 319] on div "Tổng: 1" at bounding box center [406, 322] width 744 height 20
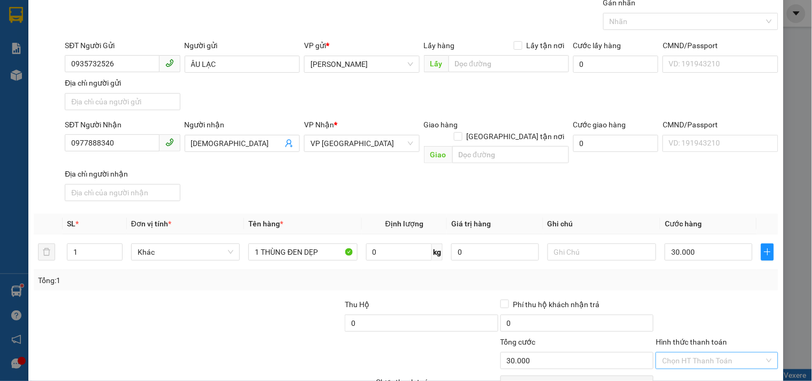
scroll to position [89, 0]
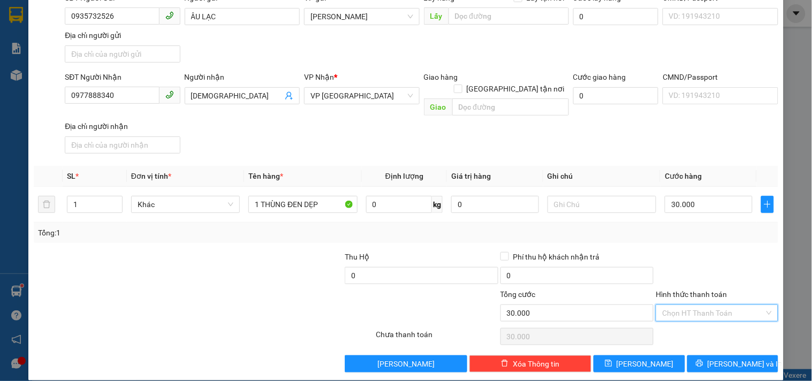
drag, startPoint x: 713, startPoint y: 301, endPoint x: 687, endPoint y: 212, distance: 92.1
click at [710, 291] on div "Hình thức thanh toán Chọn HT Thanh Toán" at bounding box center [716, 306] width 122 height 37
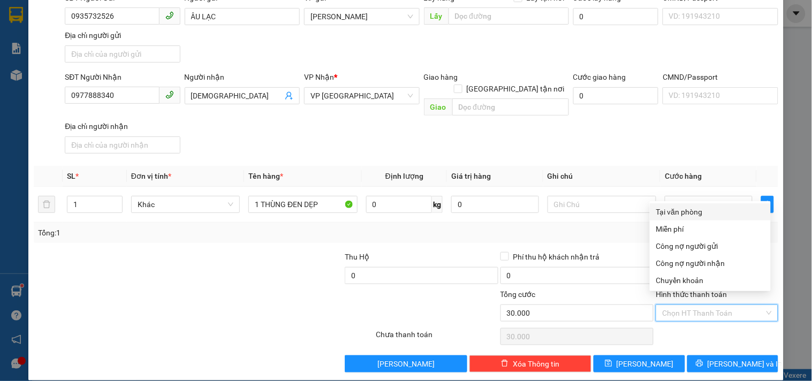
click at [686, 216] on div "Tại văn phòng" at bounding box center [710, 212] width 108 height 12
type input "0"
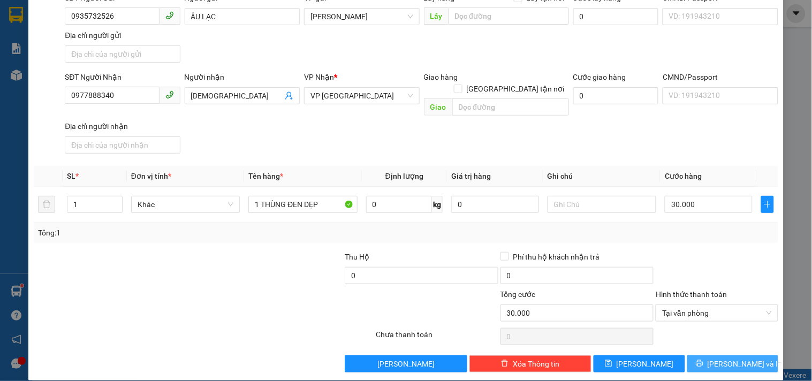
click at [721, 358] on span "Lưu và In" at bounding box center [744, 364] width 75 height 12
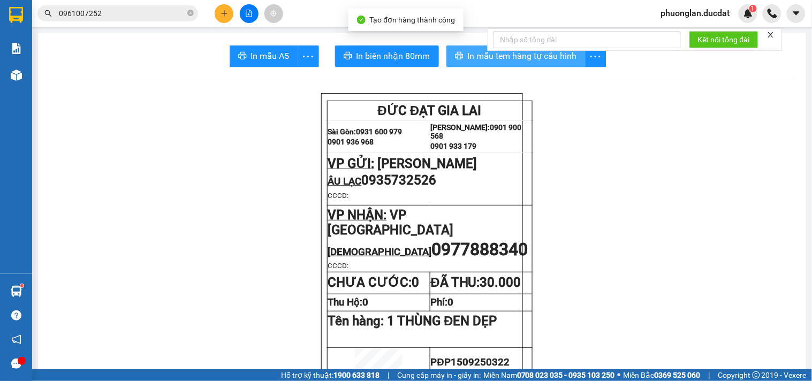
click at [474, 55] on span "In mẫu tem hàng tự cấu hình" at bounding box center [522, 55] width 109 height 13
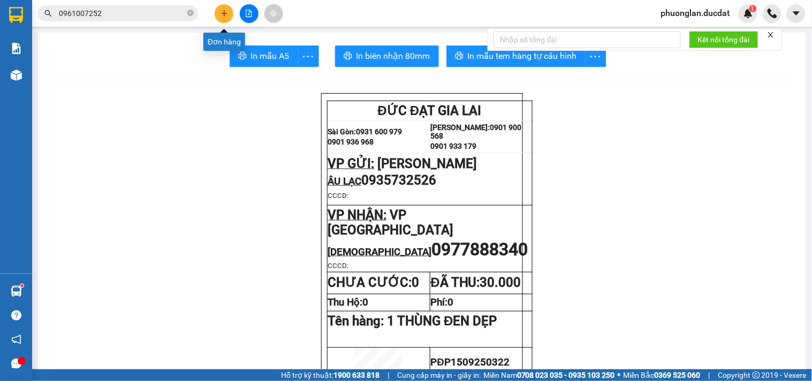
click at [223, 14] on icon "plus" at bounding box center [223, 13] width 7 height 7
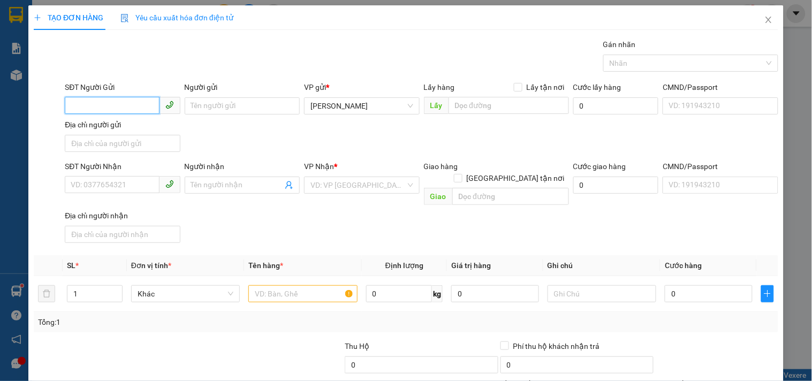
click at [82, 113] on input "SĐT Người Gửi" at bounding box center [112, 105] width 94 height 17
type input "0327782576"
click at [149, 127] on div "0327782576 - VIỆT" at bounding box center [121, 127] width 101 height 12
type input "VIỆT"
type input "0943073229"
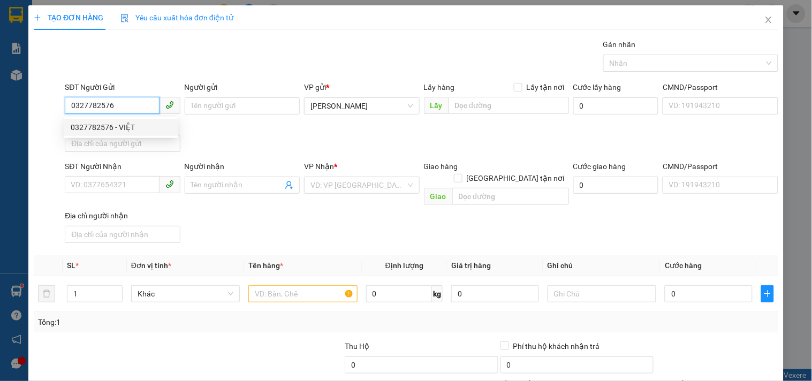
type input "THU"
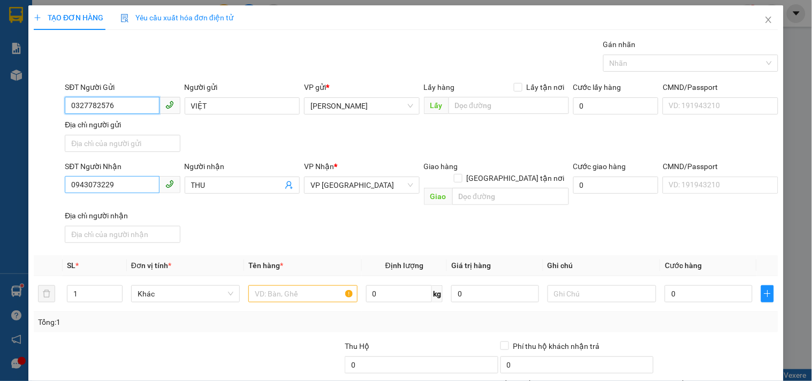
type input "0327782576"
drag, startPoint x: 121, startPoint y: 186, endPoint x: 0, endPoint y: 187, distance: 121.5
click at [0, 187] on div "TẠO ĐƠN HÀNG Yêu cầu xuất hóa đơn điện tử Transit Pickup Surcharge Ids Transit …" at bounding box center [406, 190] width 812 height 381
type input "0943073229"
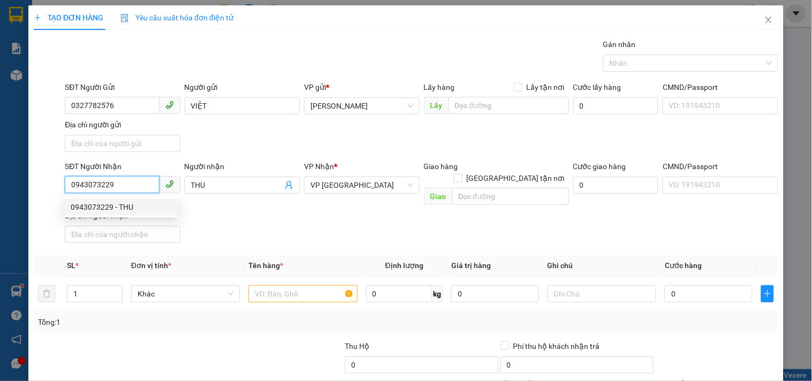
click at [89, 206] on div "0943073229 - THU" at bounding box center [121, 207] width 101 height 12
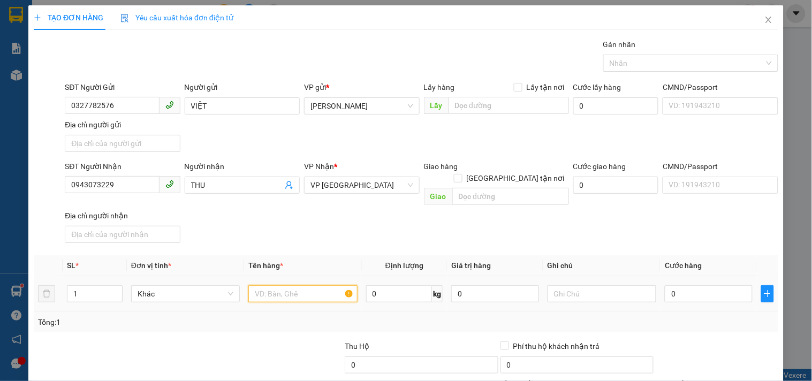
click at [314, 285] on input "text" at bounding box center [302, 293] width 109 height 17
type input "1 XỐP"
click at [691, 285] on input "0" at bounding box center [708, 293] width 88 height 17
type input "5"
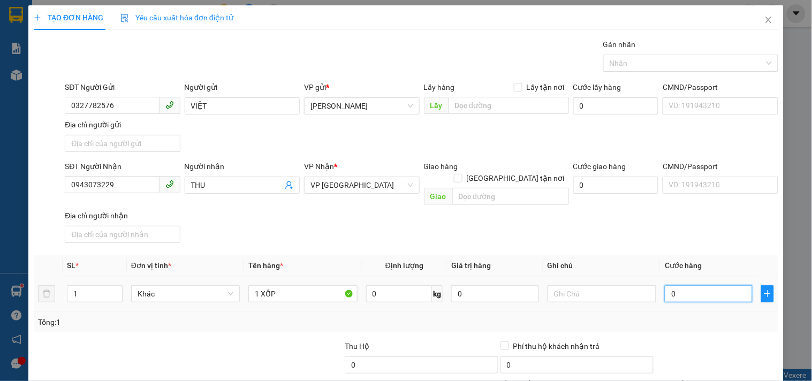
type input "5"
type input "50"
type input "50.000"
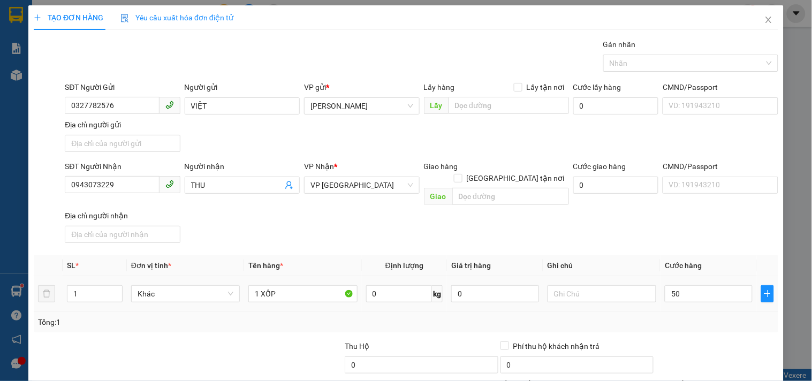
type input "50.000"
click at [643, 205] on div "SĐT Người Nhận 0943073229 Người nhận THU VP Nhận * VP Đà Nẵng Giao hàng Giao tậ…" at bounding box center [421, 203] width 717 height 87
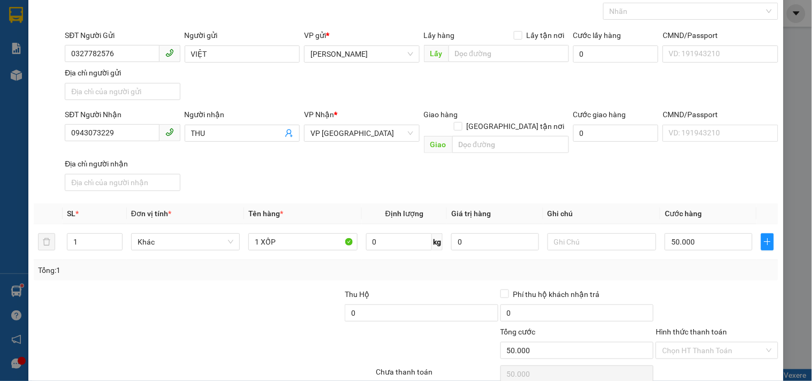
scroll to position [89, 0]
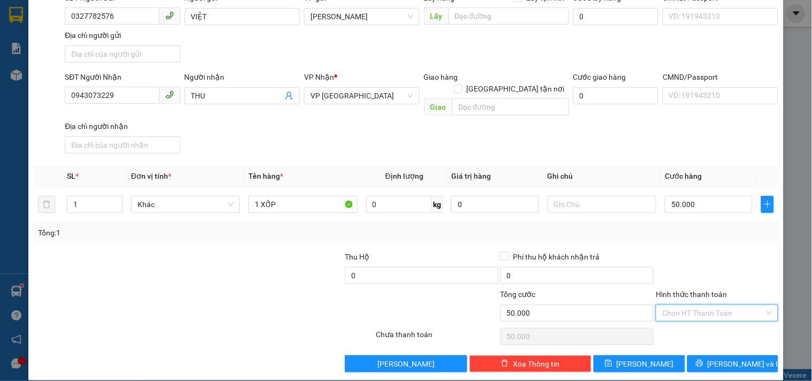
drag, startPoint x: 693, startPoint y: 303, endPoint x: 681, endPoint y: 247, distance: 57.5
click at [693, 305] on input "Hình thức thanh toán" at bounding box center [713, 313] width 102 height 16
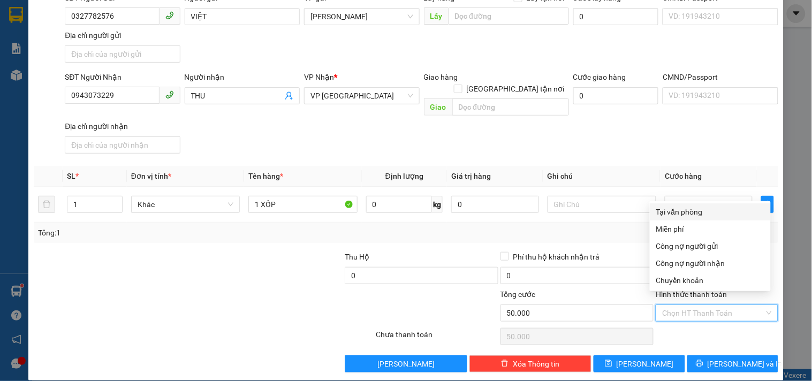
click at [676, 216] on div "Tại văn phòng" at bounding box center [710, 212] width 108 height 12
type input "0"
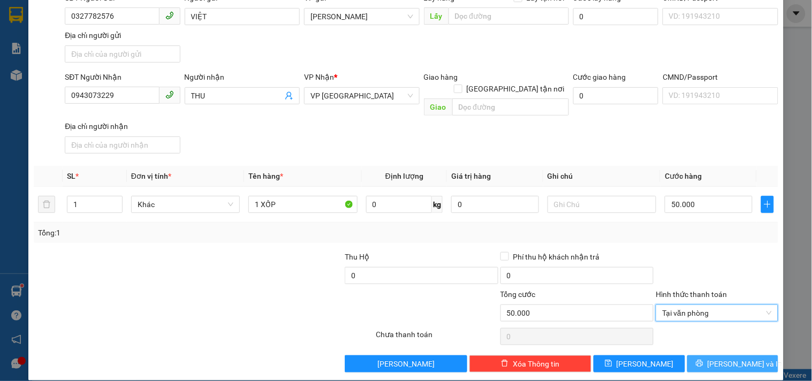
click at [717, 358] on span "Lưu và In" at bounding box center [744, 364] width 75 height 12
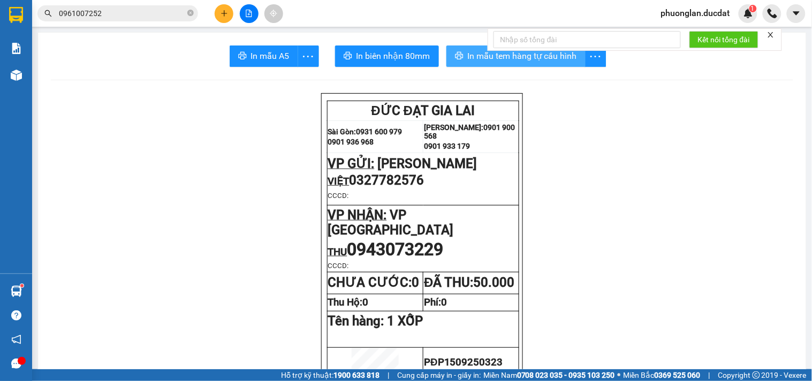
click at [477, 59] on span "In mẫu tem hàng tự cấu hình" at bounding box center [522, 55] width 109 height 13
click at [223, 12] on icon "plus" at bounding box center [223, 13] width 7 height 7
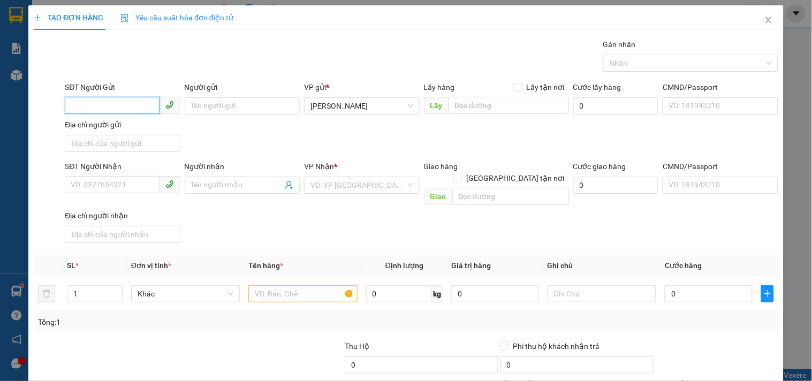
click at [84, 109] on input "SĐT Người Gửi" at bounding box center [112, 105] width 94 height 17
click at [147, 173] on div "SĐT Người Nhận" at bounding box center [122, 168] width 115 height 16
click at [145, 185] on input "SĐT Người Nhận" at bounding box center [112, 184] width 94 height 17
type input "0987152503"
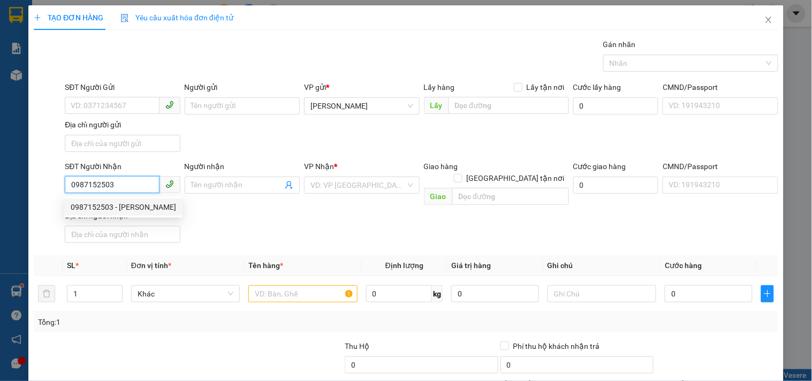
click at [138, 208] on div "0987152503 - CTY CHÂU THANH" at bounding box center [123, 207] width 105 height 12
type input "CTY [PERSON_NAME]"
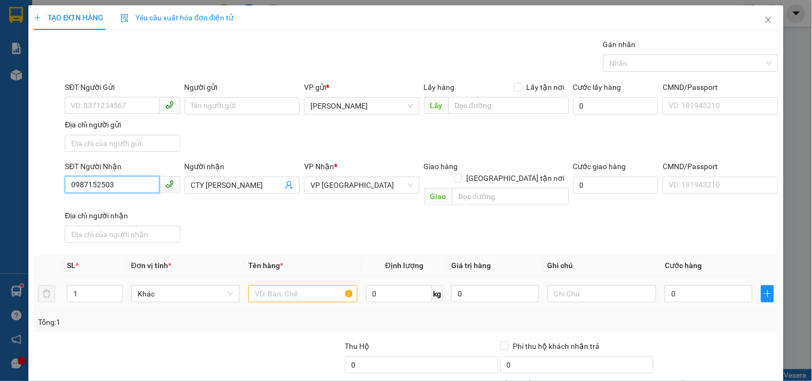
type input "0987152503"
click at [316, 285] on input "text" at bounding box center [302, 293] width 109 height 17
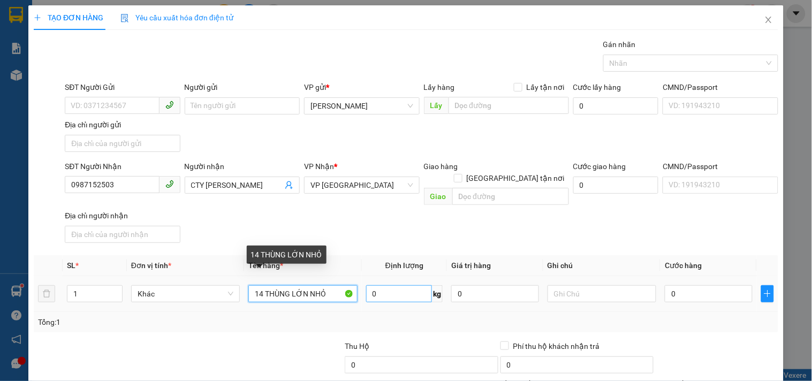
drag, startPoint x: 288, startPoint y: 285, endPoint x: 393, endPoint y: 285, distance: 104.9
click at [393, 285] on tr "1 Khác 14 THÙNG LỚN NHỎ 0 kg 0 0" at bounding box center [406, 294] width 744 height 36
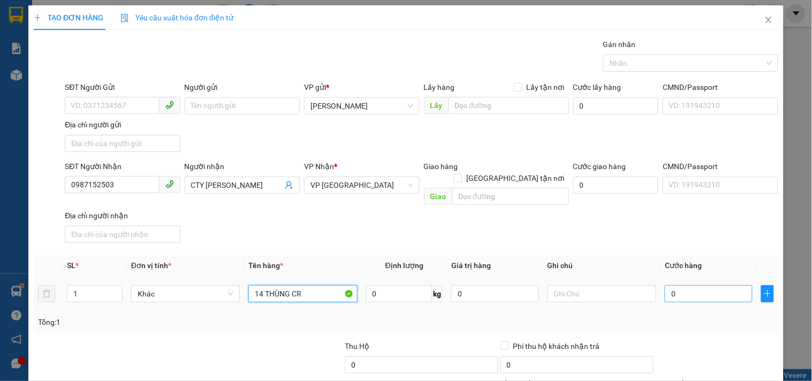
type input "14 THÙNG CR"
click at [684, 285] on input "0" at bounding box center [708, 293] width 88 height 17
type input "4"
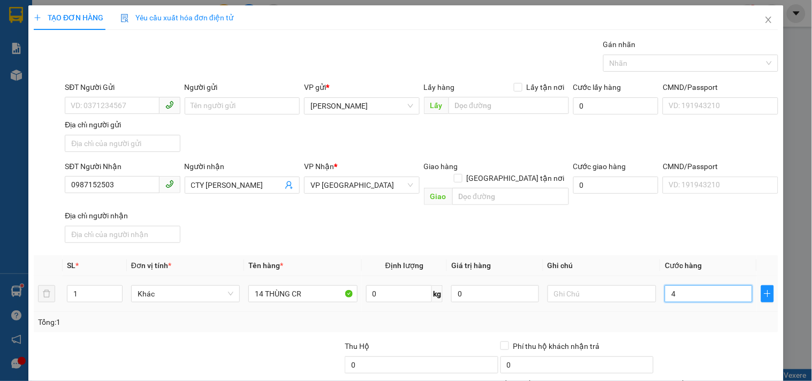
type input "45"
type input "450"
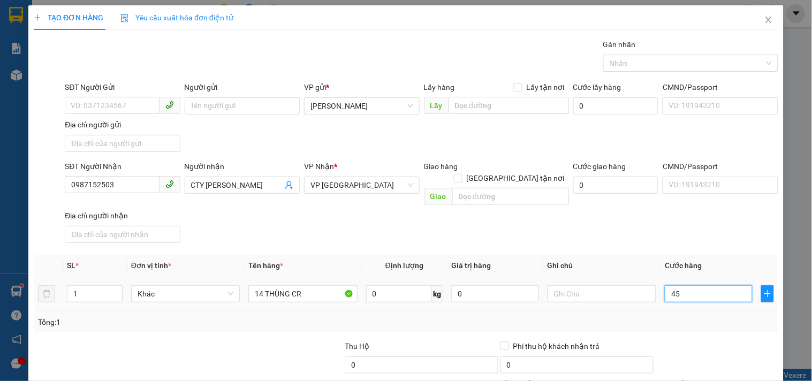
type input "450"
type input "450.000"
click at [597, 285] on input "text" at bounding box center [601, 293] width 109 height 17
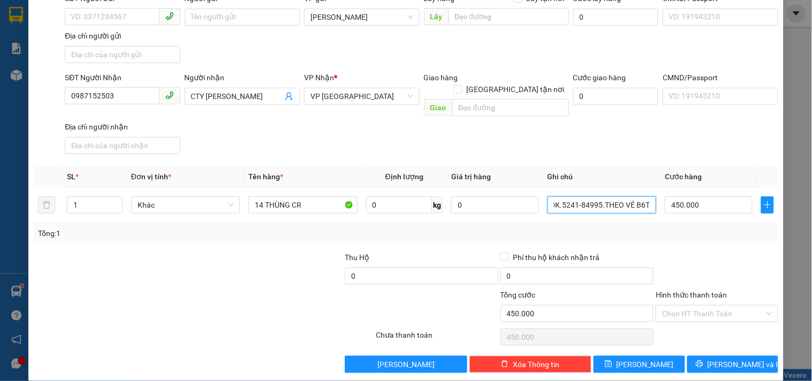
scroll to position [89, 0]
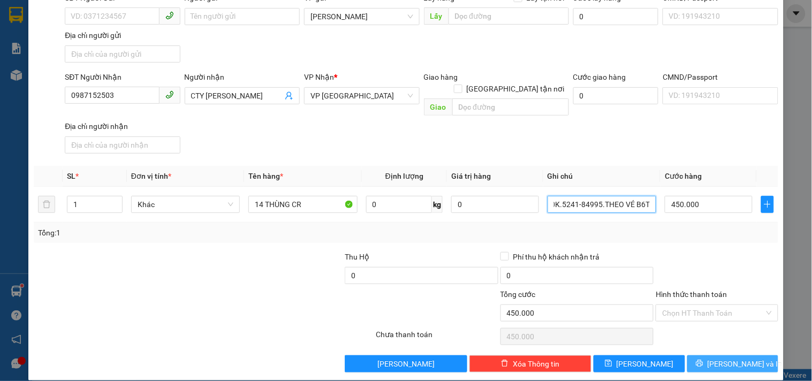
type input "CK 450K.5241-84995.THEO VÉ B6T5"
click at [703, 360] on icon "printer" at bounding box center [698, 363] width 7 height 7
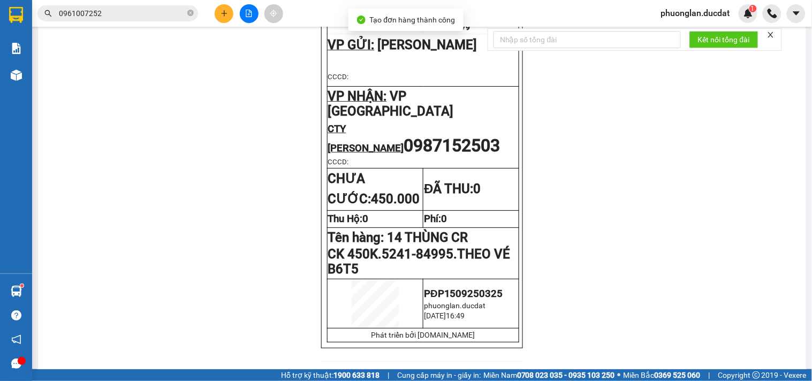
scroll to position [59, 0]
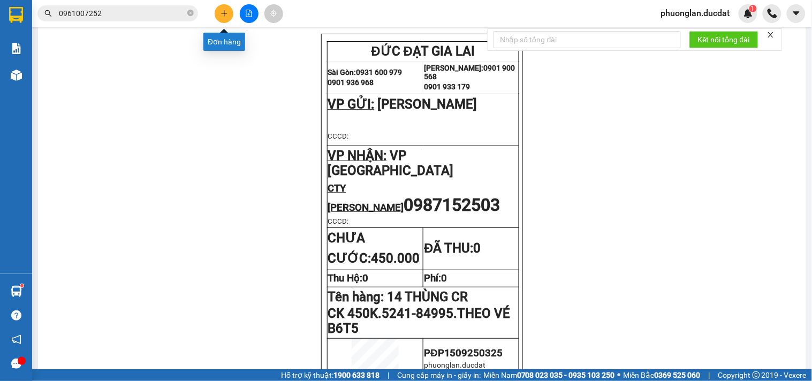
click at [224, 15] on icon "plus" at bounding box center [224, 13] width 1 height 6
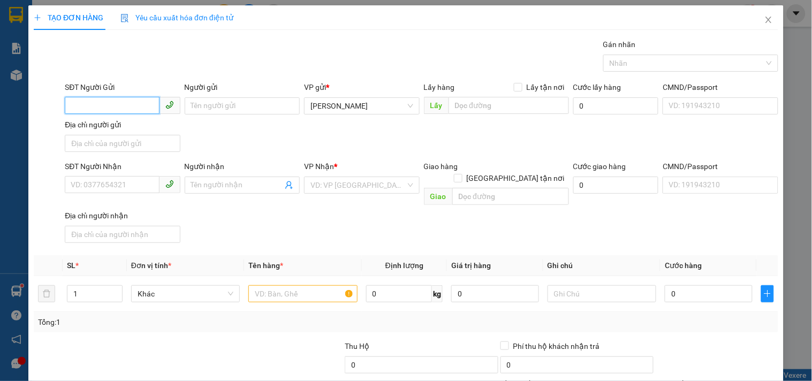
click at [127, 103] on input "SĐT Người Gửi" at bounding box center [112, 105] width 94 height 17
type input "0905112666"
click at [127, 124] on div "0905112666" at bounding box center [121, 127] width 101 height 12
type input "0909580207"
type input "0905112666"
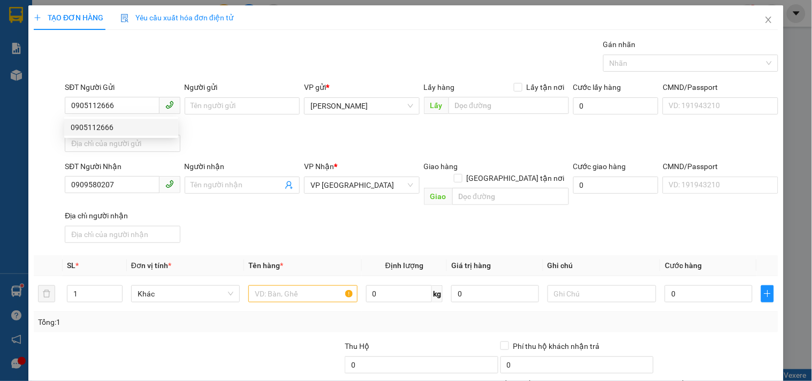
click at [221, 93] on div "Người gửi" at bounding box center [242, 87] width 115 height 12
click at [221, 97] on input "Người gửi" at bounding box center [242, 105] width 115 height 17
click at [221, 100] on input "Người gửi" at bounding box center [242, 105] width 115 height 17
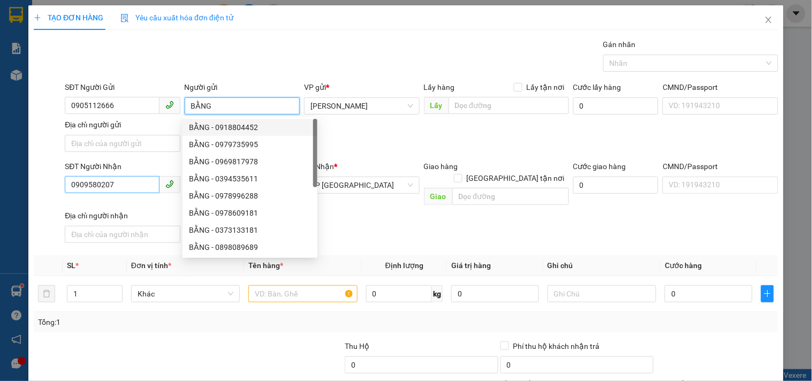
type input "BẰNG"
click at [134, 184] on input "0909580207" at bounding box center [112, 184] width 94 height 17
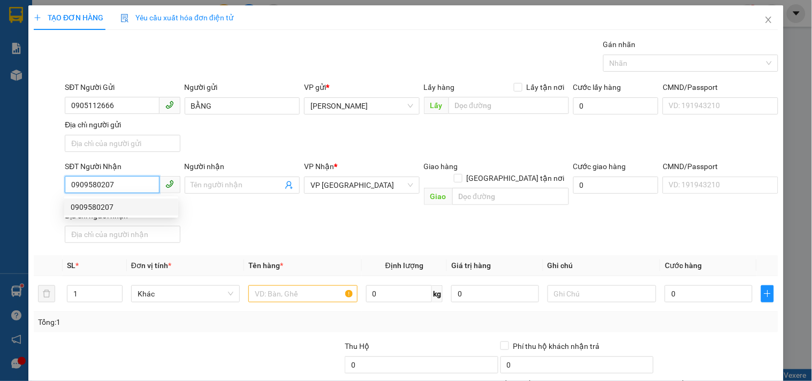
click at [126, 202] on div "0909580207" at bounding box center [121, 207] width 101 height 12
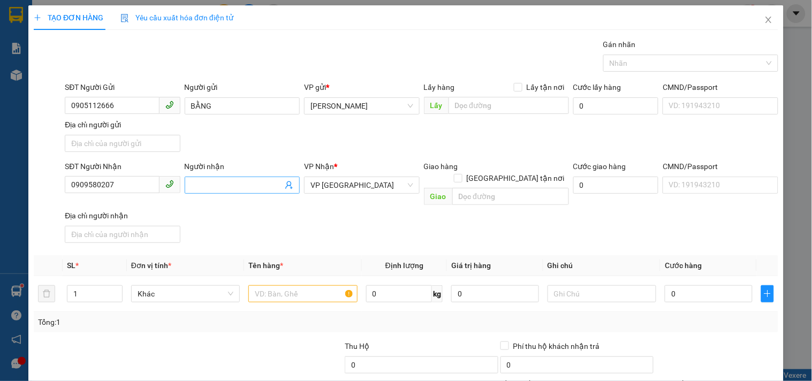
click at [230, 187] on input "Người nhận" at bounding box center [236, 185] width 91 height 12
type input "CHÚ BÉ"
click at [316, 285] on input "text" at bounding box center [302, 293] width 109 height 17
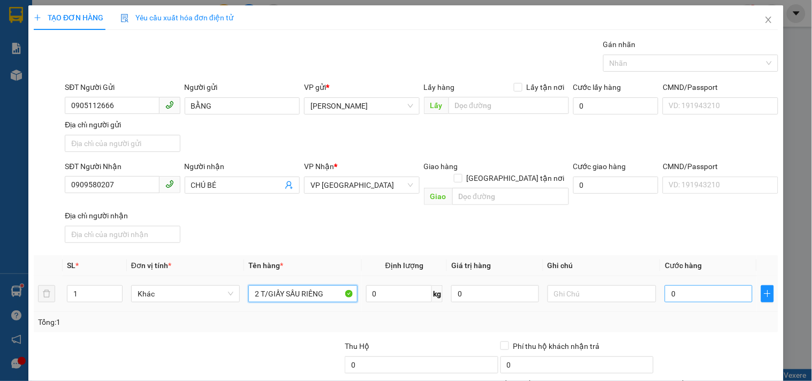
type input "2 T/GIẤY SẦU RIÊNG"
click at [683, 286] on input "0" at bounding box center [708, 293] width 88 height 17
type input "1"
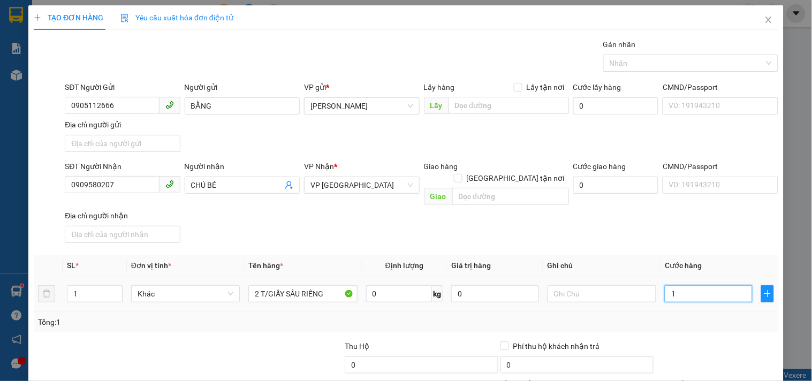
type input "14"
type input "140"
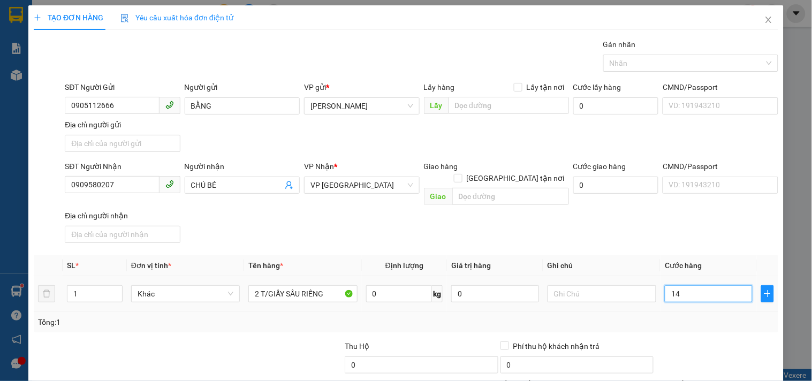
type input "140"
type input "140.000"
click at [630, 285] on input "text" at bounding box center [601, 293] width 109 height 17
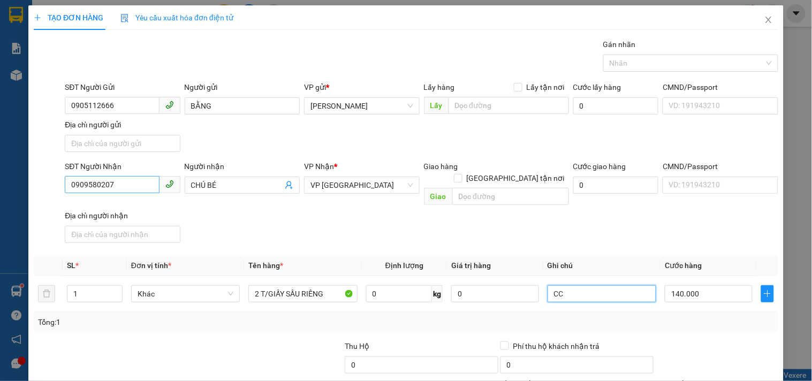
type input "CC"
click at [139, 183] on input "0909580207" at bounding box center [112, 184] width 94 height 17
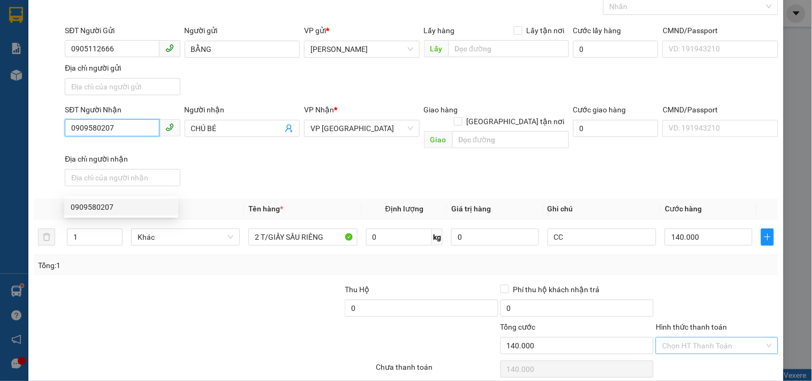
scroll to position [89, 0]
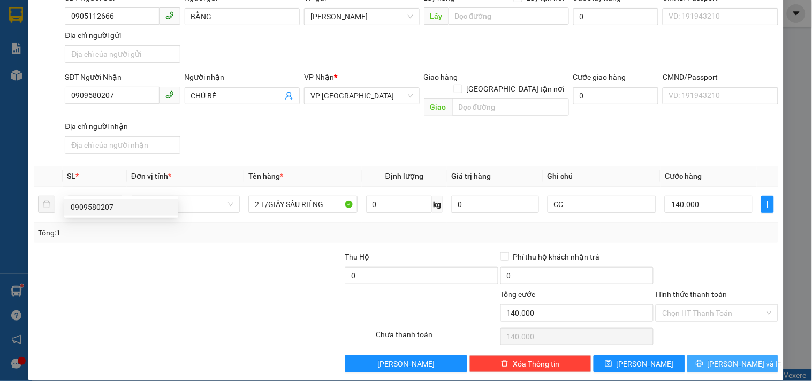
click at [701, 355] on button "Lưu và In" at bounding box center [732, 363] width 91 height 17
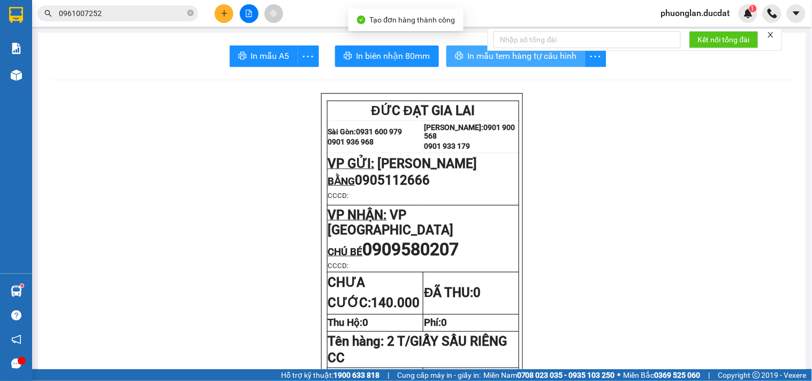
click at [502, 58] on span "In mẫu tem hàng tự cấu hình" at bounding box center [522, 55] width 109 height 13
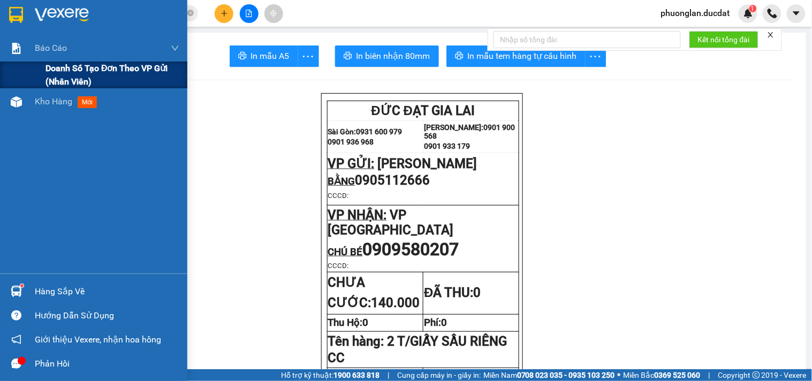
click at [51, 65] on span "Doanh số tạo đơn theo VP gửi (nhân viên)" at bounding box center [112, 75] width 134 height 27
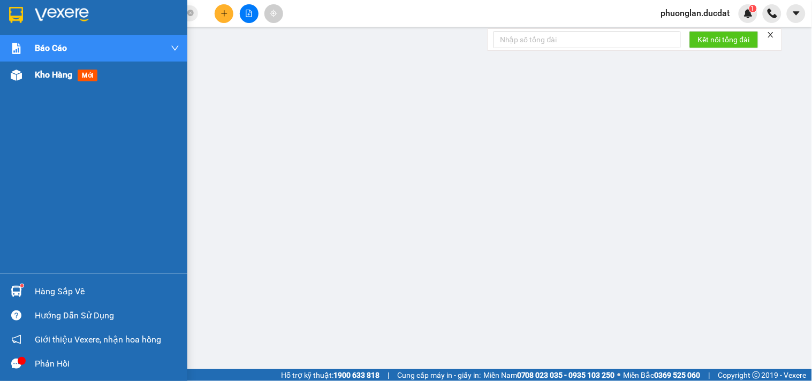
click at [57, 73] on span "Kho hàng" at bounding box center [53, 75] width 37 height 10
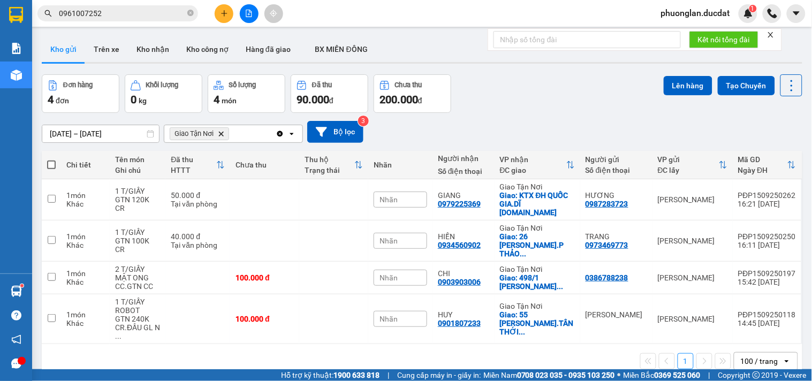
click at [280, 134] on icon "Clear all" at bounding box center [280, 134] width 6 height 6
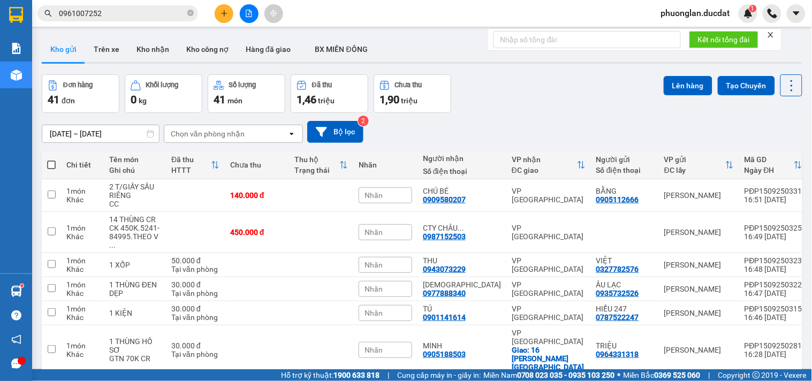
click at [225, 14] on icon "plus" at bounding box center [223, 13] width 7 height 7
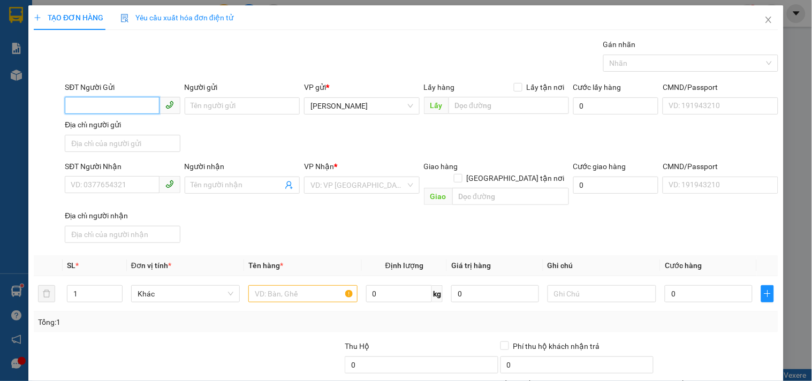
click at [116, 100] on input "SĐT Người Gửi" at bounding box center [112, 105] width 94 height 17
type input "0"
type input "0982998080"
click at [110, 129] on div "0982998080 - BSI HÀ" at bounding box center [121, 127] width 101 height 12
type input "BSI HÀ"
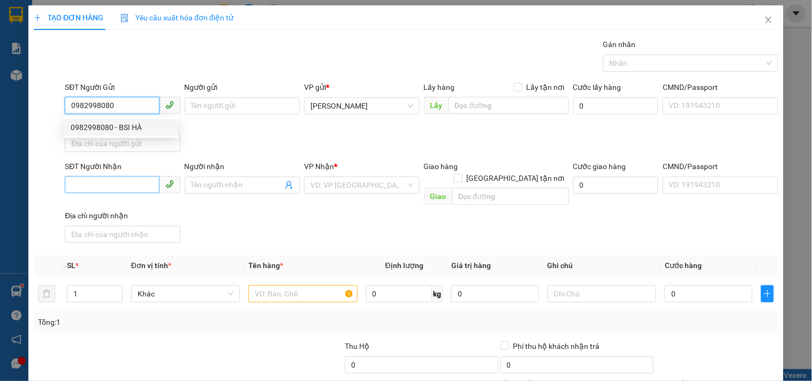
type input "0968002047"
type input "HƯNG"
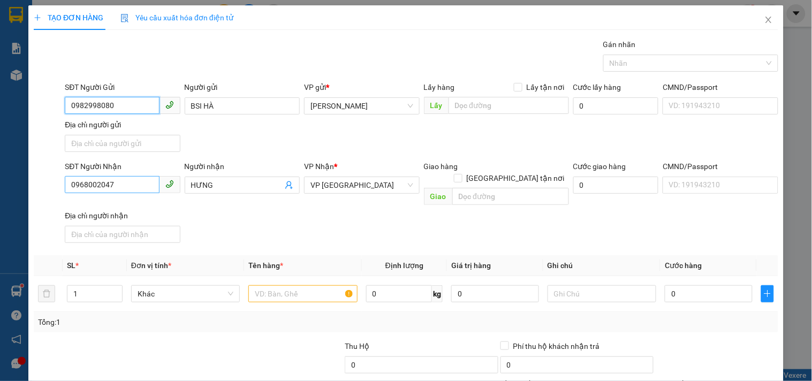
type input "0982998080"
drag, startPoint x: 126, startPoint y: 185, endPoint x: 0, endPoint y: 157, distance: 128.9
click at [0, 157] on div "TẠO ĐƠN HÀNG Yêu cầu xuất hóa đơn điện tử Transit Pickup Surcharge Ids Transit …" at bounding box center [406, 190] width 812 height 381
type input "0967871453"
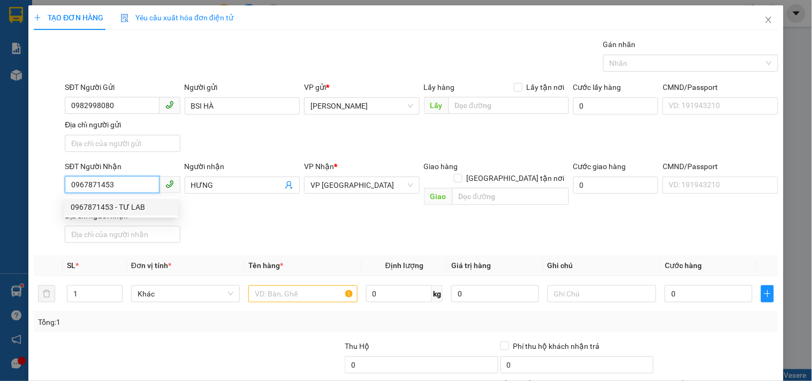
click at [142, 204] on div "0967871453 - TƯ LAB" at bounding box center [121, 207] width 101 height 12
type input "TƯ LAB"
type input "0967871453"
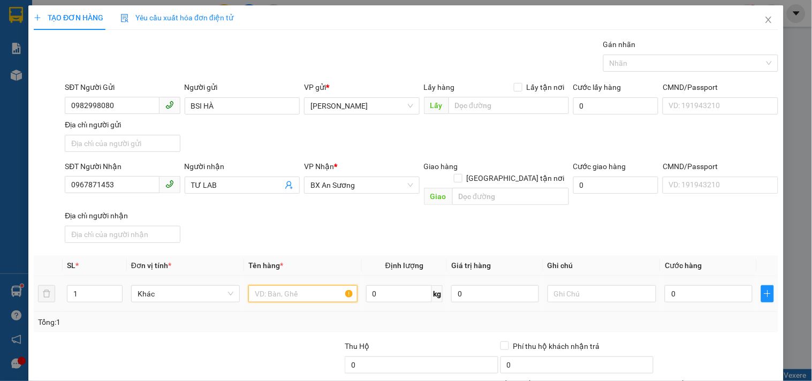
click at [286, 289] on input "text" at bounding box center [302, 293] width 109 height 17
type input "1 HỘP"
click at [693, 285] on input "0" at bounding box center [708, 293] width 88 height 17
type input "3"
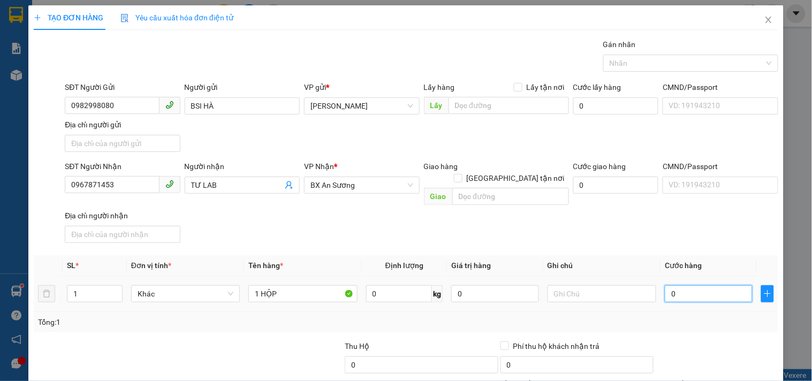
type input "3"
type input "30"
type input "30.000"
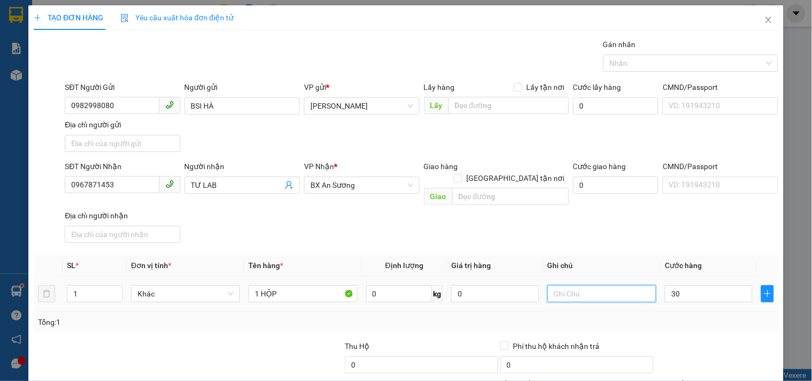
type input "30.000"
click at [615, 286] on input "text" at bounding box center [601, 293] width 109 height 17
type input "CC"
drag, startPoint x: 142, startPoint y: 184, endPoint x: 0, endPoint y: 207, distance: 143.5
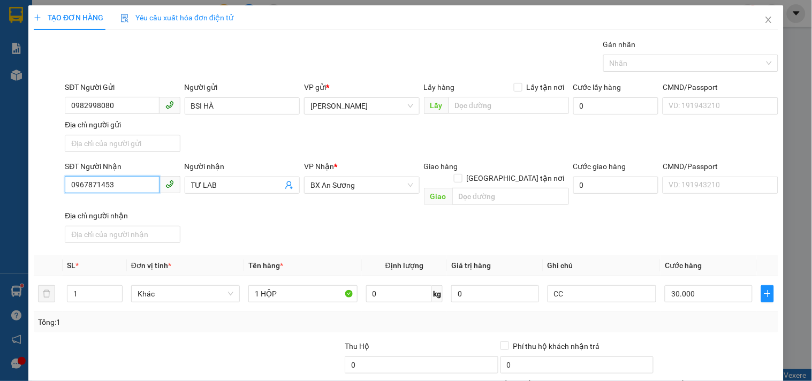
click at [0, 207] on div "TẠO ĐƠN HÀNG Yêu cầu xuất hóa đơn điện tử Transit Pickup Surcharge Ids Transit …" at bounding box center [406, 190] width 812 height 381
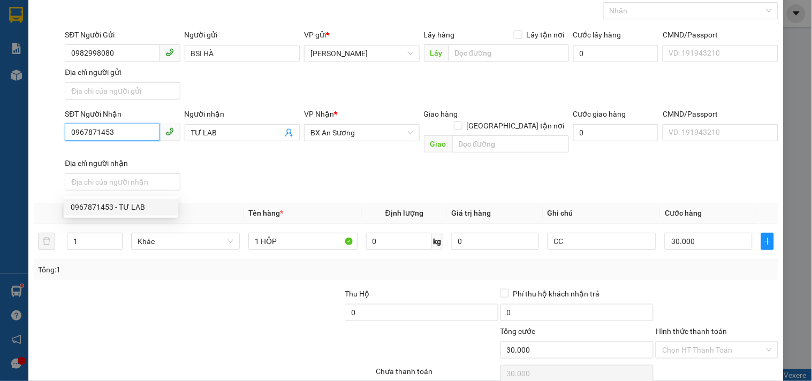
scroll to position [89, 0]
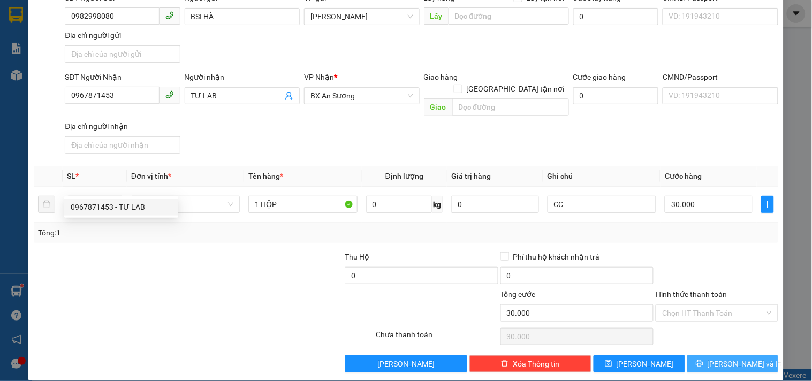
click at [718, 358] on span "Lưu và In" at bounding box center [744, 364] width 75 height 12
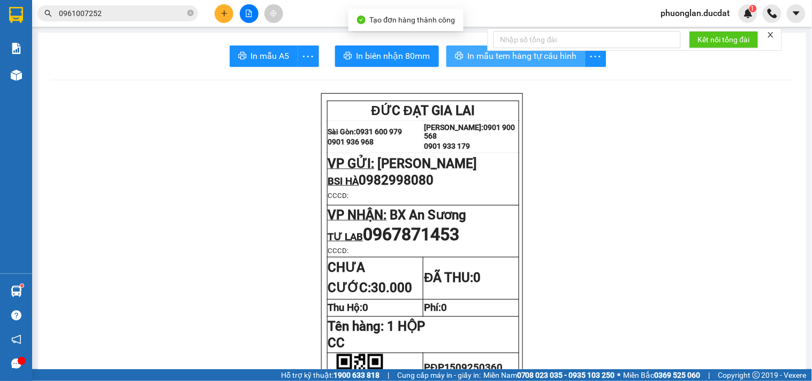
click at [477, 51] on span "In mẫu tem hàng tự cấu hình" at bounding box center [522, 55] width 109 height 13
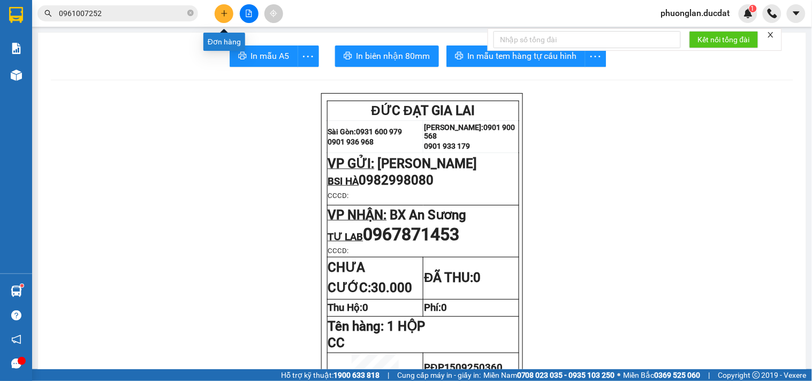
click at [226, 13] on icon "plus" at bounding box center [224, 13] width 6 height 1
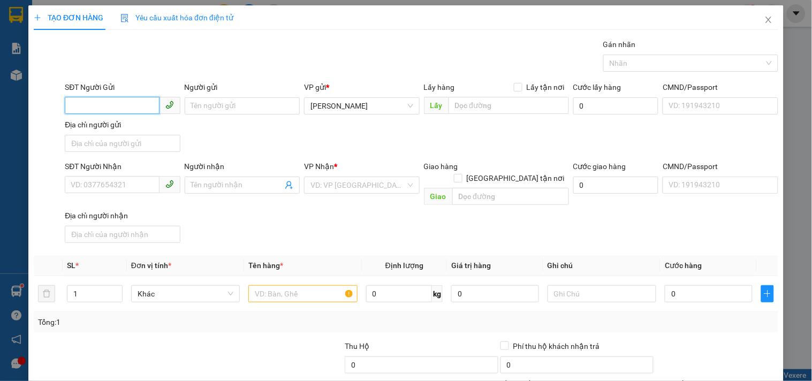
click at [131, 105] on input "SĐT Người Gửi" at bounding box center [112, 105] width 94 height 17
type input "0349949459"
click at [141, 125] on div "0349949459 - SANG" at bounding box center [121, 127] width 101 height 12
type input "SANG"
type input "0968002047"
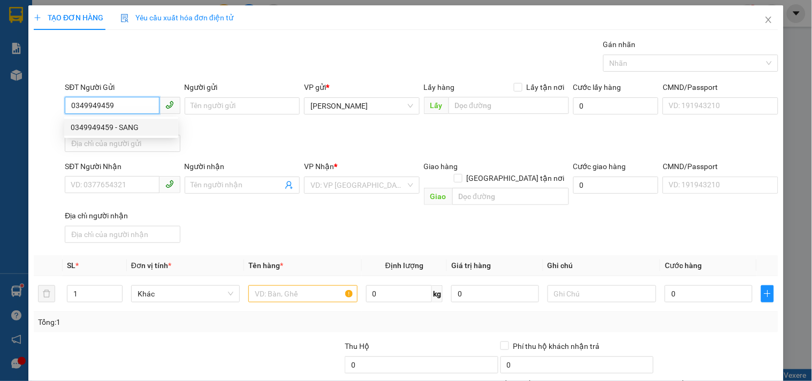
type input "HƯNG"
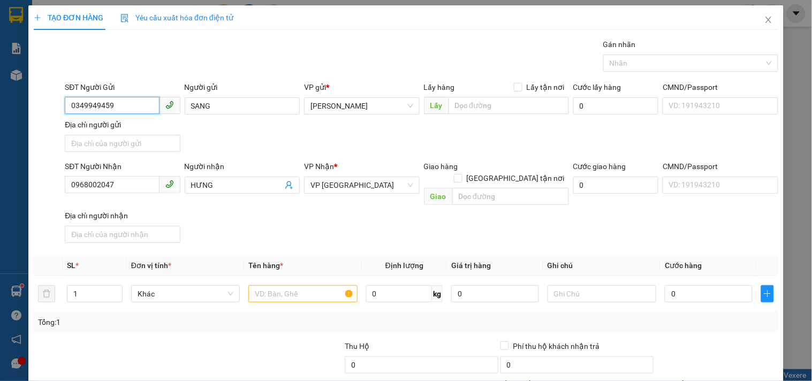
type input "0349949459"
click at [304, 285] on input "text" at bounding box center [302, 293] width 109 height 17
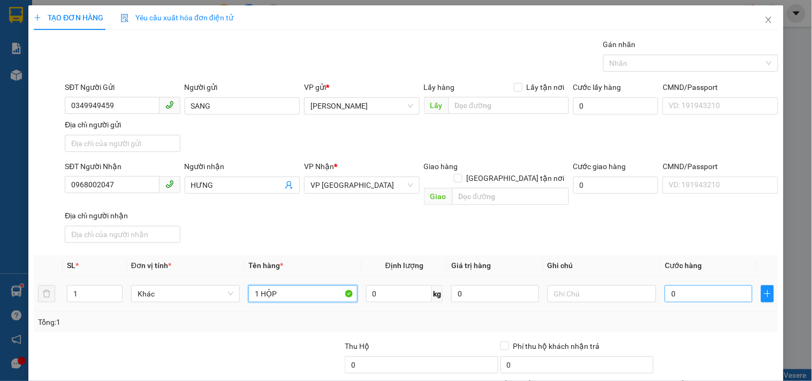
type input "1 HỘP"
drag, startPoint x: 671, startPoint y: 278, endPoint x: 579, endPoint y: 250, distance: 96.8
click at [671, 285] on input "0" at bounding box center [708, 293] width 88 height 17
type input "3"
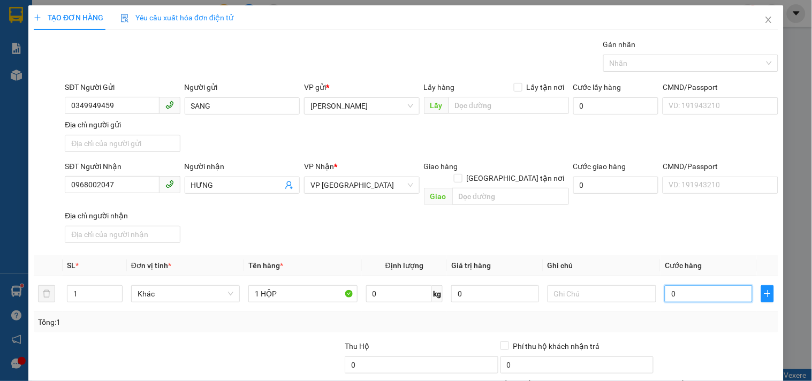
type input "3"
type input "30"
type input "30.000"
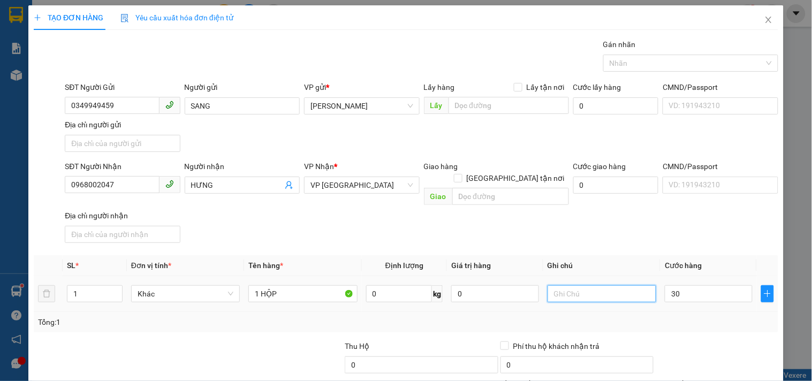
type input "30.000"
click at [574, 285] on input "text" at bounding box center [601, 293] width 109 height 17
type input "CC"
drag, startPoint x: 0, startPoint y: 194, endPoint x: 0, endPoint y: 209, distance: 14.4
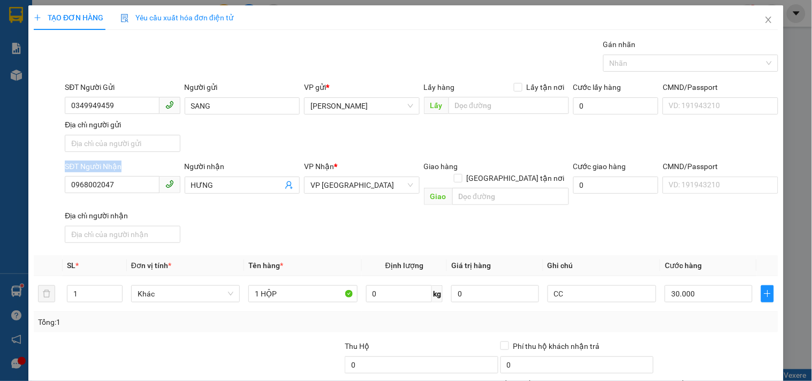
click at [0, 209] on div "TẠO ĐƠN HÀNG Yêu cầu xuất hóa đơn điện tử Transit Pickup Surcharge Ids Transit …" at bounding box center [406, 190] width 812 height 381
click at [146, 185] on input "0968002047" at bounding box center [112, 184] width 94 height 17
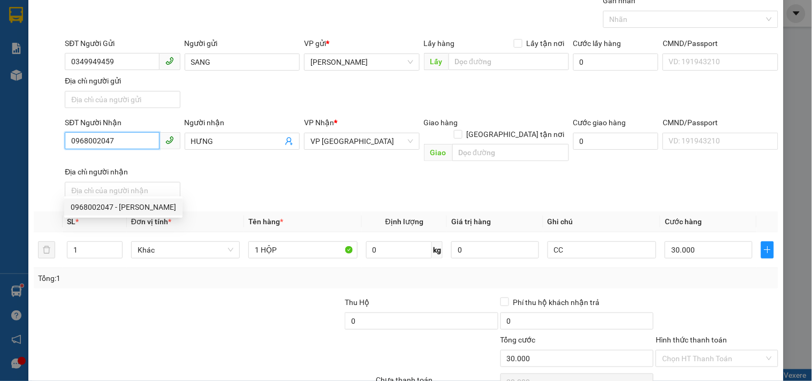
scroll to position [89, 0]
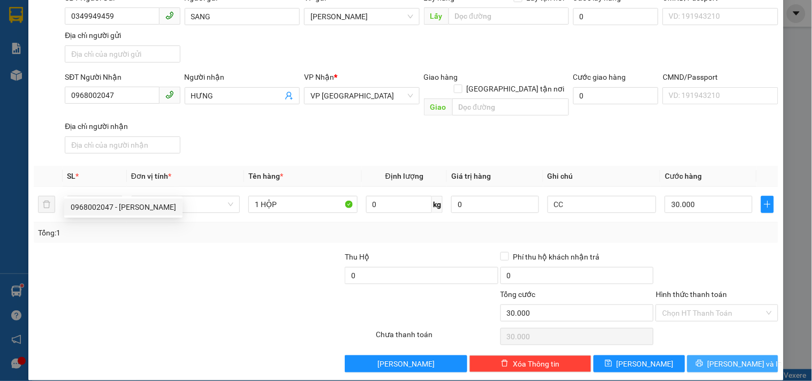
click at [703, 360] on icon "printer" at bounding box center [698, 363] width 7 height 7
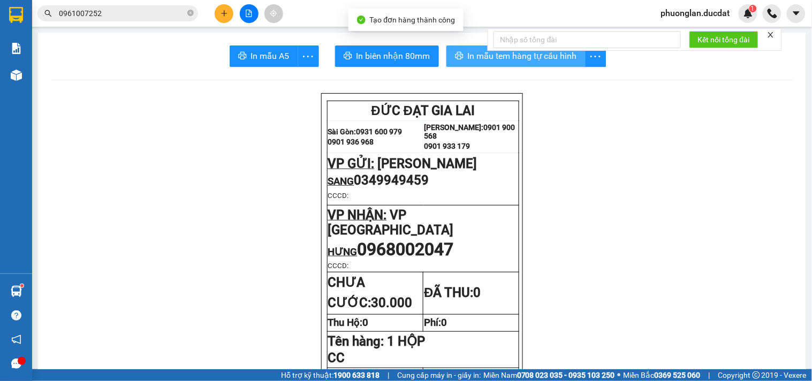
click at [472, 59] on span "In mẫu tem hàng tự cấu hình" at bounding box center [522, 55] width 109 height 13
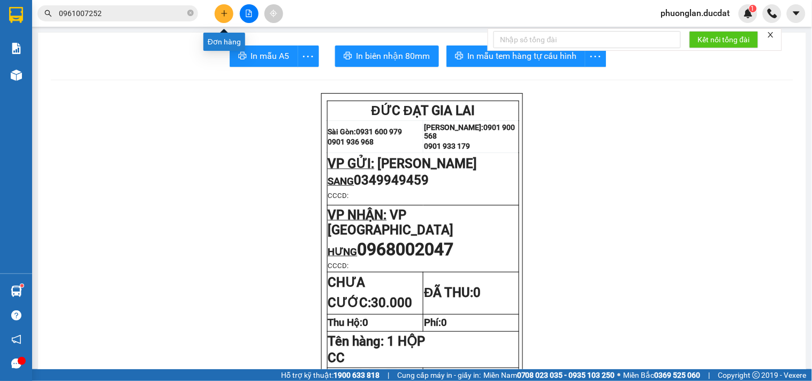
click at [223, 12] on icon "plus" at bounding box center [223, 13] width 7 height 7
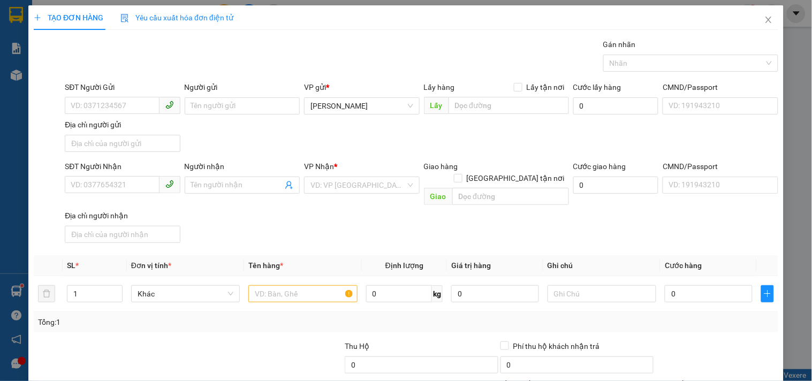
click at [103, 114] on div "SĐT Người Gửi VD: 0371234567" at bounding box center [122, 99] width 115 height 37
click at [101, 103] on input "SĐT Người Gửi" at bounding box center [112, 105] width 94 height 17
type input "0966546767"
click at [208, 107] on input "Người gửi" at bounding box center [242, 105] width 115 height 17
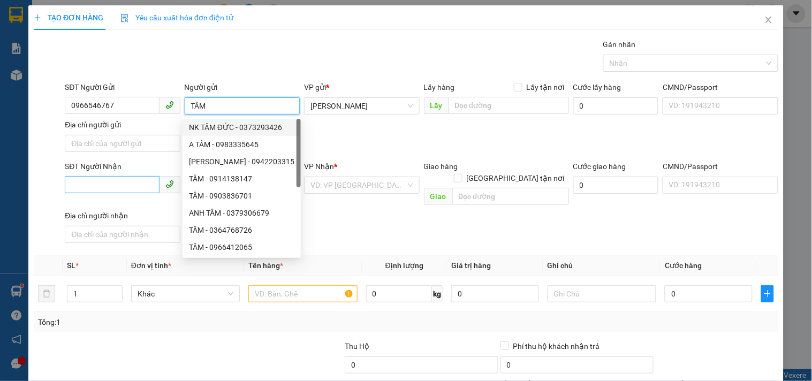
type input "TÂM"
click at [113, 186] on input "SĐT Người Nhận" at bounding box center [112, 184] width 94 height 17
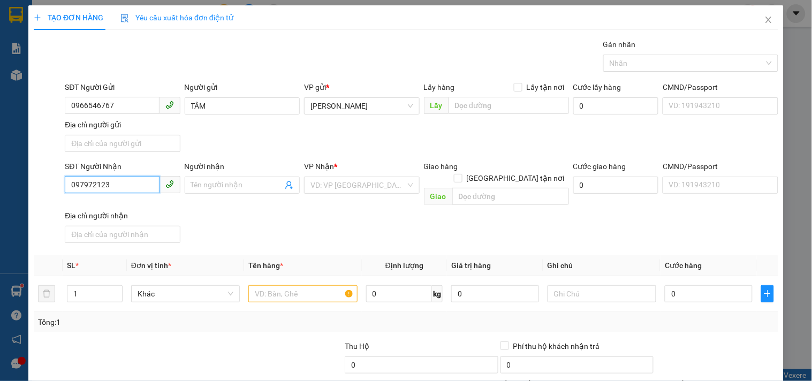
type input "0979721239"
click at [136, 200] on div "0979721239 - BÌNH" at bounding box center [121, 206] width 114 height 17
type input "BÌNH"
type input "0979721239"
click at [270, 287] on input "text" at bounding box center [302, 293] width 109 height 17
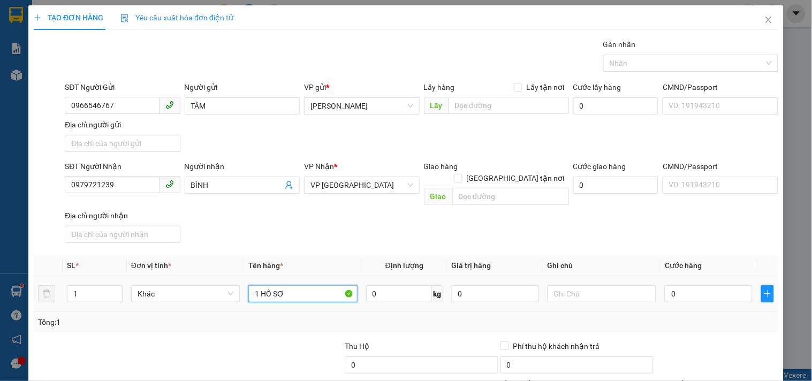
type input "1 HỒ SƠ"
click at [590, 291] on div at bounding box center [601, 293] width 109 height 21
click at [587, 288] on input "text" at bounding box center [601, 293] width 109 height 17
type input "CƯỚC RỒI"
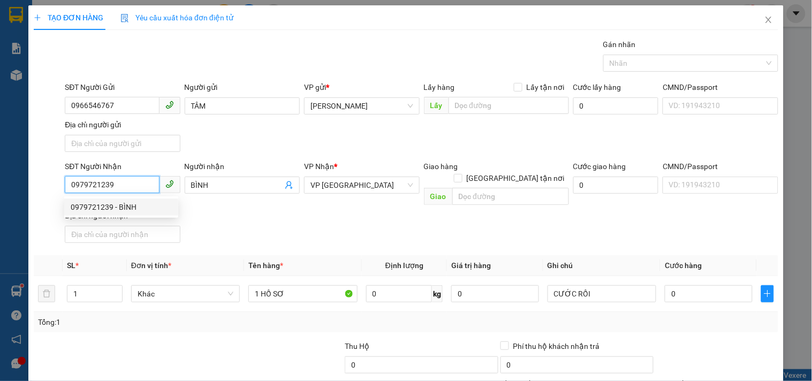
drag, startPoint x: 121, startPoint y: 186, endPoint x: 0, endPoint y: 185, distance: 121.4
click at [0, 185] on div "TẠO ĐƠN HÀNG Yêu cầu xuất hóa đơn điện tử Transit Pickup Surcharge Ids Transit …" at bounding box center [406, 190] width 812 height 381
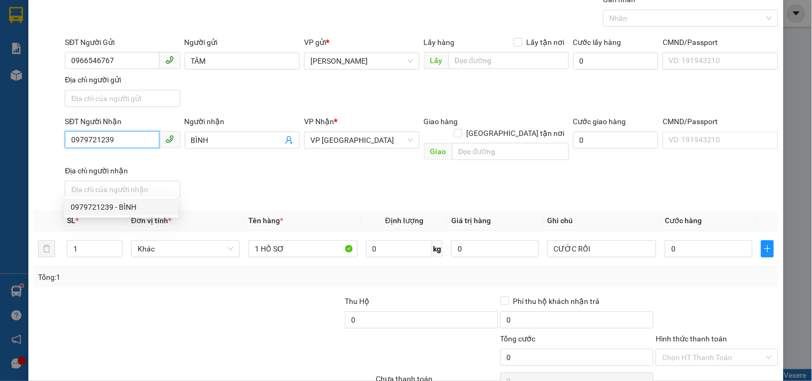
scroll to position [89, 0]
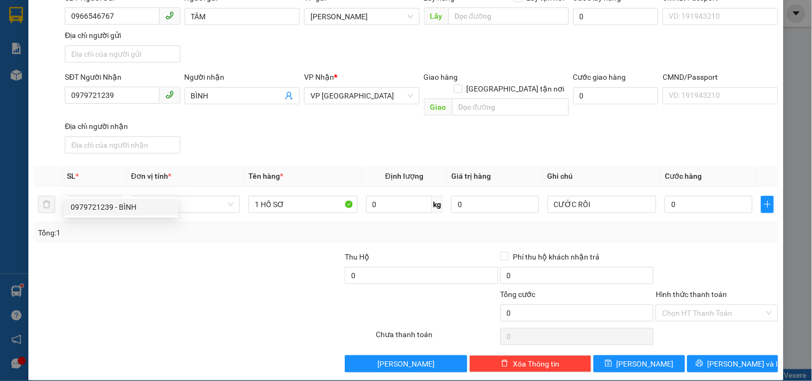
click at [695, 362] on div "TẠO ĐƠN HÀNG Yêu cầu xuất hóa đơn điện tử Transit Pickup Surcharge Ids Transit …" at bounding box center [405, 148] width 755 height 464
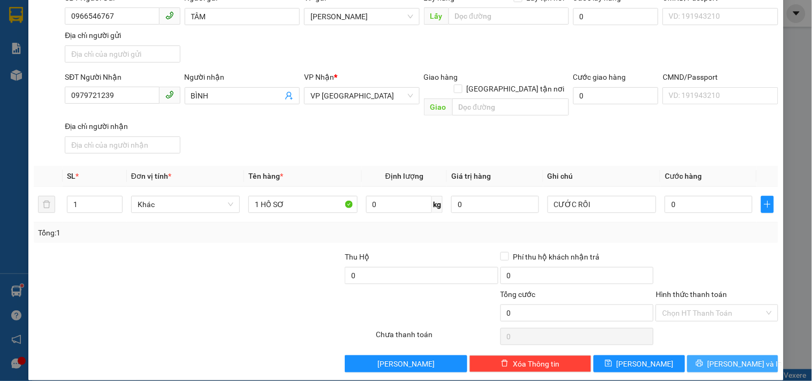
click at [696, 355] on button "Lưu và In" at bounding box center [732, 363] width 91 height 17
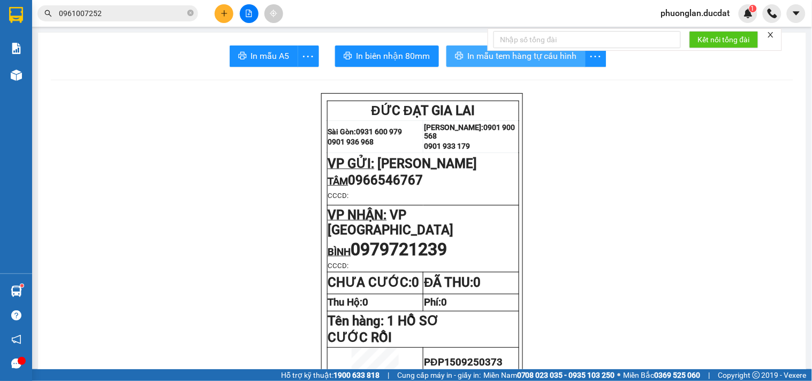
click at [504, 56] on span "In mẫu tem hàng tự cấu hình" at bounding box center [522, 55] width 109 height 13
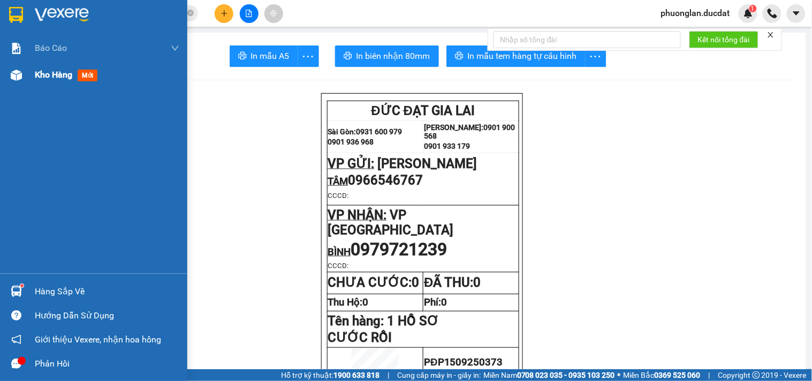
click at [41, 74] on span "Kho hàng" at bounding box center [53, 75] width 37 height 10
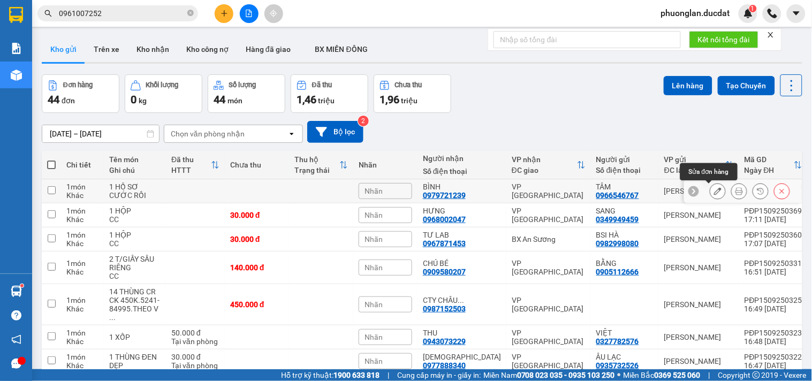
click at [714, 191] on button at bounding box center [717, 191] width 15 height 19
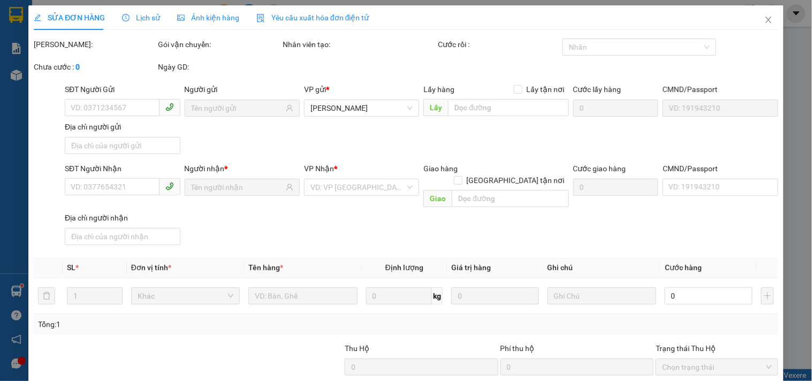
type input "0966546767"
type input "0979721239"
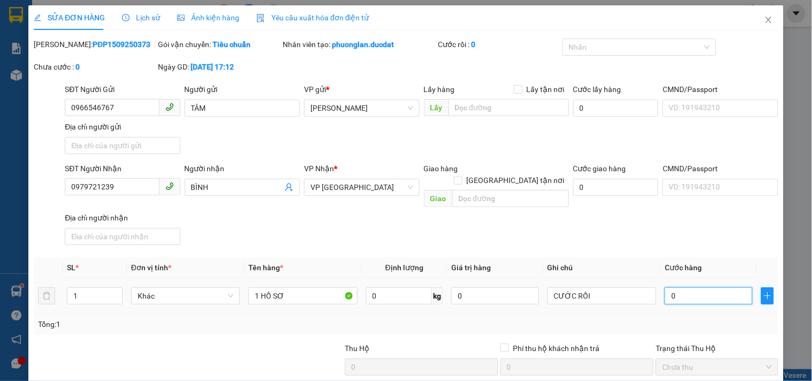
click at [688, 289] on input "0" at bounding box center [708, 295] width 88 height 17
type input "3"
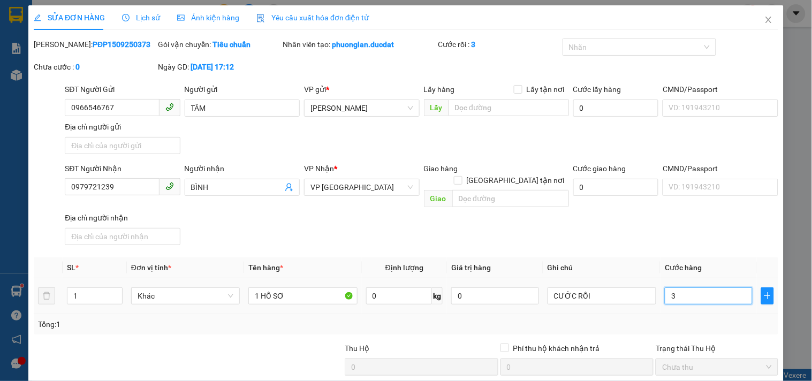
type input "30"
type input "30.000"
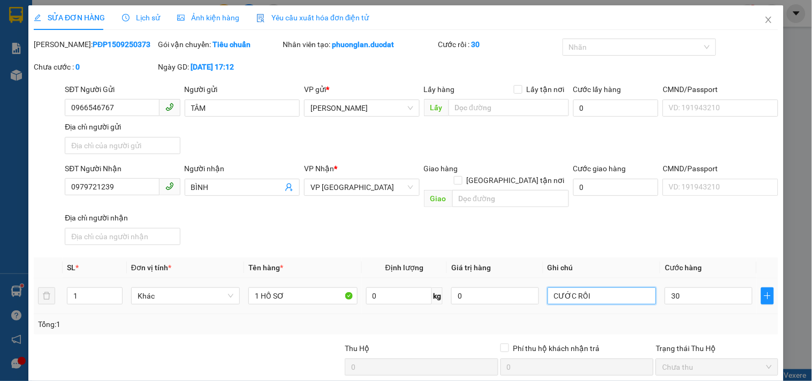
type input "30.000"
drag, startPoint x: 441, startPoint y: 308, endPoint x: 248, endPoint y: 330, distance: 194.4
click at [254, 330] on div "Total Paid Fee 0 Total UnPaid Fee 0 Cash Collection Total Fee Mã ĐH: PĐP1509250…" at bounding box center [406, 251] width 744 height 425
type input "D"
type input "ĐẦU GL NỢ"
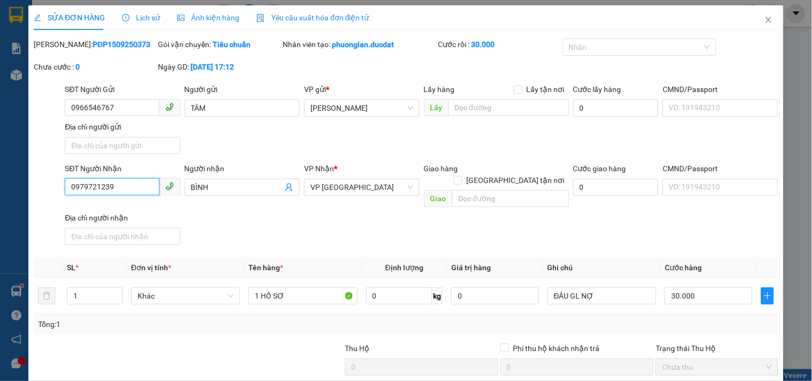
click at [140, 186] on input "0979721239" at bounding box center [112, 186] width 94 height 17
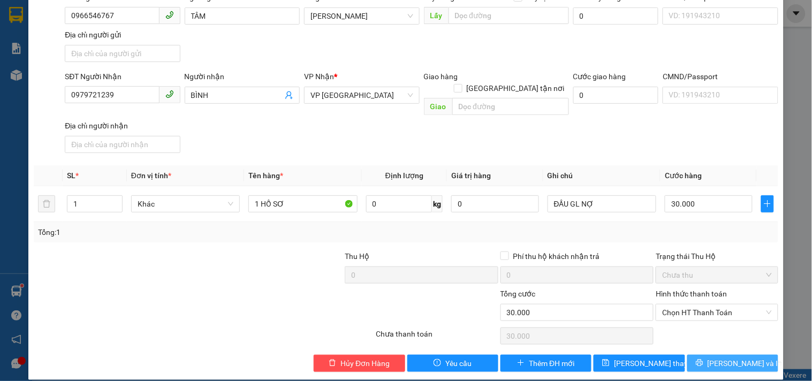
click at [735, 357] on span "Lưu và In" at bounding box center [744, 363] width 75 height 12
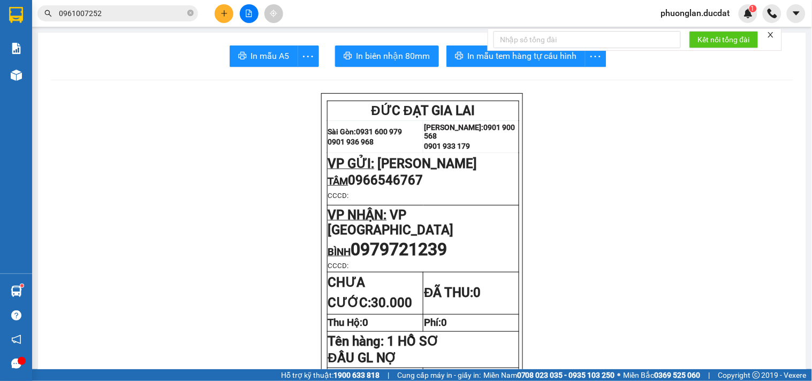
click at [227, 16] on icon "plus" at bounding box center [223, 13] width 7 height 7
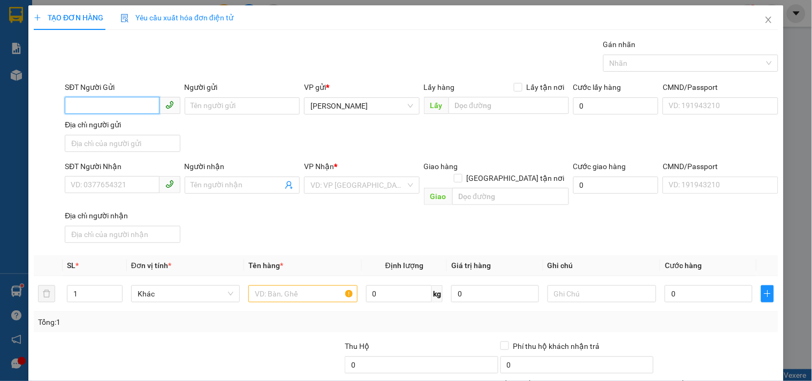
click at [111, 107] on input "SĐT Người Gửi" at bounding box center [112, 105] width 94 height 17
type input "0334636952"
click at [98, 132] on div "0334636952 - THU" at bounding box center [121, 127] width 101 height 12
type input "THU"
type input "0906855372"
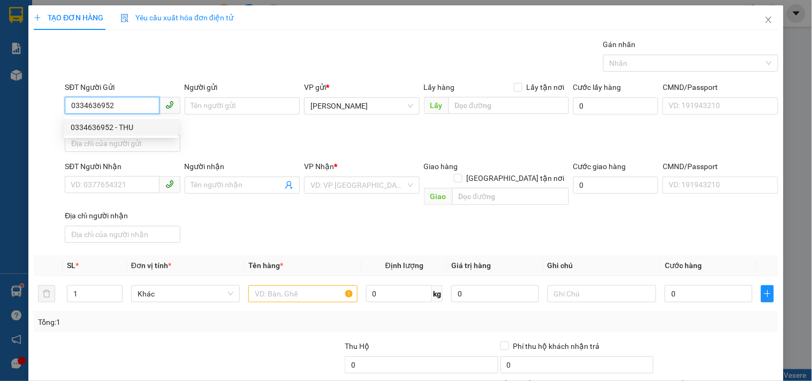
type input "BV HOÀN MỸ BÌNH PHƯỚC"
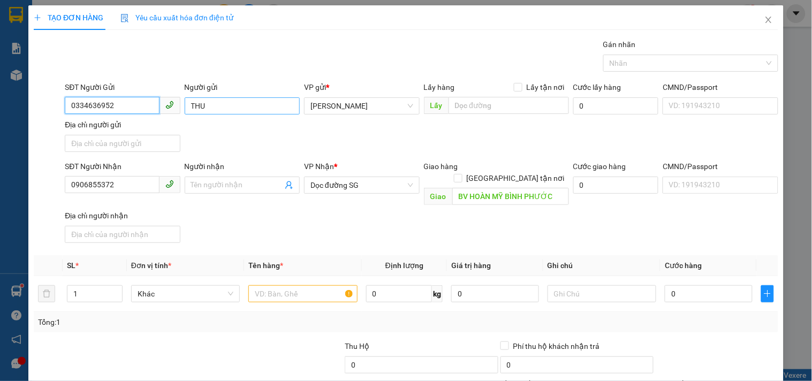
type input "0334636952"
drag, startPoint x: 204, startPoint y: 104, endPoint x: 116, endPoint y: 120, distance: 90.2
click at [118, 119] on div "SĐT Người Gửi 0334636952 Người gửi THU THU VP gửi * Phan Đình Phùng Lấy hàng Lấ…" at bounding box center [421, 118] width 717 height 75
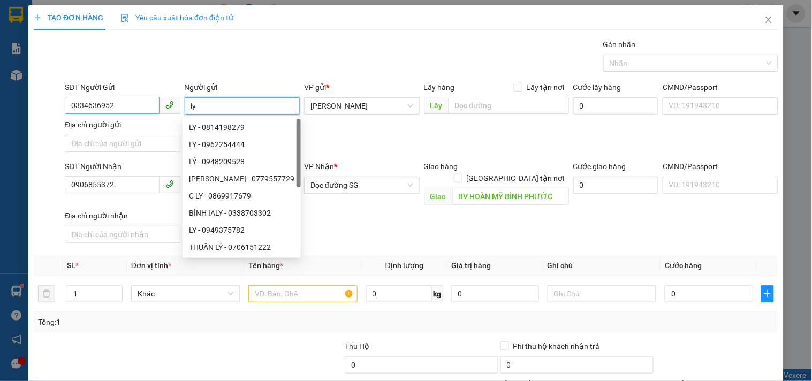
type input "l"
type input "LY"
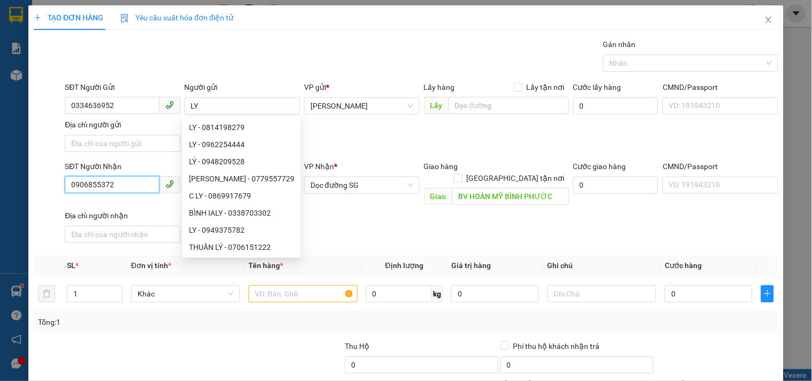
click at [135, 185] on input "0906855372" at bounding box center [112, 184] width 94 height 17
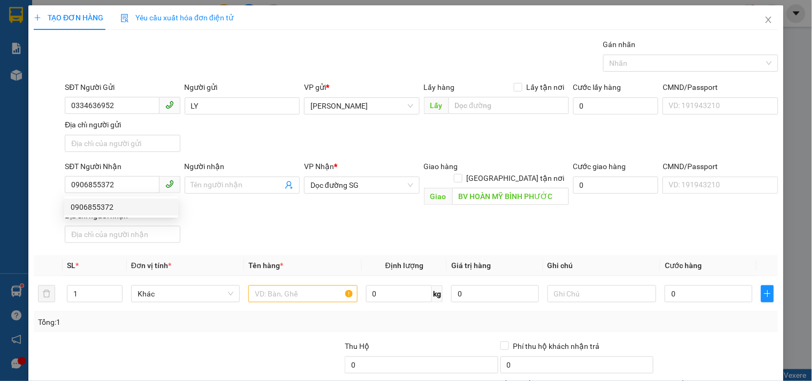
click at [409, 225] on div "SĐT Người Nhận 0906855372 Người nhận Tên người nhận VP Nhận * Dọc đường SG Giao…" at bounding box center [421, 203] width 717 height 87
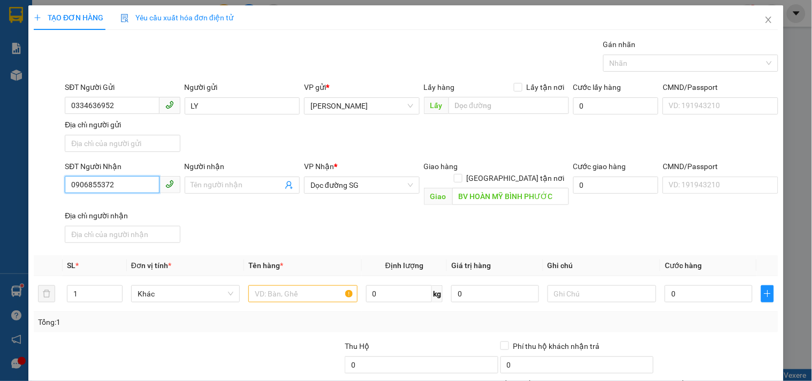
click at [135, 184] on input "0906855372" at bounding box center [112, 184] width 94 height 17
click at [125, 204] on div "0906855372" at bounding box center [121, 207] width 101 height 12
click at [209, 182] on input "Người nhận" at bounding box center [236, 185] width 91 height 12
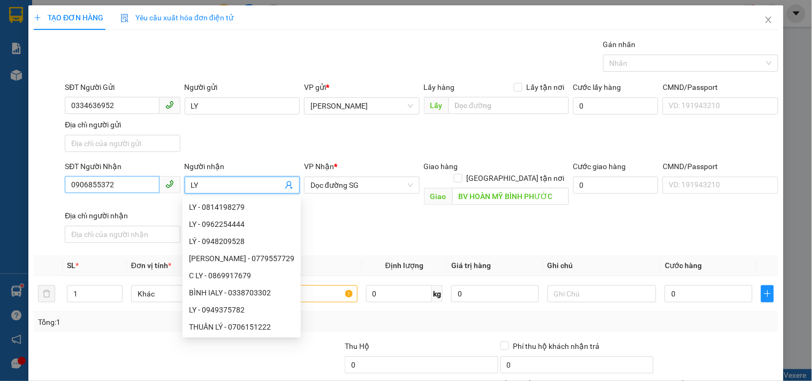
drag, startPoint x: 209, startPoint y: 181, endPoint x: 65, endPoint y: 188, distance: 143.6
click at [66, 190] on div "SĐT Người Nhận 0906855372 Người nhận LY VP Nhận * Dọc đường SG Giao hàng Giao t…" at bounding box center [421, 203] width 717 height 87
type input "LỘC"
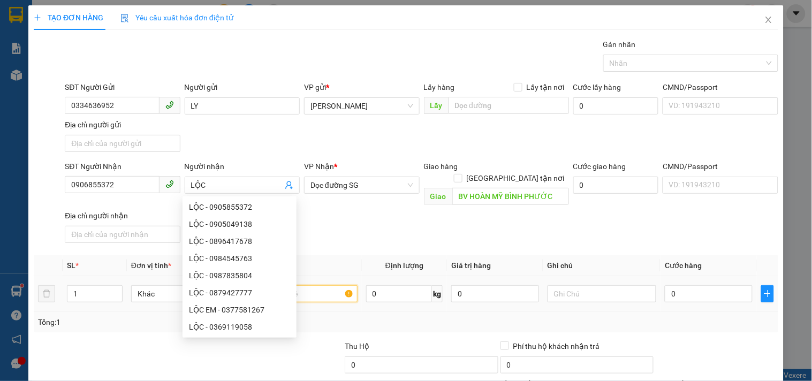
drag, startPoint x: 332, startPoint y: 280, endPoint x: 294, endPoint y: 273, distance: 38.2
click at [317, 285] on input "text" at bounding box center [302, 293] width 109 height 17
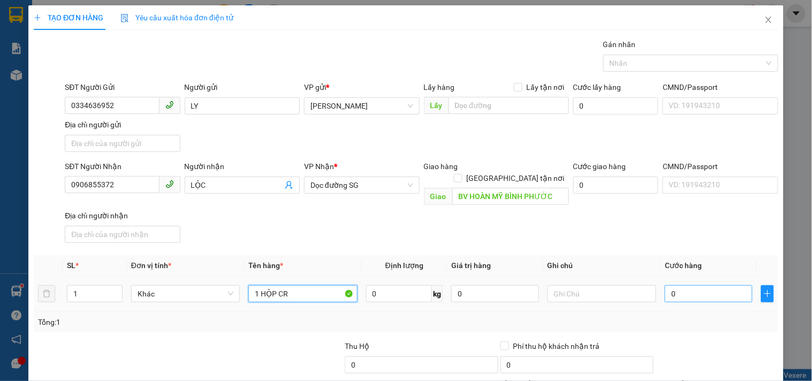
type input "1 HỘP CR"
drag, startPoint x: 694, startPoint y: 285, endPoint x: 687, endPoint y: 282, distance: 7.5
click at [694, 285] on input "0" at bounding box center [708, 293] width 88 height 17
type input "3"
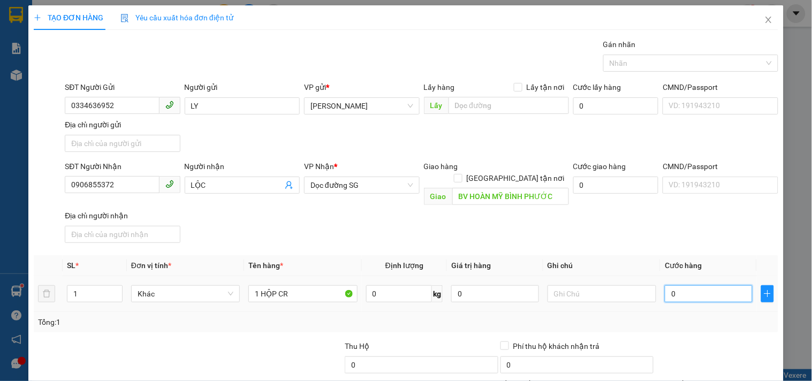
type input "3"
type input "30"
type input "30.000"
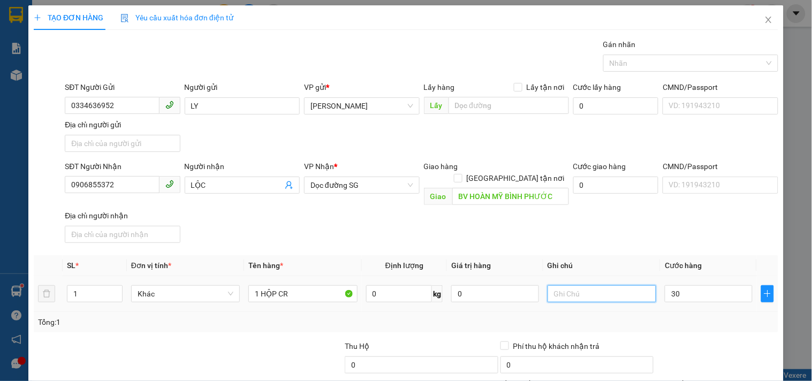
type input "30.000"
click at [635, 285] on input "text" at bounding box center [601, 293] width 109 height 17
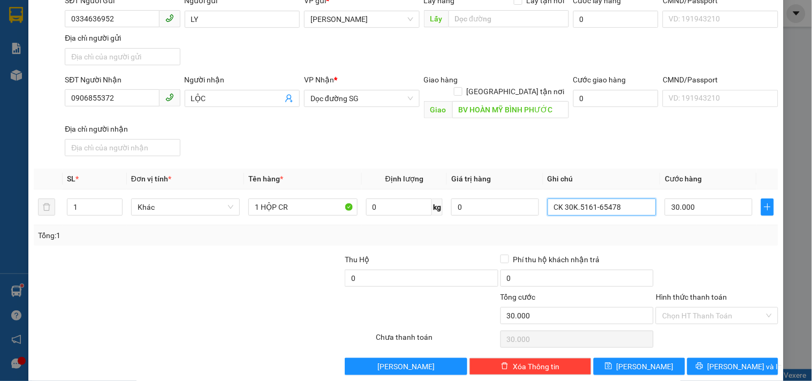
scroll to position [89, 0]
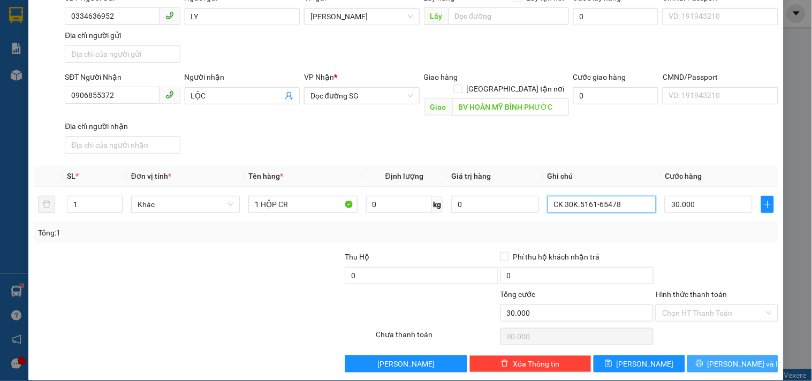
type input "CK 30K.5161-65478"
click at [717, 358] on span "Lưu và In" at bounding box center [744, 364] width 75 height 12
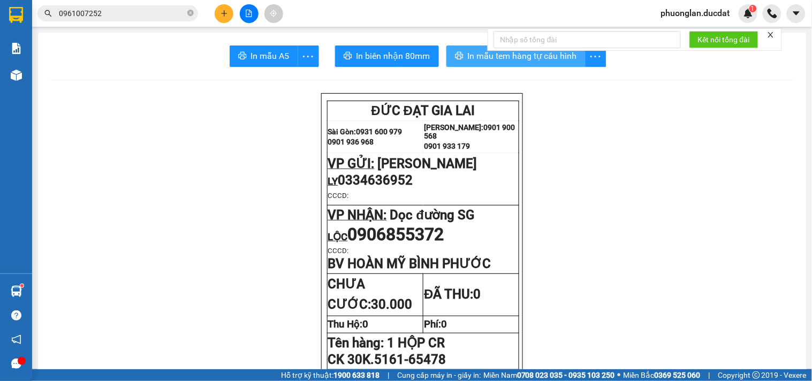
click at [488, 59] on span "In mẫu tem hàng tự cấu hình" at bounding box center [522, 55] width 109 height 13
click at [215, 17] on div at bounding box center [249, 13] width 80 height 19
click at [220, 15] on icon "plus" at bounding box center [223, 13] width 7 height 7
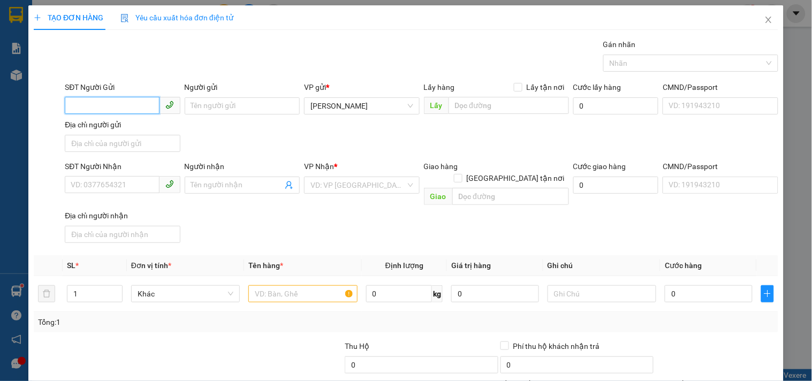
click at [107, 107] on input "SĐT Người Gửi" at bounding box center [112, 105] width 94 height 17
type input "0913452045"
click at [125, 125] on div "0913452045 - LÂN ẨN" at bounding box center [121, 127] width 101 height 12
type input "LÂN ẨN"
type input "0852143336"
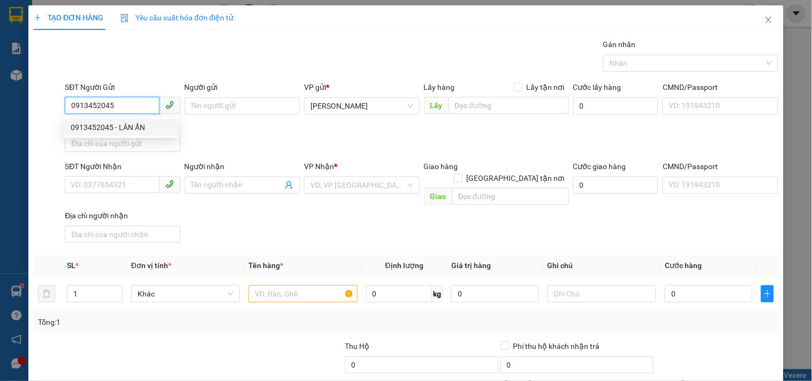
type input "LONG"
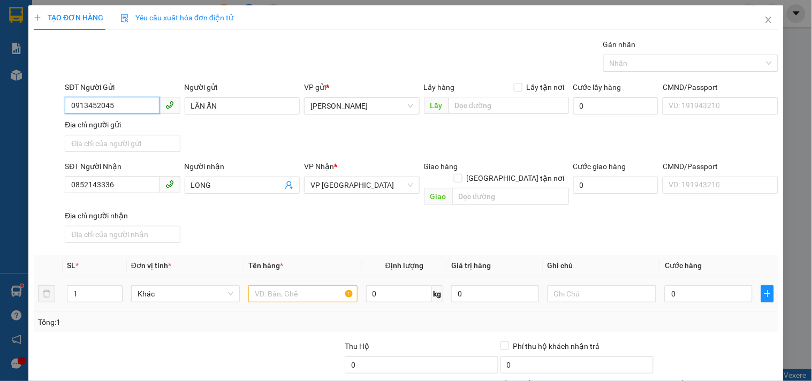
type input "0913452045"
click at [270, 285] on input "text" at bounding box center [302, 293] width 109 height 17
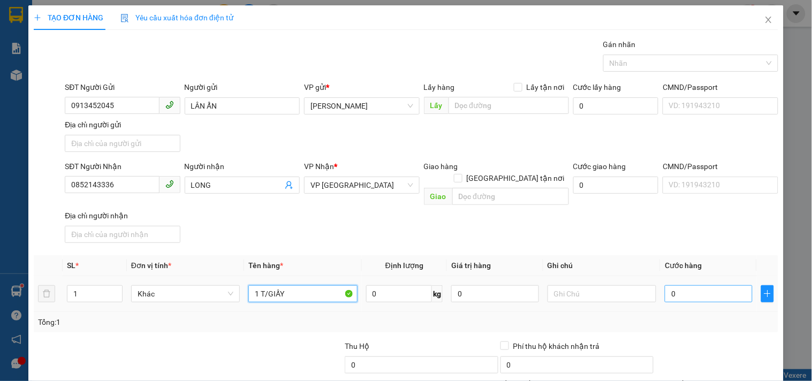
type input "1 T/GIẤY"
click at [675, 285] on input "0" at bounding box center [708, 293] width 88 height 17
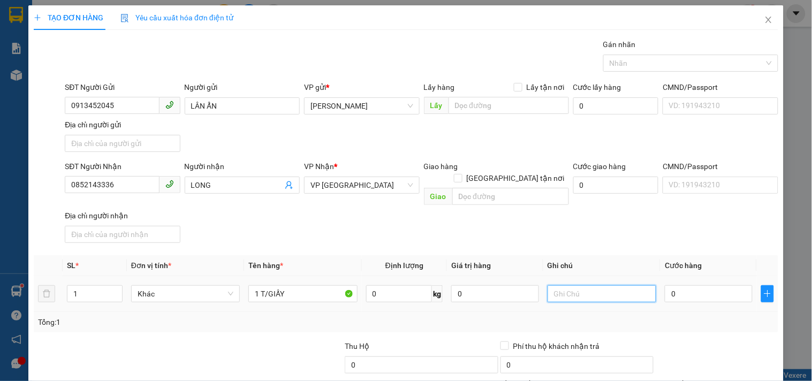
click at [559, 285] on input "text" at bounding box center [601, 293] width 109 height 17
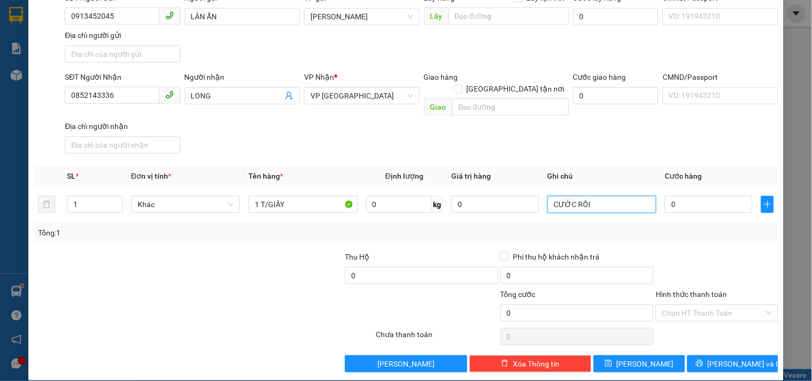
type input "CƯỚC RỒI"
click at [702, 360] on icon "printer" at bounding box center [698, 363] width 7 height 7
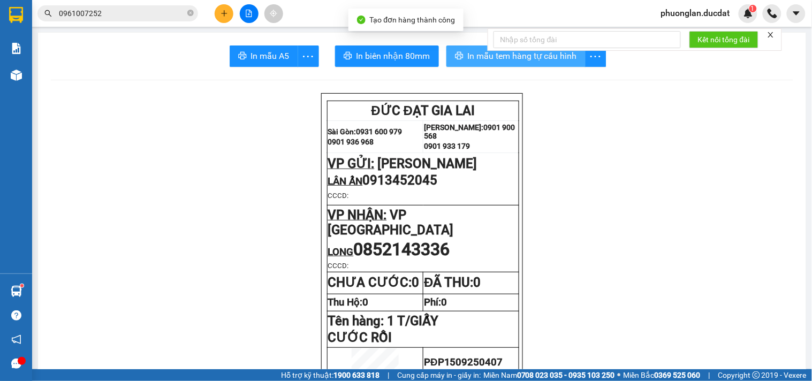
click at [468, 59] on span "In mẫu tem hàng tự cấu hình" at bounding box center [522, 55] width 109 height 13
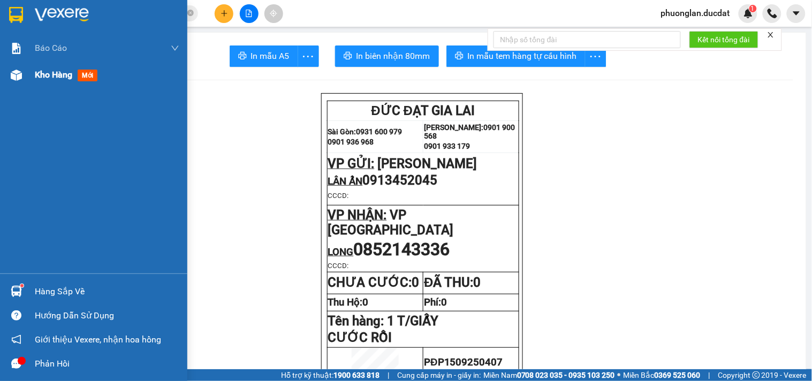
click at [46, 78] on span "Kho hàng" at bounding box center [53, 75] width 37 height 10
click at [55, 77] on span "Kho hàng" at bounding box center [53, 75] width 37 height 10
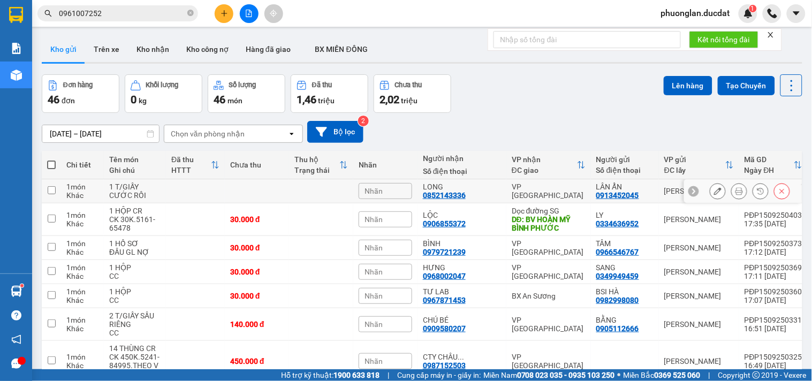
click at [714, 193] on icon at bounding box center [717, 190] width 7 height 7
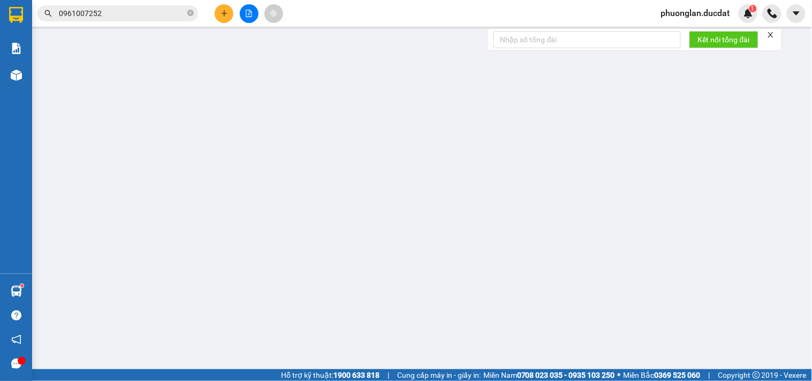
type input "0913452045"
type input "0852143336"
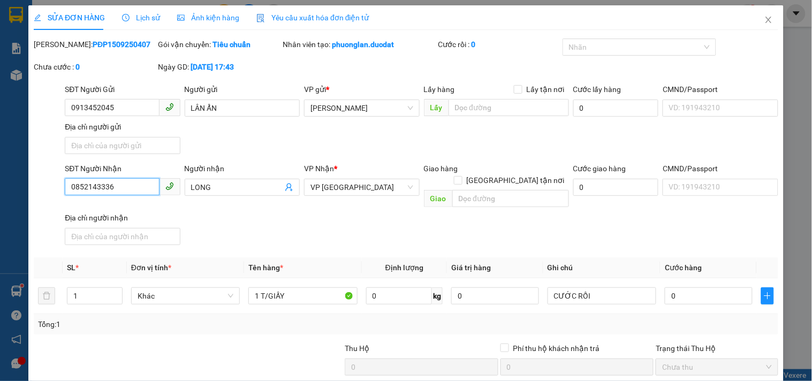
drag, startPoint x: 142, startPoint y: 192, endPoint x: 0, endPoint y: 242, distance: 151.1
click at [0, 242] on div "SỬA ĐƠN HÀNG Lịch sử Ảnh kiện hàng Yêu cầu xuất hóa đơn điện tử Total Paid Fee …" at bounding box center [406, 190] width 812 height 381
click at [765, 19] on icon "close" at bounding box center [768, 20] width 6 height 6
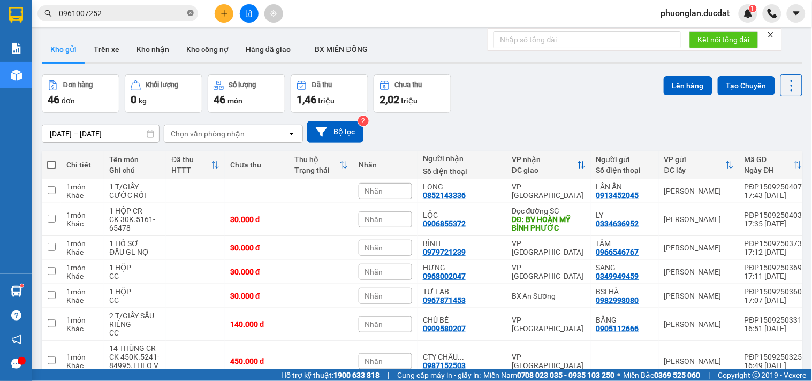
click at [191, 13] on icon "close-circle" at bounding box center [190, 13] width 6 height 6
click at [166, 15] on input "text" at bounding box center [122, 13] width 126 height 12
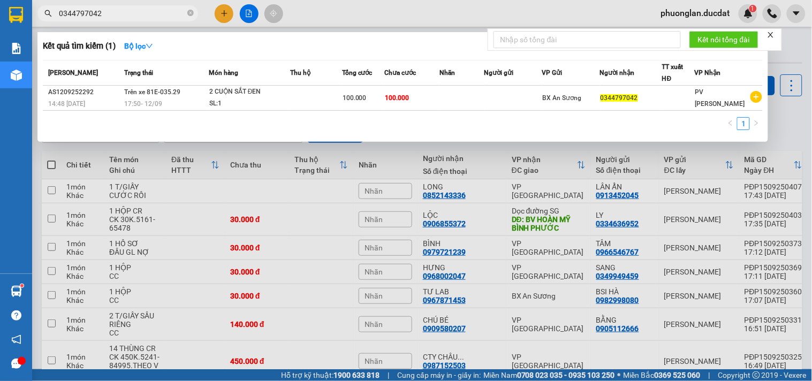
type input "0344797042"
click at [779, 128] on div at bounding box center [406, 190] width 812 height 381
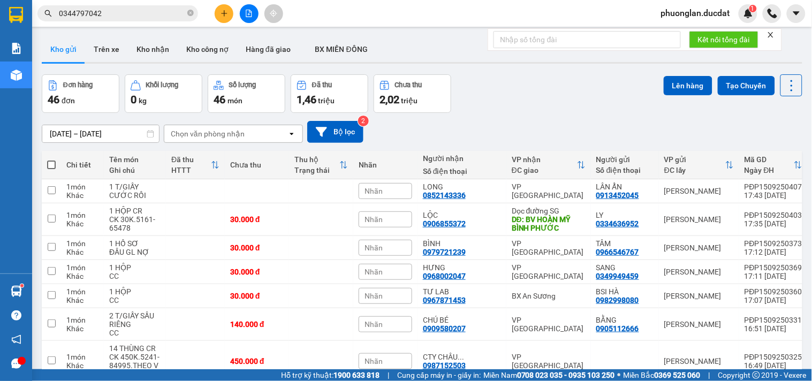
click at [244, 129] on div "Chọn văn phòng nhận" at bounding box center [225, 133] width 123 height 17
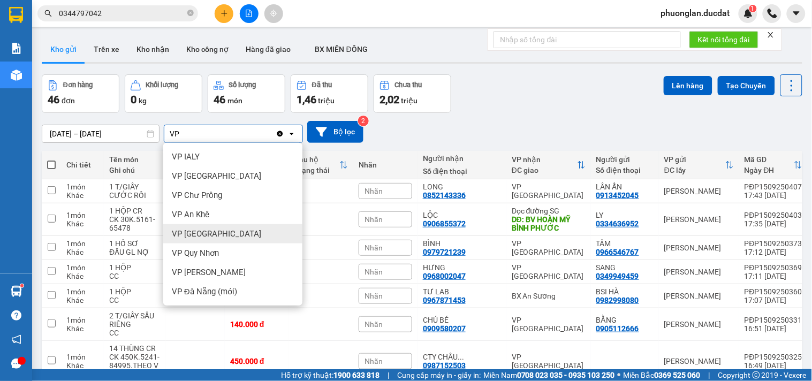
type input "VP"
click at [180, 232] on span "VP [GEOGRAPHIC_DATA]" at bounding box center [216, 233] width 89 height 11
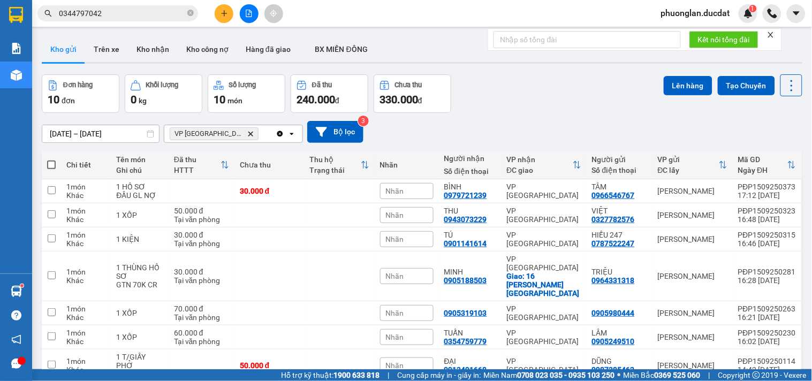
click at [248, 130] on div "VP Đà Nẵng Delete" at bounding box center [219, 133] width 111 height 17
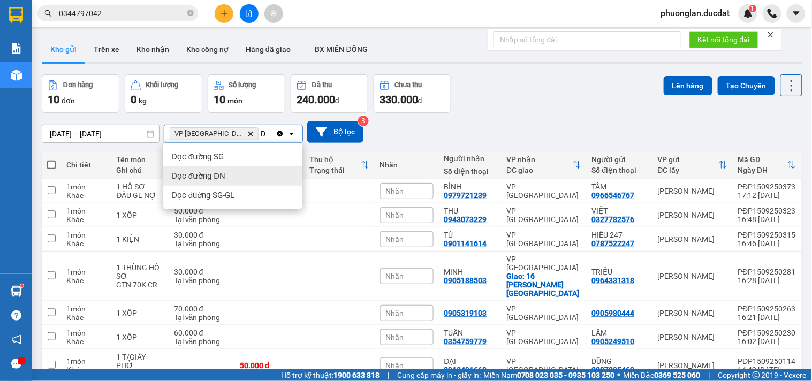
type input "D"
click at [249, 171] on div "Dọc đường ĐN" at bounding box center [232, 175] width 139 height 19
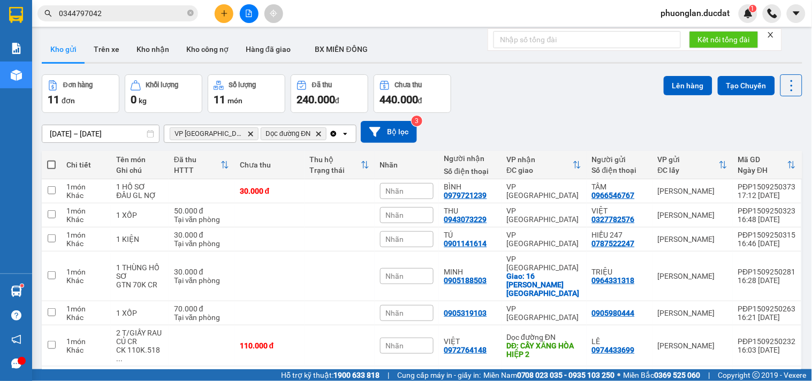
click at [50, 166] on span at bounding box center [51, 164] width 9 height 9
click at [51, 159] on input "checkbox" at bounding box center [51, 159] width 0 height 0
checkbox input "true"
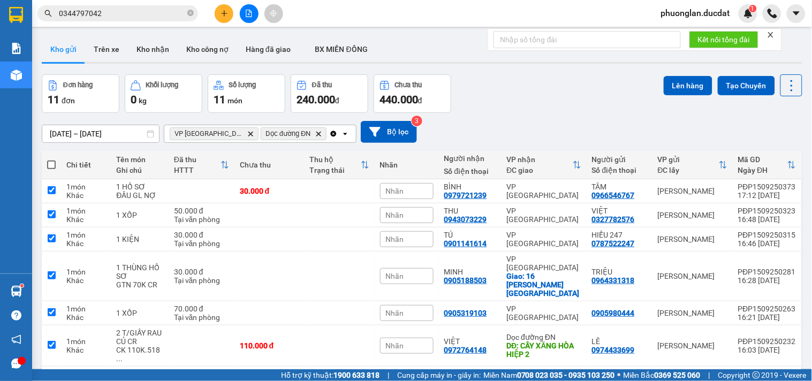
checkbox input "true"
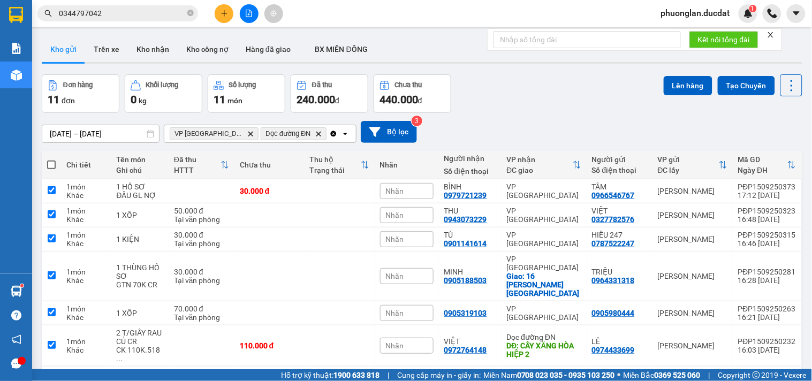
checkbox input "true"
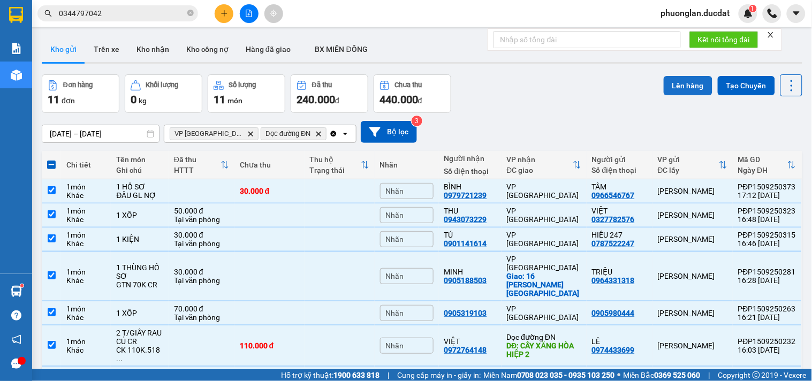
click at [690, 77] on button "Lên hàng" at bounding box center [687, 85] width 49 height 19
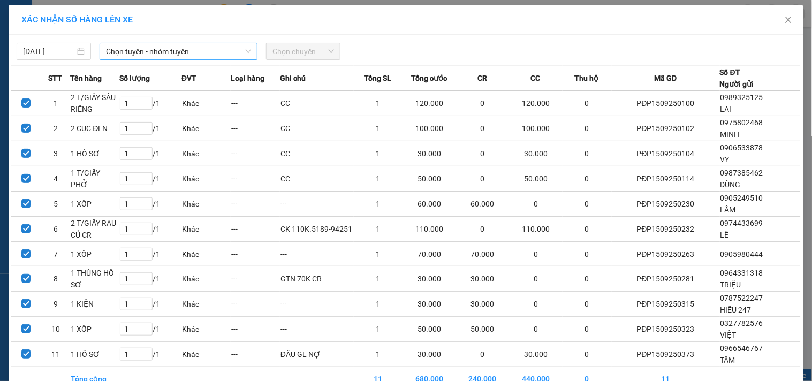
click at [146, 50] on span "Chọn tuyến - nhóm tuyến" at bounding box center [178, 51] width 145 height 16
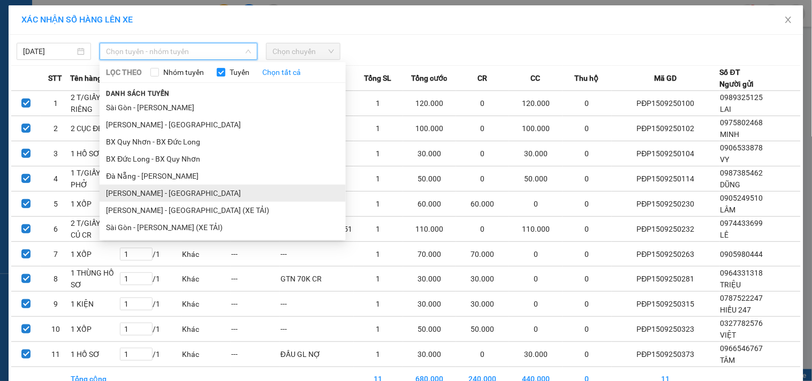
click at [141, 191] on li "[PERSON_NAME] - [GEOGRAPHIC_DATA]" at bounding box center [223, 193] width 246 height 17
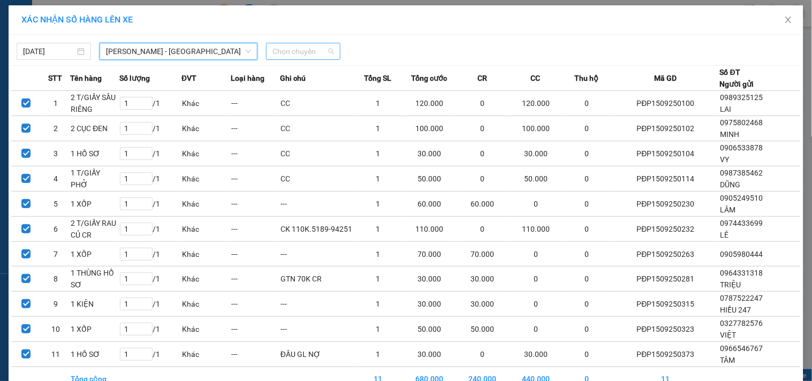
click at [288, 50] on span "Chọn chuyến" at bounding box center [303, 51] width 62 height 16
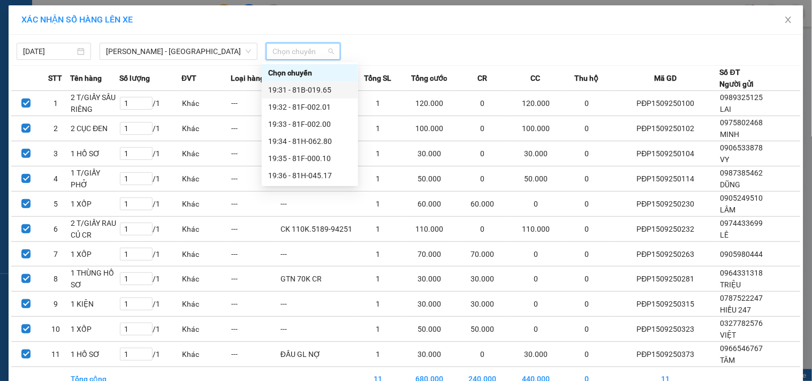
click at [313, 88] on div "19:31 - 81B-019.65" at bounding box center [309, 90] width 83 height 12
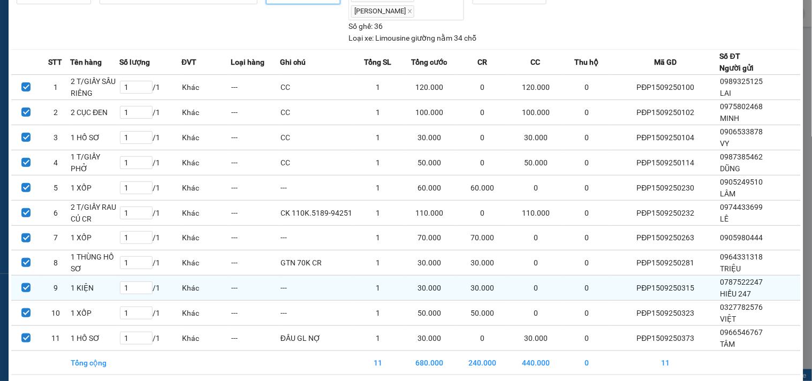
scroll to position [98, 0]
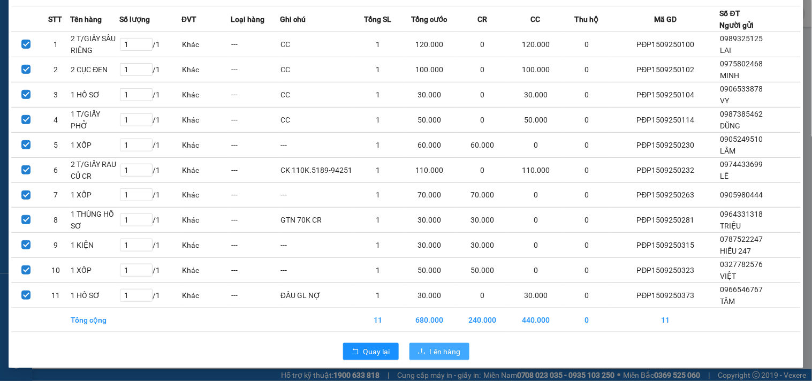
click at [430, 352] on span "Lên hàng" at bounding box center [445, 352] width 31 height 12
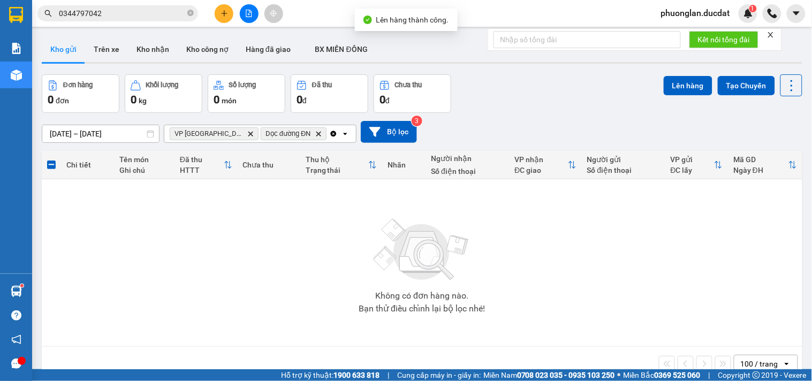
click at [329, 134] on icon "Clear all" at bounding box center [333, 133] width 9 height 9
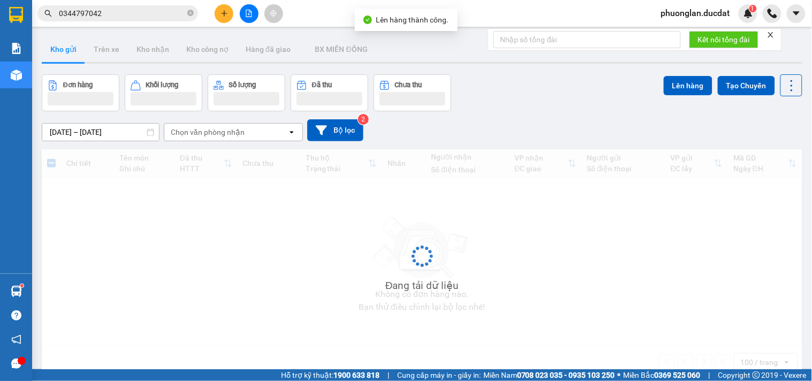
click at [280, 136] on div "Chọn văn phòng nhận" at bounding box center [225, 132] width 123 height 17
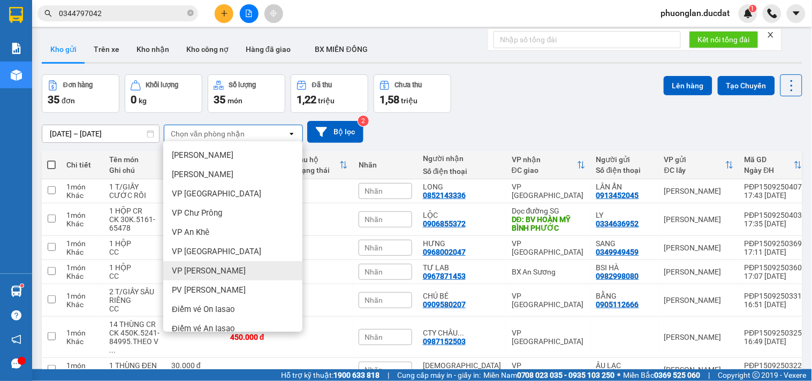
click at [231, 132] on div "Chọn văn phòng nhận" at bounding box center [208, 133] width 74 height 11
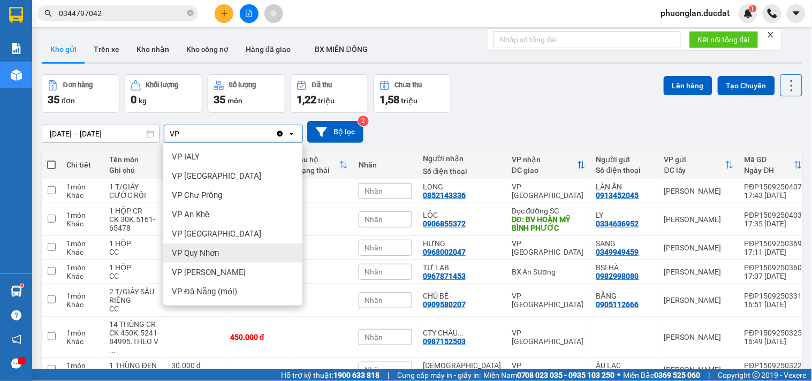
type input "VP"
click at [207, 257] on span "VP Quy Nhơn" at bounding box center [195, 253] width 47 height 11
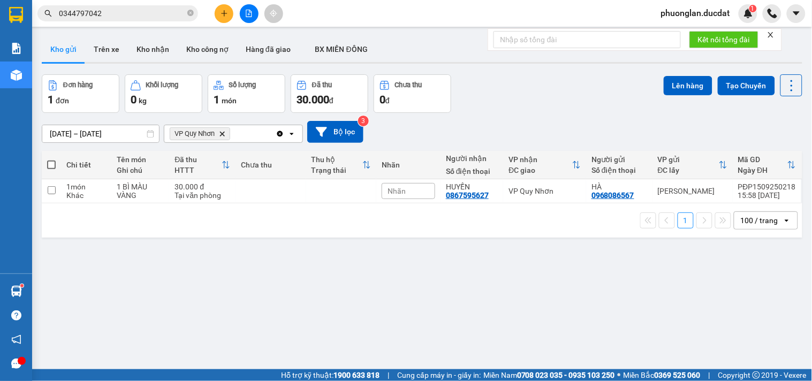
click at [50, 165] on span at bounding box center [51, 164] width 9 height 9
click at [51, 159] on input "checkbox" at bounding box center [51, 159] width 0 height 0
checkbox input "true"
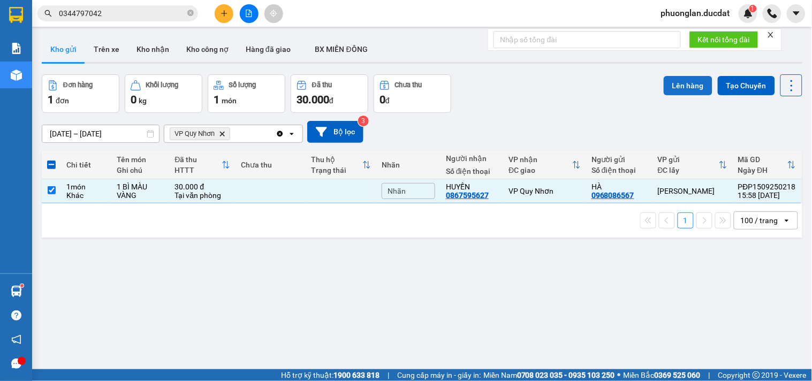
click at [676, 81] on button "Lên hàng" at bounding box center [687, 85] width 49 height 19
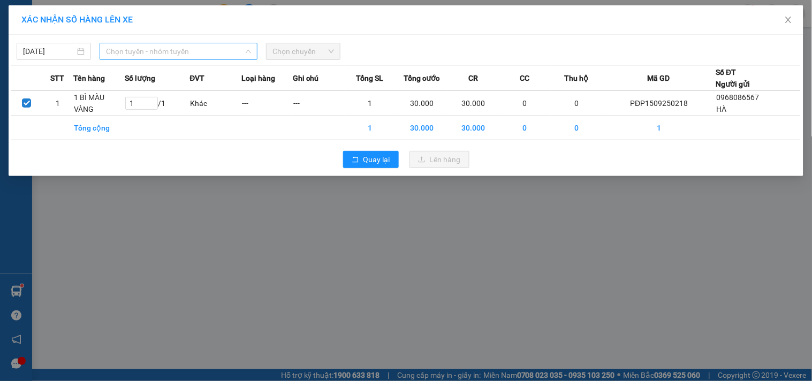
click at [182, 51] on span "Chọn tuyến - nhóm tuyến" at bounding box center [178, 51] width 145 height 16
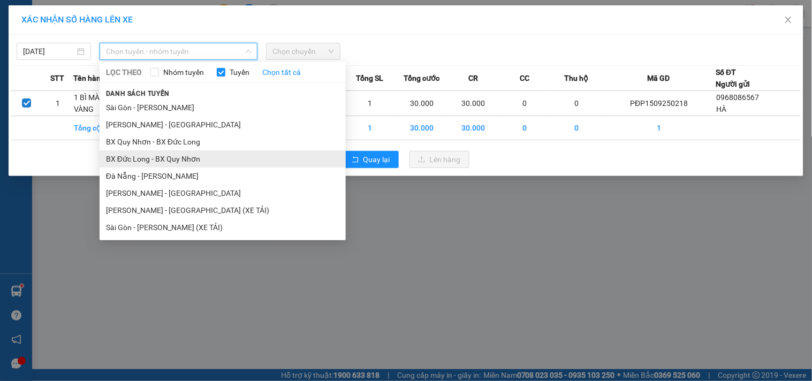
click at [143, 161] on li "BX Đức Long - BX Quy Nhơn" at bounding box center [223, 158] width 246 height 17
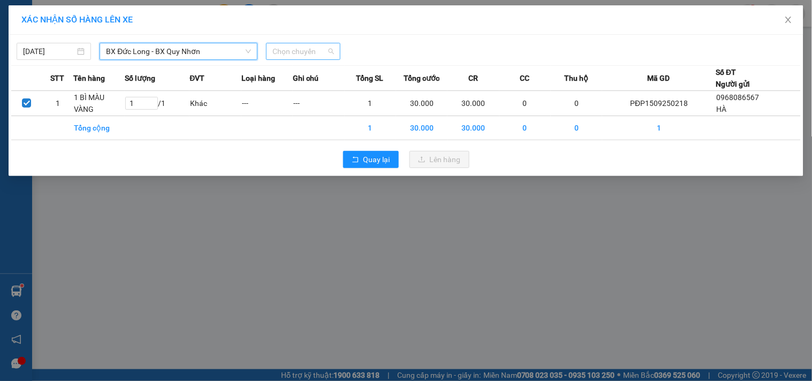
click at [297, 53] on span "Chọn chuyến" at bounding box center [303, 51] width 62 height 16
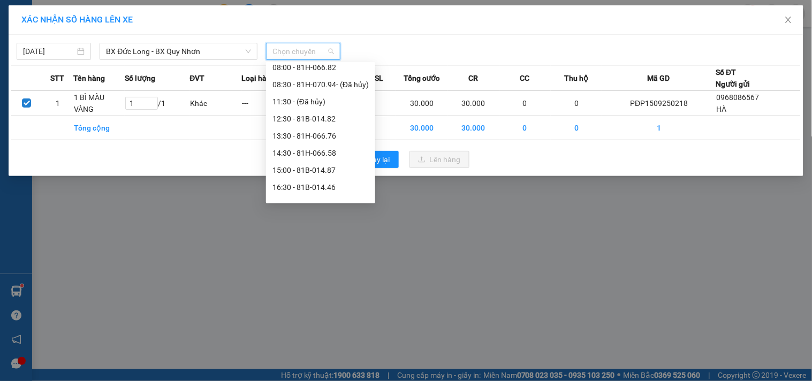
scroll to position [154, 0]
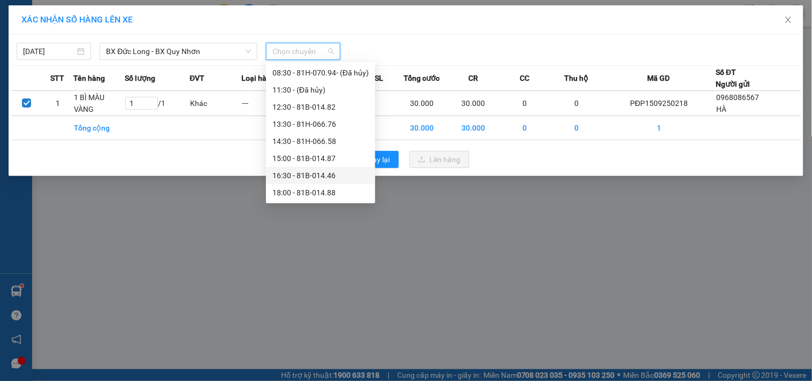
click at [345, 174] on div "16:30 - 81B-014.46" at bounding box center [320, 176] width 96 height 12
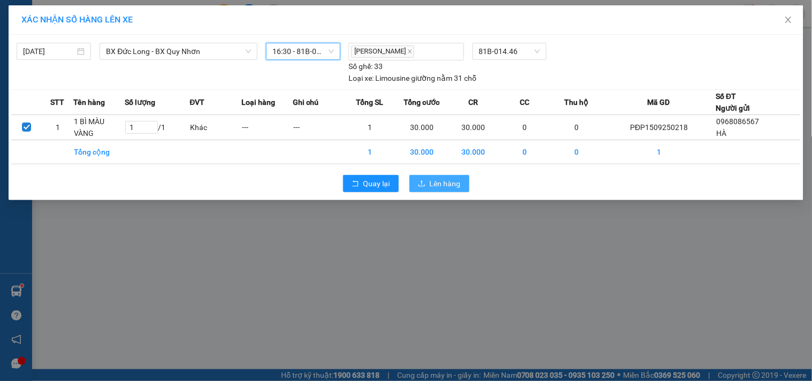
click at [428, 185] on button "Lên hàng" at bounding box center [439, 183] width 60 height 17
click at [437, 182] on span "Lên hàng" at bounding box center [445, 184] width 31 height 12
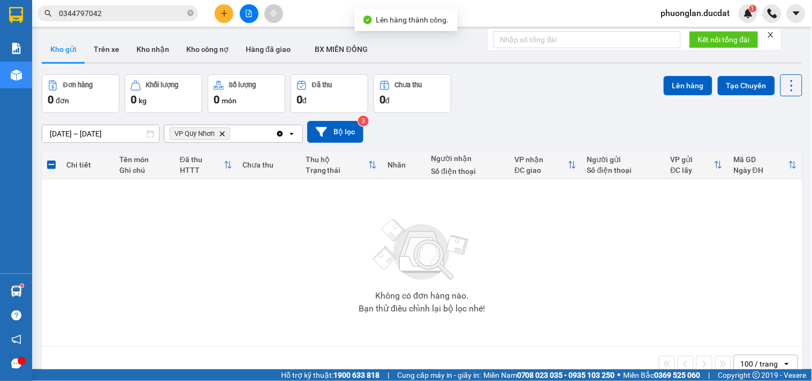
click at [277, 132] on icon "Clear all" at bounding box center [280, 133] width 9 height 9
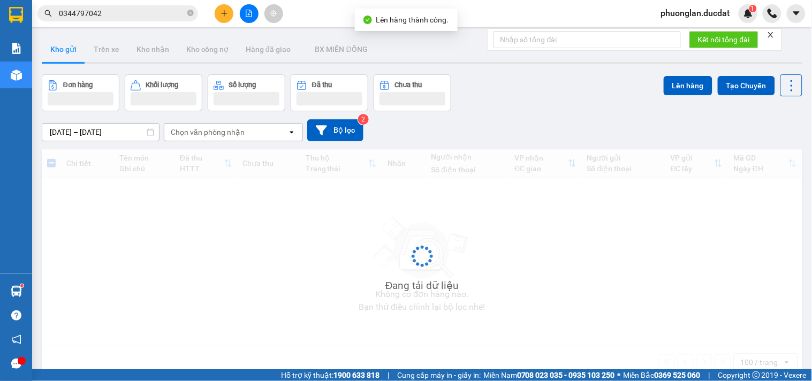
click at [274, 134] on div "Chọn văn phòng nhận" at bounding box center [225, 132] width 123 height 17
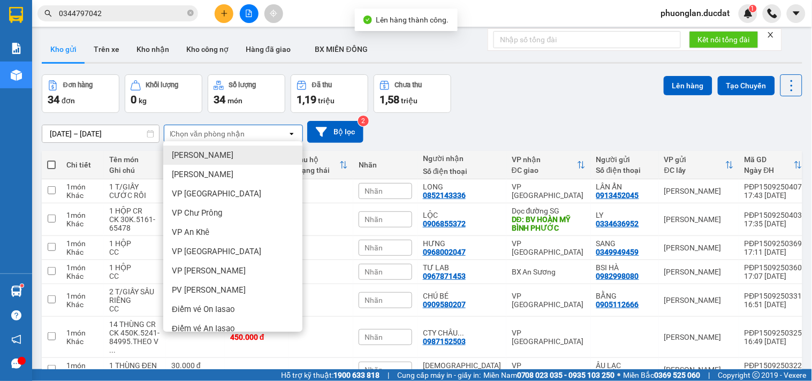
type input "BX"
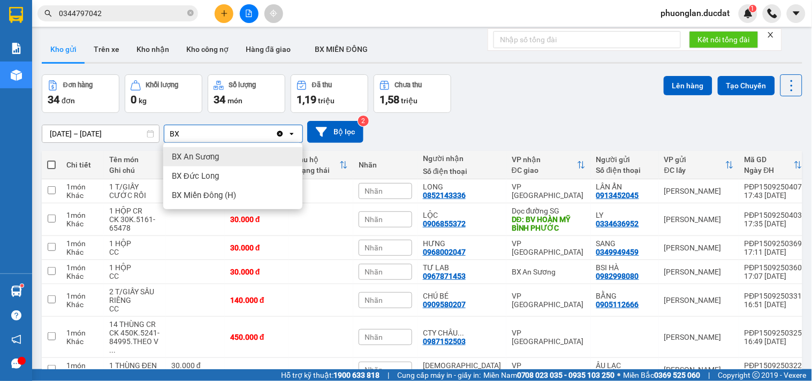
click at [213, 160] on span "BX An Sương" at bounding box center [195, 156] width 47 height 11
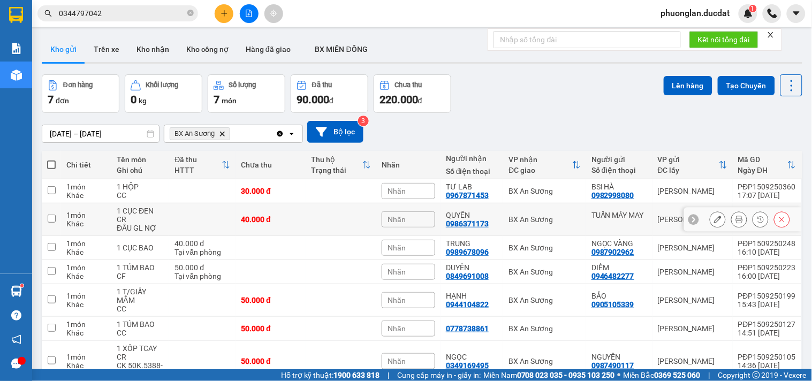
scroll to position [57, 0]
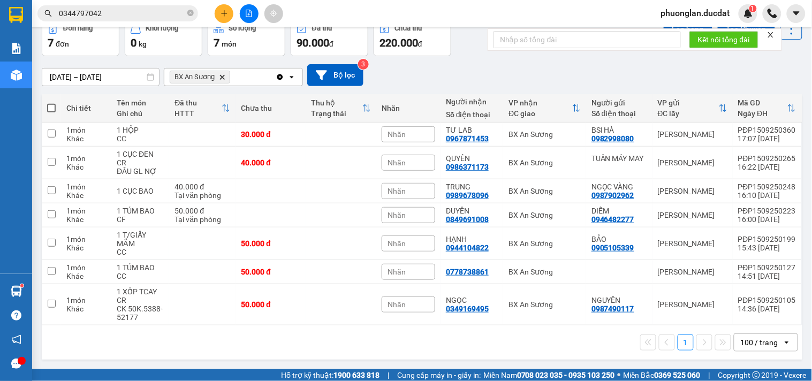
click at [50, 109] on span at bounding box center [51, 108] width 9 height 9
click at [51, 103] on input "checkbox" at bounding box center [51, 103] width 0 height 0
checkbox input "true"
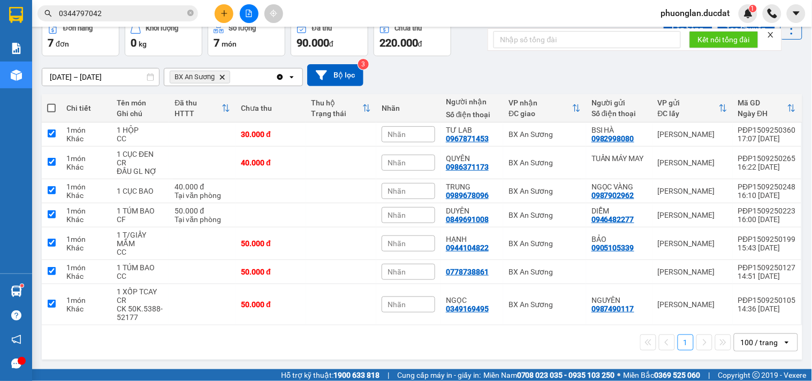
checkbox input "true"
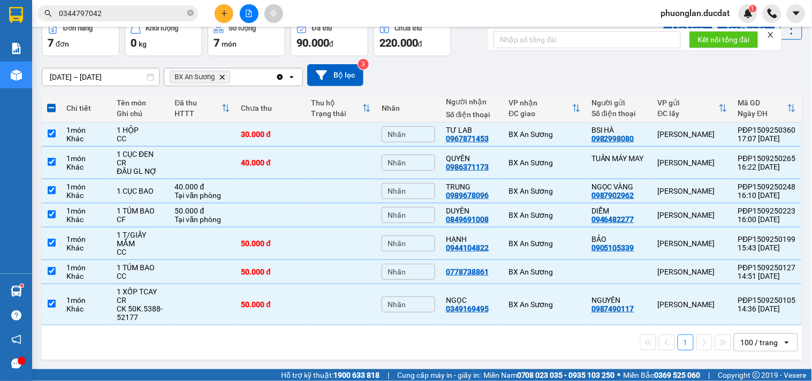
scroll to position [0, 0]
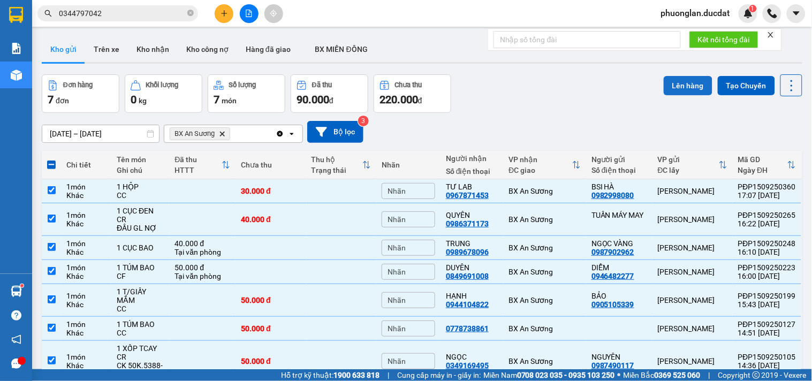
click at [671, 79] on button "Lên hàng" at bounding box center [687, 85] width 49 height 19
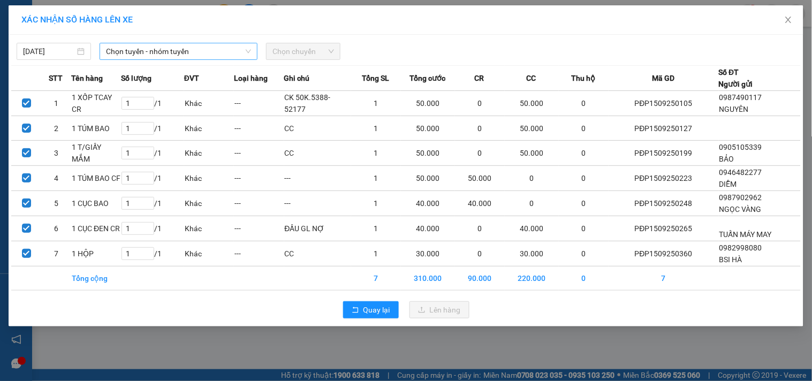
click at [125, 55] on span "Chọn tuyến - nhóm tuyến" at bounding box center [178, 51] width 145 height 16
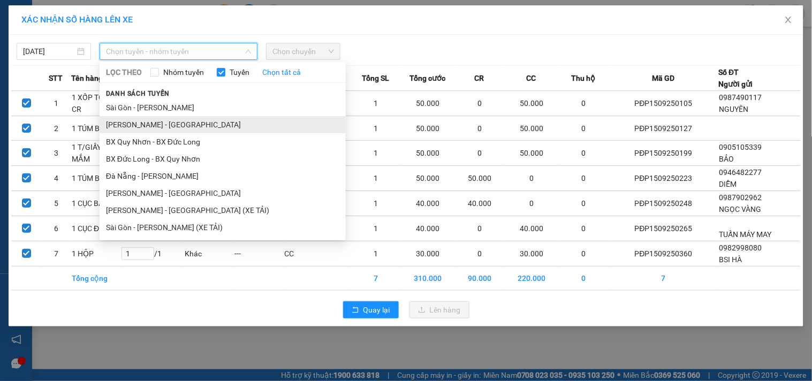
click at [133, 121] on li "[PERSON_NAME] - [GEOGRAPHIC_DATA]" at bounding box center [223, 124] width 246 height 17
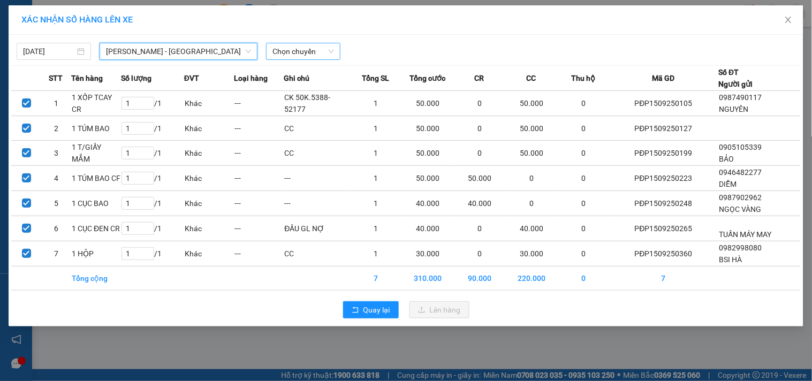
click at [292, 45] on span "Chọn chuyến" at bounding box center [303, 51] width 62 height 16
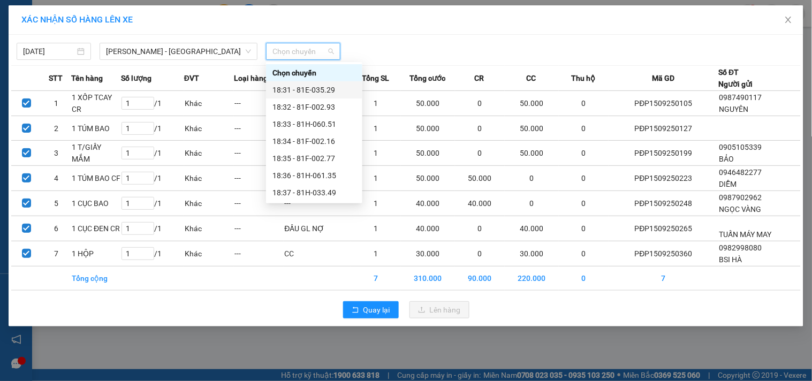
click at [313, 88] on div "18:31 - 81E-035.29" at bounding box center [313, 90] width 83 height 12
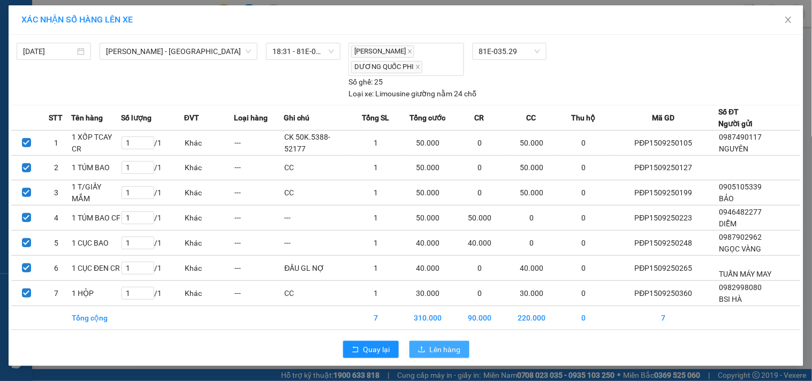
click at [432, 349] on span "Lên hàng" at bounding box center [445, 349] width 31 height 12
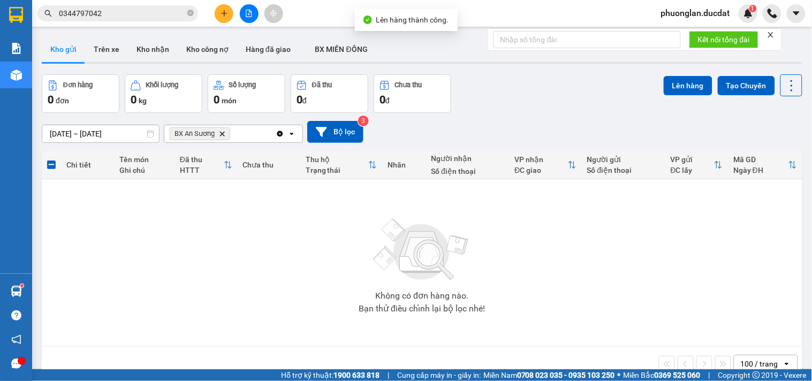
click at [278, 133] on icon "Clear all" at bounding box center [280, 134] width 6 height 6
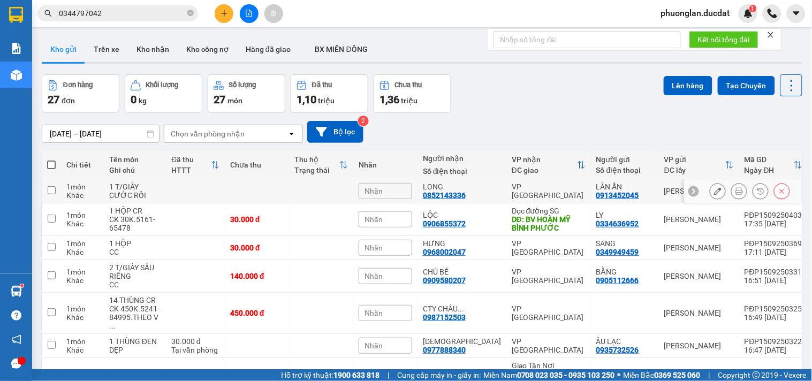
click at [714, 189] on icon at bounding box center [717, 190] width 7 height 7
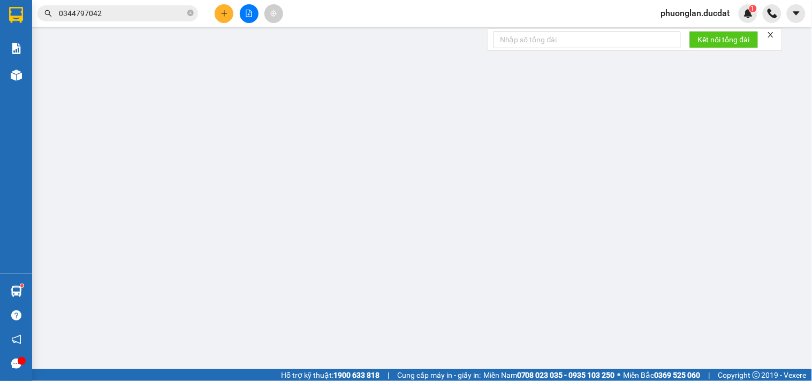
type input "0913452045"
type input "0852143336"
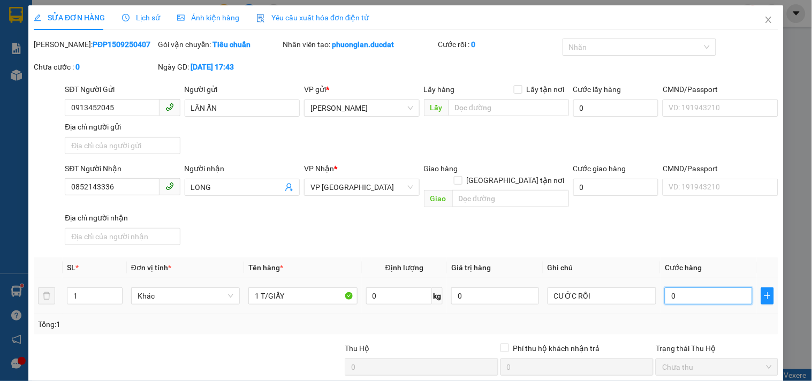
type input "8"
type input "80"
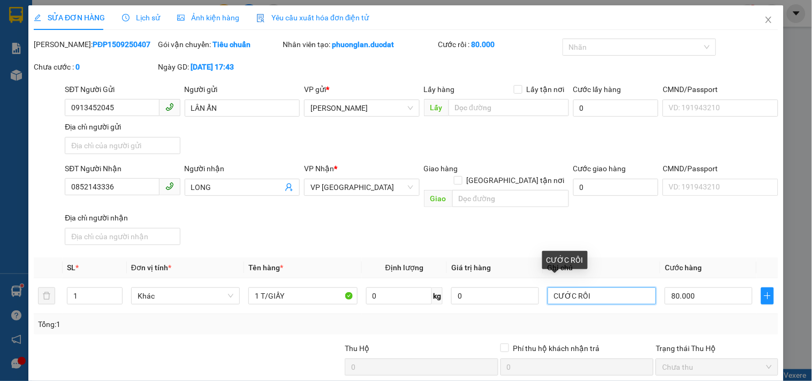
drag, startPoint x: 613, startPoint y: 284, endPoint x: 0, endPoint y: 306, distance: 613.5
click at [28, 309] on div "SỬA ĐƠN HÀNG Lịch sử Ảnh kiện hàng Yêu cầu xuất hóa đơn điện tử Total Paid Fee …" at bounding box center [405, 238] width 755 height 467
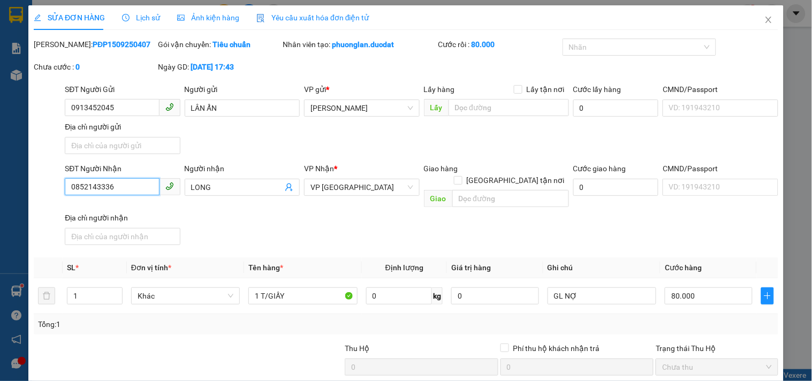
drag, startPoint x: 120, startPoint y: 186, endPoint x: 0, endPoint y: 241, distance: 131.9
click at [0, 241] on div "SỬA ĐƠN HÀNG Lịch sử Ảnh kiện hàng Yêu cầu xuất hóa đơn điện tử Total Paid Fee …" at bounding box center [406, 190] width 812 height 381
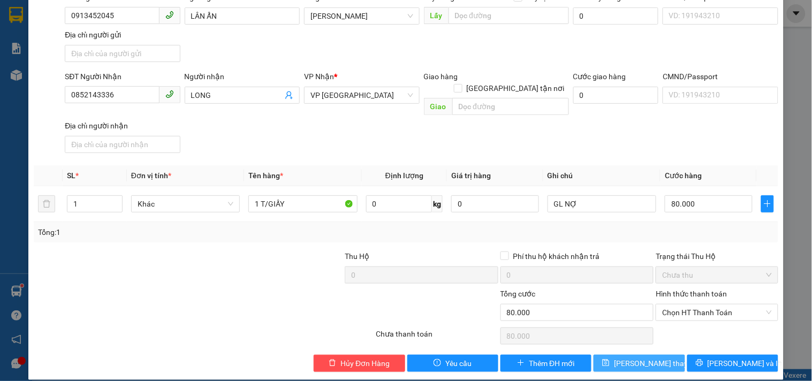
click at [622, 357] on span "Lưu thay đổi" at bounding box center [657, 363] width 86 height 12
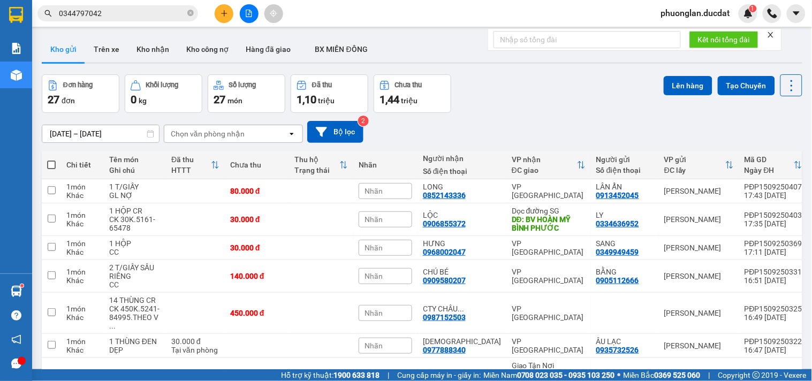
click at [50, 163] on span at bounding box center [51, 164] width 9 height 9
click at [51, 159] on input "checkbox" at bounding box center [51, 159] width 0 height 0
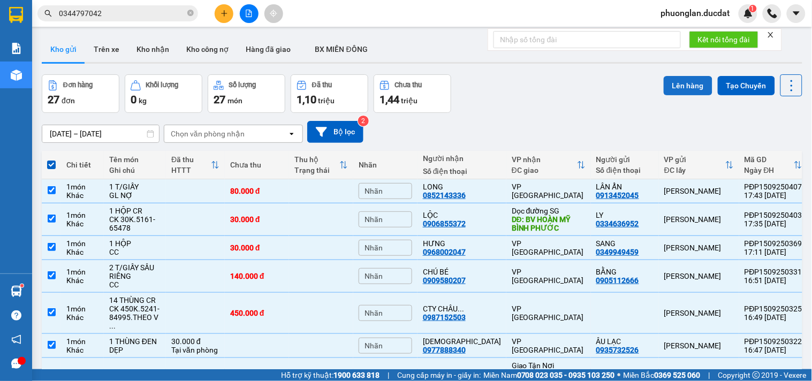
click at [663, 76] on button "Lên hàng" at bounding box center [687, 85] width 49 height 19
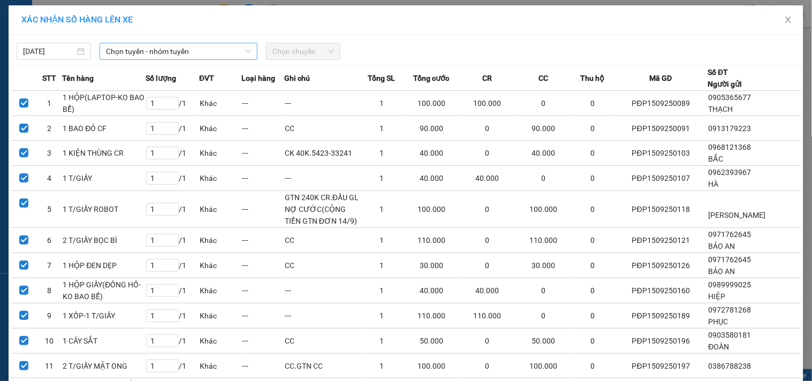
click at [116, 50] on span "Chọn tuyến - nhóm tuyến" at bounding box center [178, 51] width 145 height 16
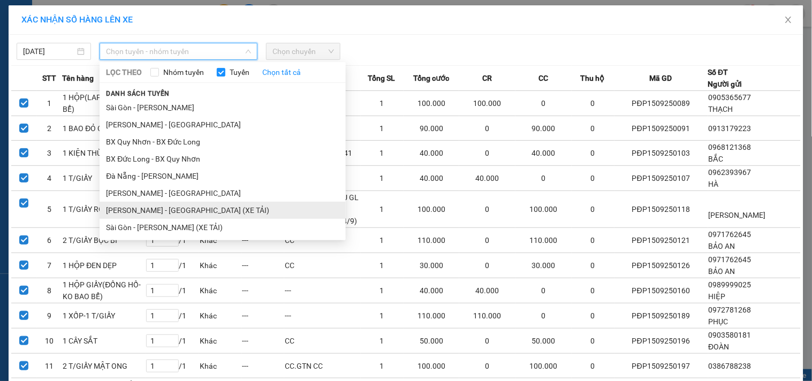
click at [131, 210] on li "[PERSON_NAME] - [GEOGRAPHIC_DATA] (XE TẢI)" at bounding box center [223, 210] width 246 height 17
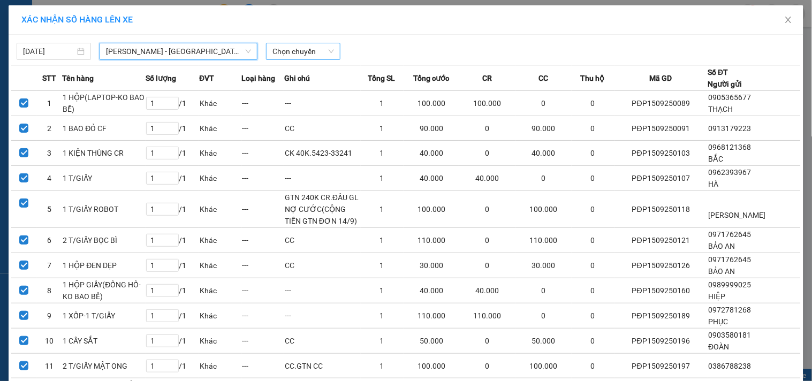
click at [282, 45] on span "Chọn chuyến" at bounding box center [303, 51] width 62 height 16
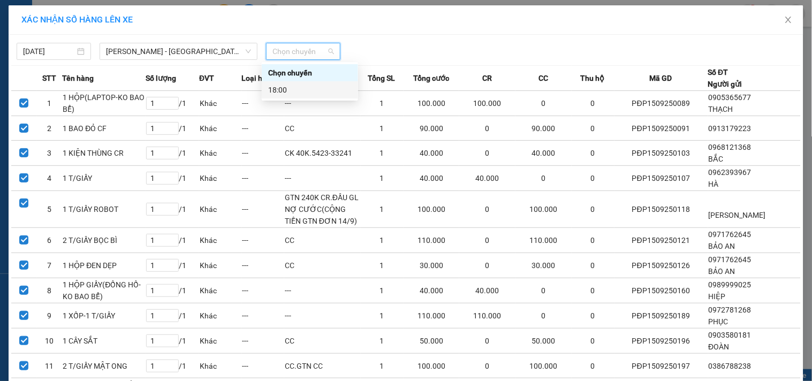
click at [302, 89] on div "18:00" at bounding box center [309, 90] width 83 height 12
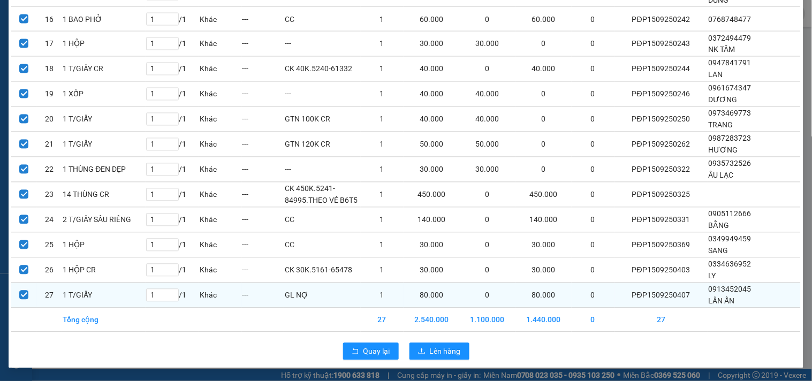
scroll to position [478, 0]
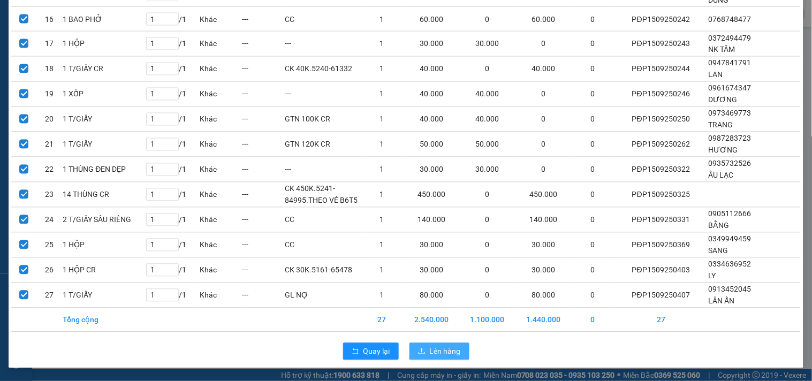
click at [430, 349] on span "Lên hàng" at bounding box center [445, 352] width 31 height 12
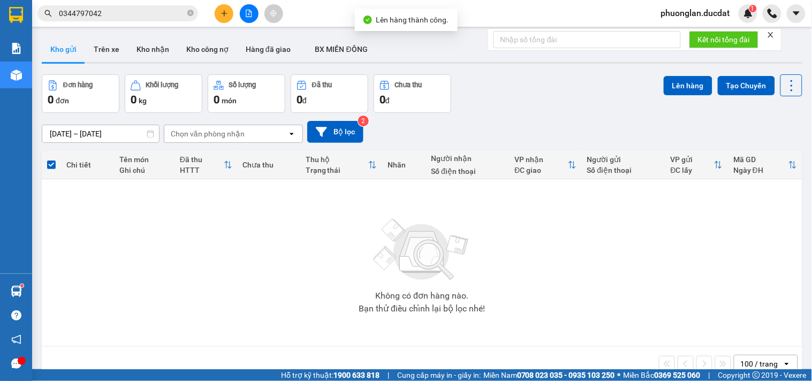
click at [325, 130] on icon at bounding box center [321, 131] width 11 height 11
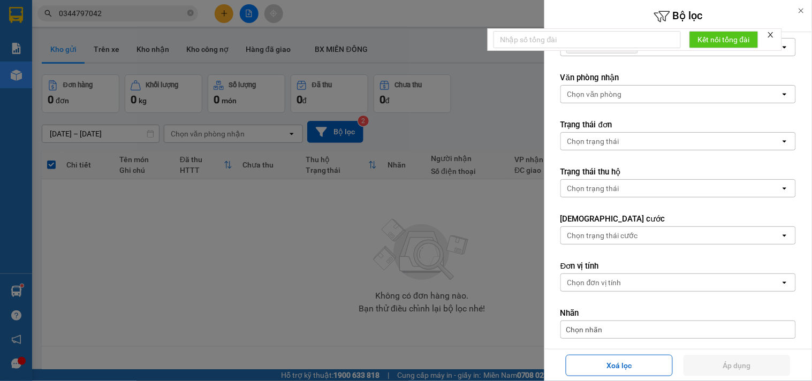
scroll to position [161, 0]
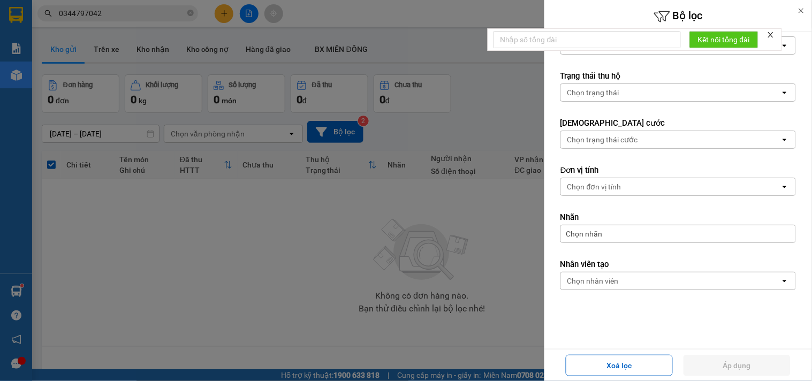
click at [468, 138] on div at bounding box center [406, 190] width 812 height 381
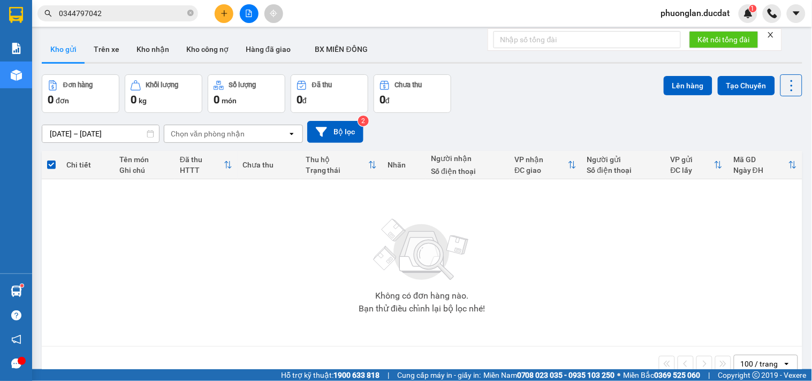
click at [248, 17] on button at bounding box center [249, 13] width 19 height 19
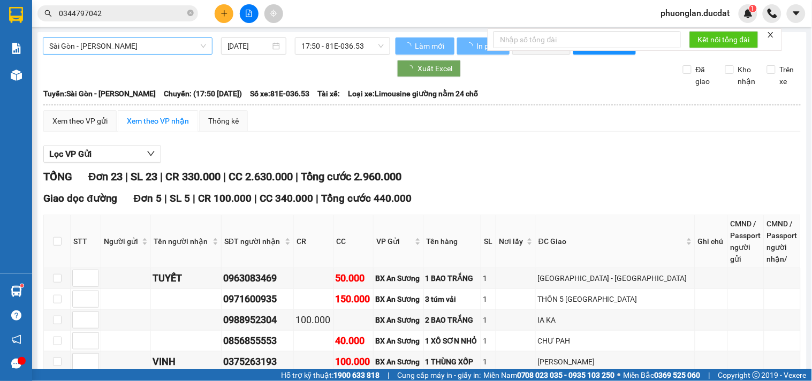
click at [108, 50] on span "Sài Gòn - [PERSON_NAME]" at bounding box center [127, 46] width 157 height 16
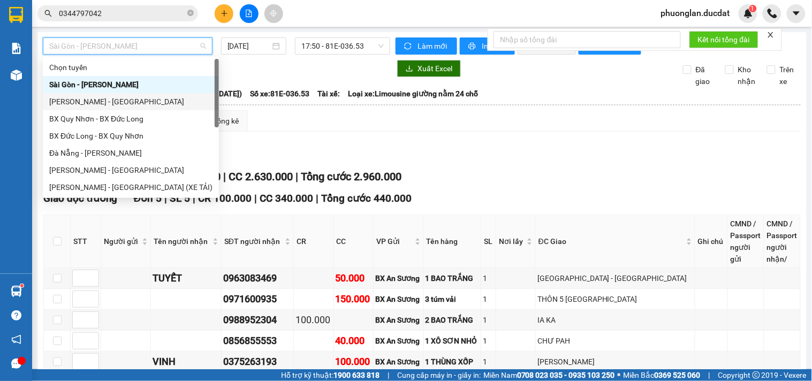
click at [75, 104] on div "[PERSON_NAME] - [GEOGRAPHIC_DATA]" at bounding box center [130, 102] width 163 height 12
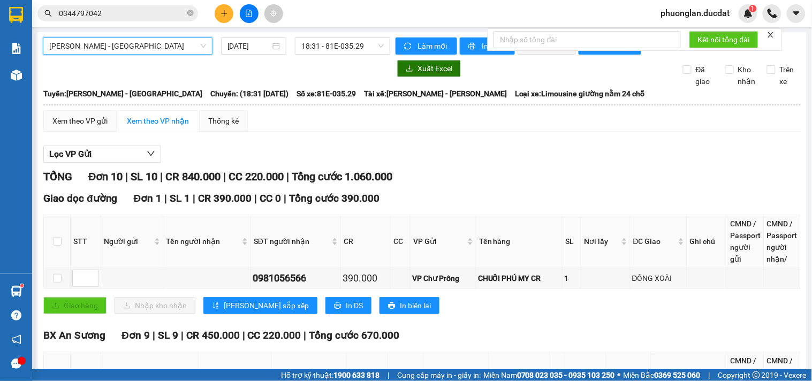
click at [150, 51] on span "[PERSON_NAME] - [GEOGRAPHIC_DATA]" at bounding box center [127, 46] width 157 height 16
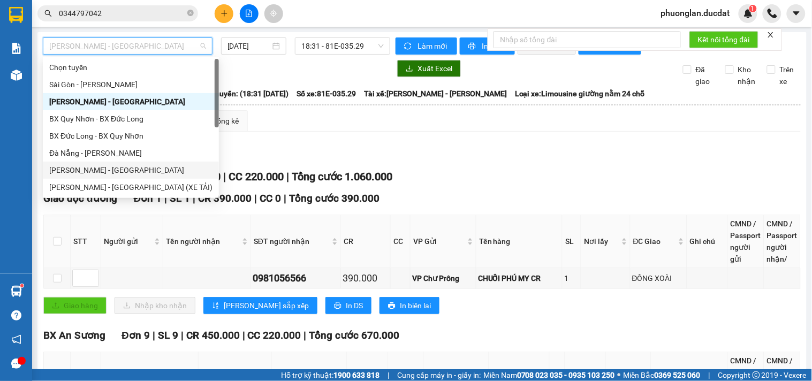
click at [91, 167] on div "[PERSON_NAME] - [GEOGRAPHIC_DATA]" at bounding box center [130, 170] width 163 height 12
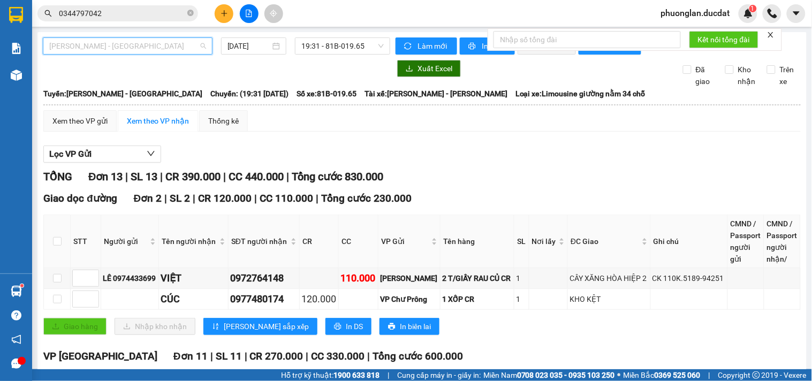
click at [168, 50] on span "[PERSON_NAME] - [GEOGRAPHIC_DATA]" at bounding box center [127, 46] width 157 height 16
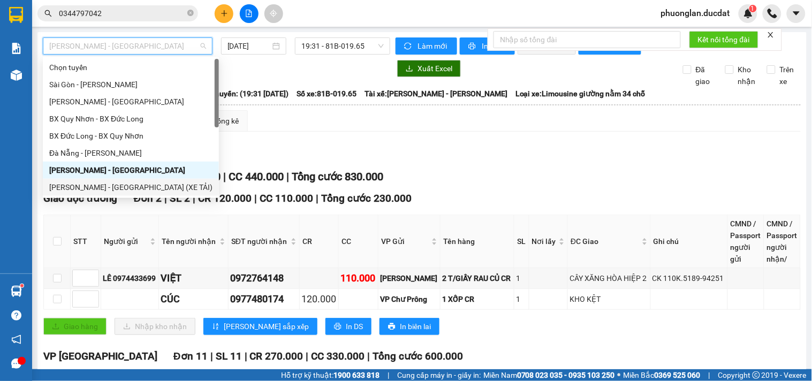
click at [104, 188] on div "[PERSON_NAME] - [GEOGRAPHIC_DATA] (XE TẢI)" at bounding box center [130, 187] width 163 height 12
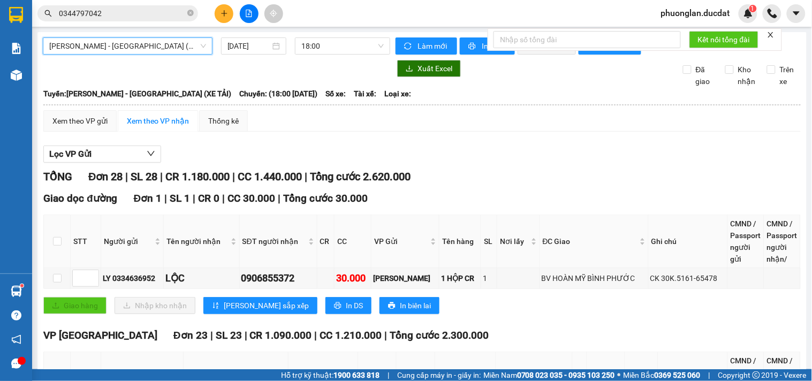
click at [162, 44] on span "[PERSON_NAME] - [GEOGRAPHIC_DATA] (XE TẢI)" at bounding box center [127, 46] width 157 height 16
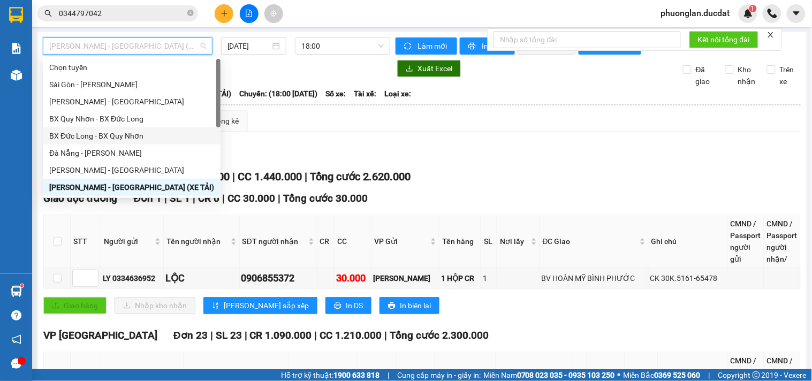
click at [87, 134] on div "BX Đức Long - BX Quy Nhơn" at bounding box center [131, 136] width 165 height 12
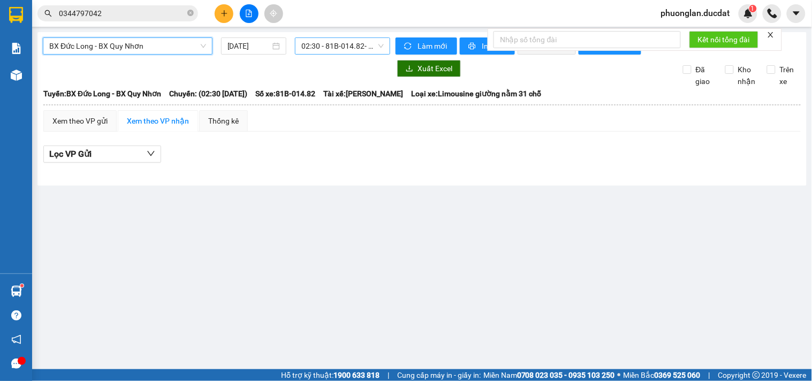
click at [327, 44] on span "02:30 - 81B-014.82 - (Đã hủy)" at bounding box center [342, 46] width 82 height 16
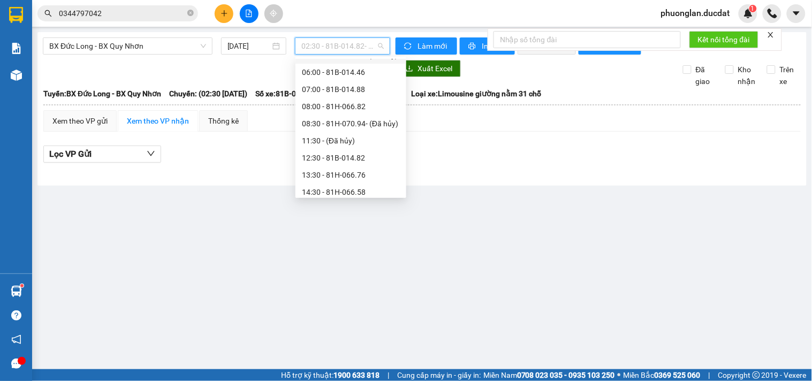
scroll to position [154, 0]
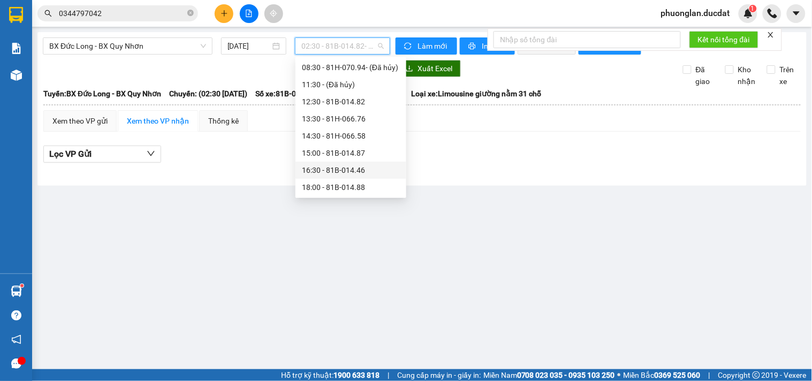
click at [338, 172] on div "16:30 - 81B-014.46" at bounding box center [351, 170] width 98 height 12
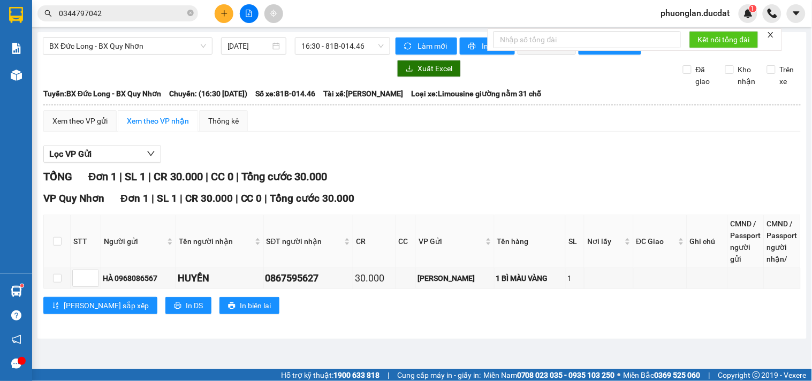
click at [39, 73] on div "BX Đức Long - BX Quy Nhơn 15/09/2025 16:30 - 81B-014.46 Làm mới In phơi In đơn …" at bounding box center [421, 185] width 769 height 307
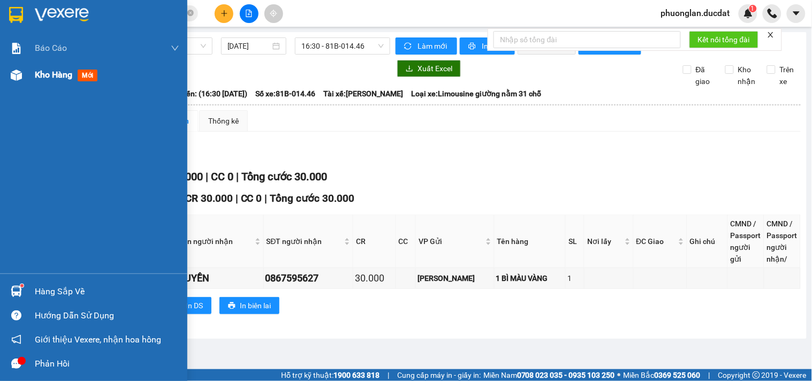
drag, startPoint x: 45, startPoint y: 73, endPoint x: 78, endPoint y: 82, distance: 33.4
click at [46, 73] on span "Kho hàng" at bounding box center [53, 75] width 37 height 10
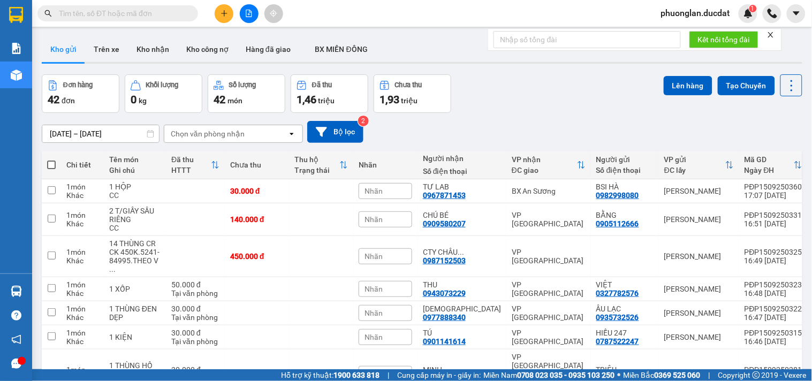
click at [236, 139] on div "Chọn văn phòng nhận" at bounding box center [208, 133] width 74 height 11
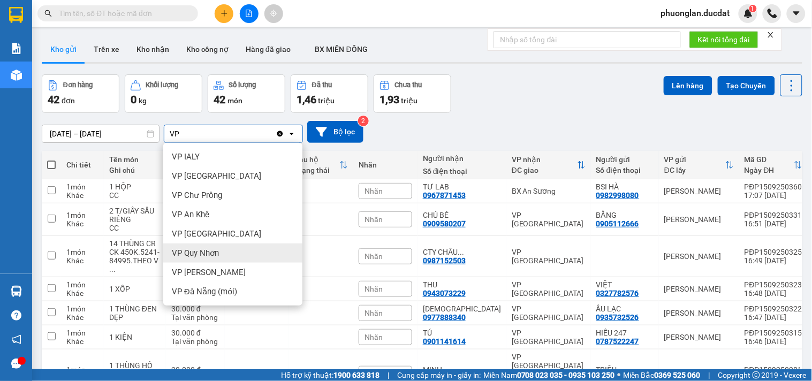
type input "VP"
click at [230, 250] on div "VP Quy Nhơn" at bounding box center [232, 252] width 139 height 19
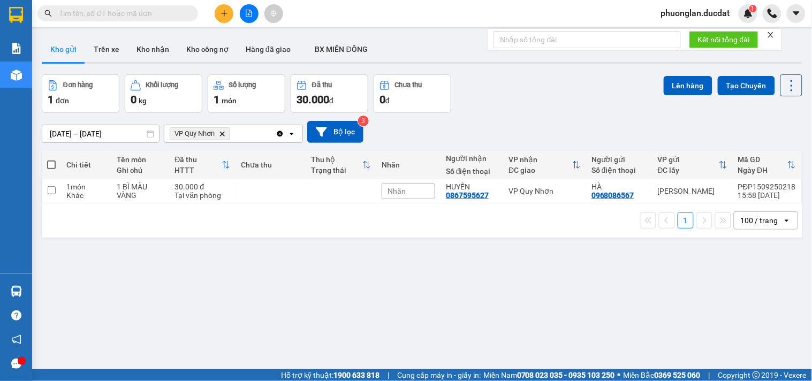
click at [278, 133] on icon "Clear all" at bounding box center [280, 134] width 6 height 6
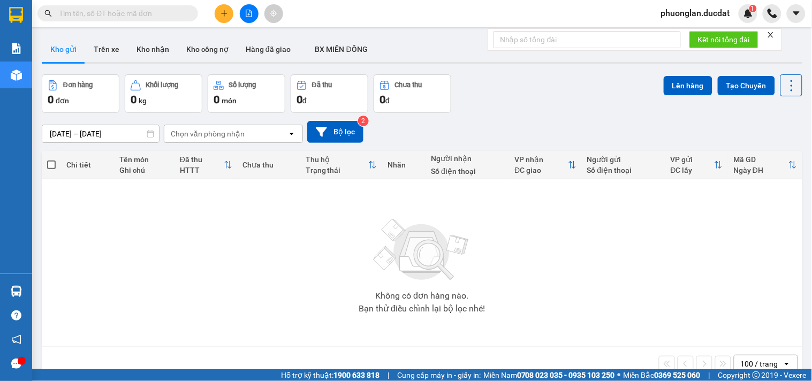
click at [247, 20] on button at bounding box center [249, 13] width 19 height 19
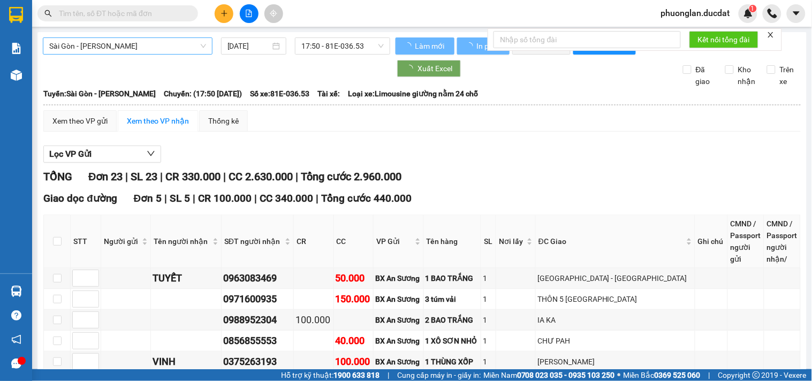
click at [134, 49] on span "Sài Gòn - [PERSON_NAME]" at bounding box center [127, 46] width 157 height 16
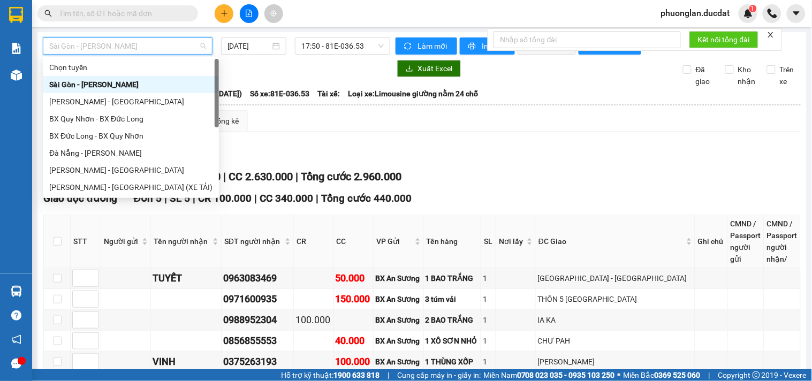
click at [90, 86] on div "Sài Gòn - [PERSON_NAME]" at bounding box center [130, 85] width 163 height 12
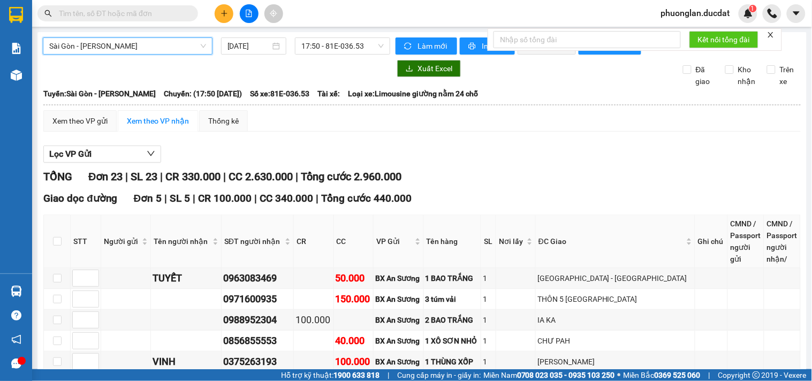
click at [125, 47] on span "Sài Gòn - [PERSON_NAME]" at bounding box center [127, 46] width 157 height 16
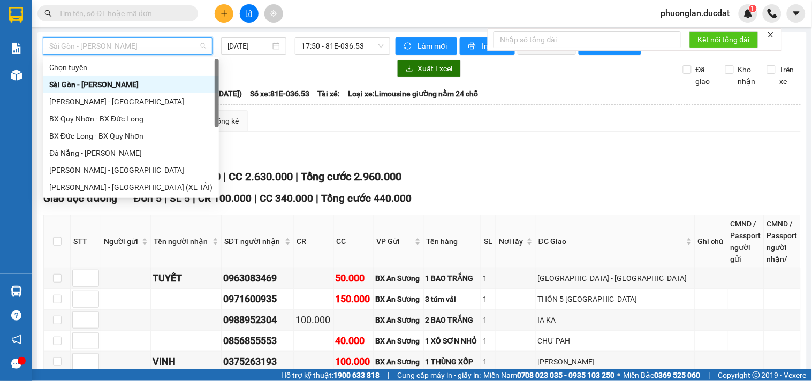
click at [107, 82] on div "Sài Gòn - [PERSON_NAME]" at bounding box center [130, 85] width 163 height 12
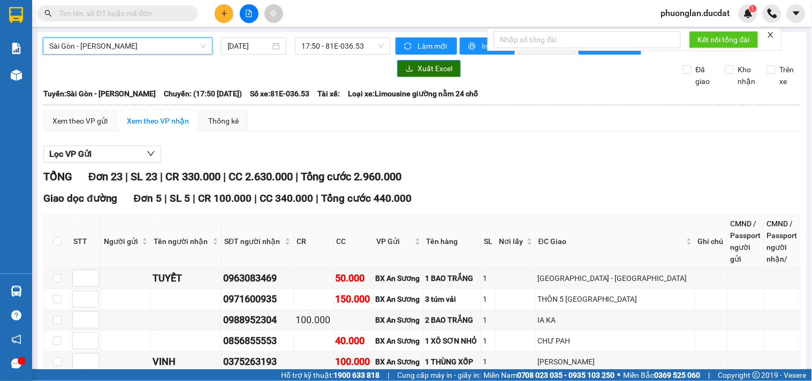
click at [407, 71] on icon "download" at bounding box center [410, 68] width 6 height 6
click at [139, 44] on span "Sài Gòn - [PERSON_NAME]" at bounding box center [127, 46] width 157 height 16
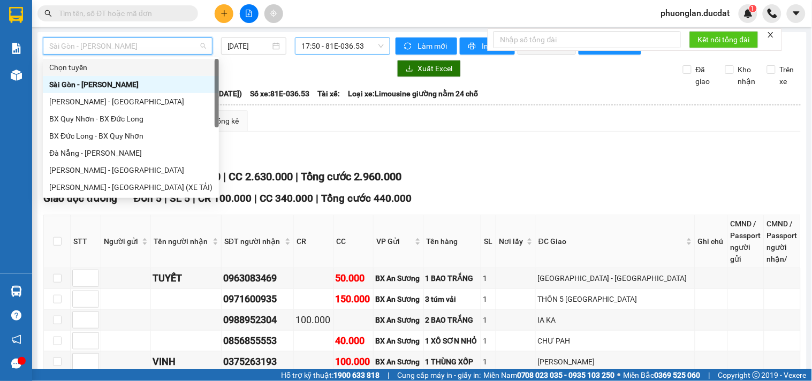
click at [325, 49] on span "17:50 - 81E-036.53" at bounding box center [342, 46] width 82 height 16
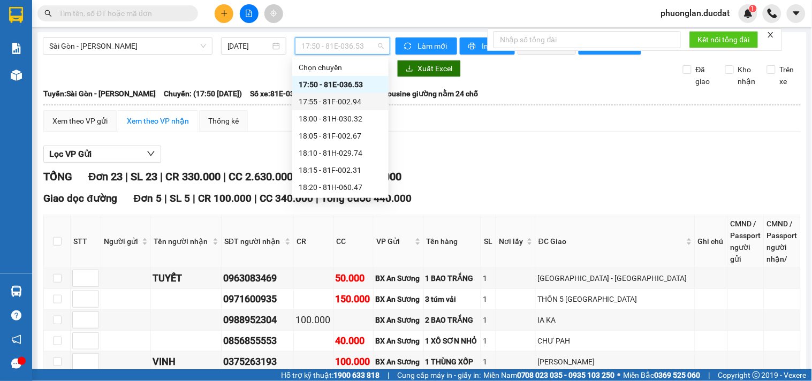
click at [347, 102] on div "17:55 - 81F-002.94" at bounding box center [340, 102] width 83 height 12
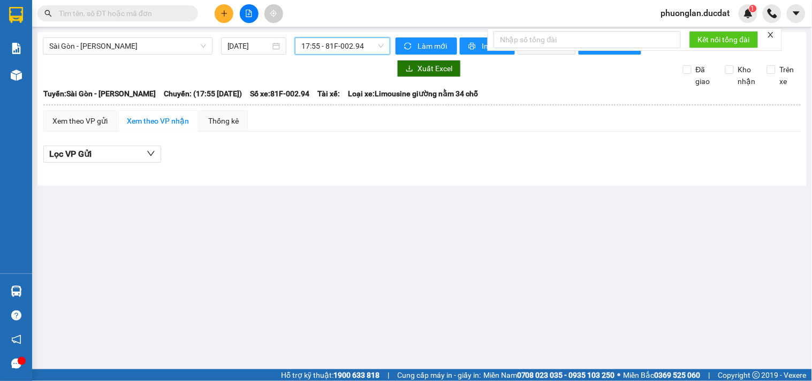
click at [359, 50] on span "17:55 - 81F-002.94" at bounding box center [342, 46] width 82 height 16
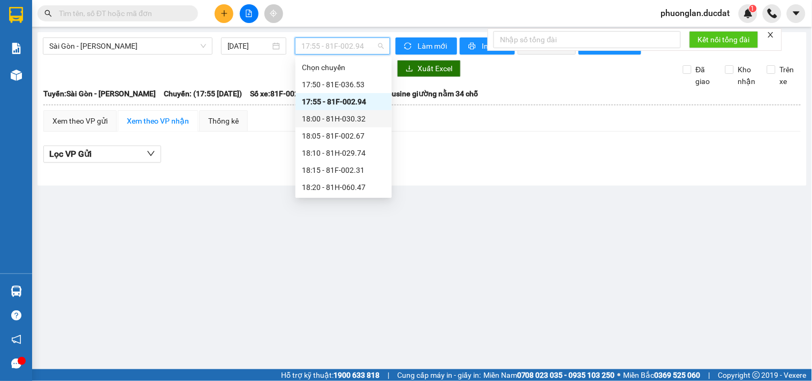
click at [354, 120] on div "18:00 - 81H-030.32" at bounding box center [343, 119] width 83 height 12
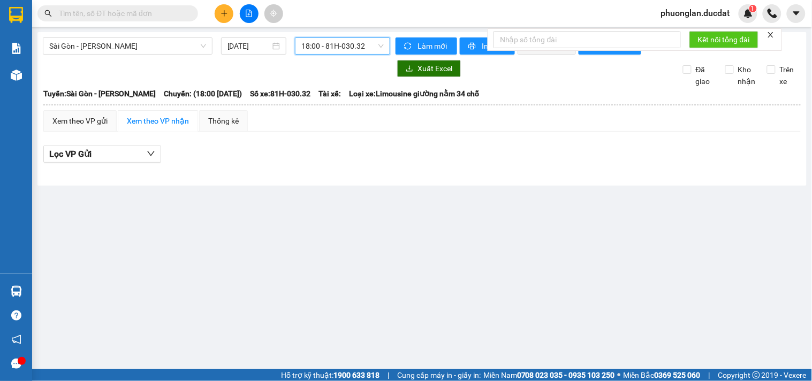
click at [368, 46] on span "18:00 - 81H-030.32" at bounding box center [342, 46] width 82 height 16
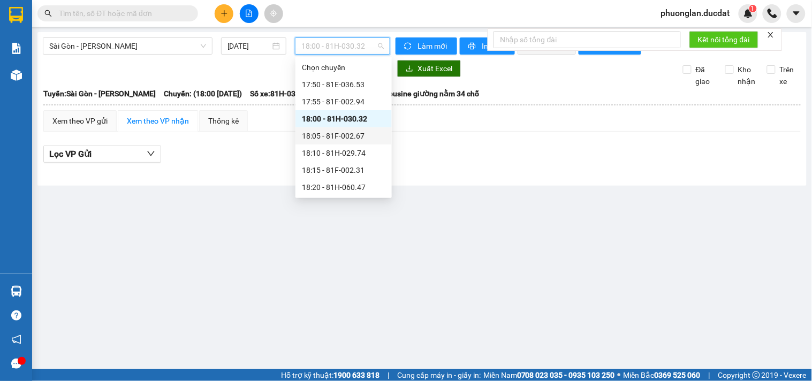
click at [370, 134] on div "18:05 - 81F-002.67" at bounding box center [343, 136] width 83 height 12
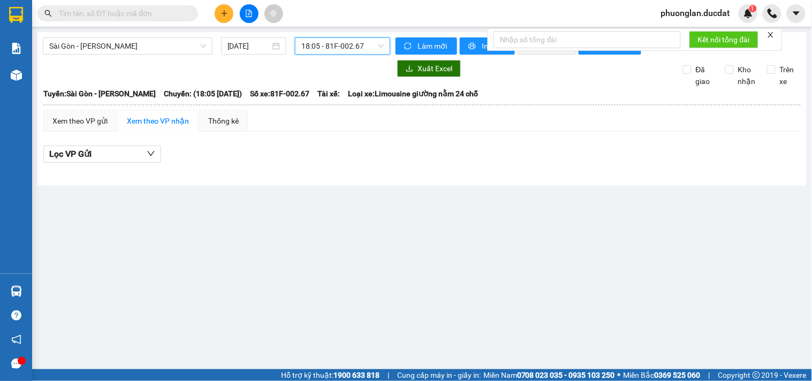
click at [365, 51] on span "18:05 - 81F-002.67" at bounding box center [342, 46] width 82 height 16
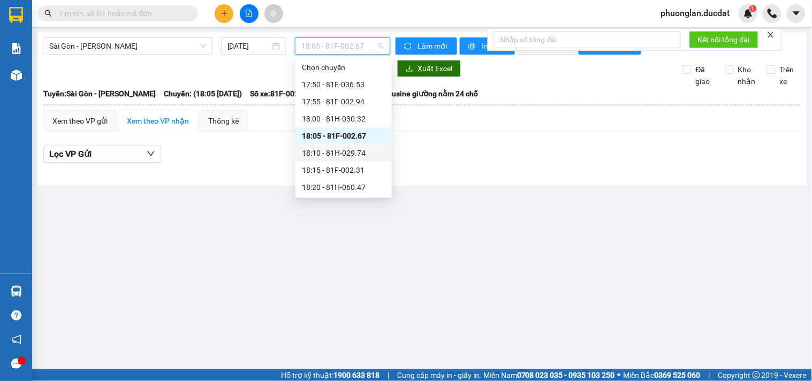
click at [360, 149] on div "18:10 - 81H-029.74" at bounding box center [343, 153] width 83 height 12
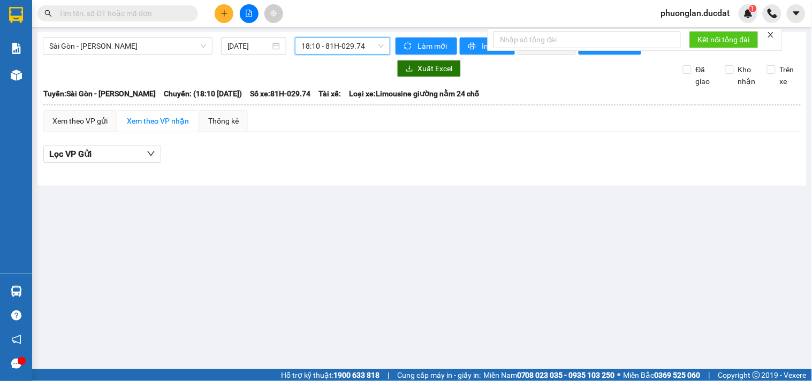
click at [362, 39] on span "18:10 - 81H-029.74" at bounding box center [342, 46] width 82 height 16
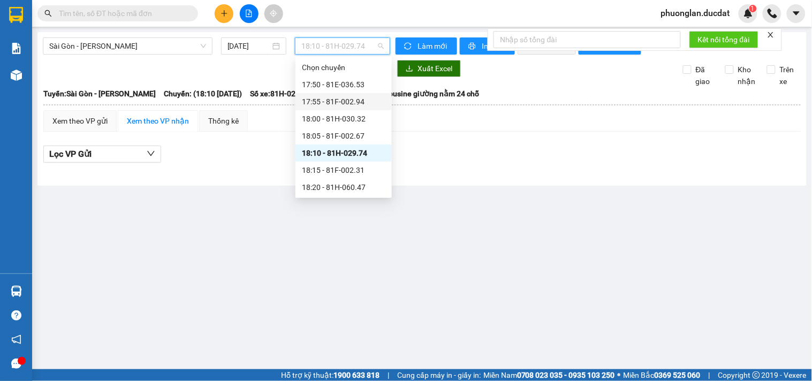
scroll to position [59, 0]
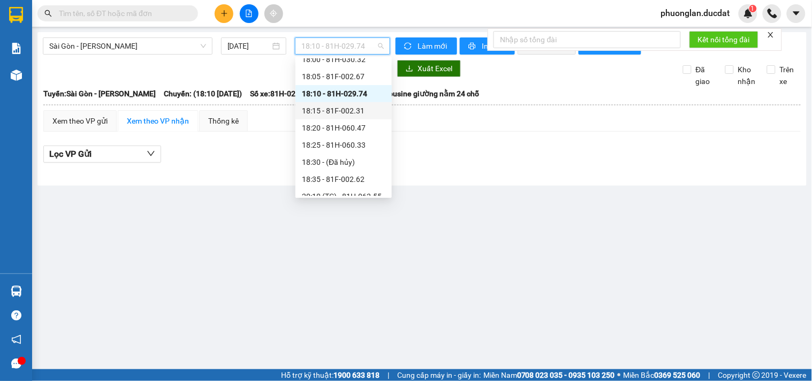
click at [355, 110] on div "18:15 - 81F-002.31" at bounding box center [343, 111] width 83 height 12
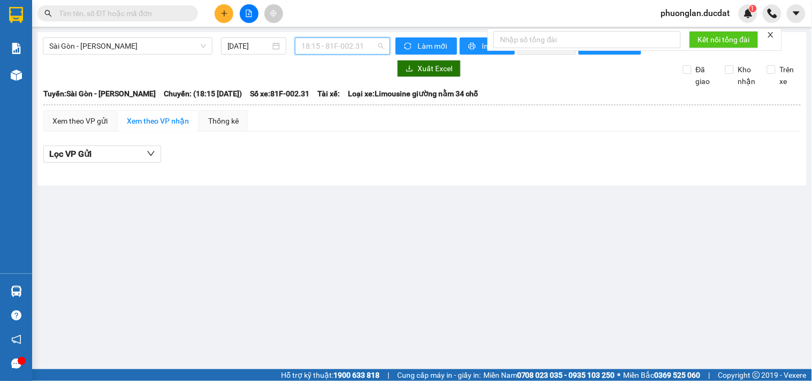
click at [360, 43] on span "18:15 - 81F-002.31" at bounding box center [342, 46] width 82 height 16
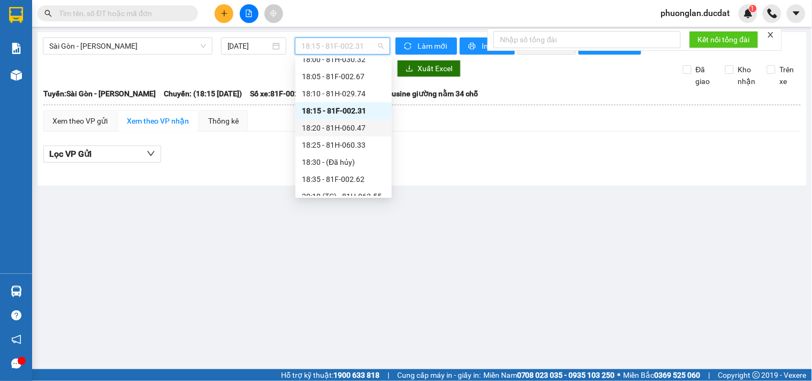
click at [365, 129] on div "18:20 - 81H-060.47" at bounding box center [343, 128] width 83 height 12
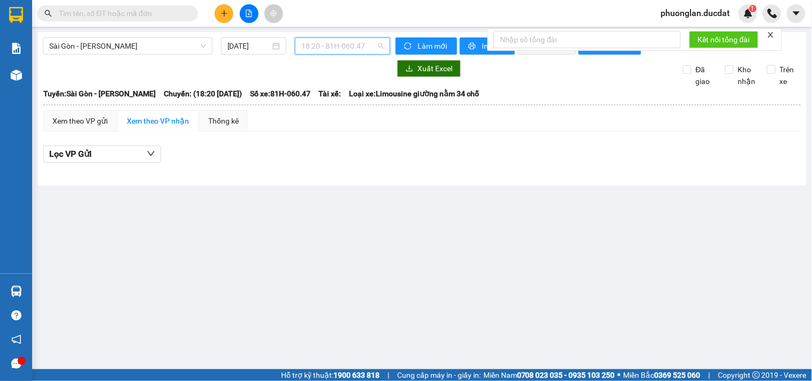
click at [360, 47] on span "18:20 - 81H-060.47" at bounding box center [342, 46] width 82 height 16
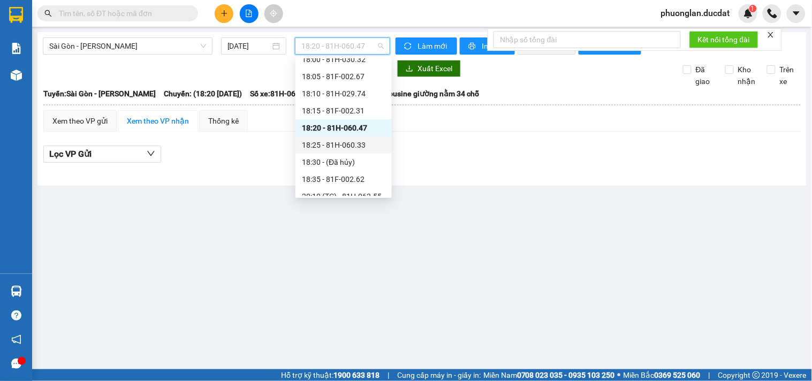
click at [360, 142] on div "18:25 - 81H-060.33" at bounding box center [343, 145] width 83 height 12
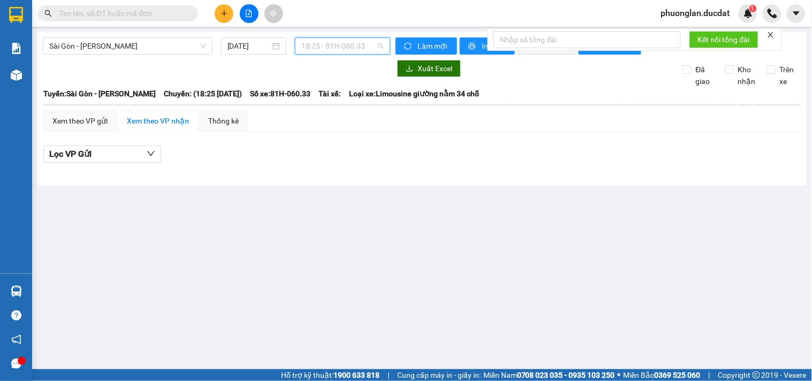
click at [364, 45] on span "18:25 - 81H-060.33" at bounding box center [342, 46] width 82 height 16
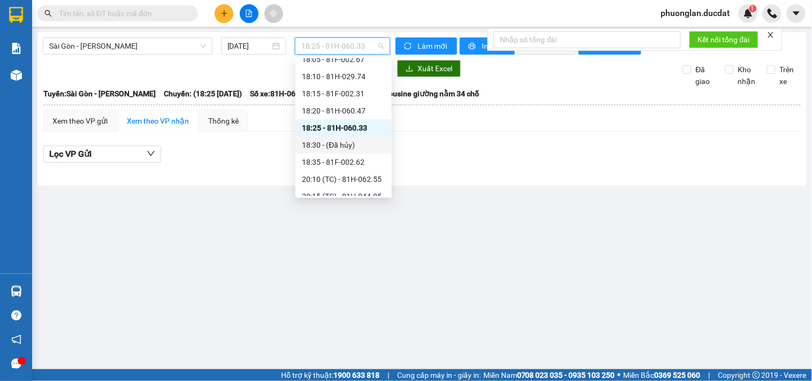
scroll to position [86, 0]
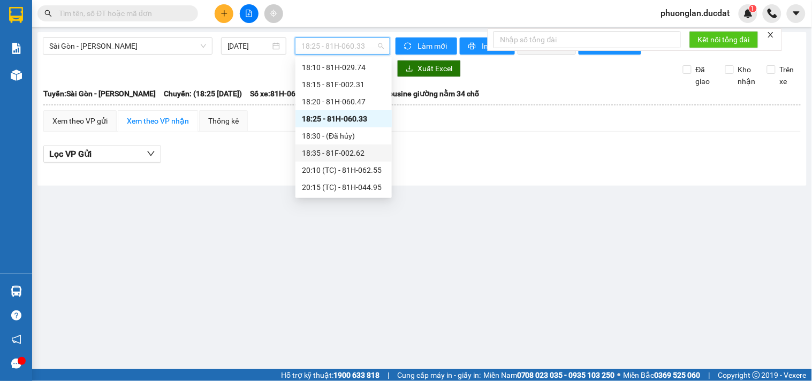
click at [351, 153] on div "18:35 - 81F-002.62" at bounding box center [343, 153] width 83 height 12
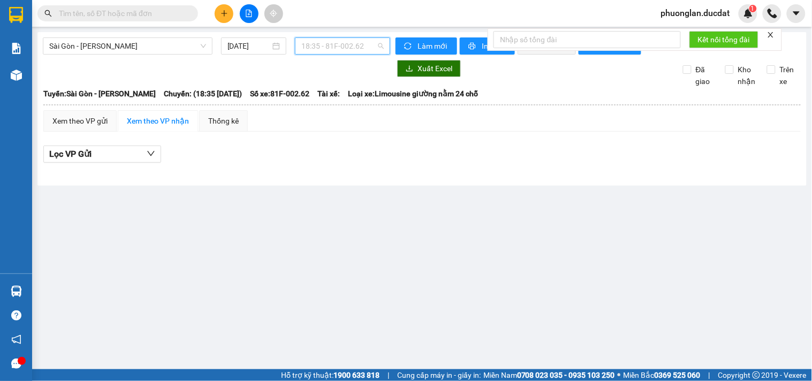
click at [356, 45] on span "18:35 - 81F-002.62" at bounding box center [342, 46] width 82 height 16
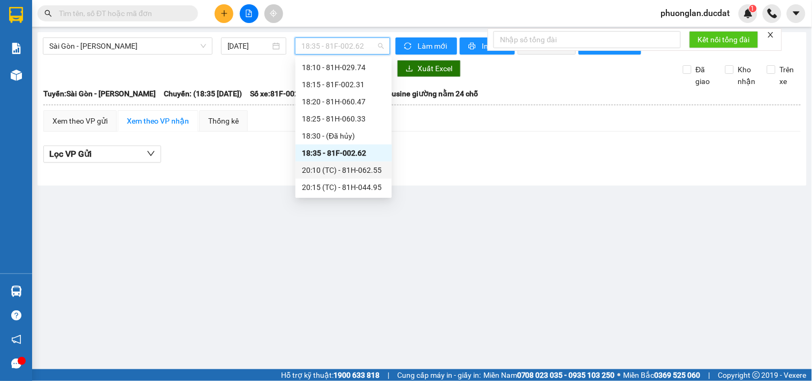
click at [357, 166] on div "20:10 (TC) - 81H-062.55" at bounding box center [343, 170] width 83 height 12
click at [353, 41] on span "20:10 (TC) - 81H-062.55" at bounding box center [342, 46] width 82 height 16
click at [363, 185] on div "20:15 (TC) - 81H-044.95" at bounding box center [343, 187] width 83 height 12
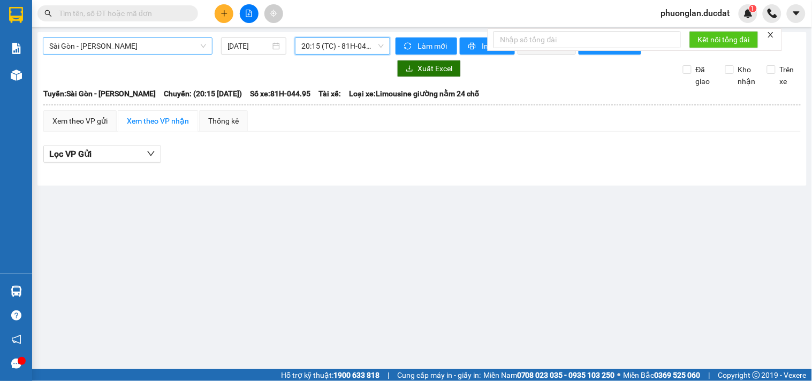
click at [159, 48] on span "Sài Gòn - [PERSON_NAME]" at bounding box center [127, 46] width 157 height 16
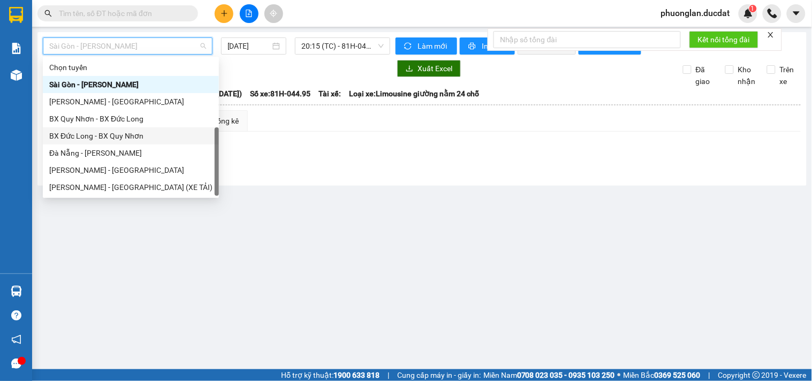
scroll to position [17, 0]
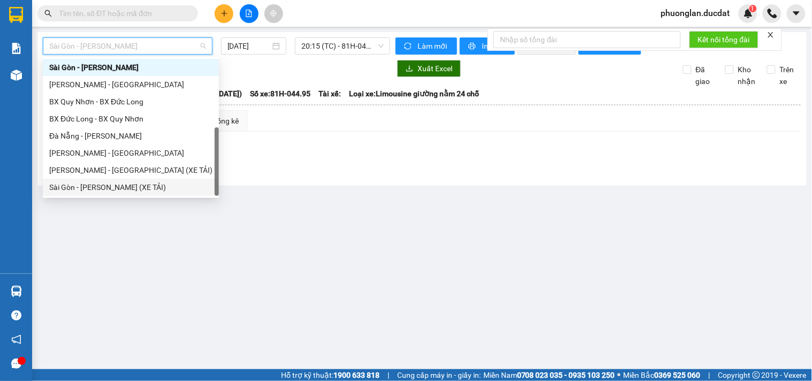
click at [96, 185] on div "Sài Gòn - [PERSON_NAME] (XE TẢI)" at bounding box center [130, 187] width 163 height 12
type input "[DATE]"
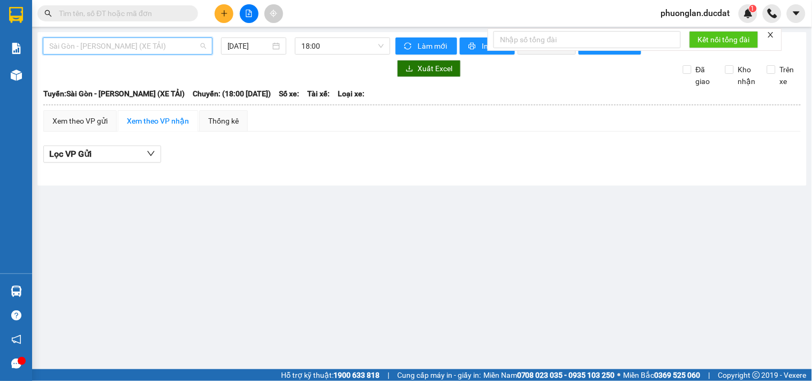
click at [153, 41] on span "Sài Gòn - [PERSON_NAME] (XE TẢI)" at bounding box center [127, 46] width 157 height 16
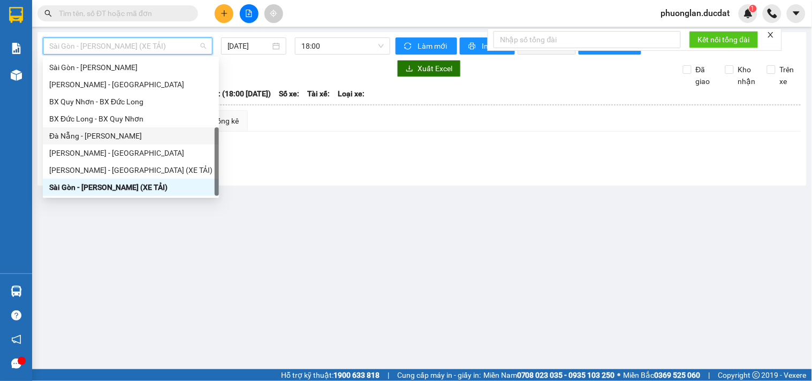
click at [83, 133] on div "Đà Nẵng - [PERSON_NAME]" at bounding box center [130, 136] width 163 height 12
type input "[DATE]"
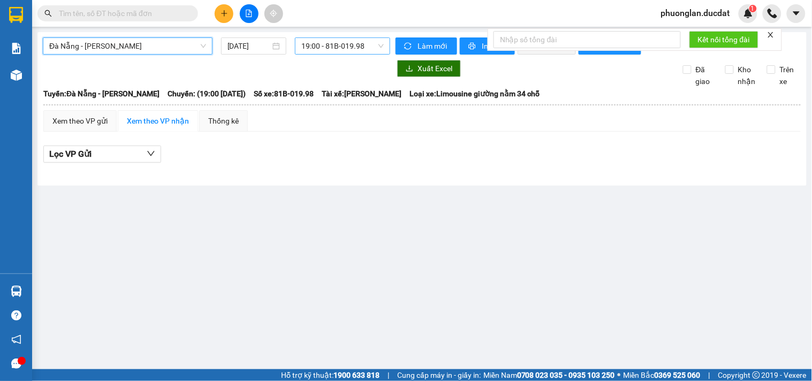
click at [307, 50] on span "19:00 - 81B-019.98" at bounding box center [342, 46] width 82 height 16
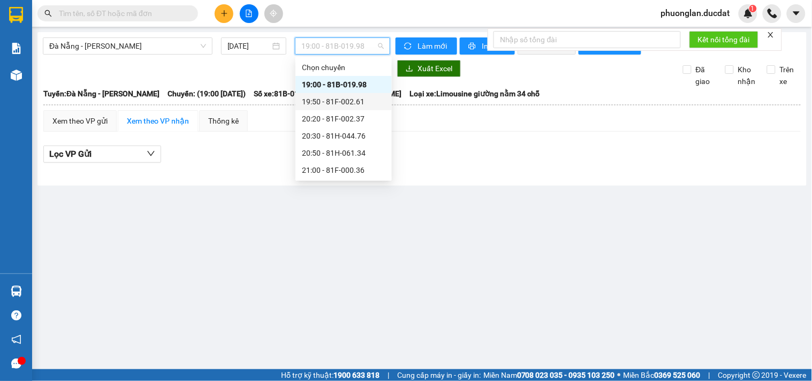
click at [343, 95] on div "19:50 - 81F-002.61" at bounding box center [343, 101] width 96 height 17
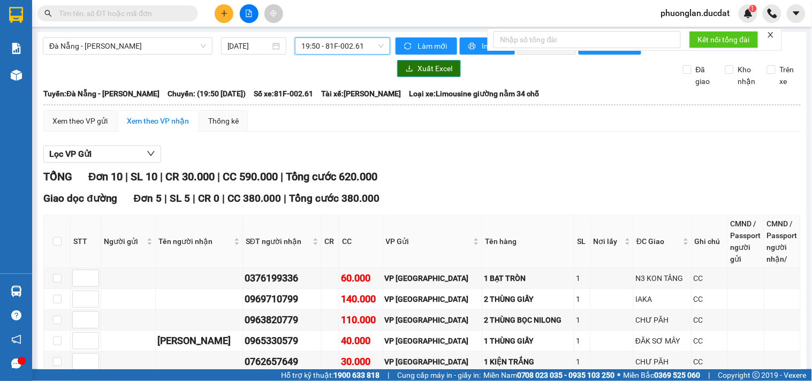
click at [431, 74] on span "Xuất Excel" at bounding box center [434, 69] width 35 height 12
click at [305, 50] on span "19:50 - 81F-002.61" at bounding box center [342, 46] width 82 height 16
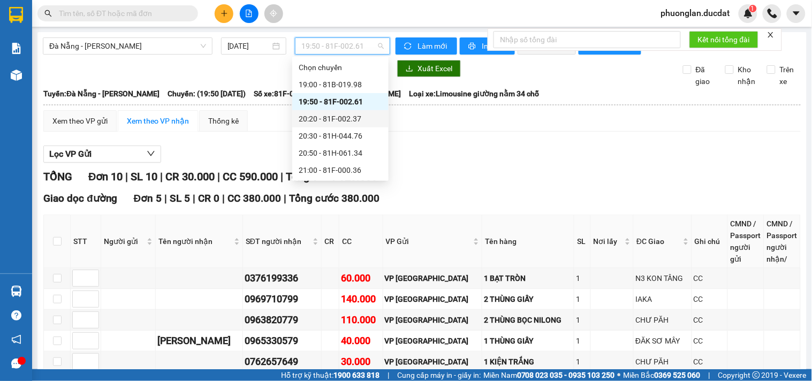
click at [345, 117] on div "20:20 - 81F-002.37" at bounding box center [340, 119] width 83 height 12
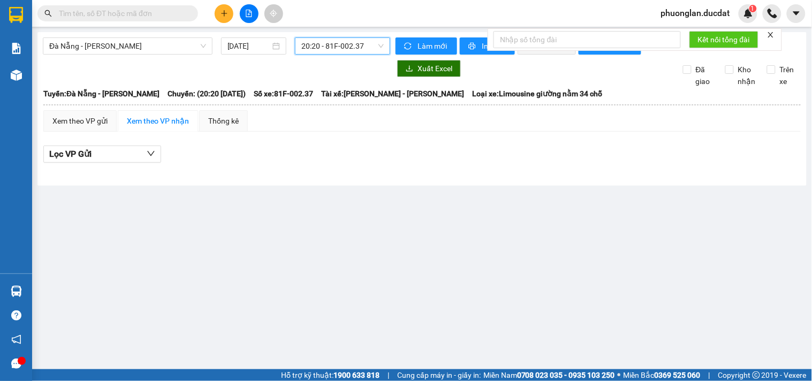
click at [312, 50] on span "20:20 - 81F-002.37" at bounding box center [342, 46] width 82 height 16
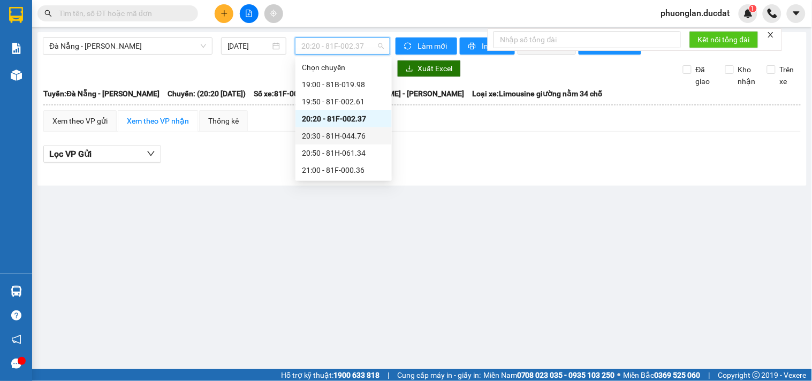
click at [313, 136] on div "20:30 - 81H-044.76" at bounding box center [343, 136] width 83 height 12
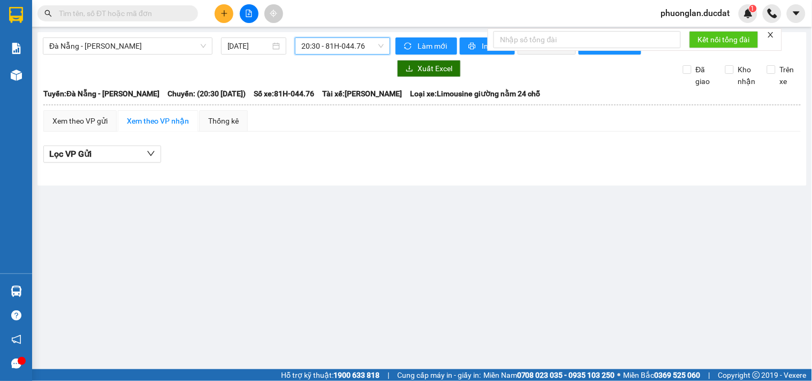
click at [356, 45] on span "20:30 - 81H-044.76" at bounding box center [342, 46] width 82 height 16
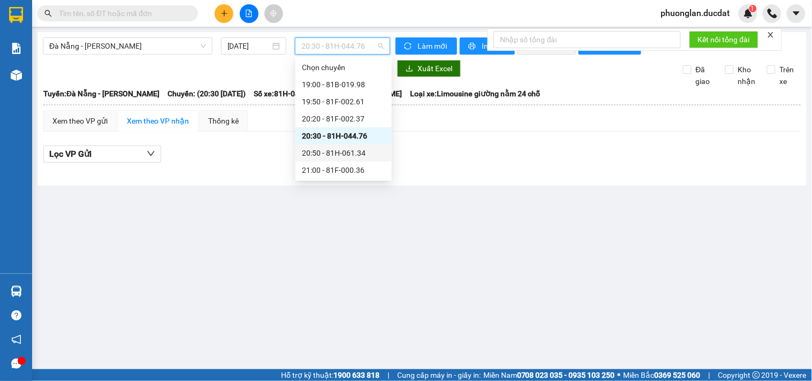
click at [349, 149] on div "20:50 - 81H-061.34" at bounding box center [343, 153] width 83 height 12
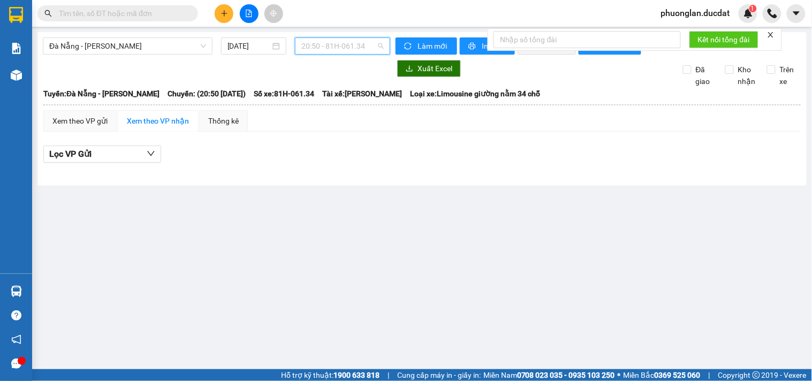
click at [348, 41] on span "20:50 - 81H-061.34" at bounding box center [342, 46] width 82 height 16
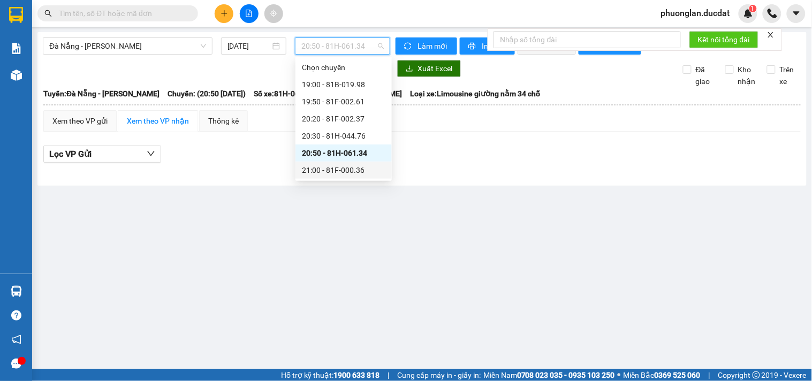
click at [350, 172] on div "21:00 - 81F-000.36" at bounding box center [343, 170] width 83 height 12
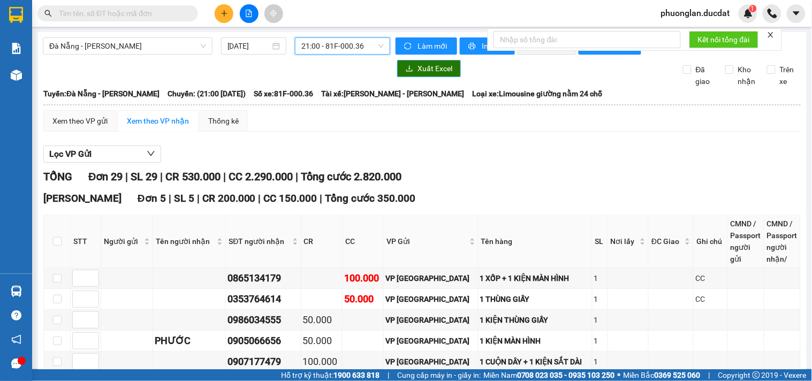
click at [421, 74] on span "Xuất Excel" at bounding box center [434, 69] width 35 height 12
click at [99, 39] on span "Đà Nẵng - [PERSON_NAME]" at bounding box center [127, 46] width 157 height 16
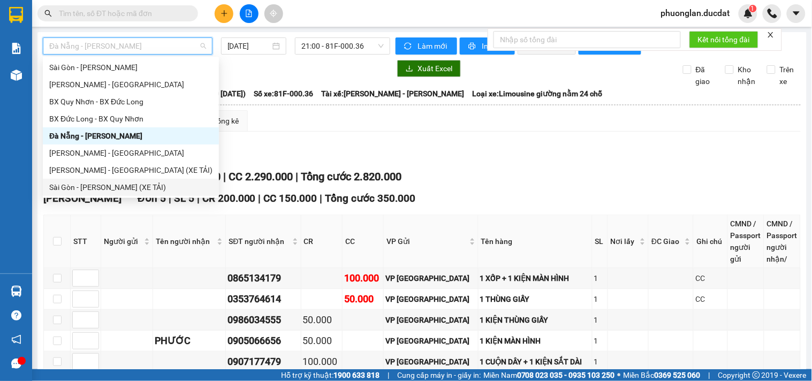
click at [81, 186] on div "Sài Gòn - [PERSON_NAME] (XE TẢI)" at bounding box center [130, 187] width 163 height 12
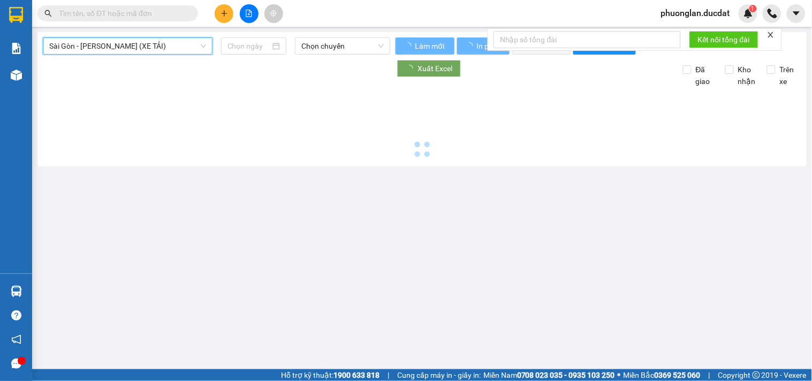
type input "[DATE]"
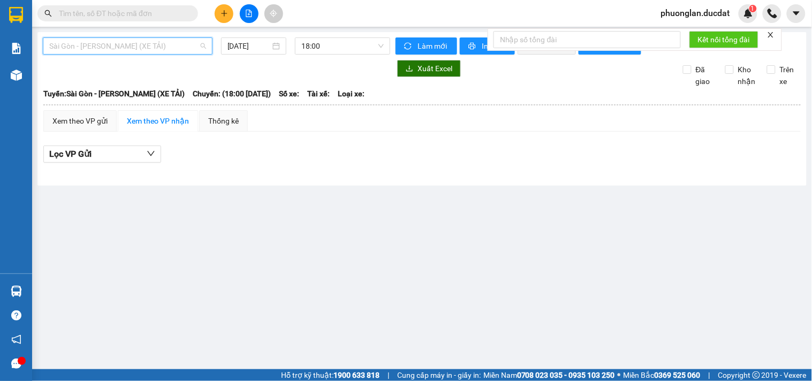
click at [129, 49] on span "Sài Gòn - [PERSON_NAME] (XE TẢI)" at bounding box center [127, 46] width 157 height 16
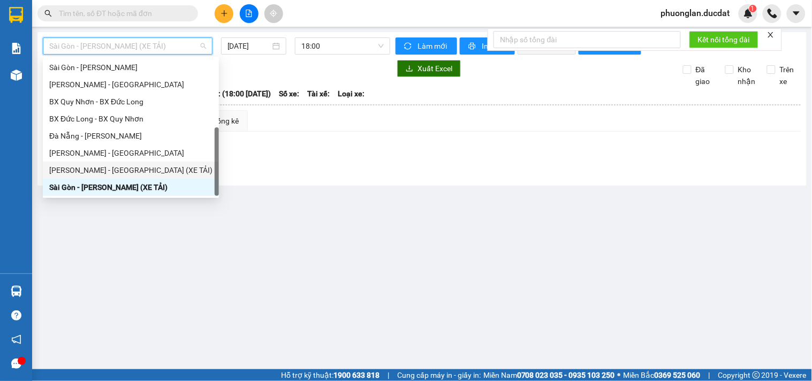
click at [116, 171] on div "[PERSON_NAME] - [GEOGRAPHIC_DATA] (XE TẢI)" at bounding box center [130, 170] width 163 height 12
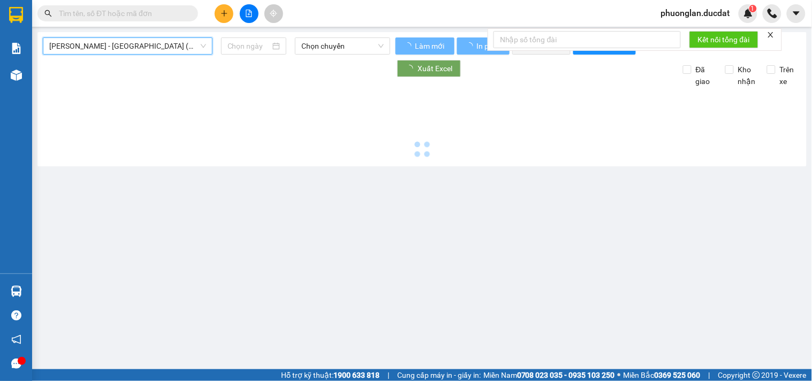
type input "[DATE]"
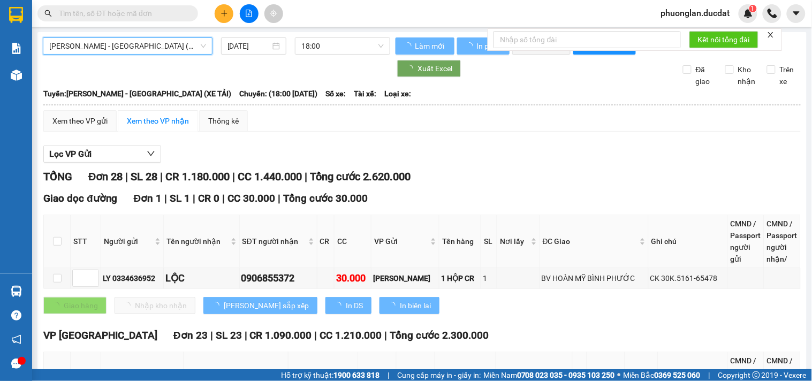
click at [141, 42] on span "[PERSON_NAME] - [GEOGRAPHIC_DATA] (XE TẢI)" at bounding box center [127, 46] width 157 height 16
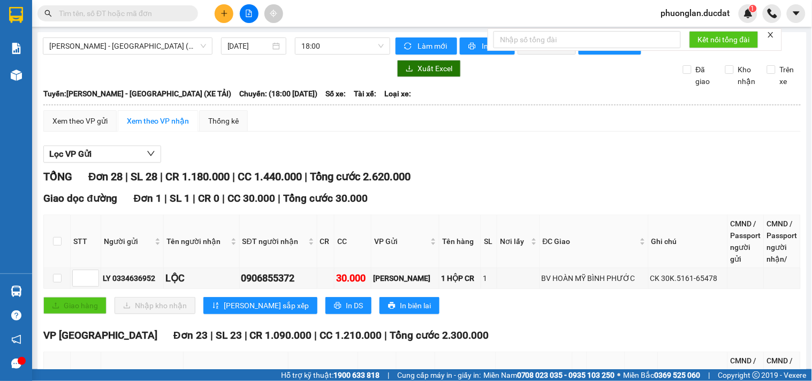
click at [141, 47] on span "[PERSON_NAME] - [GEOGRAPHIC_DATA] (XE TẢI)" at bounding box center [127, 46] width 157 height 16
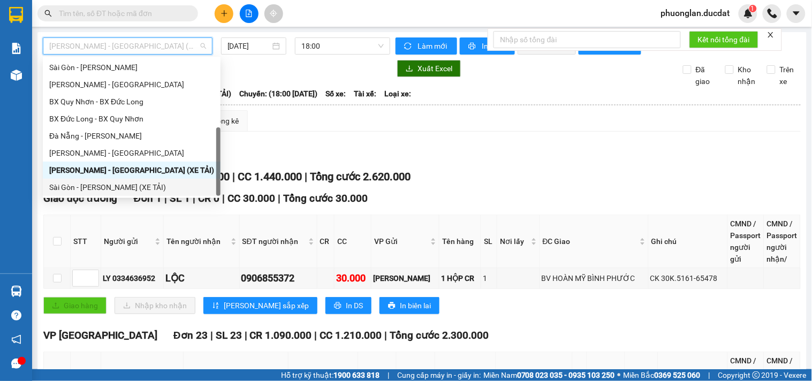
click at [108, 185] on div "Sài Gòn - [PERSON_NAME] (XE TẢI)" at bounding box center [131, 187] width 165 height 12
type input "[DATE]"
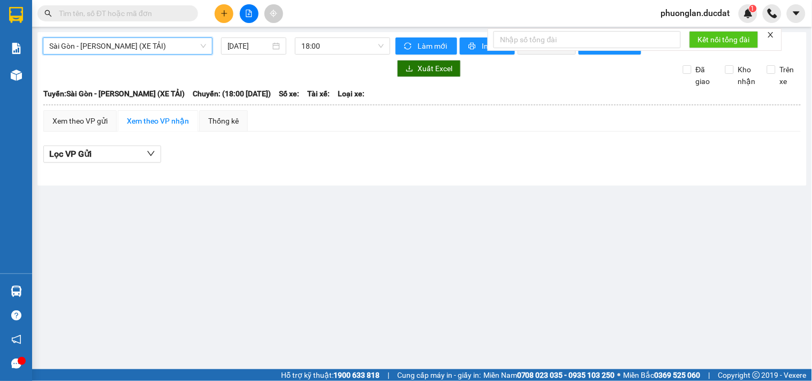
click at [137, 45] on span "Sài Gòn - [PERSON_NAME] (XE TẢI)" at bounding box center [127, 46] width 157 height 16
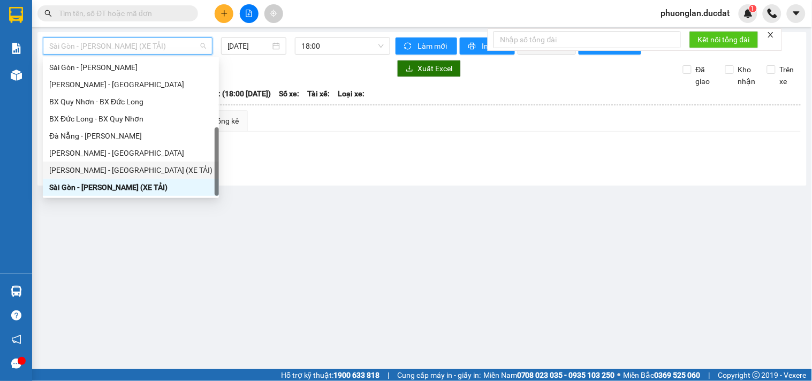
click at [100, 166] on div "[PERSON_NAME] - [GEOGRAPHIC_DATA] (XE TẢI)" at bounding box center [130, 170] width 163 height 12
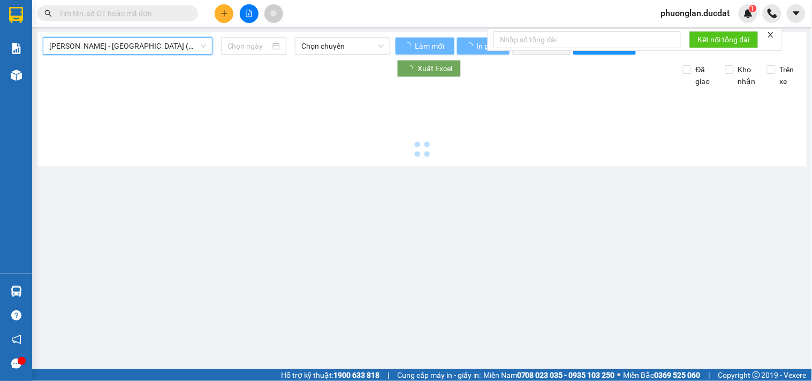
type input "[DATE]"
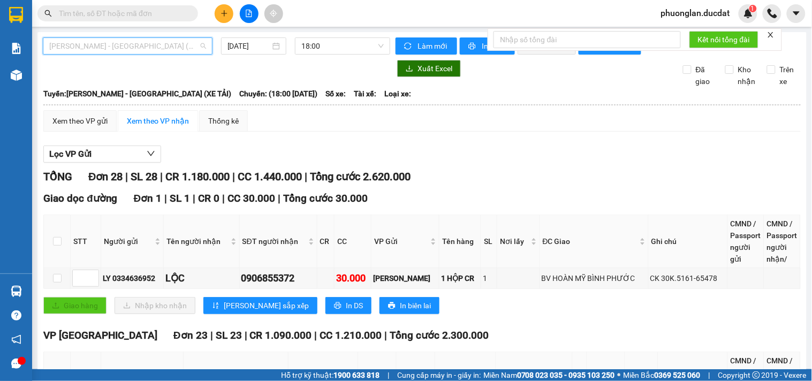
click at [150, 40] on span "[PERSON_NAME] - [GEOGRAPHIC_DATA] (XE TẢI)" at bounding box center [127, 46] width 157 height 16
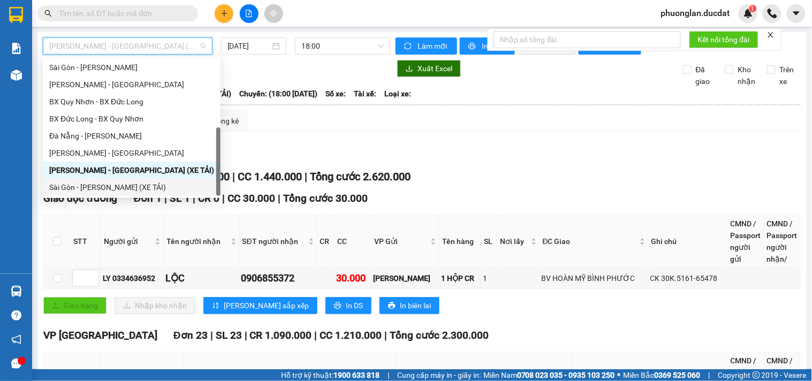
click at [113, 188] on div "Sài Gòn - [PERSON_NAME] (XE TẢI)" at bounding box center [131, 187] width 165 height 12
type input "[DATE]"
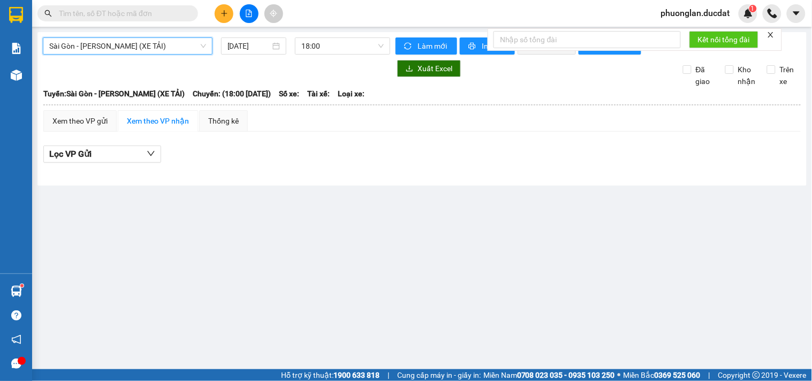
click at [177, 45] on span "Sài Gòn - [PERSON_NAME] (XE TẢI)" at bounding box center [127, 46] width 157 height 16
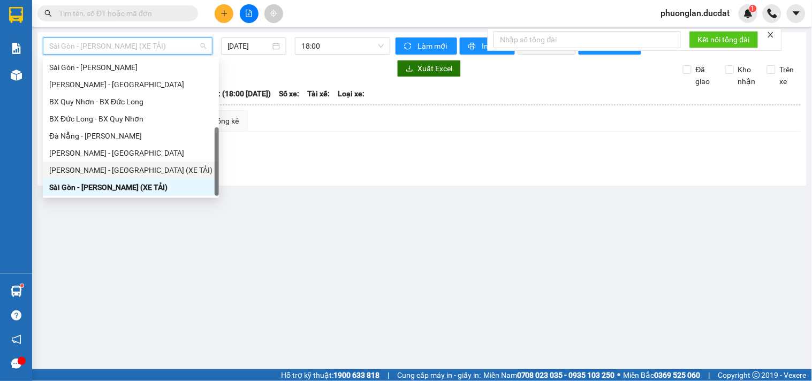
click at [125, 167] on div "[PERSON_NAME] - [GEOGRAPHIC_DATA] (XE TẢI)" at bounding box center [130, 170] width 163 height 12
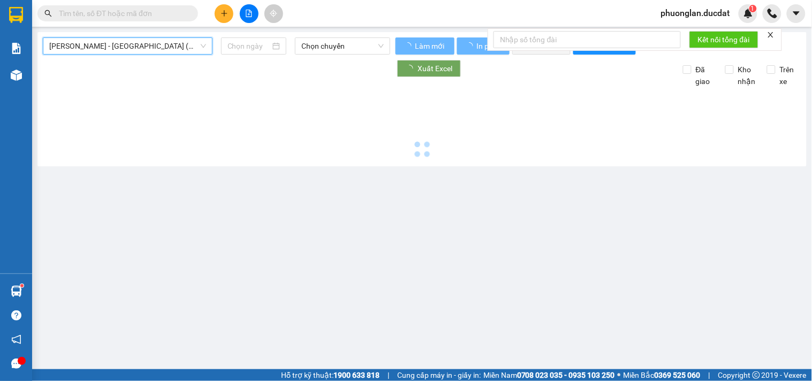
type input "[DATE]"
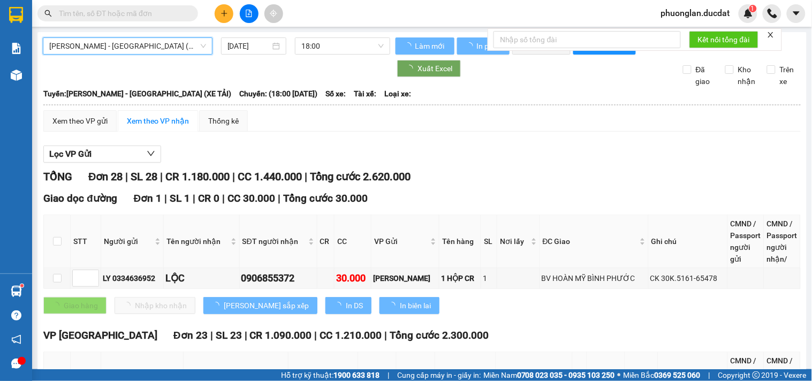
click at [127, 44] on span "[PERSON_NAME] - [GEOGRAPHIC_DATA] (XE TẢI)" at bounding box center [127, 46] width 157 height 16
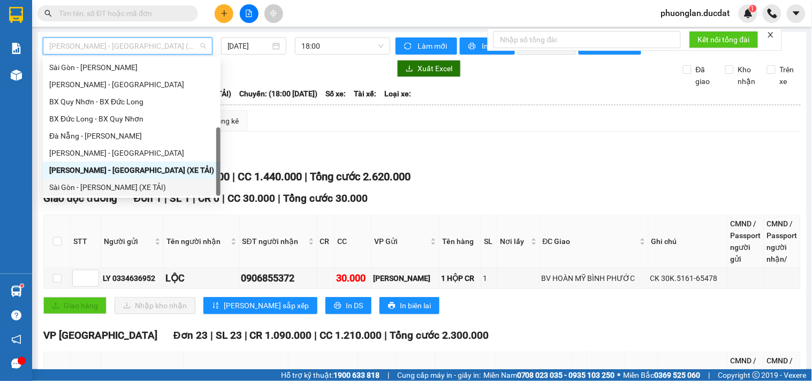
click at [112, 184] on div "Sài Gòn - [PERSON_NAME] (XE TẢI)" at bounding box center [131, 187] width 165 height 12
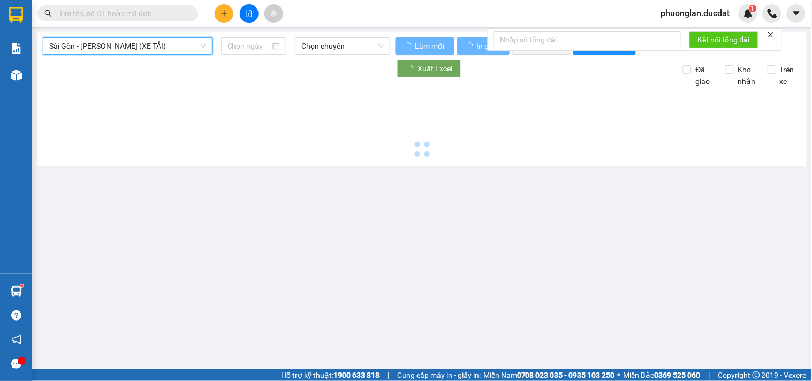
type input "[DATE]"
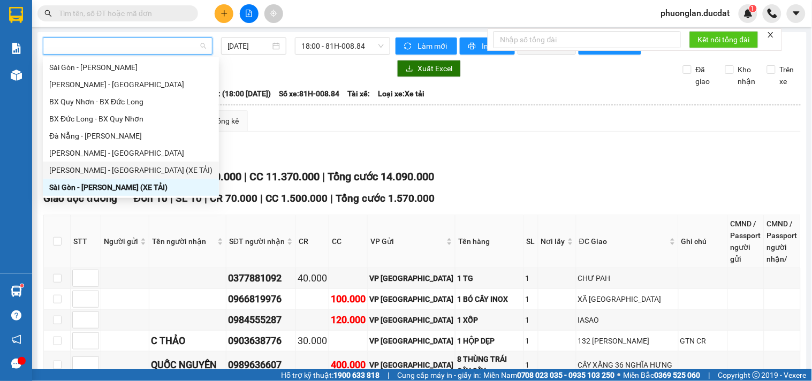
click at [80, 165] on div "[PERSON_NAME] - [GEOGRAPHIC_DATA] (XE TẢI)" at bounding box center [130, 170] width 163 height 12
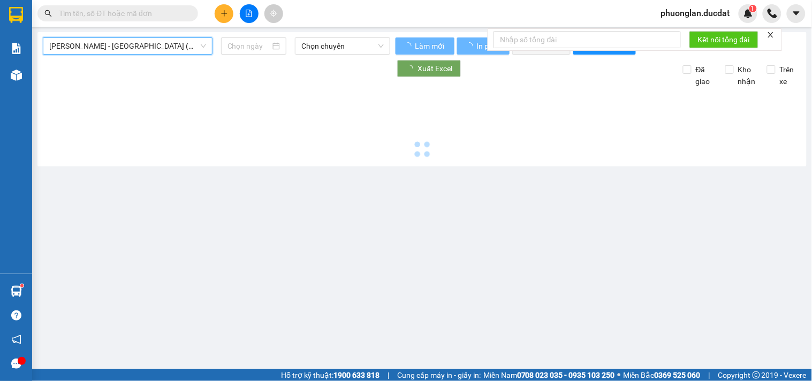
type input "[DATE]"
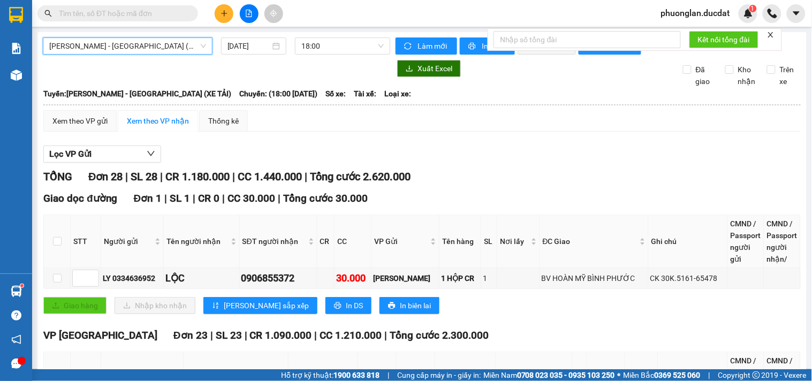
click at [129, 41] on span "[PERSON_NAME] - [GEOGRAPHIC_DATA] (XE TẢI)" at bounding box center [127, 46] width 157 height 16
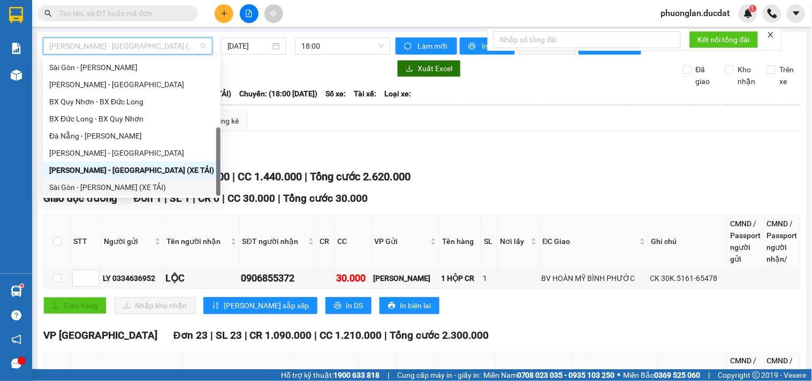
click at [121, 188] on div "Sài Gòn - [PERSON_NAME] (XE TẢI)" at bounding box center [131, 187] width 165 height 12
type input "[DATE]"
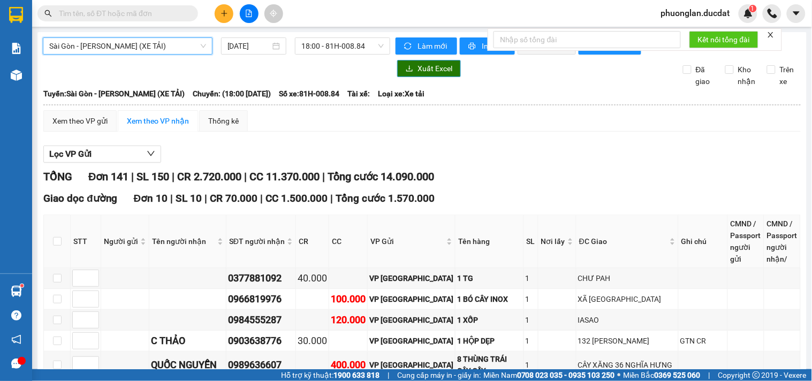
click at [432, 74] on span "Xuất Excel" at bounding box center [434, 69] width 35 height 12
